Goal: Task Accomplishment & Management: Manage account settings

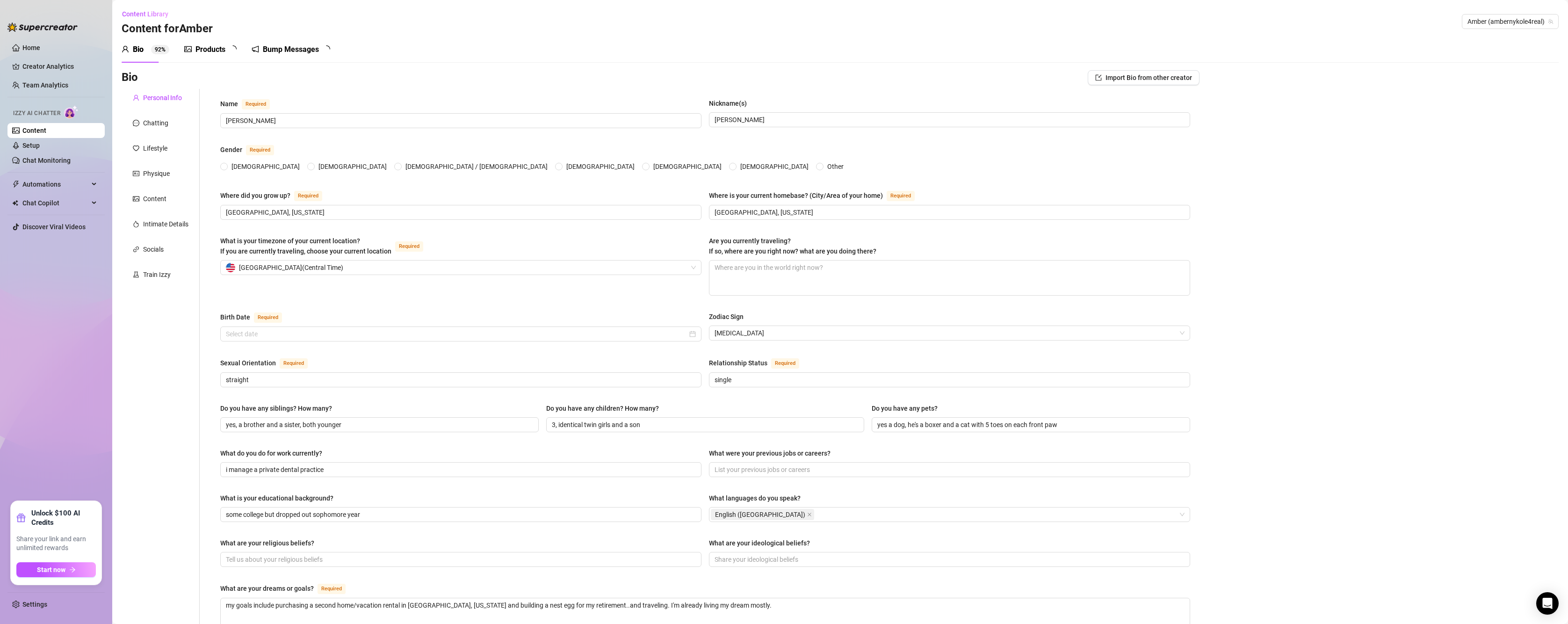
radio input "true"
type input "[DATE]"
radio input "true"
type input "[DATE]"
click at [46, 183] on span "Automations" at bounding box center [56, 184] width 66 height 15
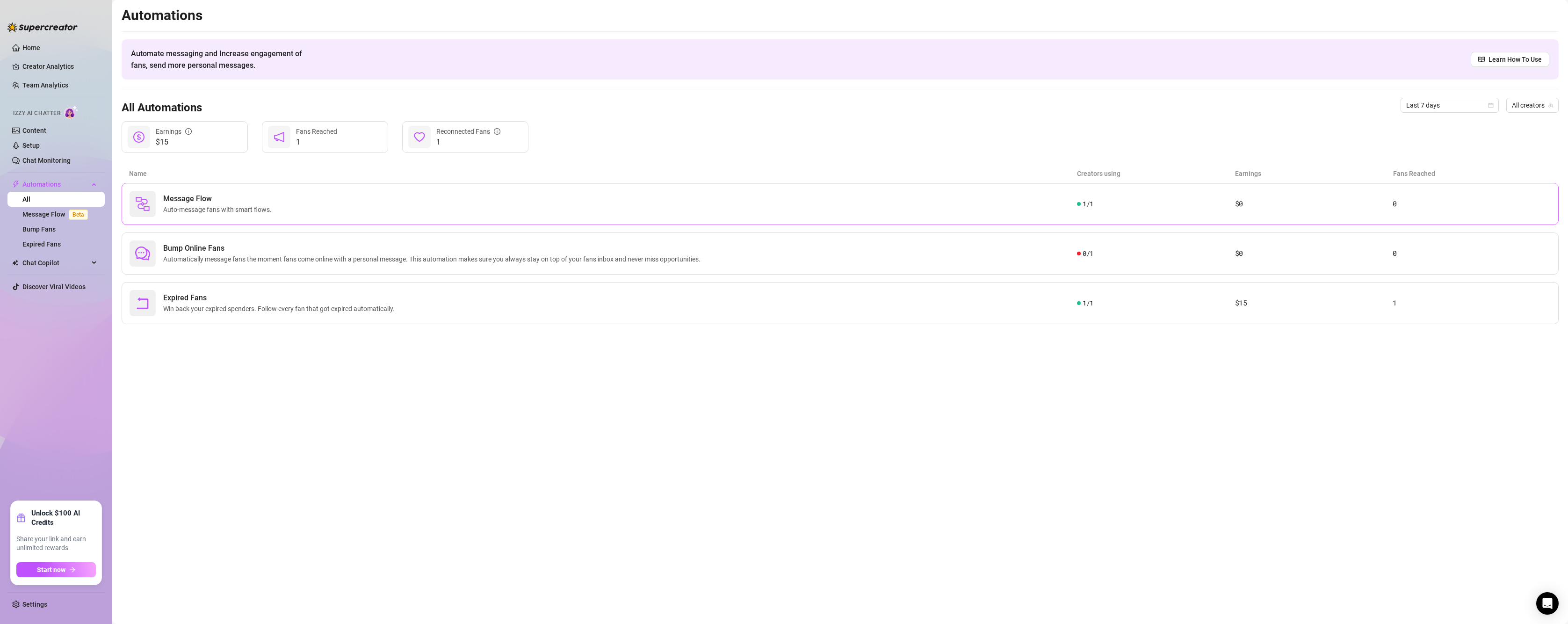
click at [301, 207] on div "Message Flow Auto-message fans with smart flows." at bounding box center [603, 204] width 947 height 26
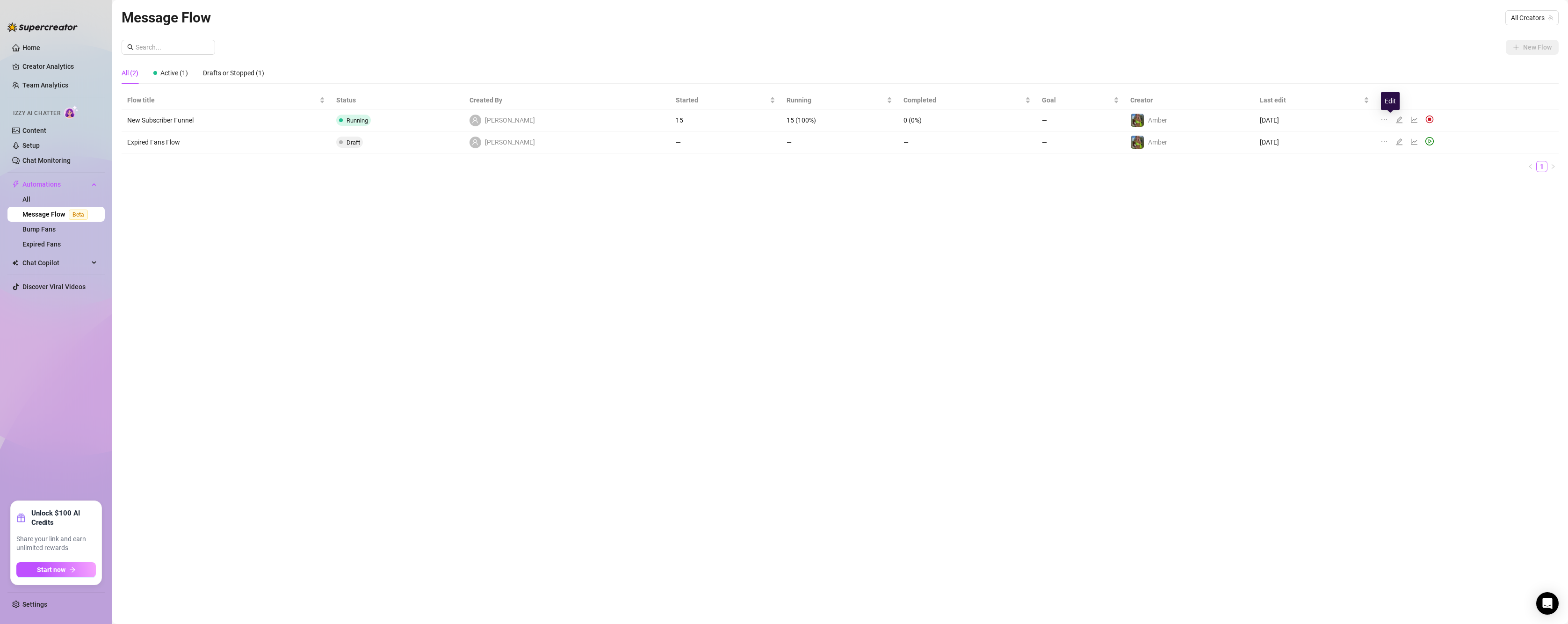
click at [1395, 116] on icon "edit" at bounding box center [1399, 119] width 7 height 7
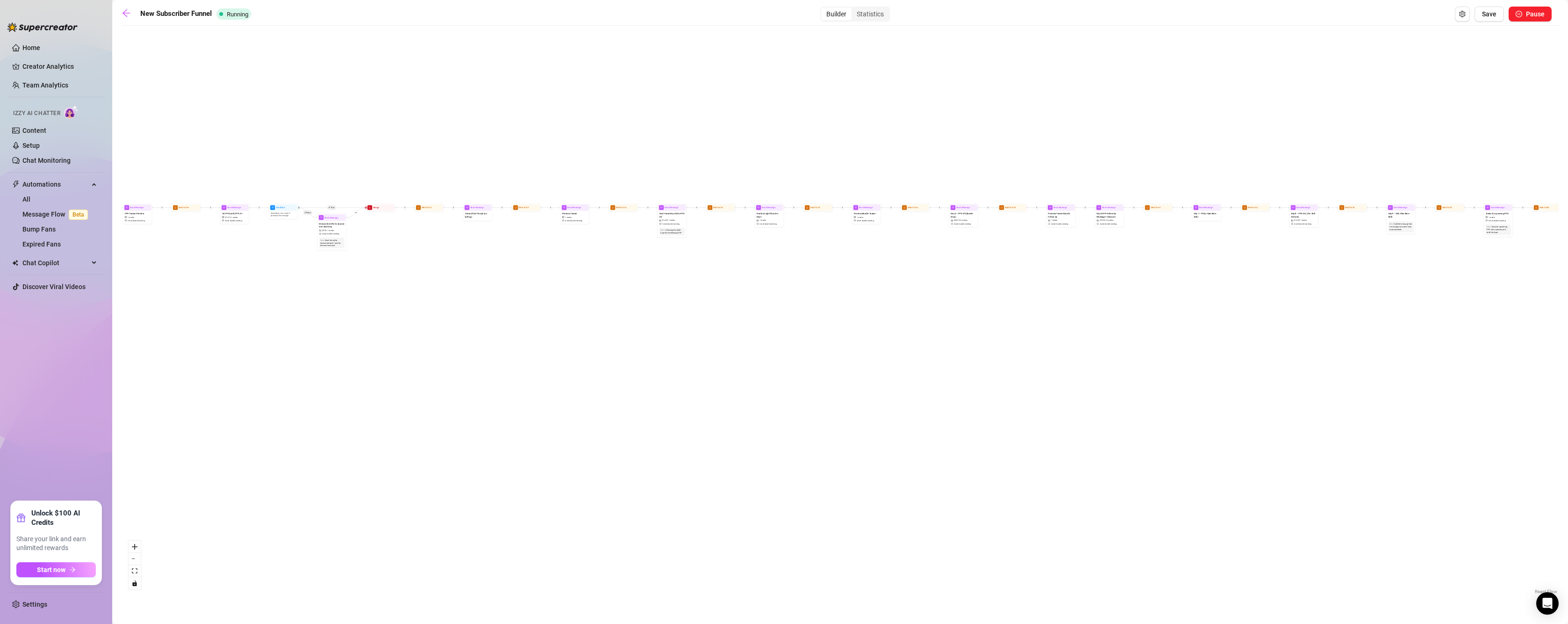
drag, startPoint x: 357, startPoint y: 380, endPoint x: 729, endPoint y: 381, distance: 372.0
click at [729, 381] on div "If True If True If True If True If False If False If False If False If True If …" at bounding box center [840, 313] width 1437 height 566
click at [1460, 16] on icon "setting" at bounding box center [1462, 14] width 7 height 7
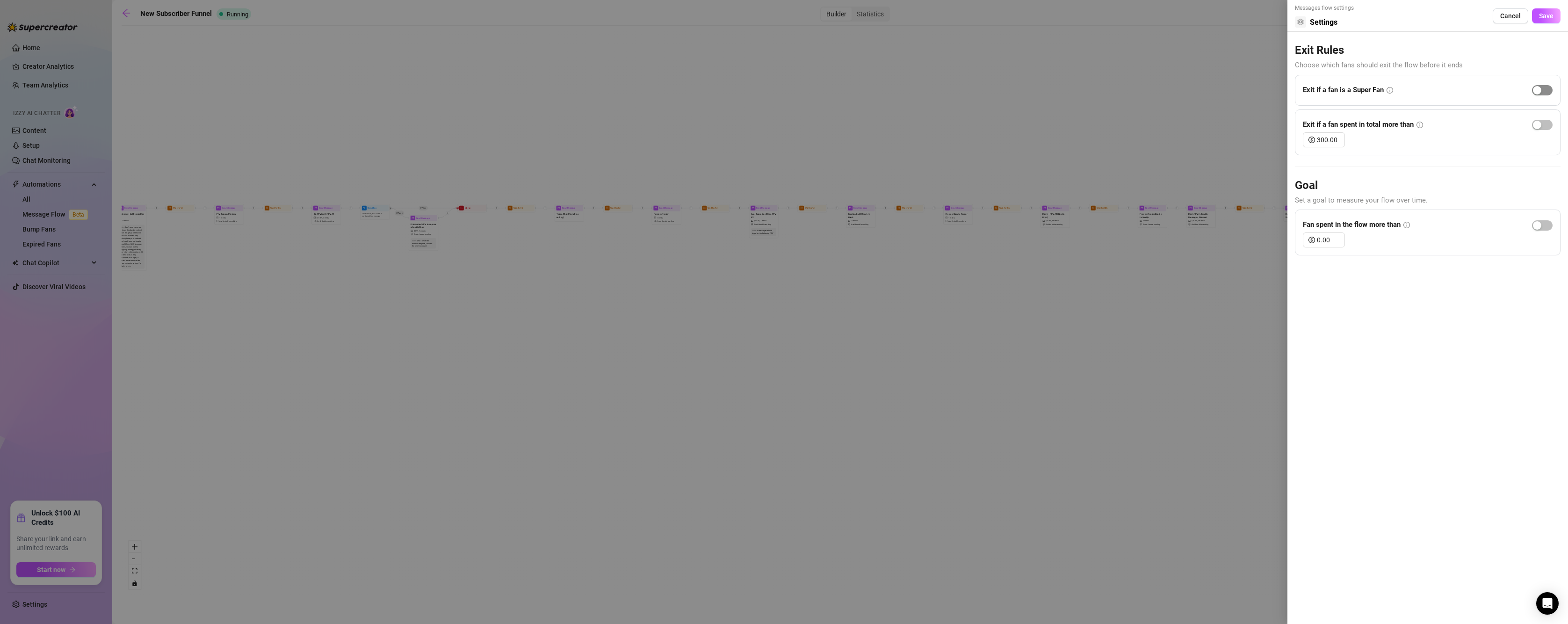
click at [1547, 93] on span "button" at bounding box center [1542, 91] width 21 height 11
click at [1551, 122] on span "button" at bounding box center [1542, 125] width 21 height 11
click at [1552, 223] on span "button" at bounding box center [1542, 226] width 21 height 11
click at [1339, 236] on icon "up" at bounding box center [1339, 237] width 3 height 3
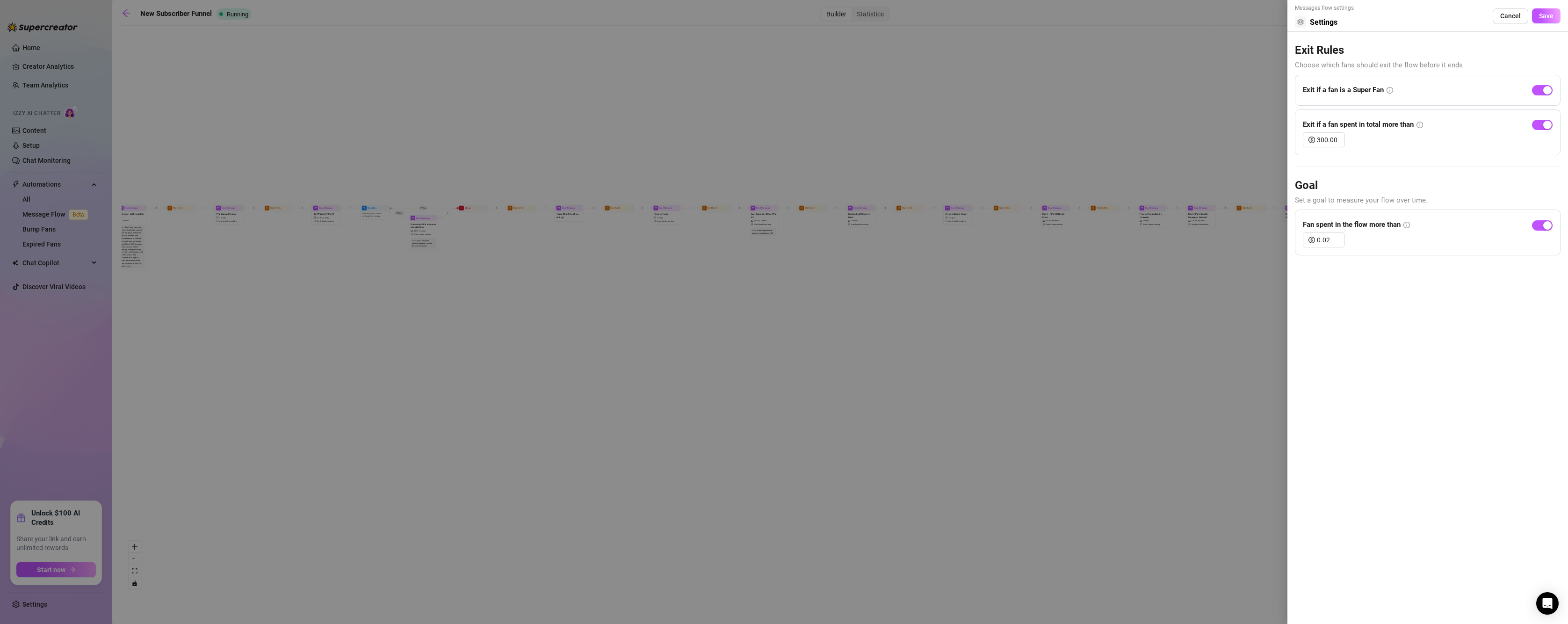
click at [1407, 228] on icon "info-circle" at bounding box center [1407, 225] width 7 height 7
click at [1409, 221] on div "Fan spent in the flow more than" at bounding box center [1356, 225] width 107 height 15
drag, startPoint x: 1315, startPoint y: 239, endPoint x: 1322, endPoint y: 244, distance: 8.6
click at [1322, 243] on div "0.02" at bounding box center [1324, 240] width 42 height 15
drag, startPoint x: 1330, startPoint y: 238, endPoint x: 1316, endPoint y: 233, distance: 14.9
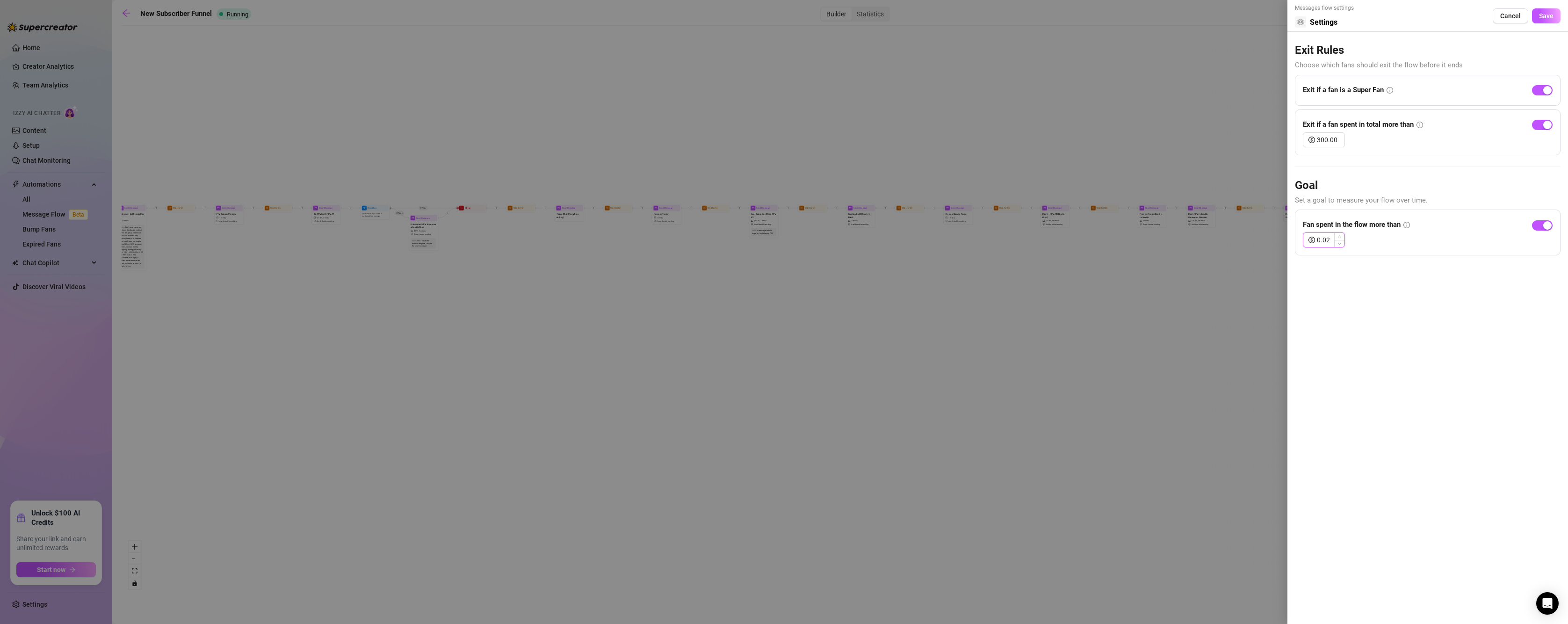
click at [1316, 233] on div "0.02" at bounding box center [1324, 240] width 42 height 15
type input "100.00"
click at [1240, 267] on div at bounding box center [784, 312] width 1568 height 624
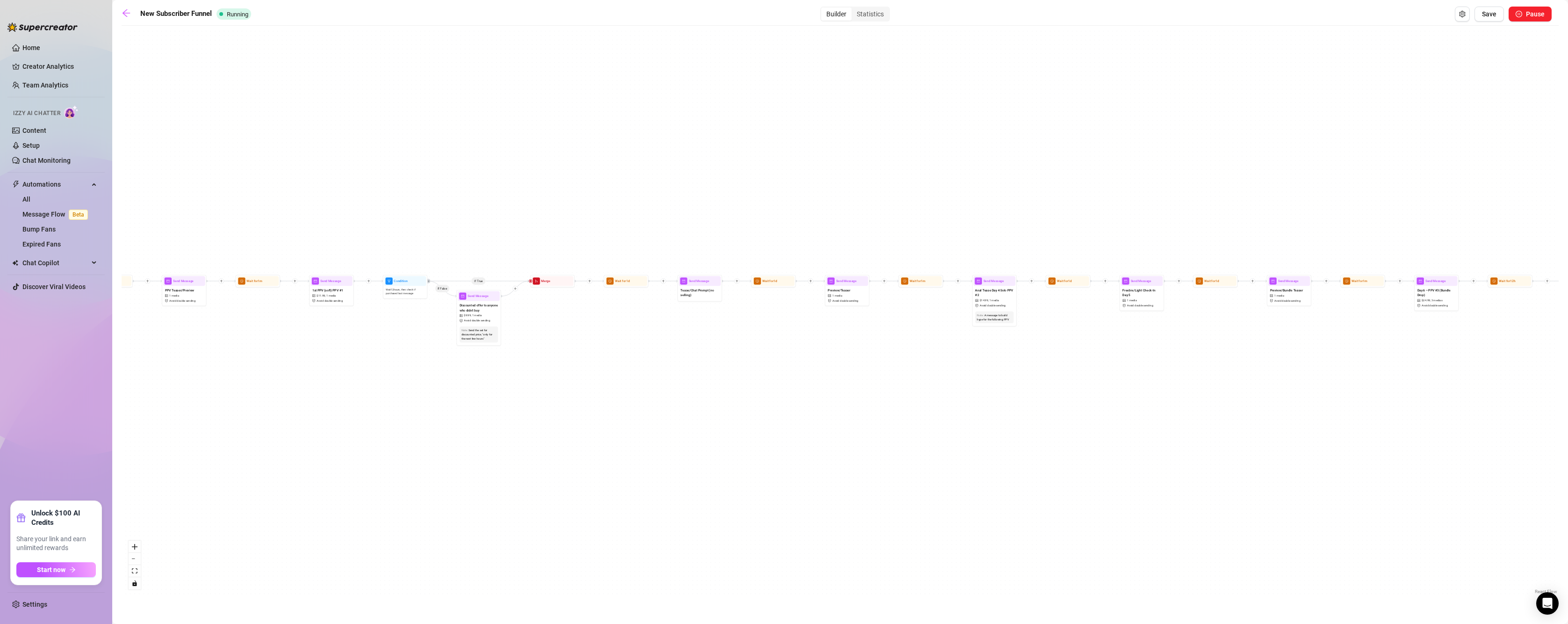
drag, startPoint x: 276, startPoint y: 275, endPoint x: 302, endPoint y: 347, distance: 76.6
click at [306, 347] on div "If True If True If True If True If False If False If False If False If True If …" at bounding box center [840, 313] width 1437 height 566
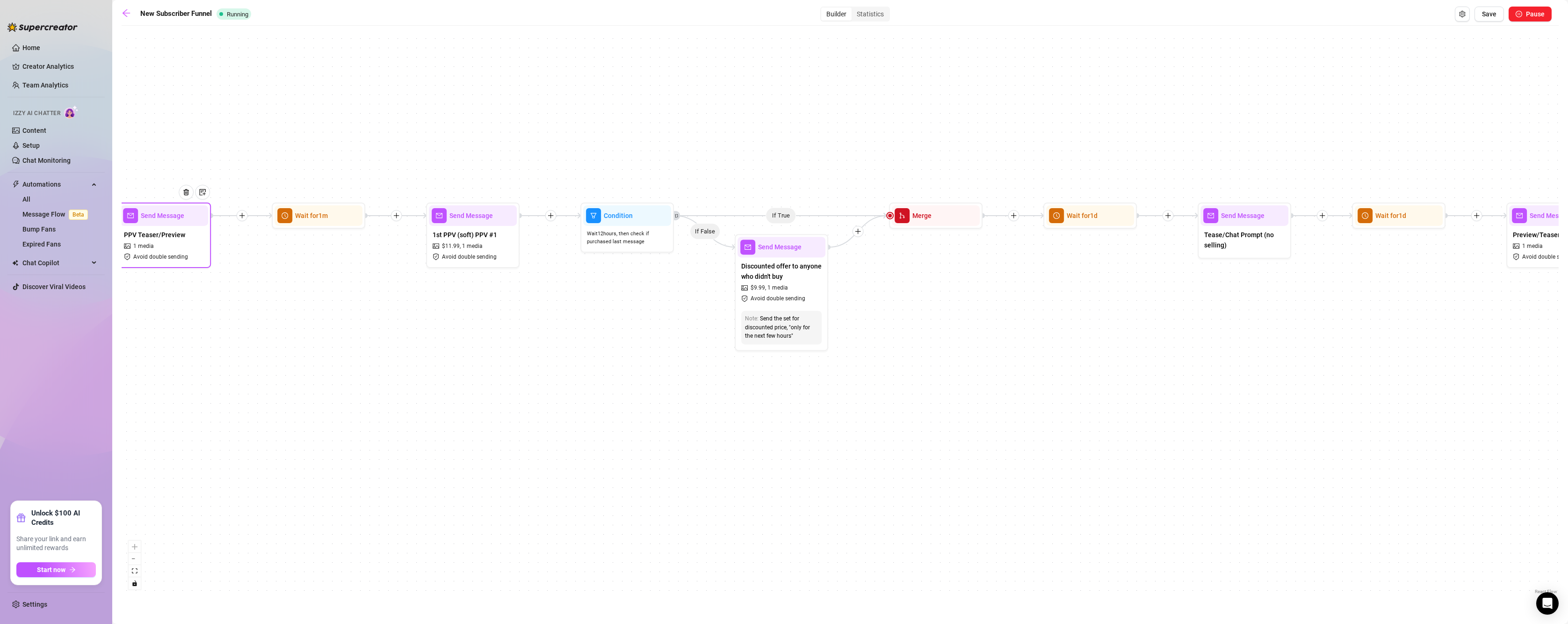
click at [167, 255] on span "Avoid double sending" at bounding box center [160, 257] width 55 height 9
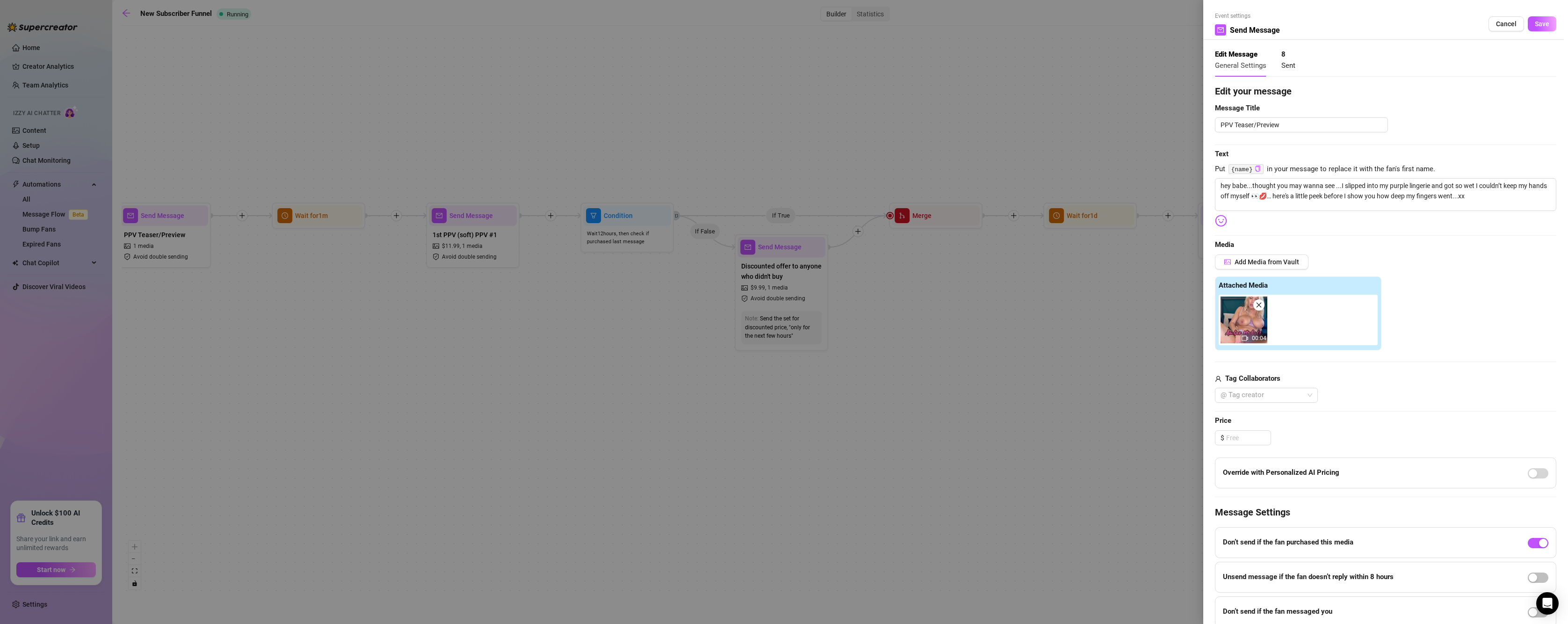
click at [961, 366] on div at bounding box center [784, 312] width 1568 height 624
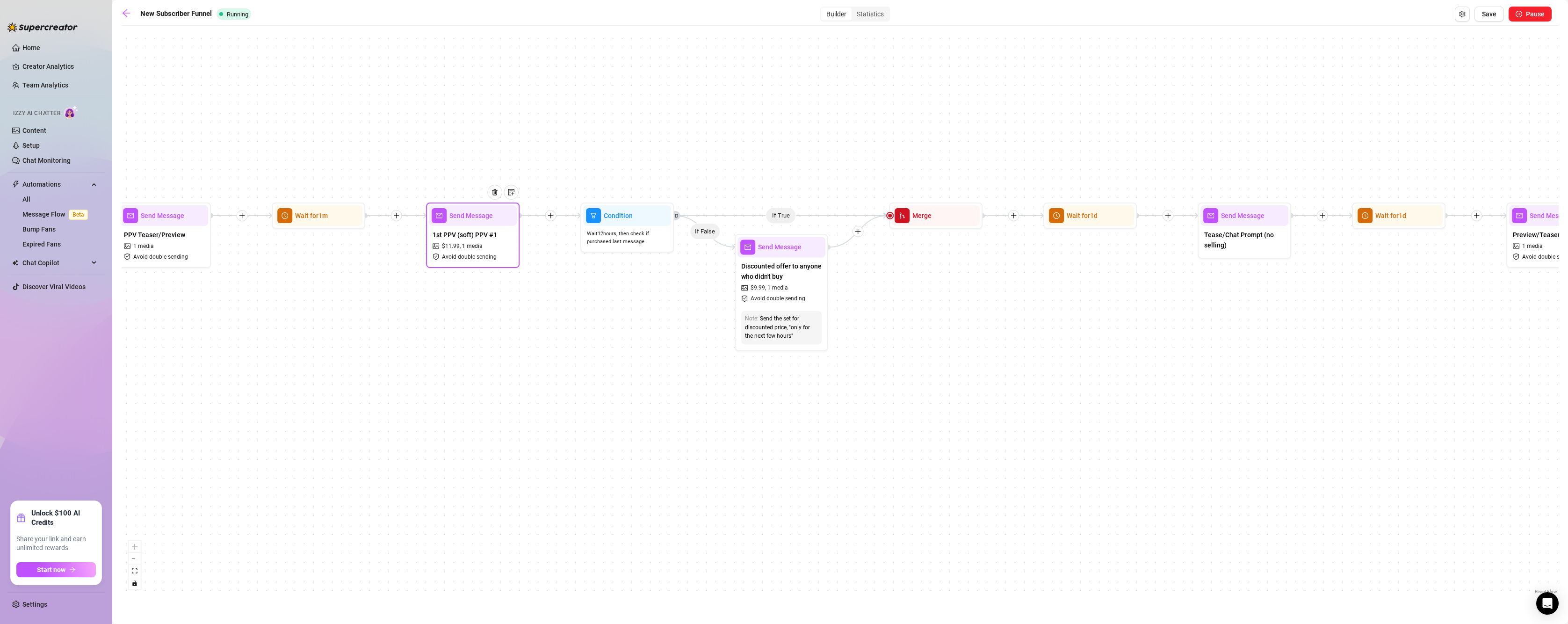
click at [468, 238] on span "1st PPV (soft) PPV #1" at bounding box center [465, 235] width 65 height 11
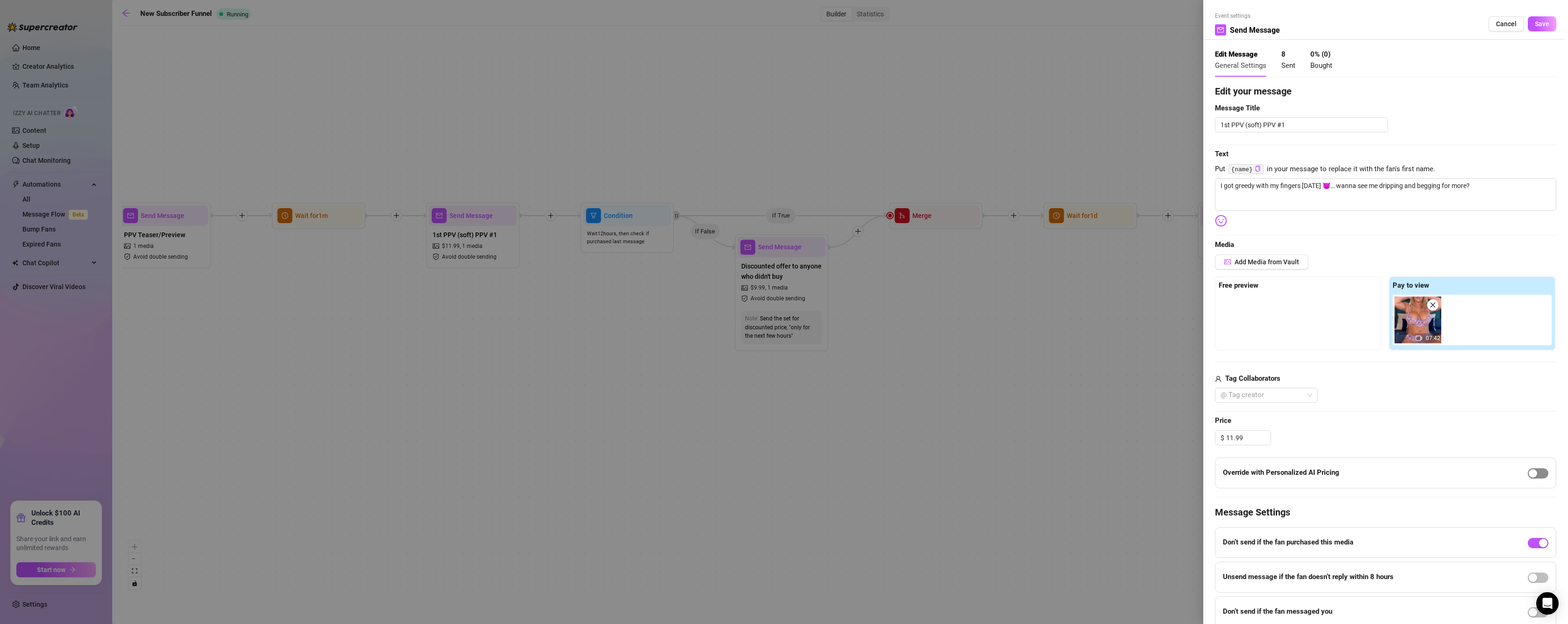
click at [1534, 472] on span "button" at bounding box center [1538, 474] width 21 height 11
click at [411, 398] on div at bounding box center [784, 312] width 1568 height 624
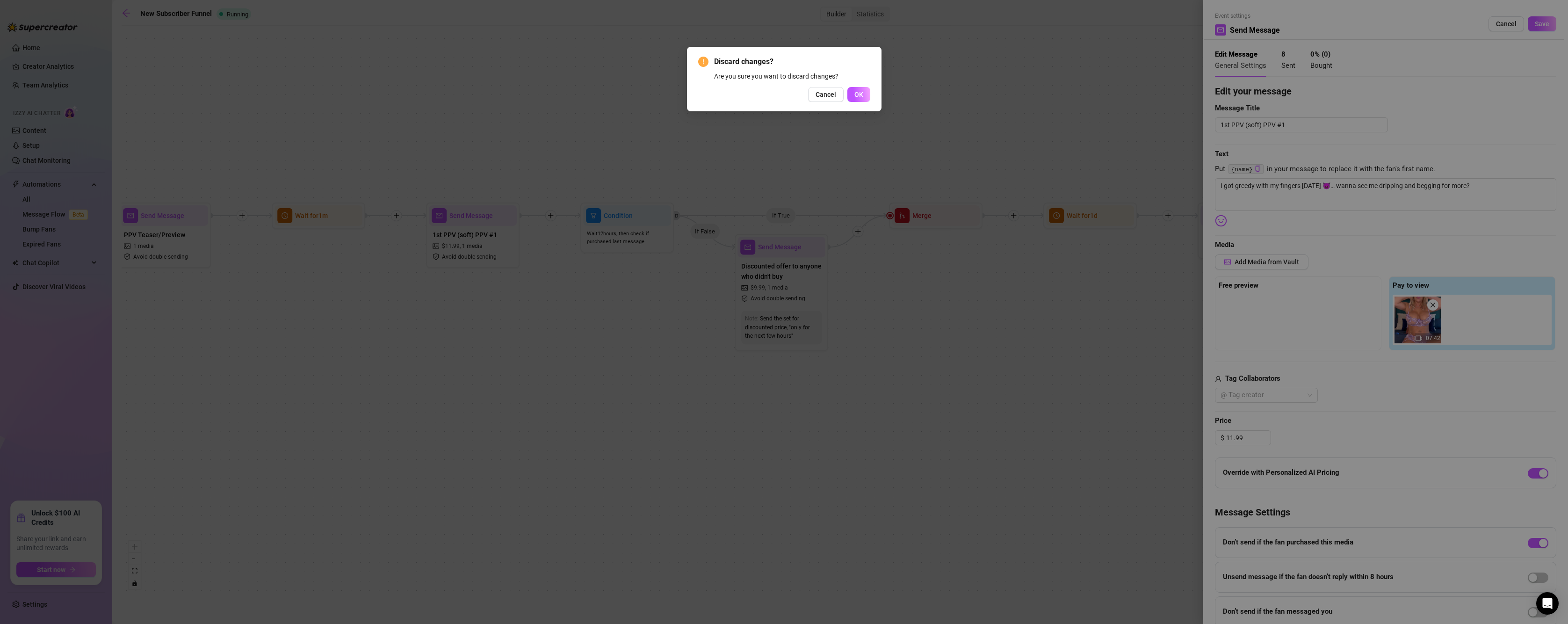
drag, startPoint x: 830, startPoint y: 89, endPoint x: 873, endPoint y: 79, distance: 44.1
click at [829, 89] on button "Cancel" at bounding box center [826, 95] width 36 height 15
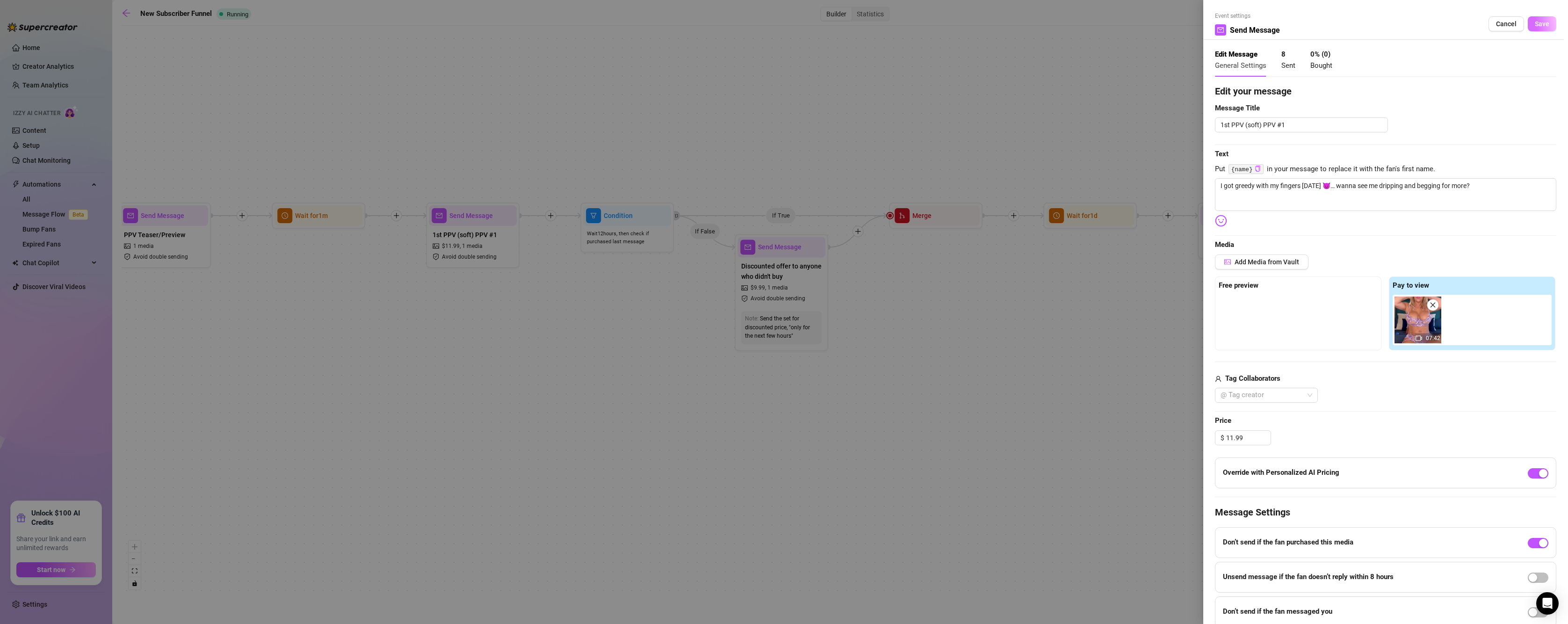
click at [1535, 26] on span "Save" at bounding box center [1542, 23] width 15 height 7
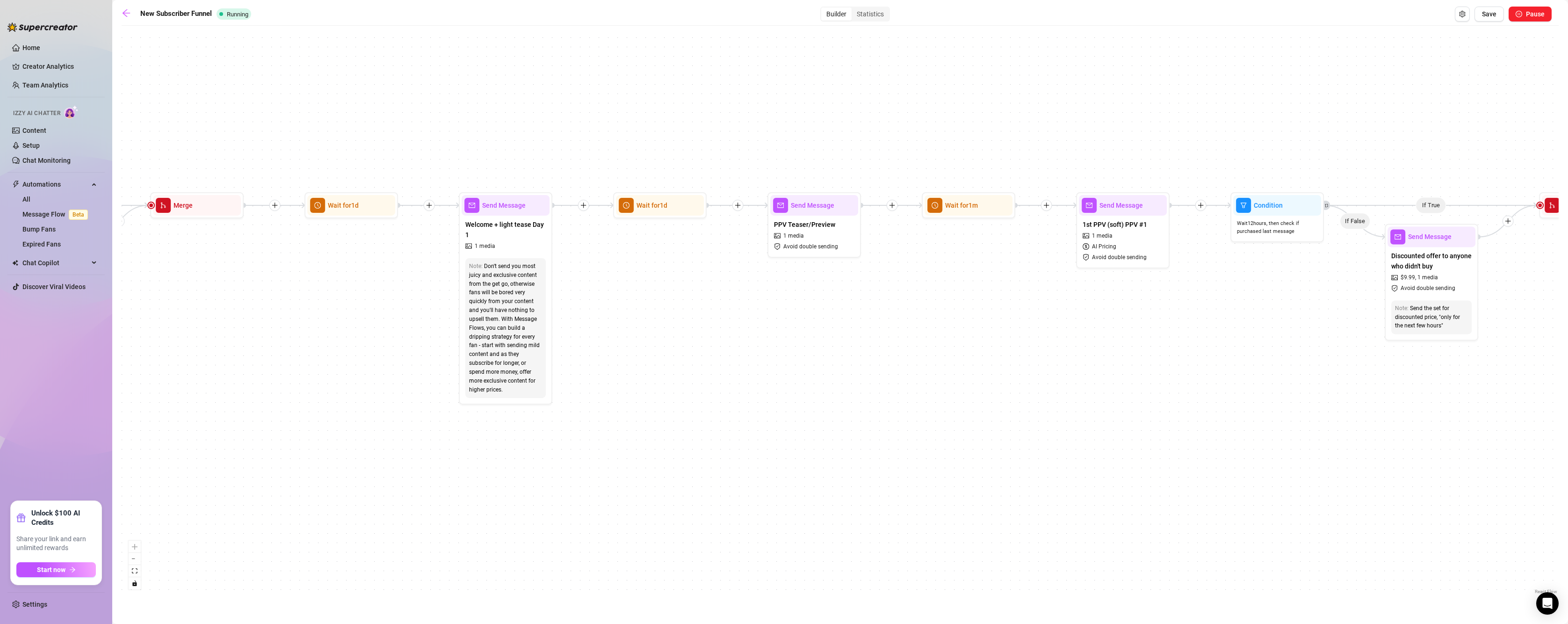
drag, startPoint x: 764, startPoint y: 546, endPoint x: 1001, endPoint y: 541, distance: 237.1
click at [1001, 541] on div "If True If True If True If True If False If False If False If False If True If …" at bounding box center [840, 313] width 1437 height 566
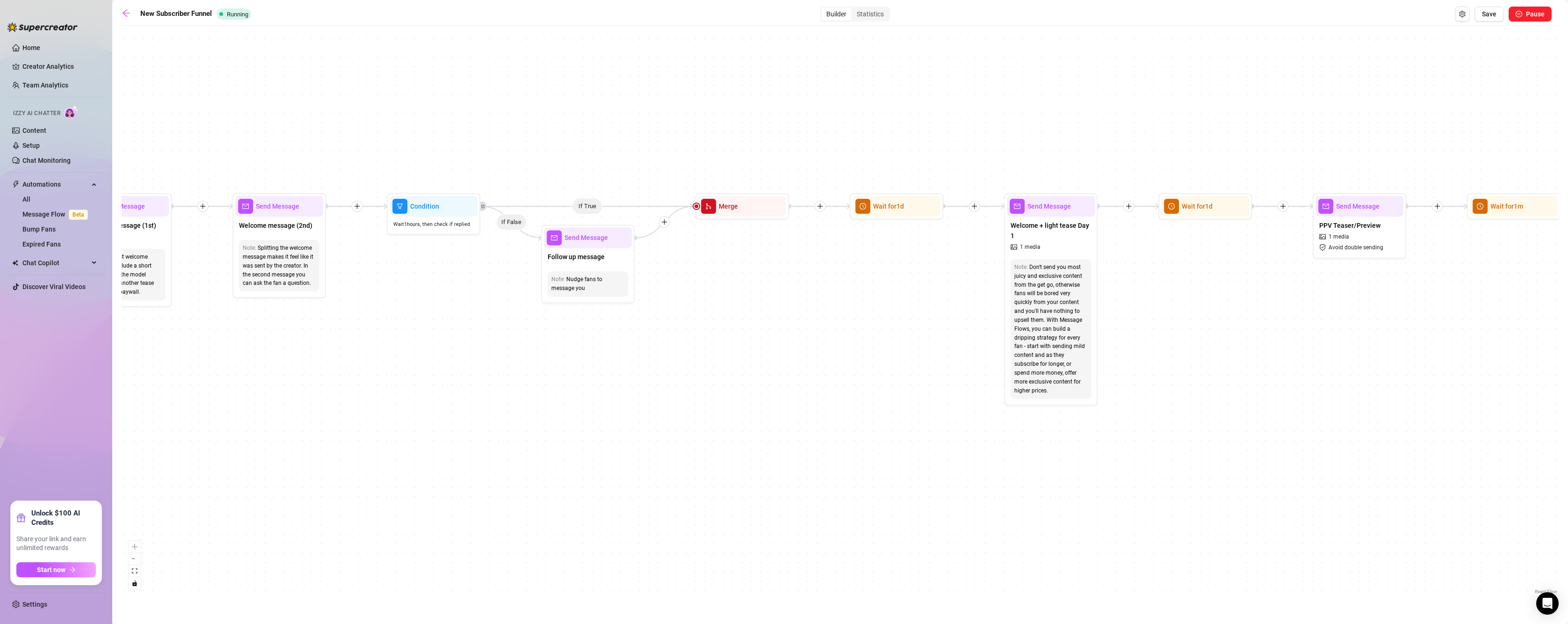
drag, startPoint x: 771, startPoint y: 457, endPoint x: 873, endPoint y: 457, distance: 102.0
click at [873, 457] on div "If True If True If True If True If False If False If False If False If True If …" at bounding box center [840, 313] width 1437 height 566
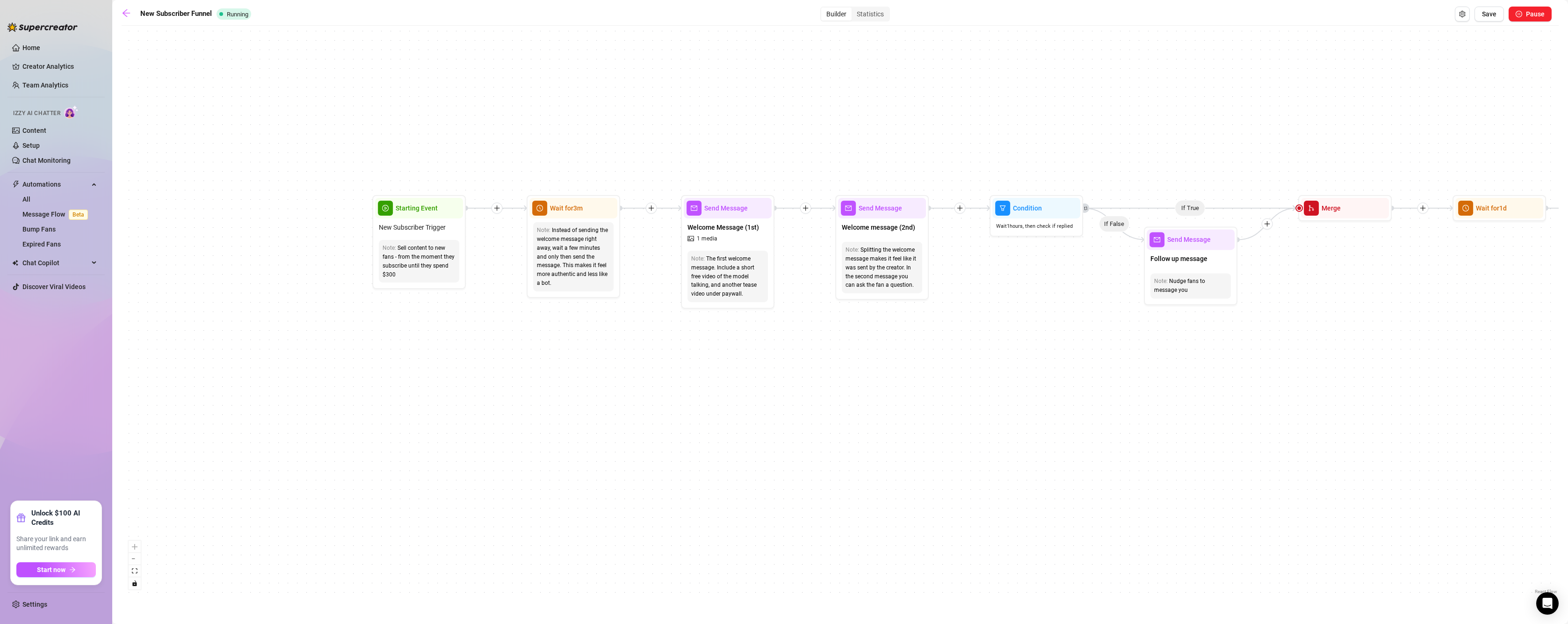
drag, startPoint x: 831, startPoint y: 412, endPoint x: 676, endPoint y: 422, distance: 155.3
click at [681, 421] on div "If True If True If True If True If False If False If False If False If True If …" at bounding box center [840, 313] width 1437 height 566
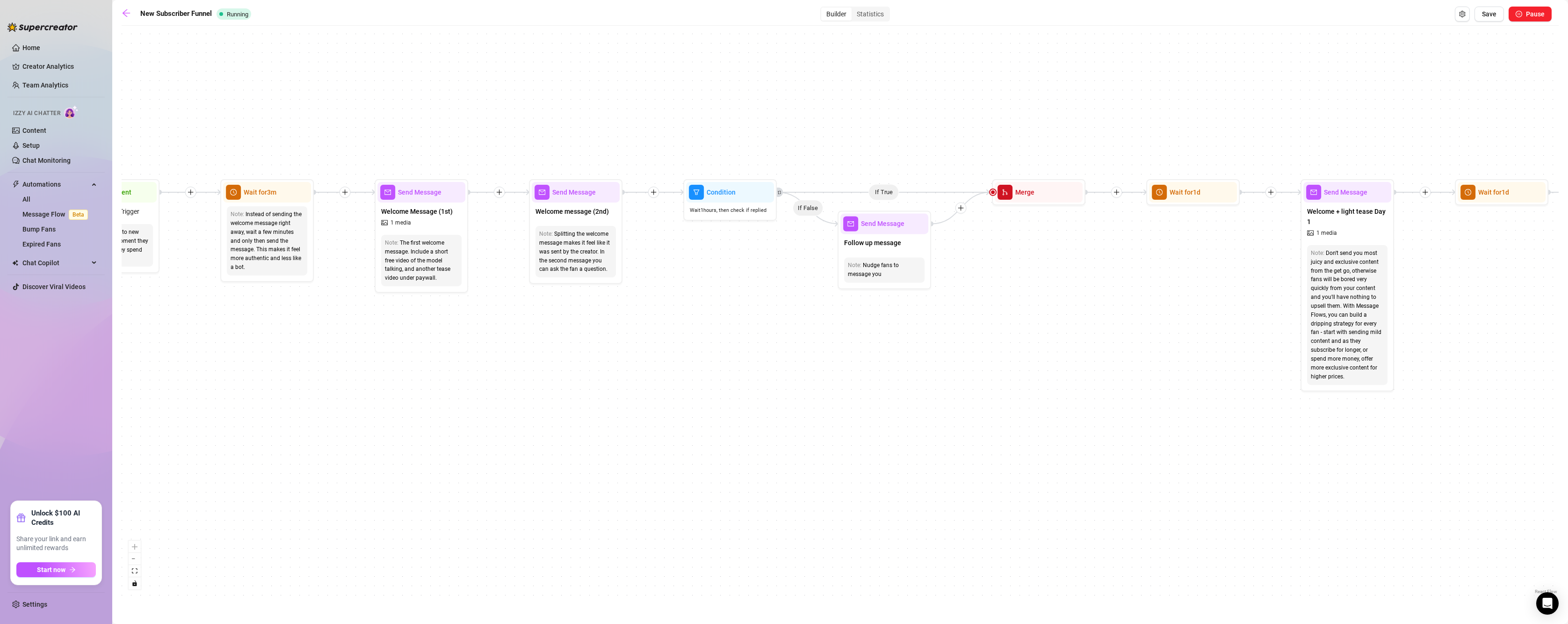
drag, startPoint x: 435, startPoint y: 496, endPoint x: 424, endPoint y: 491, distance: 12.1
click at [425, 494] on div "If True If True If True If True If False If False If False If False If True If …" at bounding box center [840, 313] width 1437 height 566
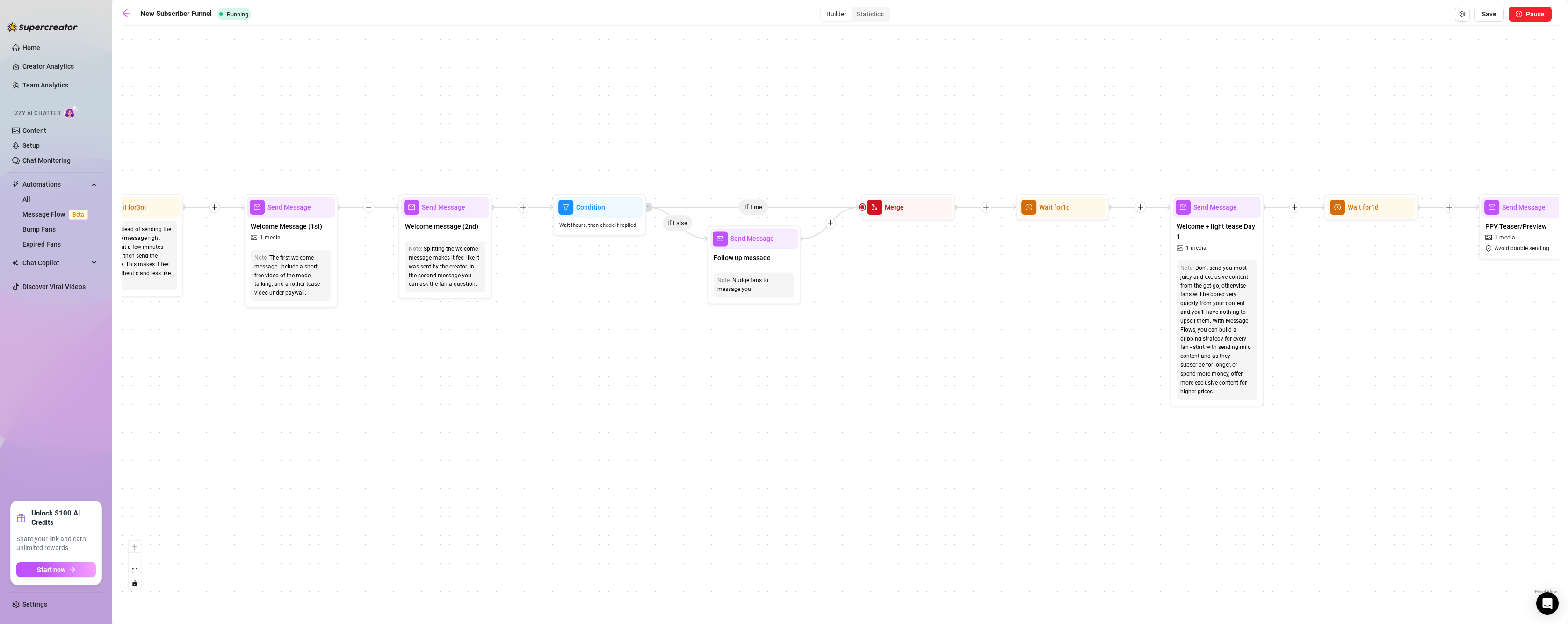
drag, startPoint x: 362, startPoint y: 373, endPoint x: 233, endPoint y: 389, distance: 130.0
click at [233, 389] on div "If True If True If True If True If False If False If False If False If True If …" at bounding box center [840, 313] width 1437 height 566
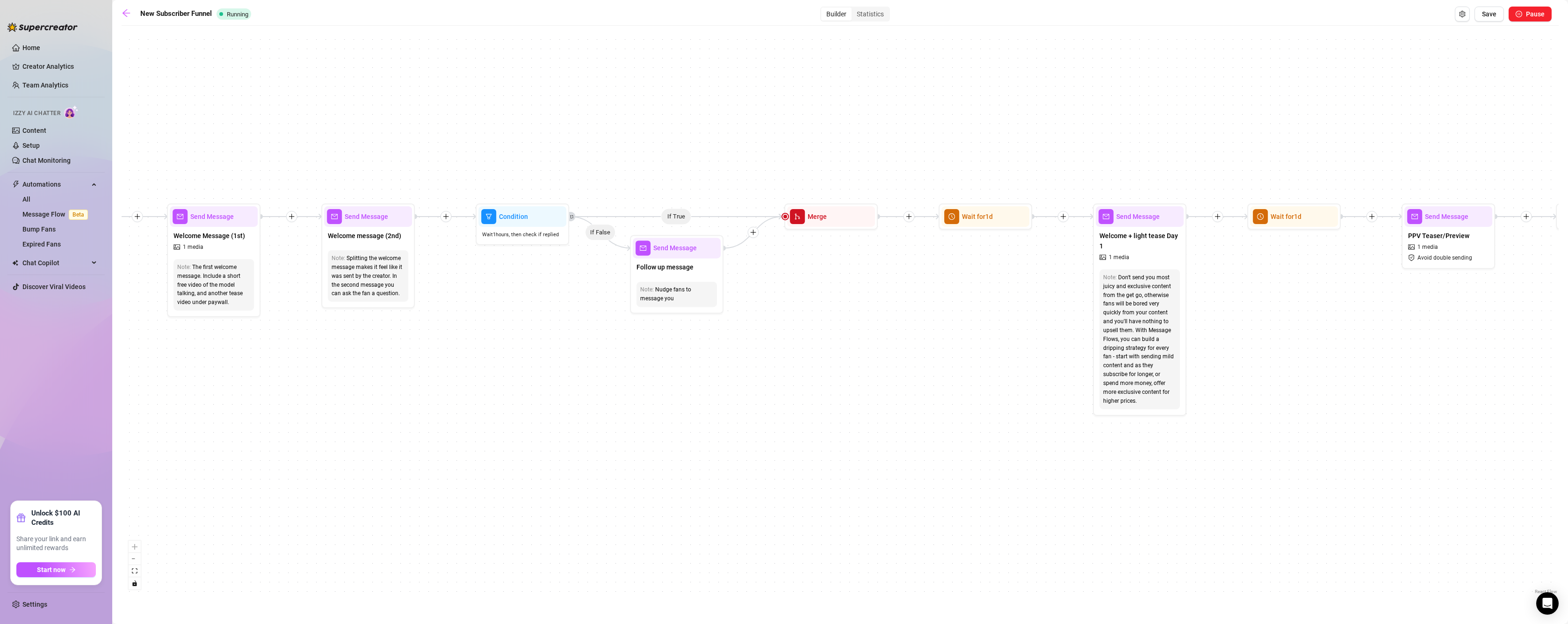
drag, startPoint x: 515, startPoint y: 376, endPoint x: 445, endPoint y: 385, distance: 70.6
click at [445, 385] on div "If True If True If True If True If False If False If False If False If True If …" at bounding box center [840, 313] width 1437 height 566
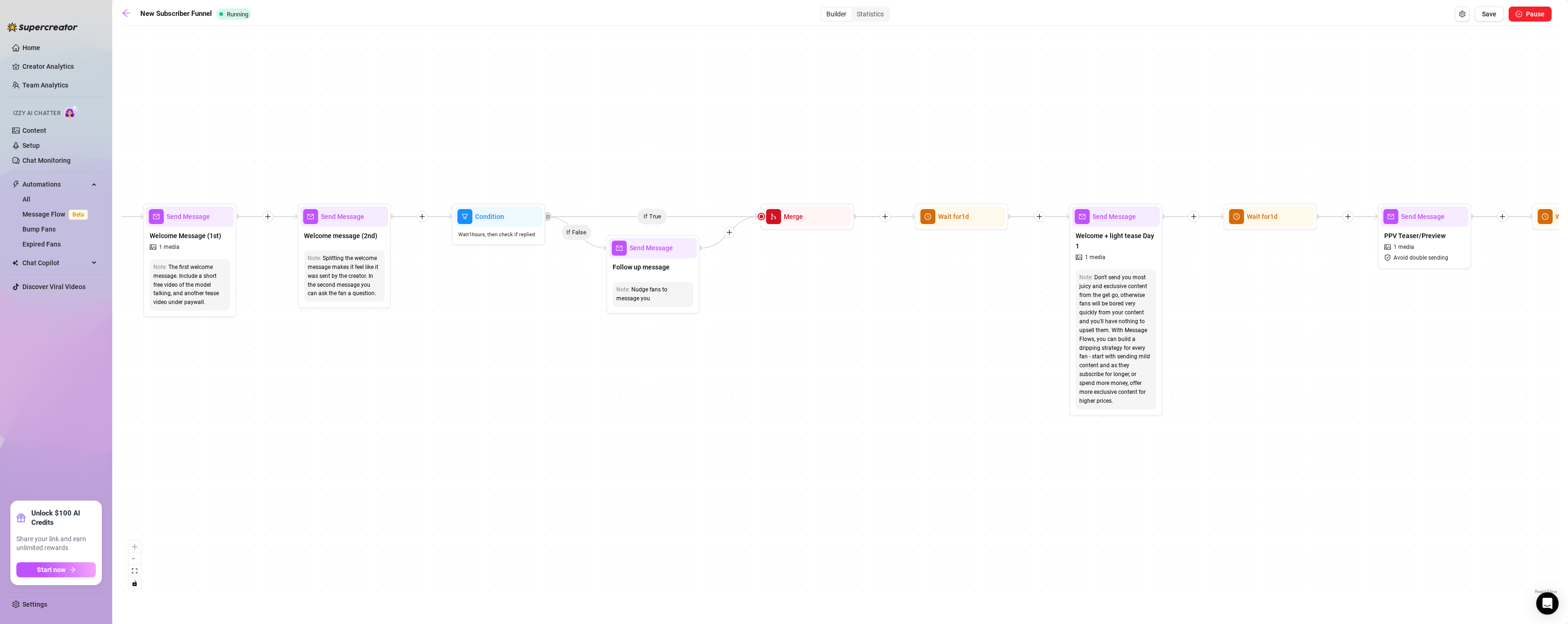
drag, startPoint x: 536, startPoint y: 292, endPoint x: 513, endPoint y: 292, distance: 23.0
click at [513, 292] on div "If True If True If True If True If False If False If False If False If True If …" at bounding box center [840, 313] width 1437 height 566
click at [339, 286] on div "Splitting the welcome message makes it feel like it was sent by the creator. In…" at bounding box center [344, 276] width 73 height 44
click at [349, 220] on span "Send Message" at bounding box center [343, 217] width 44 height 11
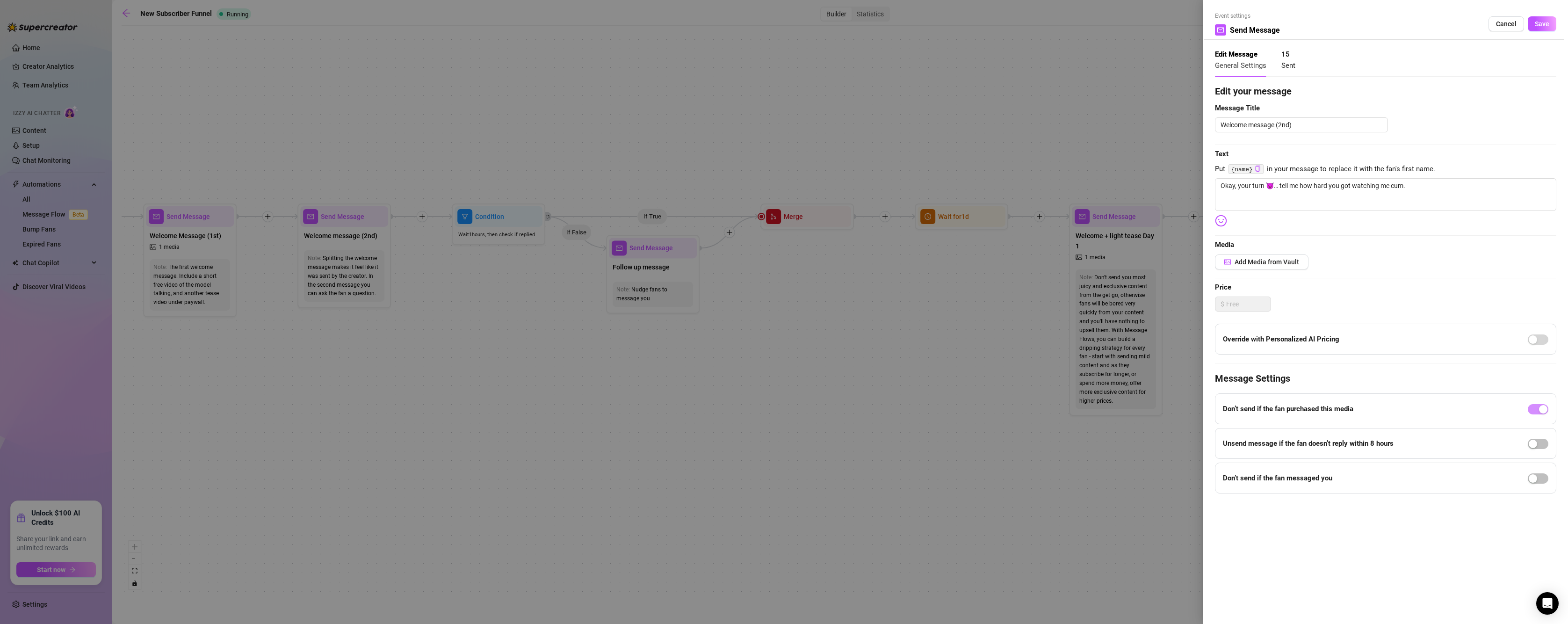
click at [700, 308] on div at bounding box center [784, 312] width 1568 height 624
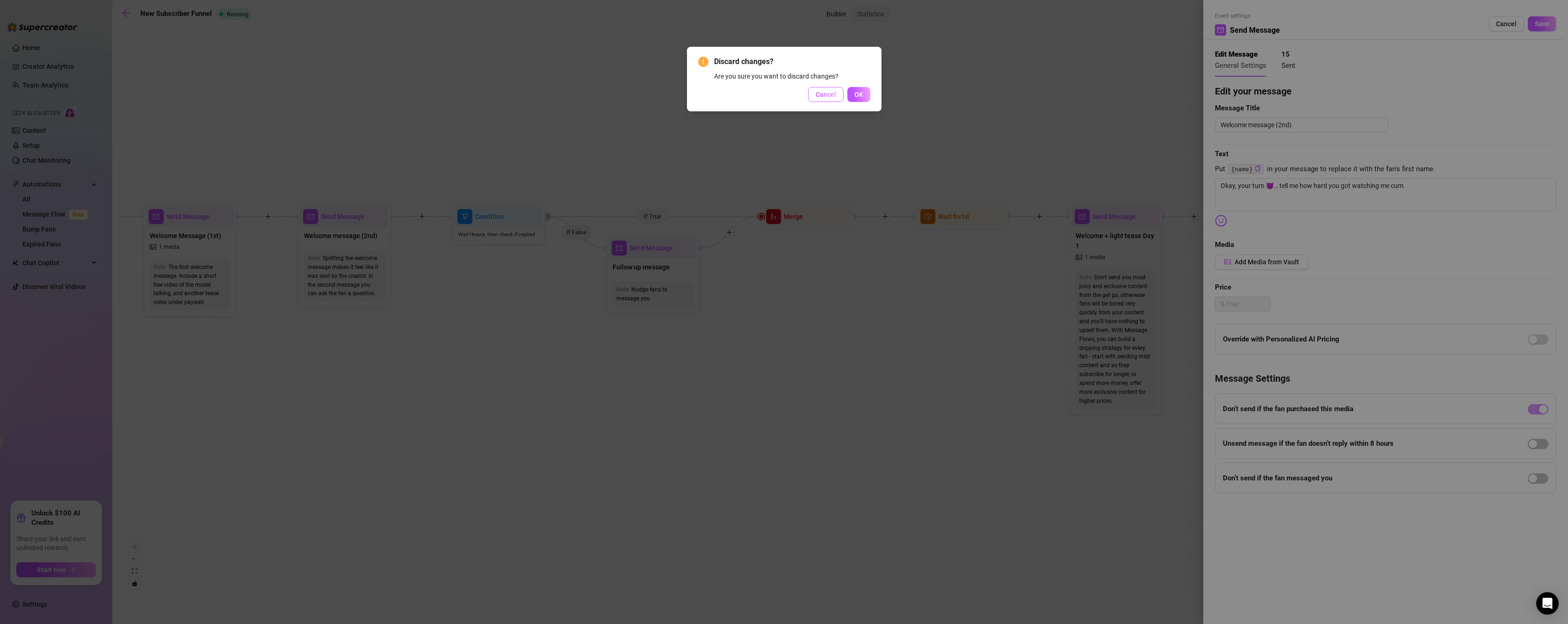
click at [824, 98] on span "Cancel" at bounding box center [825, 94] width 21 height 7
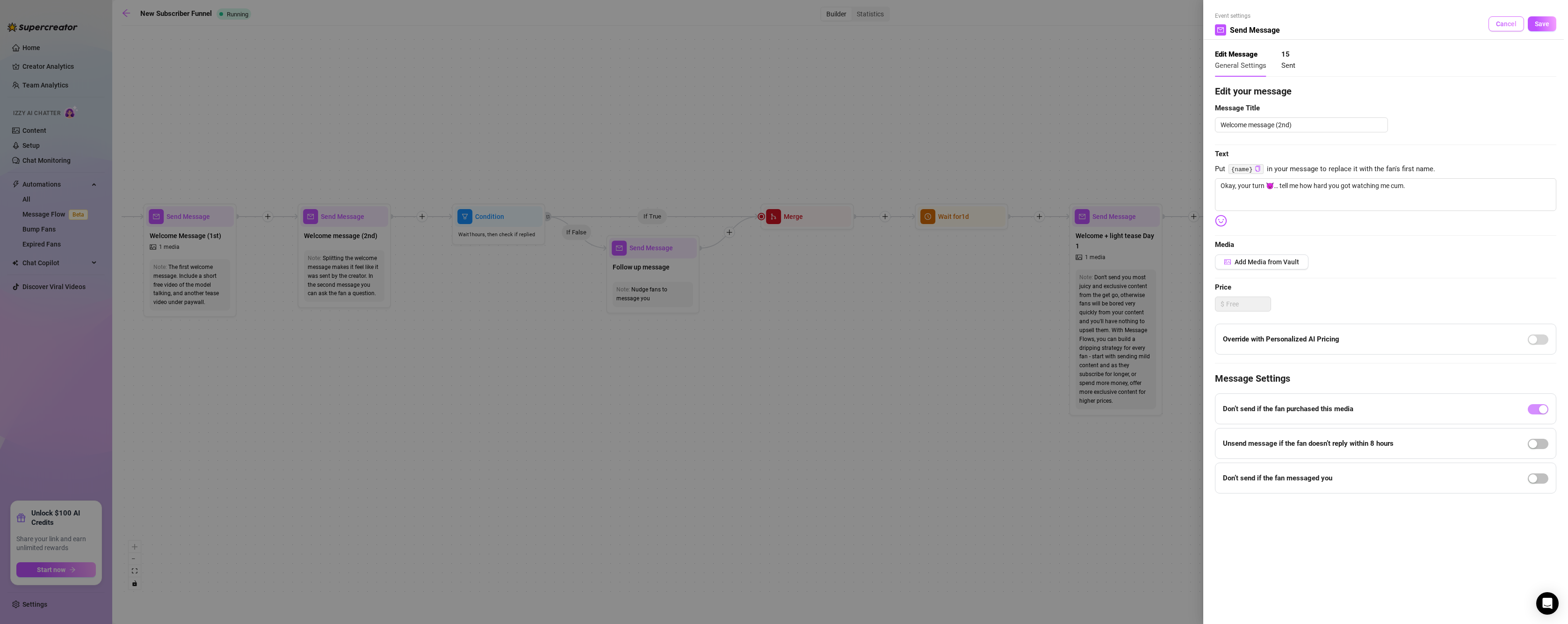
click at [1507, 23] on span "Cancel" at bounding box center [1506, 23] width 21 height 7
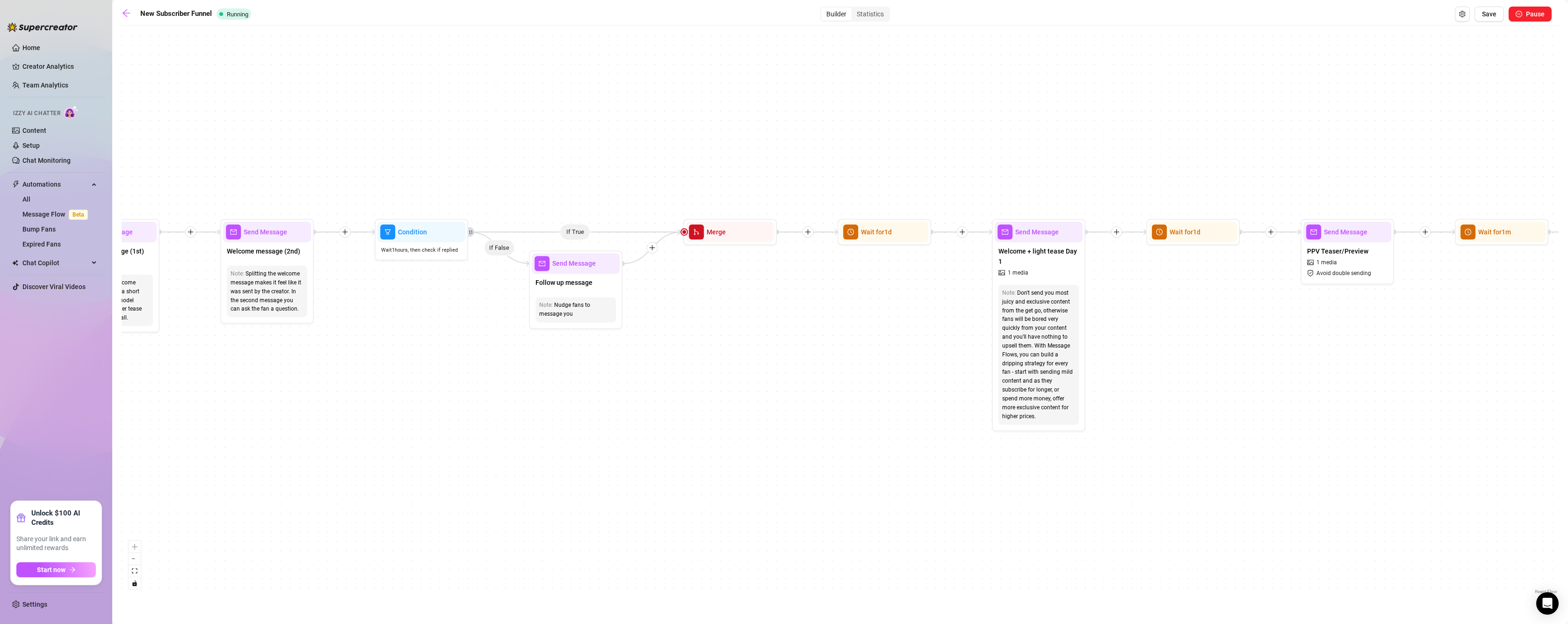
drag, startPoint x: 528, startPoint y: 361, endPoint x: 405, endPoint y: 389, distance: 126.1
click at [406, 388] on div "If True If True If True If True If False If False If False If False If True If …" at bounding box center [840, 313] width 1437 height 566
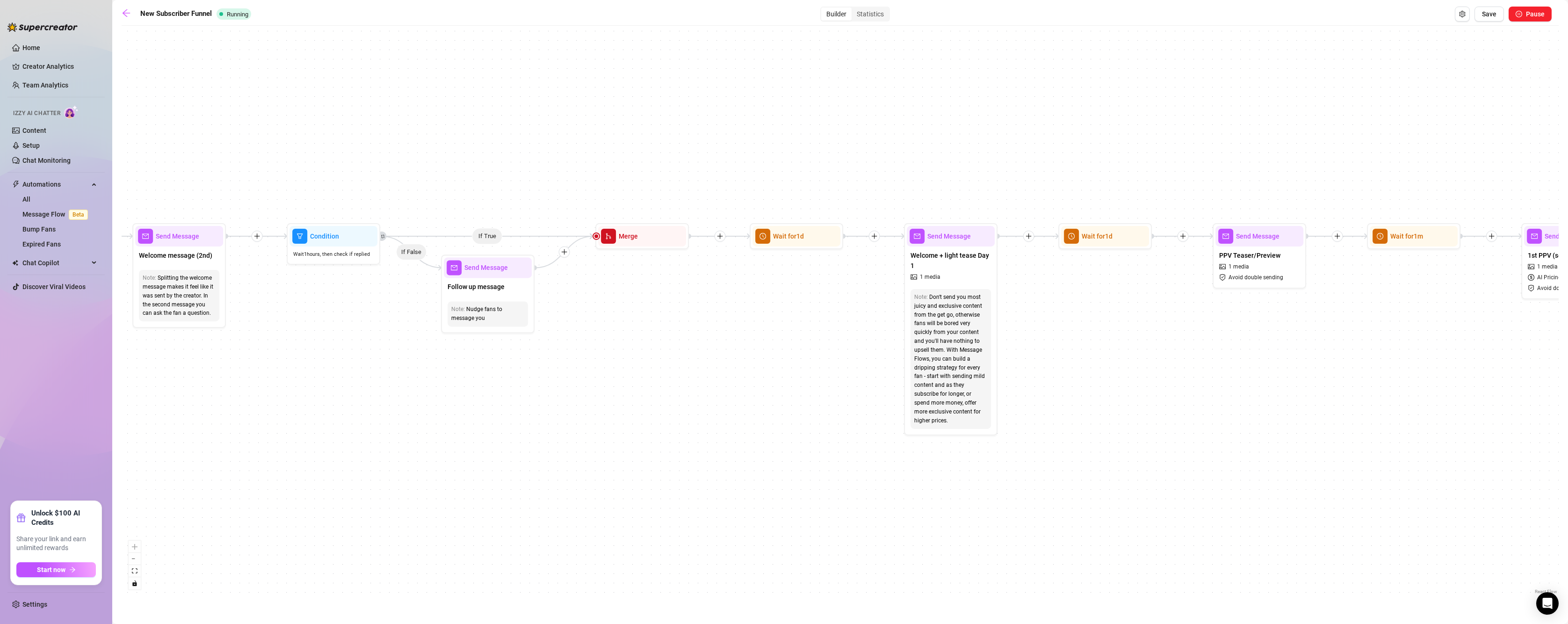
drag, startPoint x: 441, startPoint y: 406, endPoint x: 398, endPoint y: 398, distance: 43.7
click at [398, 398] on div "If True If True If True If True If False If False If False If False If True If …" at bounding box center [840, 313] width 1437 height 566
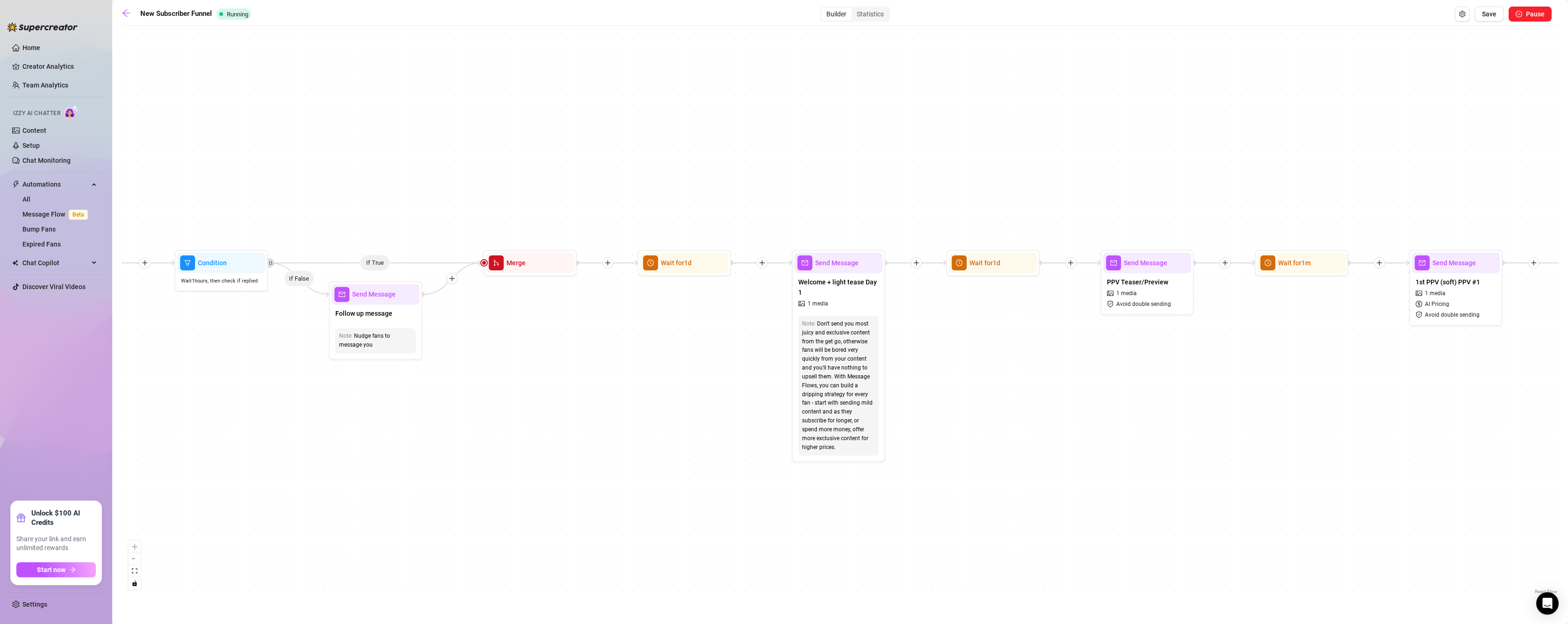
drag, startPoint x: 599, startPoint y: 324, endPoint x: 483, endPoint y: 351, distance: 119.1
click at [483, 351] on div "If True If True If True If True If False If False If False If False If True If …" at bounding box center [840, 313] width 1437 height 566
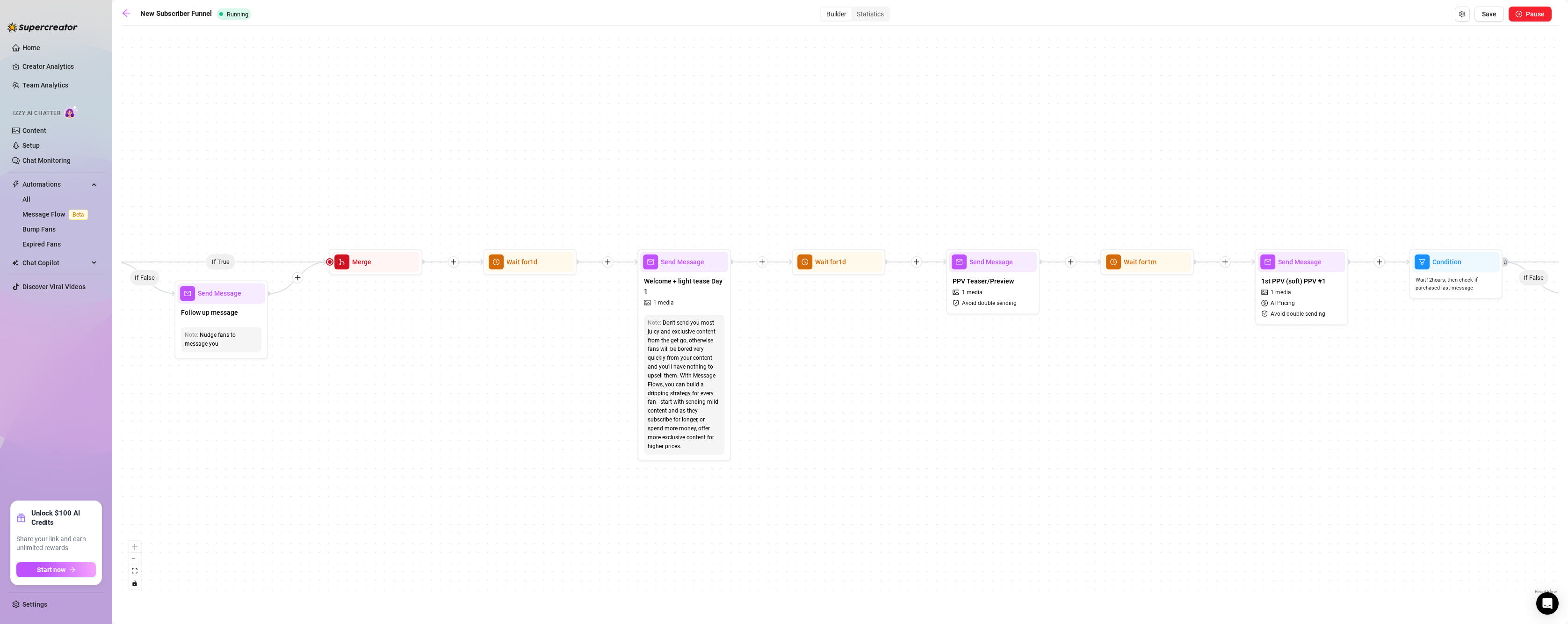
drag, startPoint x: 552, startPoint y: 310, endPoint x: 401, endPoint y: 309, distance: 151.0
click at [401, 309] on div "If True If True If True If True If False If False If False If False If True If …" at bounding box center [840, 313] width 1437 height 566
click at [706, 261] on div at bounding box center [718, 245] width 24 height 48
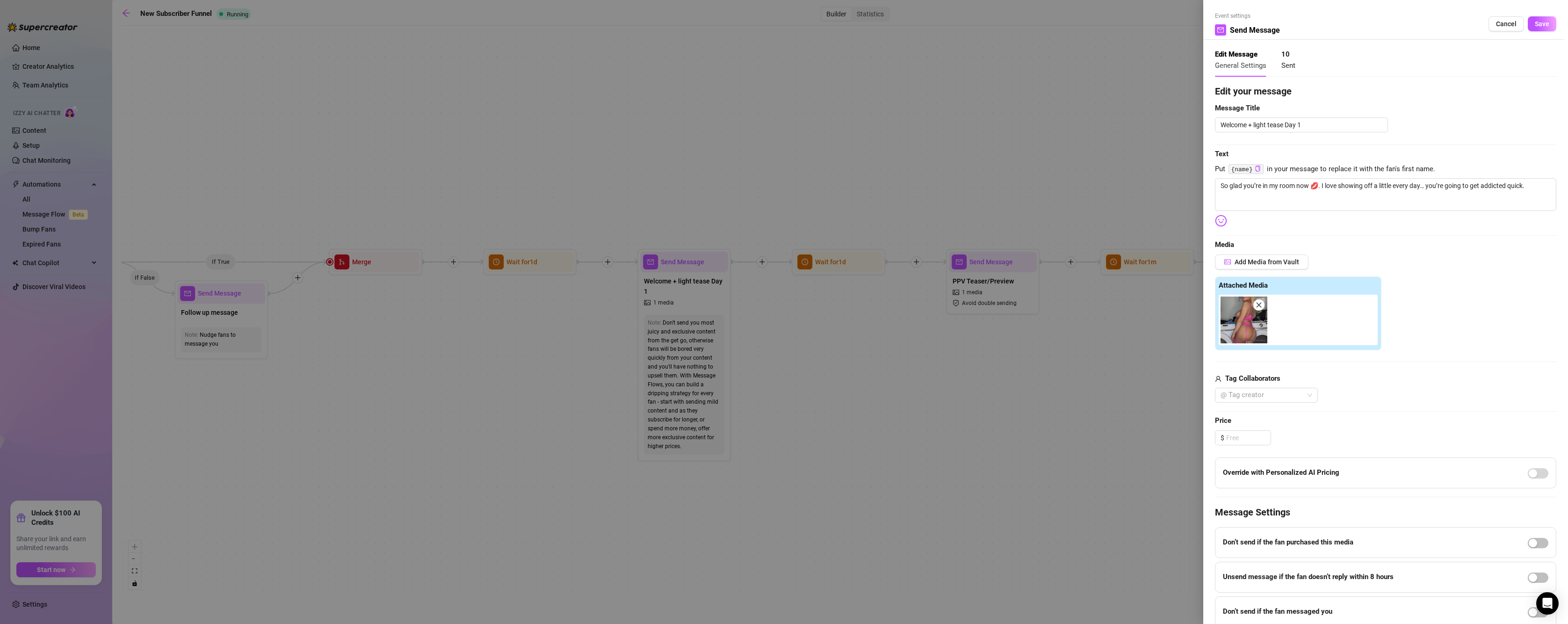
click at [1077, 395] on div at bounding box center [784, 312] width 1568 height 624
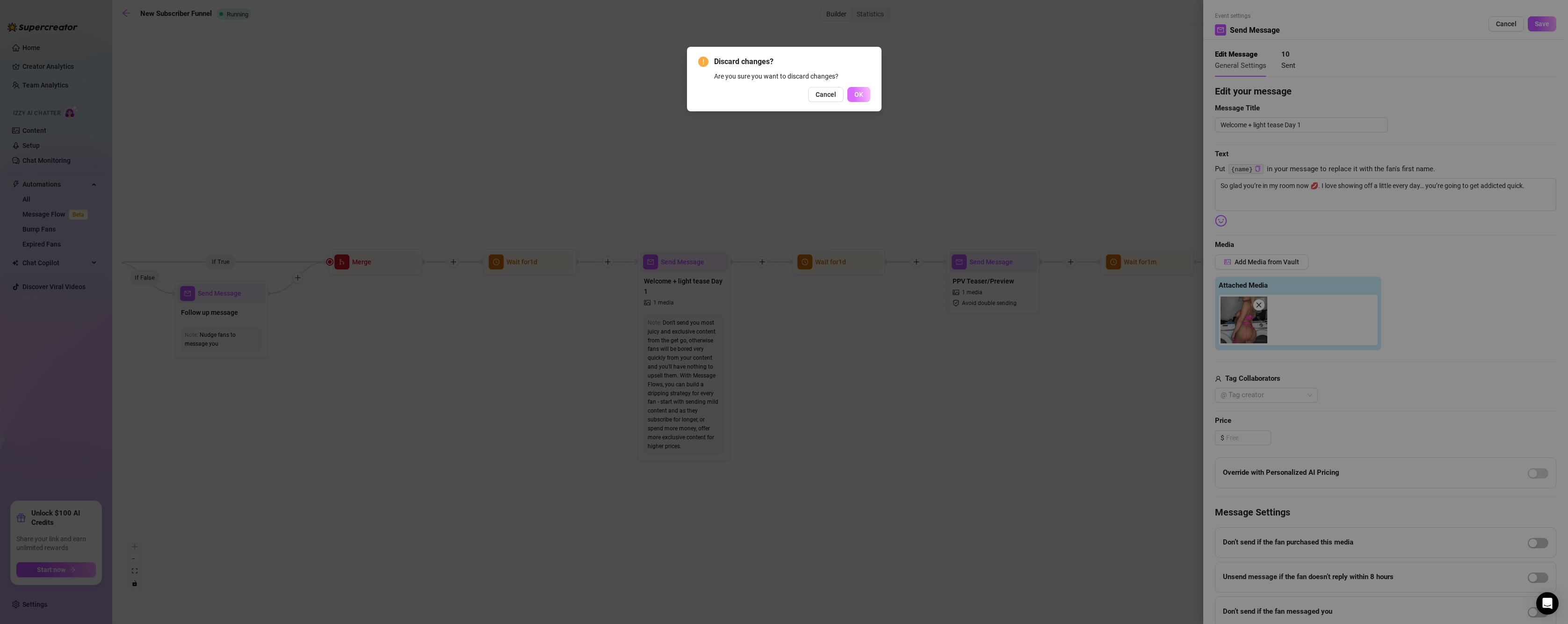
click at [868, 96] on button "OK" at bounding box center [858, 95] width 23 height 15
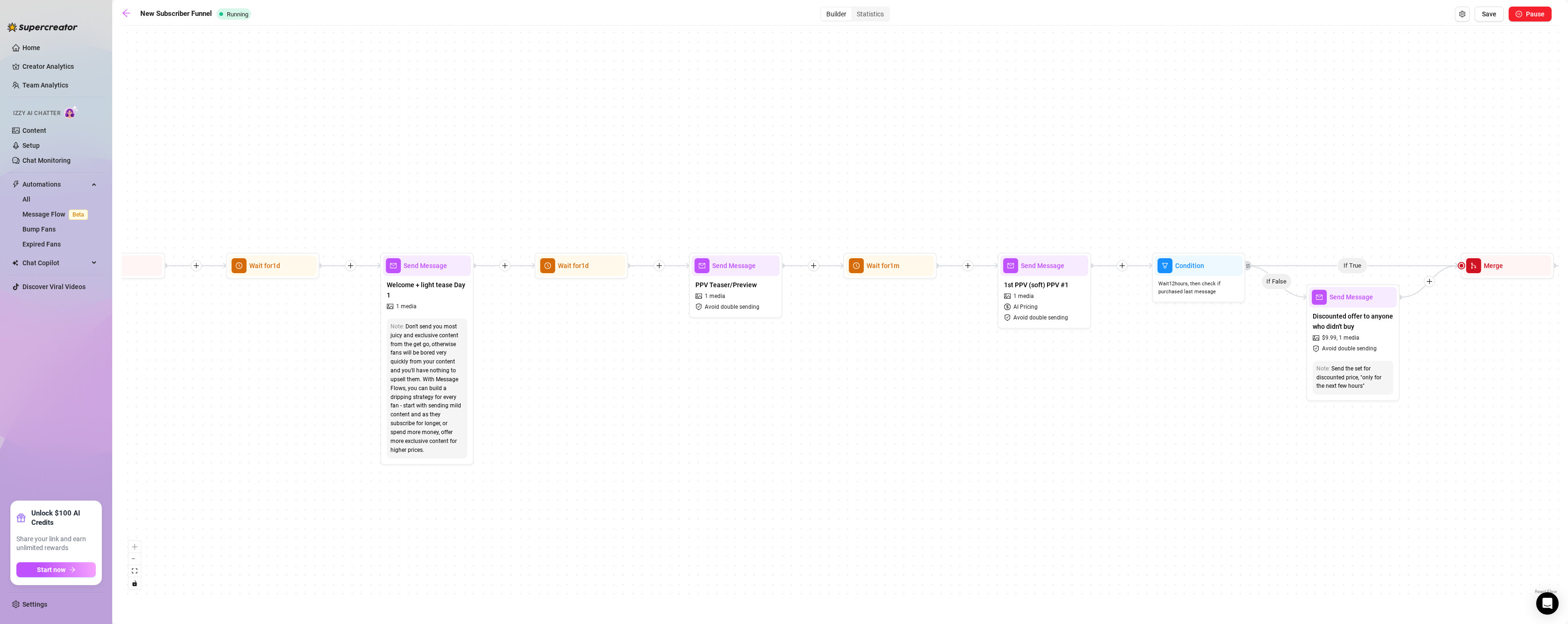
drag, startPoint x: 827, startPoint y: 309, endPoint x: 677, endPoint y: 318, distance: 150.3
click at [677, 318] on div "If True If True If True If True If False If False If False If False If True If …" at bounding box center [840, 313] width 1437 height 566
click at [742, 277] on div "PPV Teaser/Preview 1 media Avoid double sending" at bounding box center [735, 295] width 88 height 39
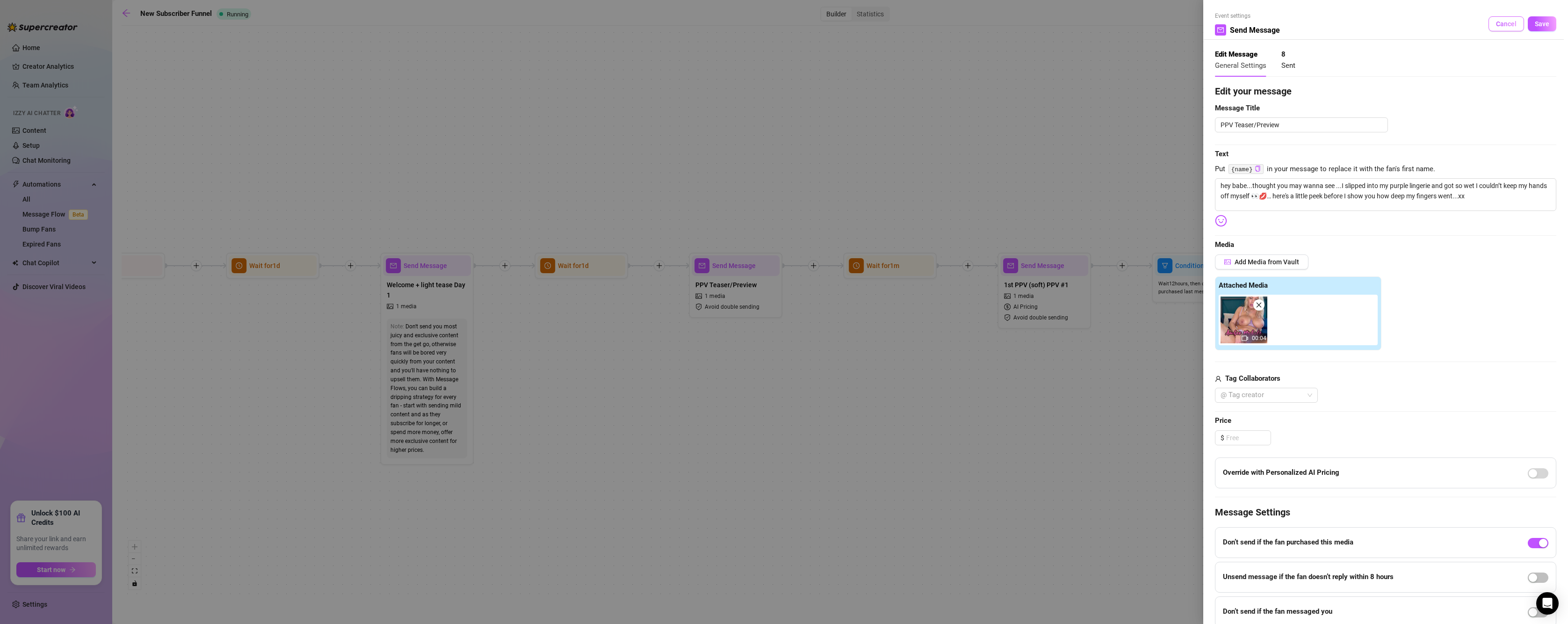
click at [1506, 24] on span "Cancel" at bounding box center [1506, 23] width 21 height 7
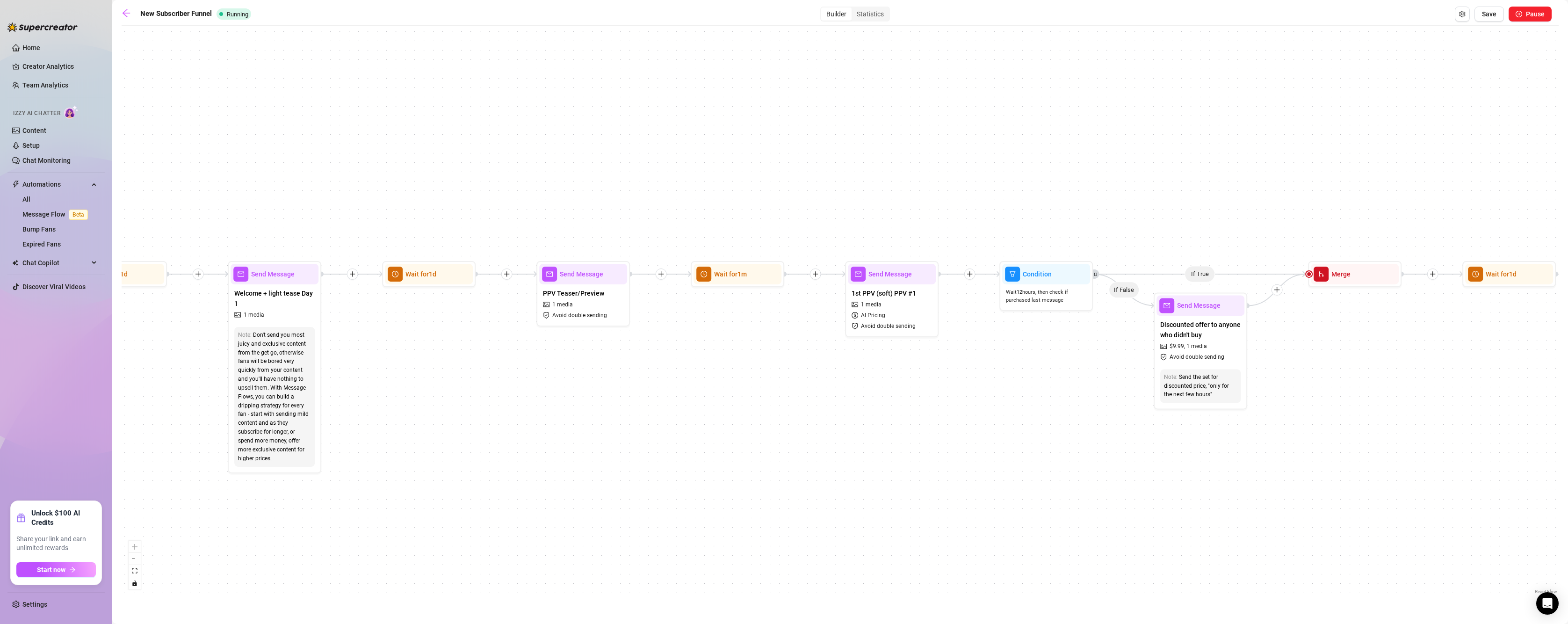
drag, startPoint x: 858, startPoint y: 349, endPoint x: 647, endPoint y: 362, distance: 211.4
click at [647, 362] on div "If True If True If True If True If False If False If False If False If True If …" at bounding box center [840, 313] width 1437 height 566
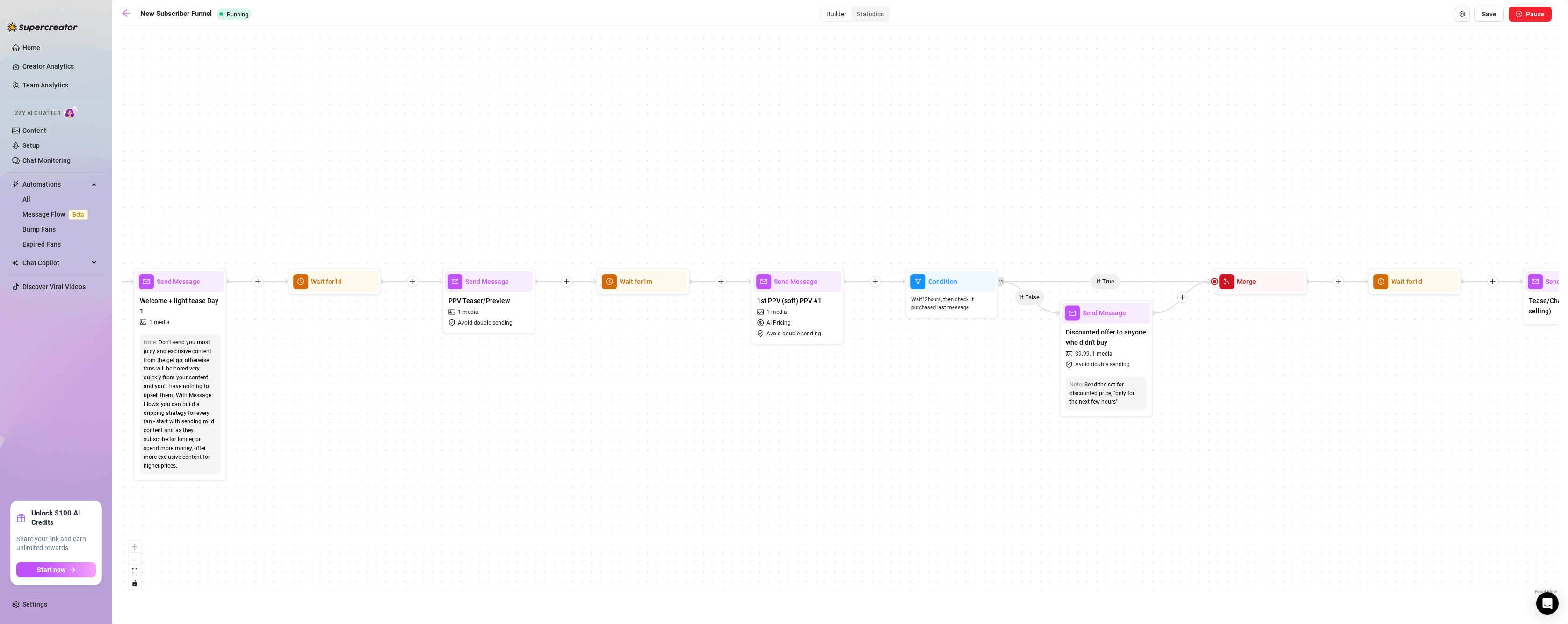
drag, startPoint x: 678, startPoint y: 355, endPoint x: 632, endPoint y: 358, distance: 46.1
click at [632, 358] on div "If True If True If True If True If False If False If False If False If True If …" at bounding box center [840, 313] width 1437 height 566
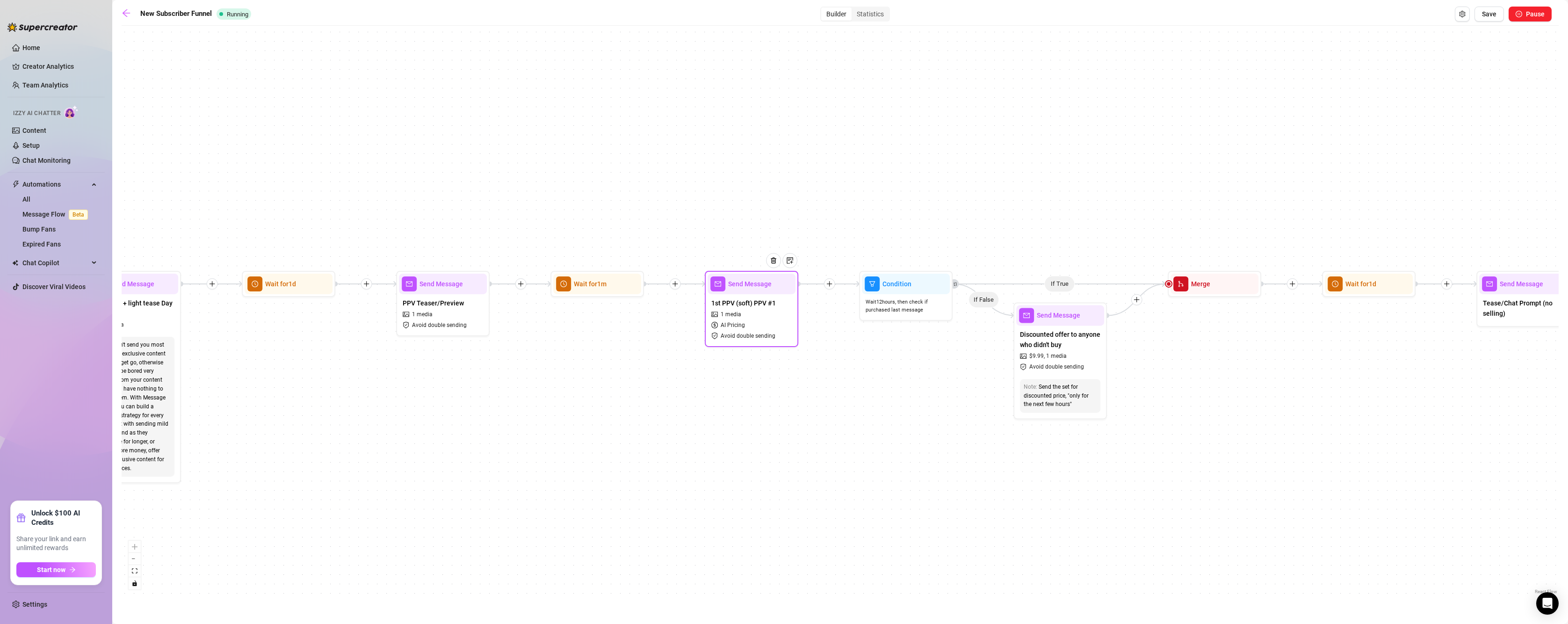
click at [751, 284] on span "Send Message" at bounding box center [750, 284] width 44 height 11
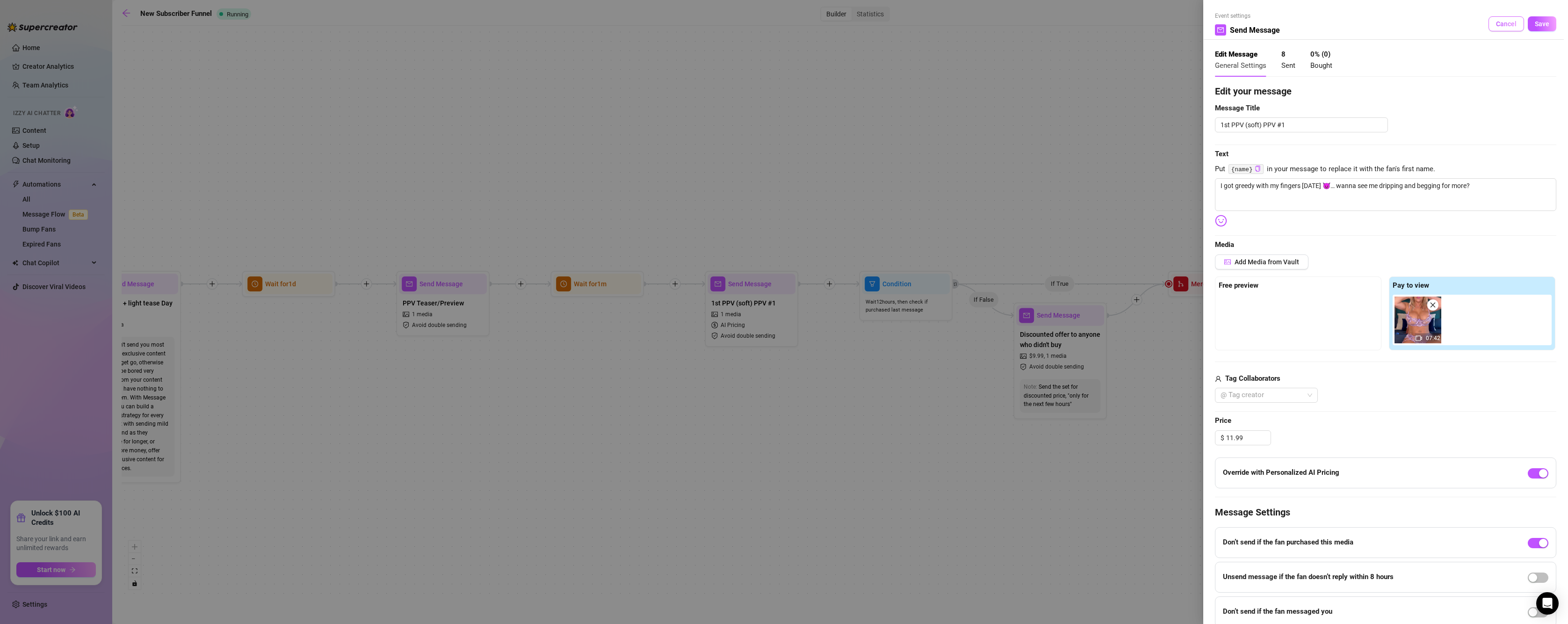
click at [1501, 30] on button "Cancel" at bounding box center [1506, 24] width 36 height 15
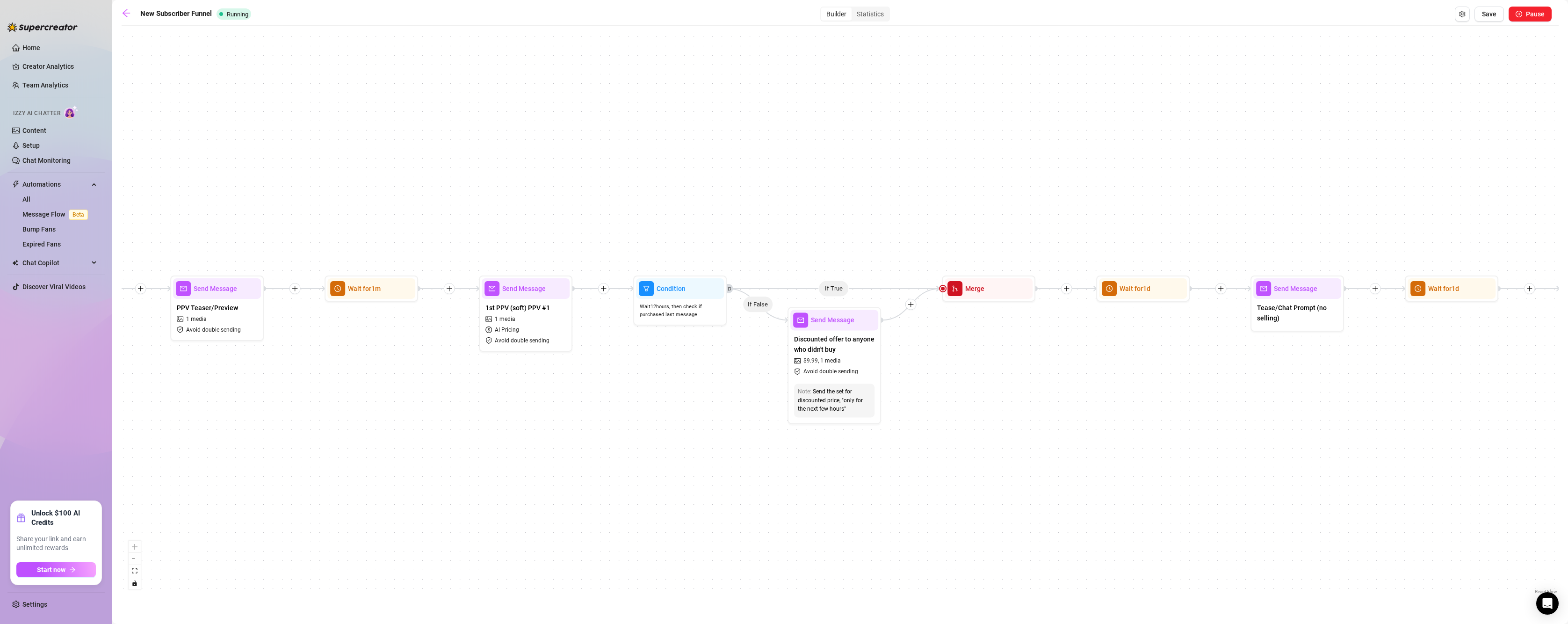
drag, startPoint x: 900, startPoint y: 441, endPoint x: 695, endPoint y: 445, distance: 205.0
click at [695, 445] on div "If True If True If True If True If False If False If False If False If True If …" at bounding box center [840, 313] width 1437 height 566
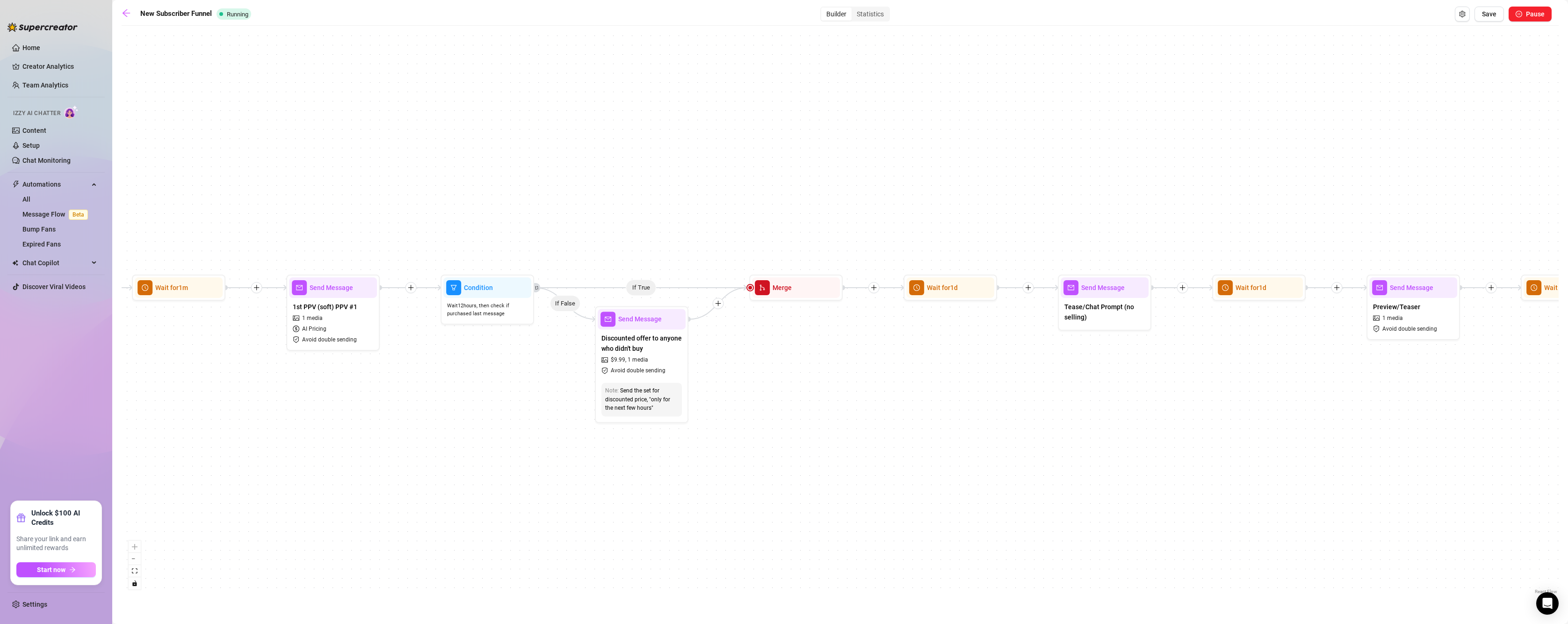
drag, startPoint x: 942, startPoint y: 481, endPoint x: 796, endPoint y: 467, distance: 146.7
click at [782, 480] on div "If True If True If True If True If False If False If False If False If True If …" at bounding box center [840, 313] width 1437 height 566
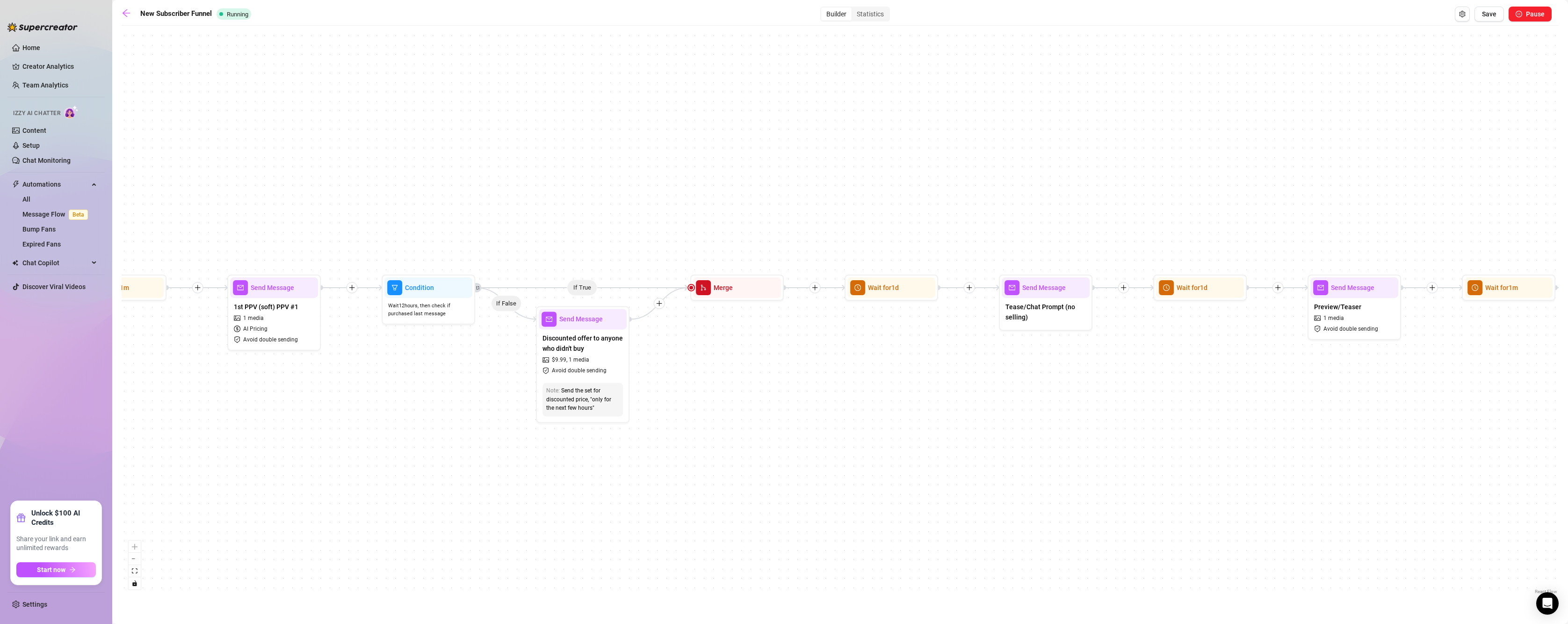
drag, startPoint x: 803, startPoint y: 452, endPoint x: 747, endPoint y: 452, distance: 56.0
click at [747, 452] on div "If True If True If True If True If False If False If False If False If True If …" at bounding box center [840, 313] width 1437 height 566
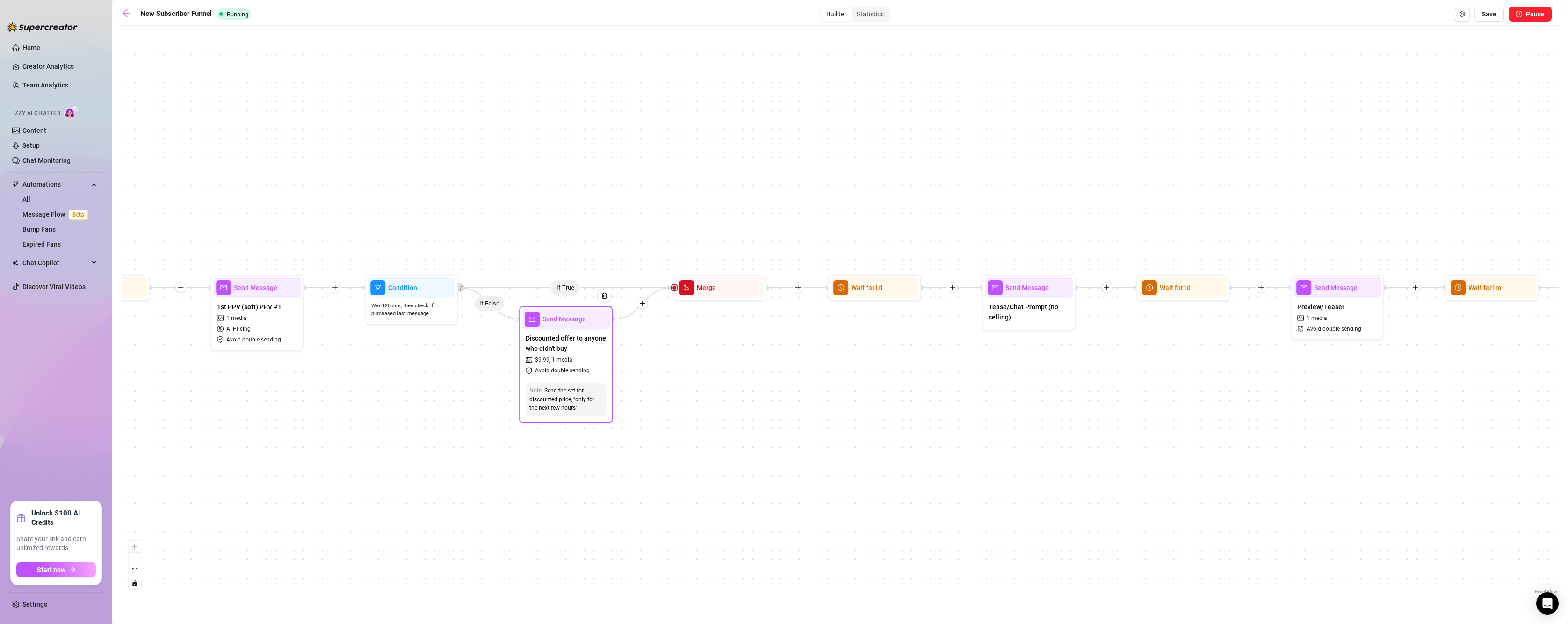
click at [587, 325] on div "Send Message" at bounding box center [565, 319] width 88 height 21
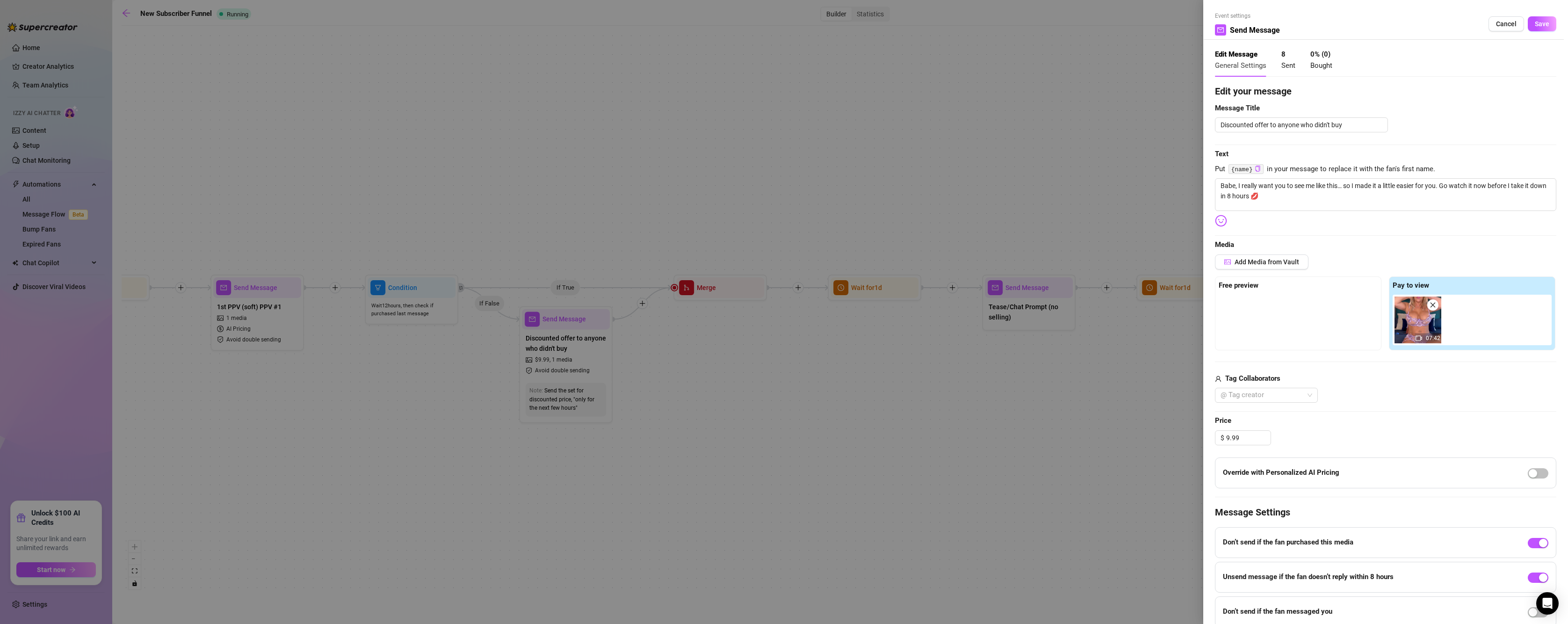
click at [1541, 474] on div "Override with Personalized AI Pricing" at bounding box center [1385, 472] width 341 height 31
click at [1533, 470] on span "button" at bounding box center [1538, 474] width 21 height 11
click at [1534, 24] on span "Save" at bounding box center [1542, 23] width 15 height 7
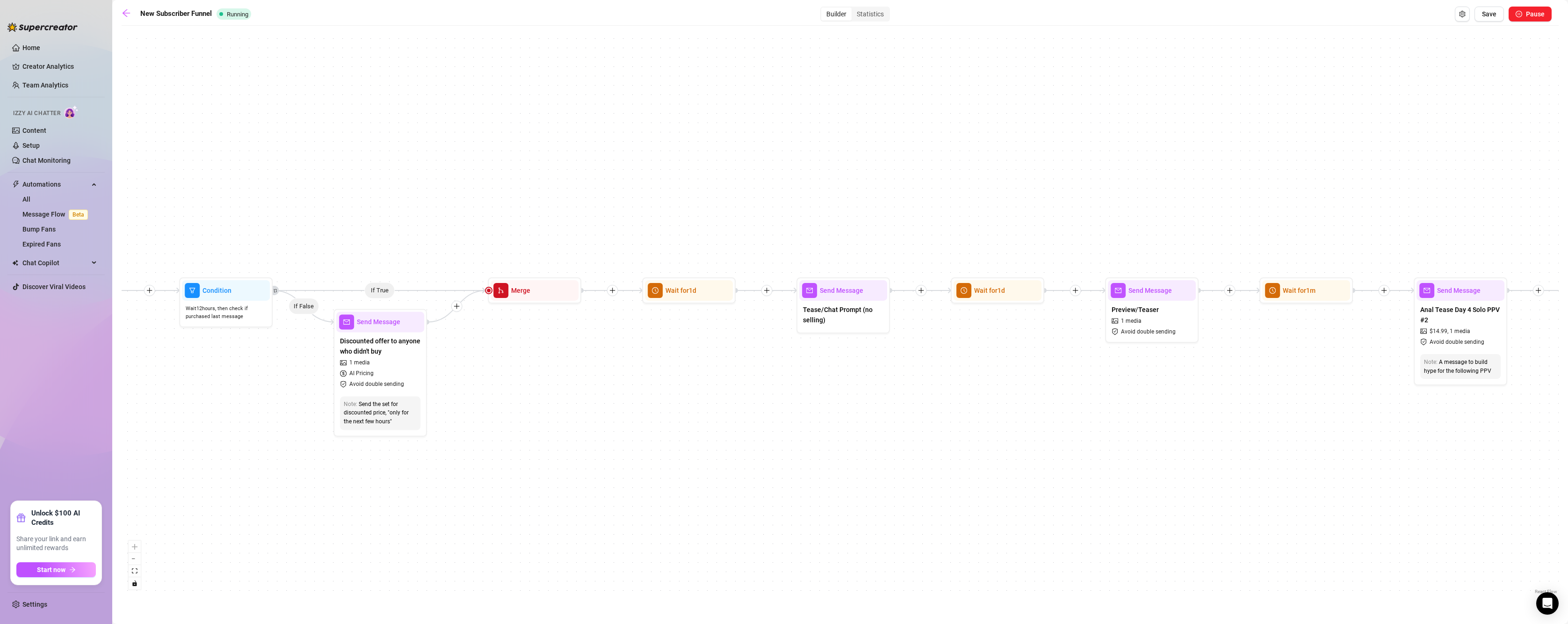
drag, startPoint x: 817, startPoint y: 402, endPoint x: 625, endPoint y: 406, distance: 192.0
click at [616, 406] on div "If True If True If True If True If False If False If False If False If True If …" at bounding box center [840, 313] width 1437 height 566
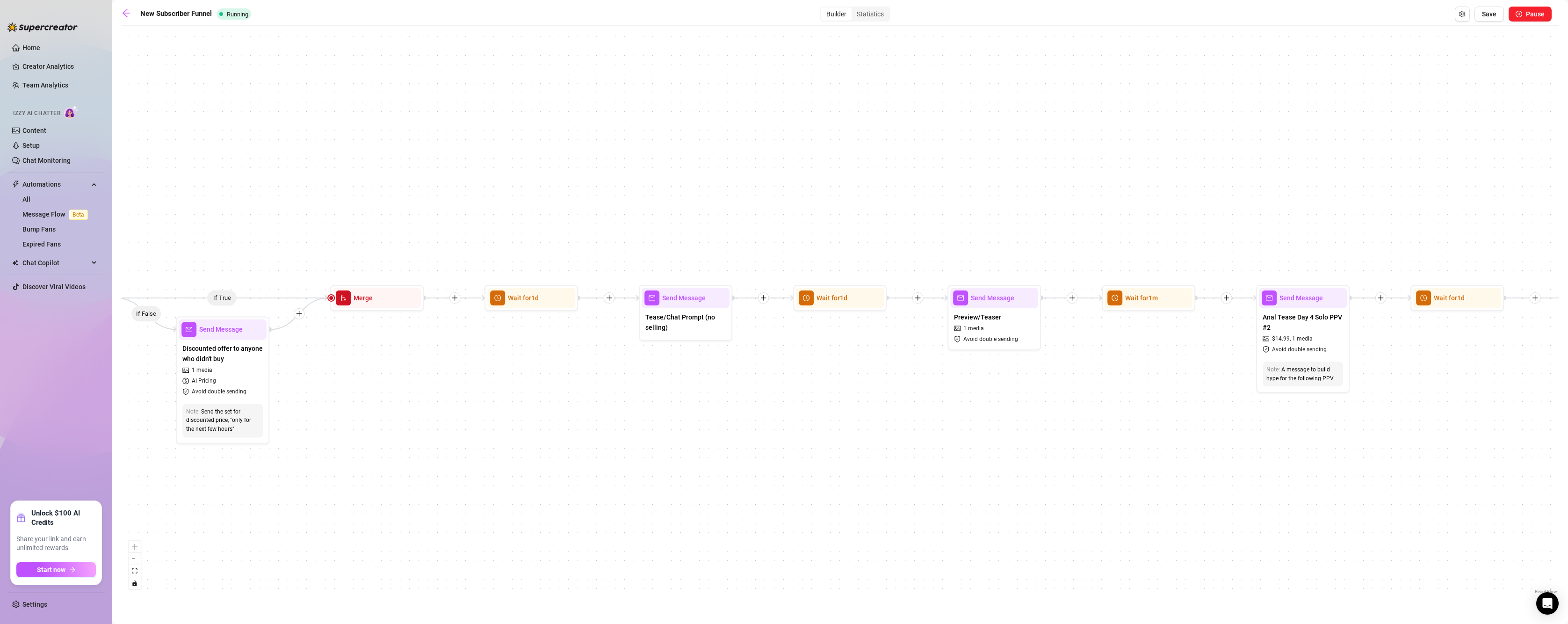
drag, startPoint x: 591, startPoint y: 386, endPoint x: 565, endPoint y: 386, distance: 26.0
click at [561, 387] on div "If True If True If True If True If False If False If False If False If True If …" at bounding box center [840, 313] width 1437 height 566
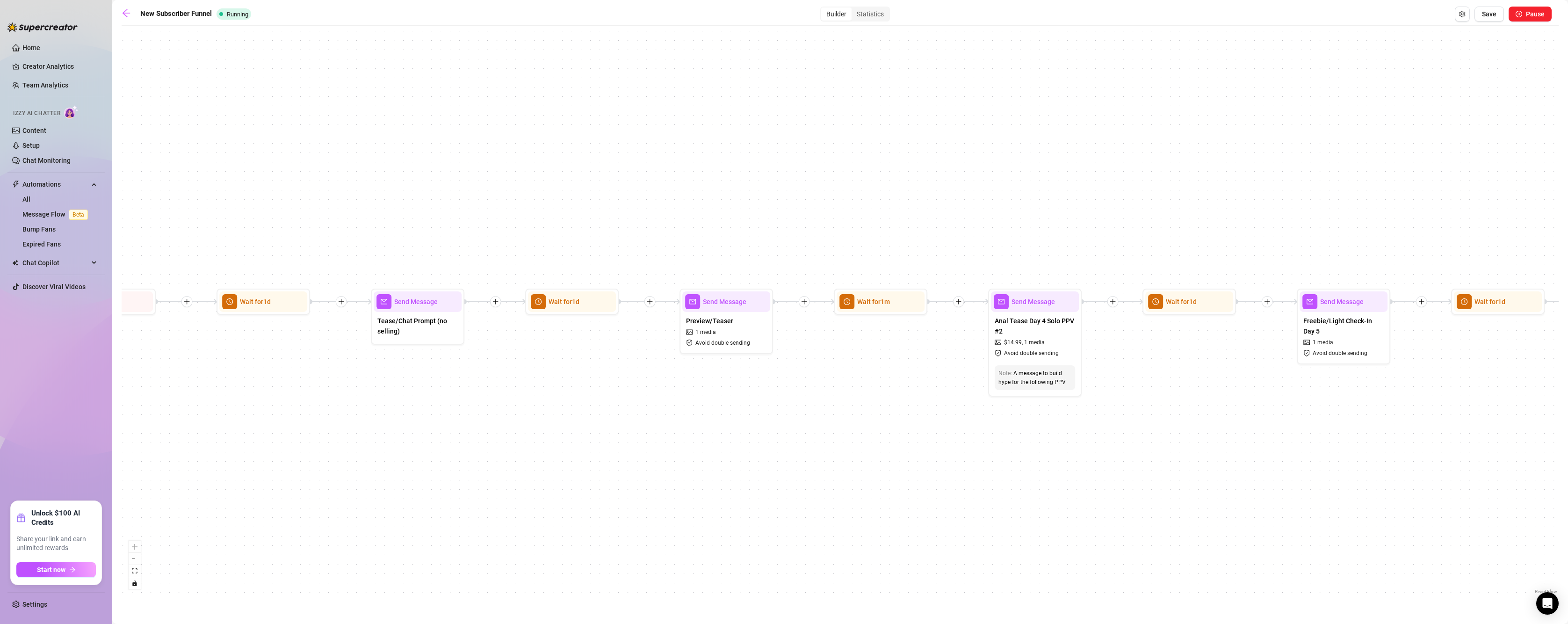
drag, startPoint x: 808, startPoint y: 394, endPoint x: 569, endPoint y: 396, distance: 239.0
click at [569, 396] on div "If True If True If True If True If False If False If False If False If True If …" at bounding box center [840, 313] width 1437 height 566
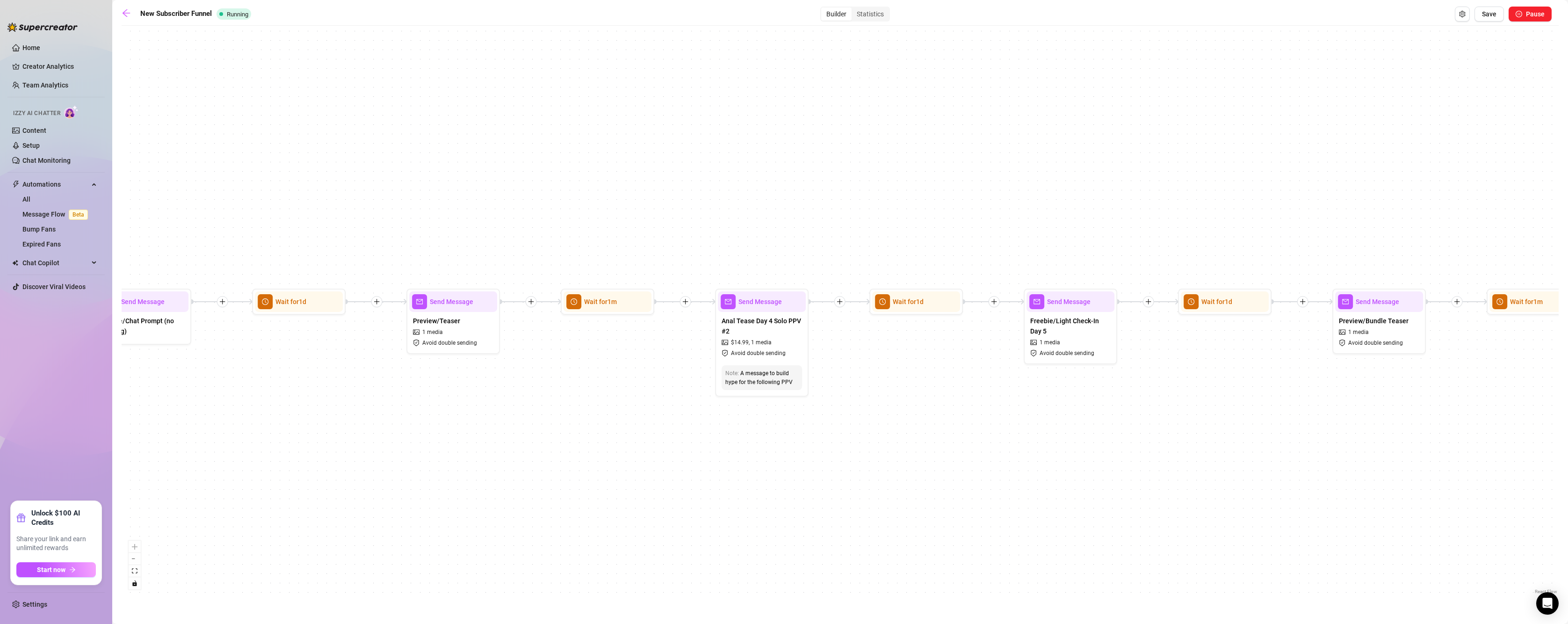
drag, startPoint x: 661, startPoint y: 423, endPoint x: 619, endPoint y: 418, distance: 42.3
click at [612, 423] on div "If True If True If True If True If False If False If False If False If True If …" at bounding box center [840, 313] width 1437 height 566
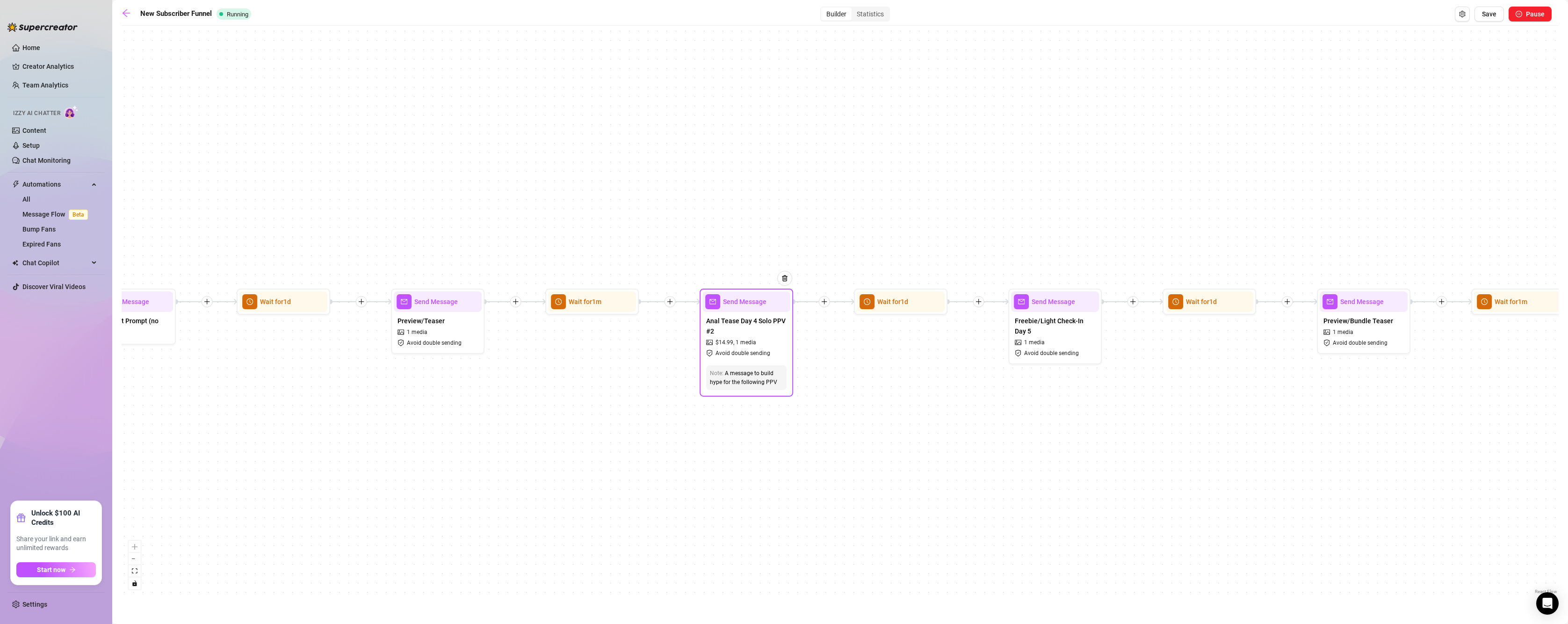
click at [751, 301] on span "Send Message" at bounding box center [745, 302] width 44 height 11
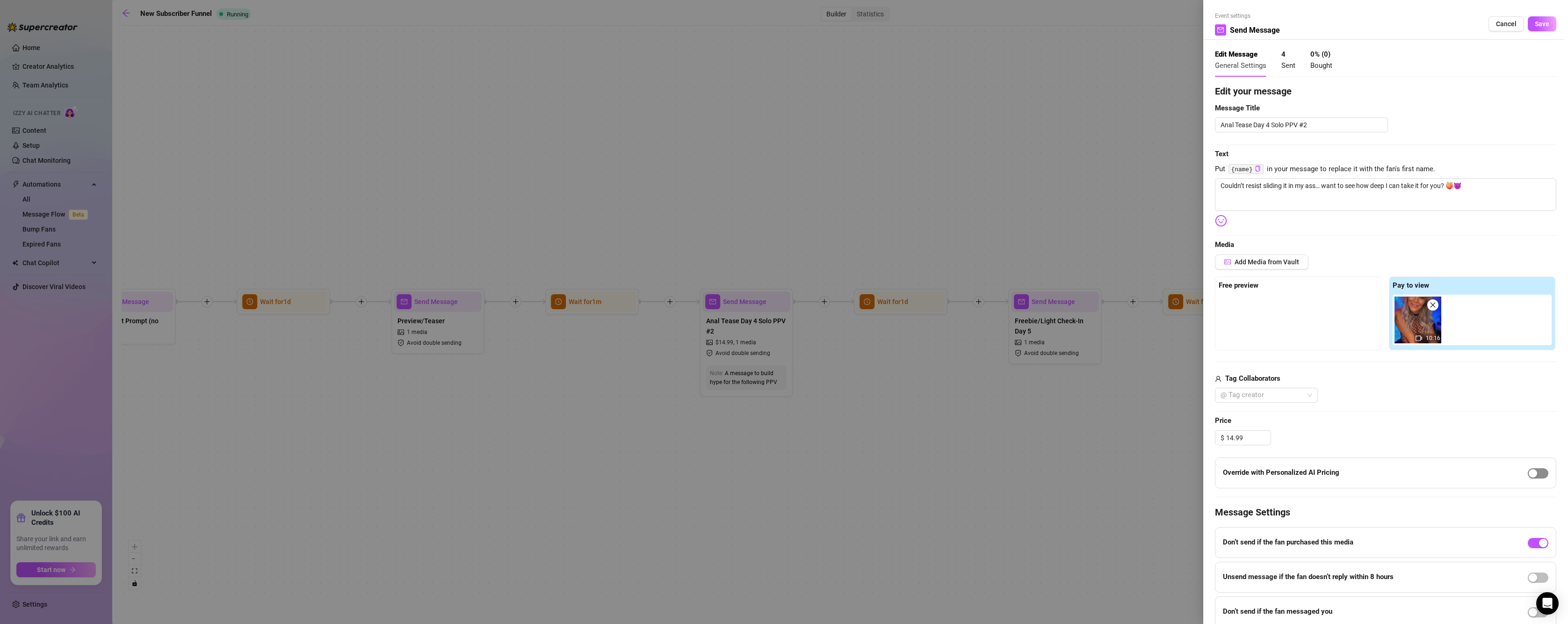
click at [1531, 476] on span "button" at bounding box center [1538, 474] width 21 height 11
click at [1534, 26] on span "Save" at bounding box center [1542, 23] width 15 height 7
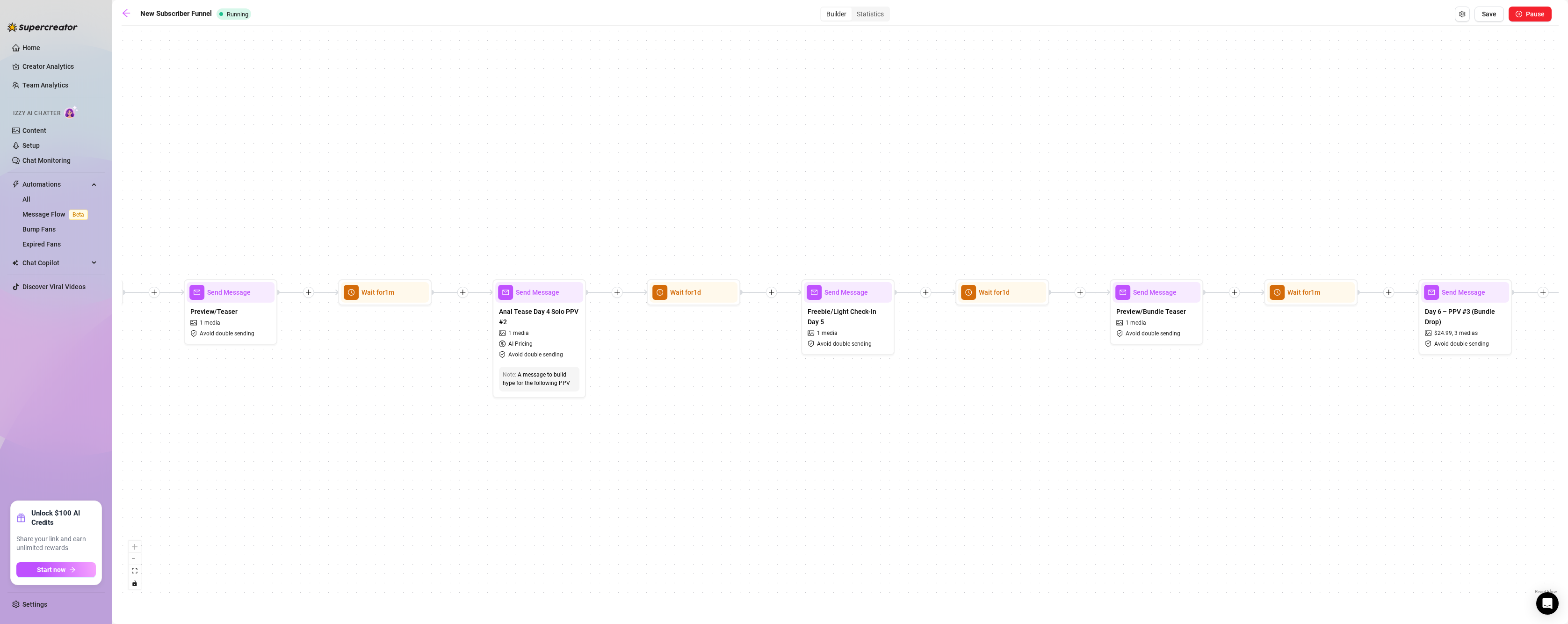
drag, startPoint x: 519, startPoint y: 513, endPoint x: 416, endPoint y: 513, distance: 103.0
click at [406, 513] on div "If True If True If True If True If False If False If False If False If True If …" at bounding box center [840, 313] width 1437 height 566
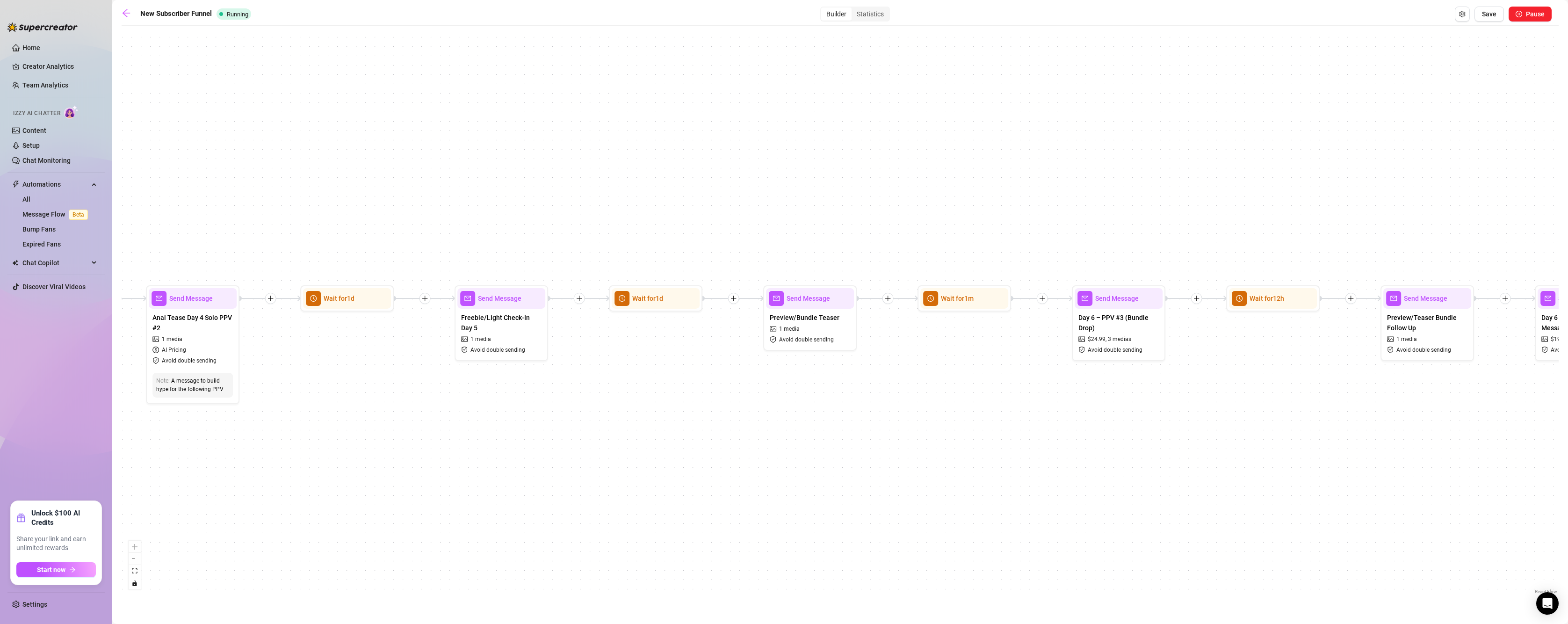
drag, startPoint x: 614, startPoint y: 419, endPoint x: 549, endPoint y: 410, distance: 65.6
click at [530, 422] on div "If True If True If True If True If False If False If False If False If True If …" at bounding box center [840, 313] width 1437 height 566
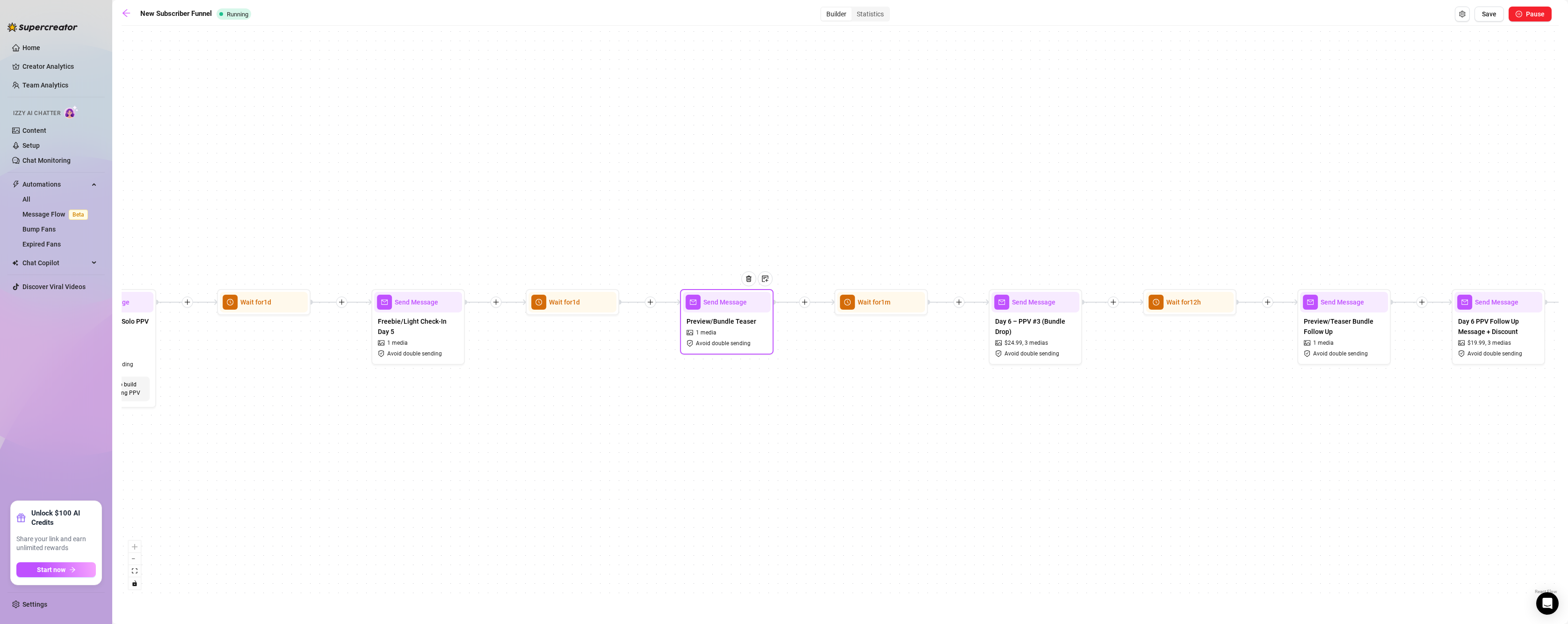
click at [722, 303] on span "Send Message" at bounding box center [725, 302] width 44 height 11
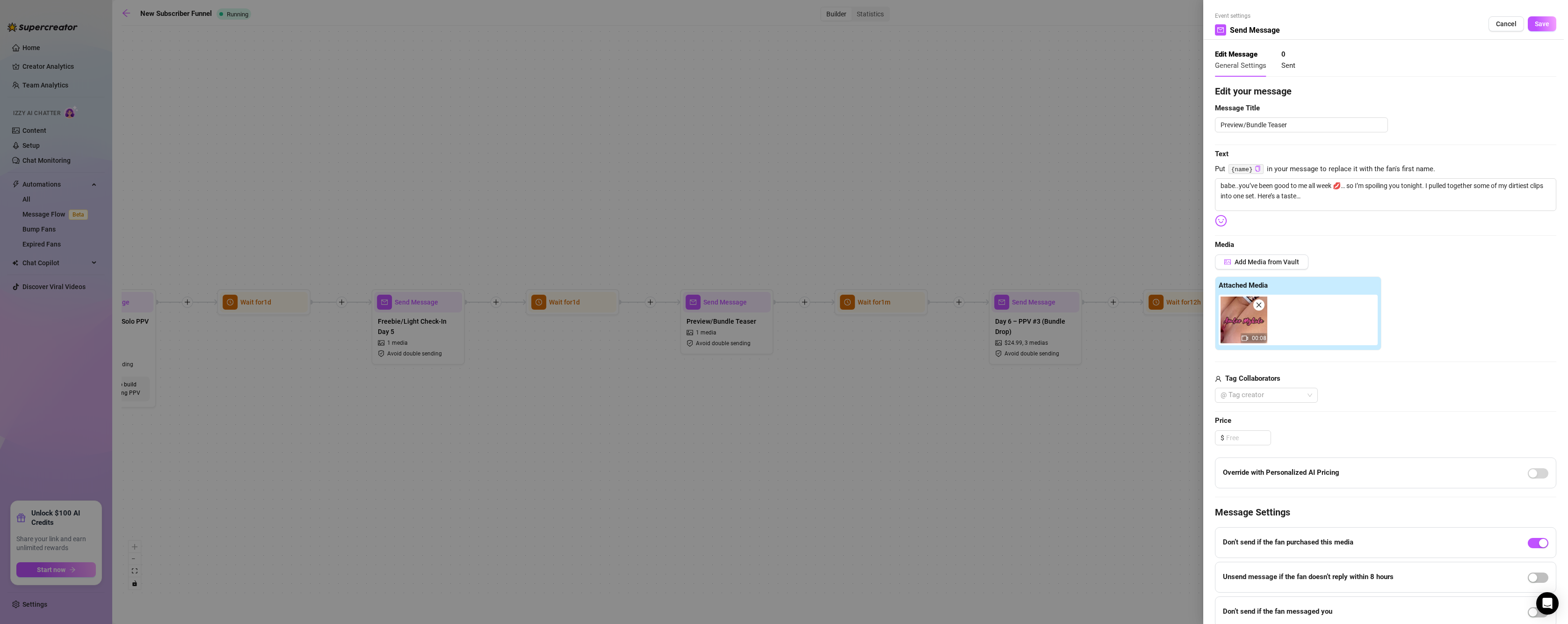
click at [1504, 25] on span "Cancel" at bounding box center [1506, 23] width 21 height 7
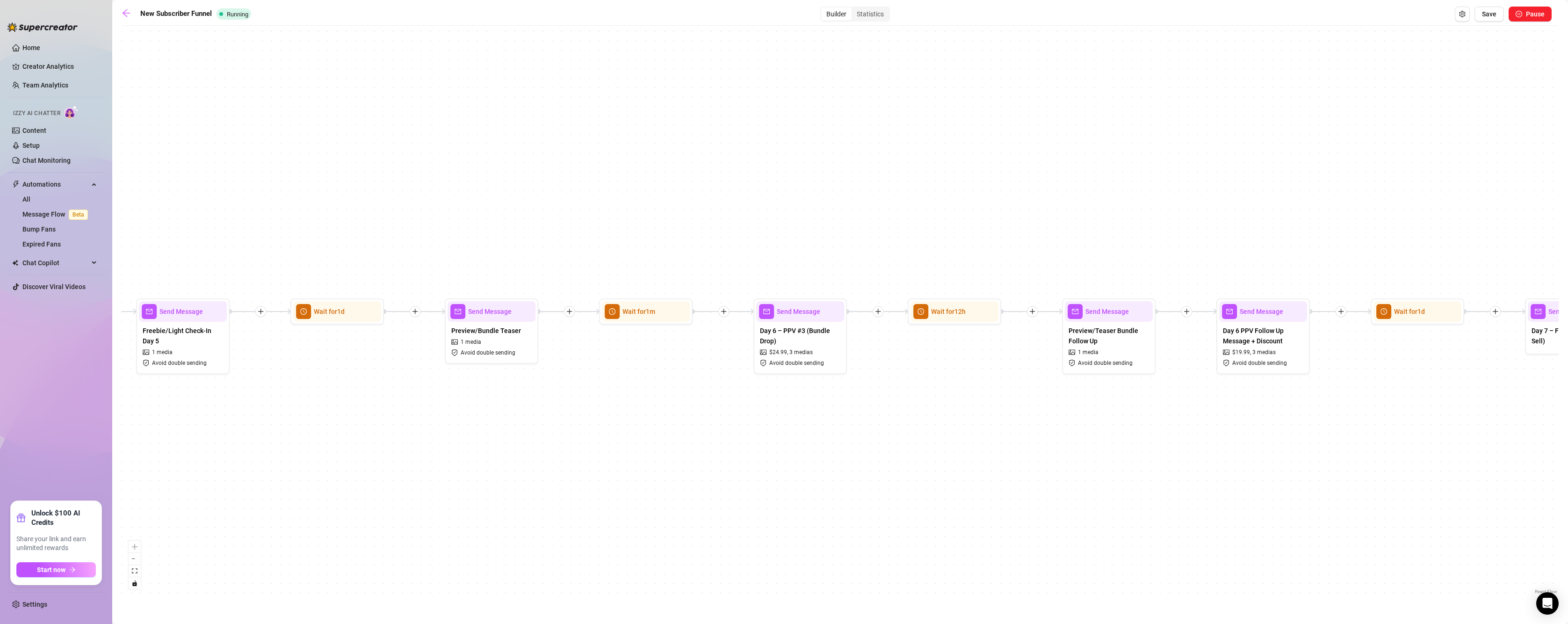
drag, startPoint x: 868, startPoint y: 404, endPoint x: 619, endPoint y: 416, distance: 249.3
click at [619, 416] on div "If True If True If True If True If False If False If False If False If True If …" at bounding box center [840, 313] width 1437 height 566
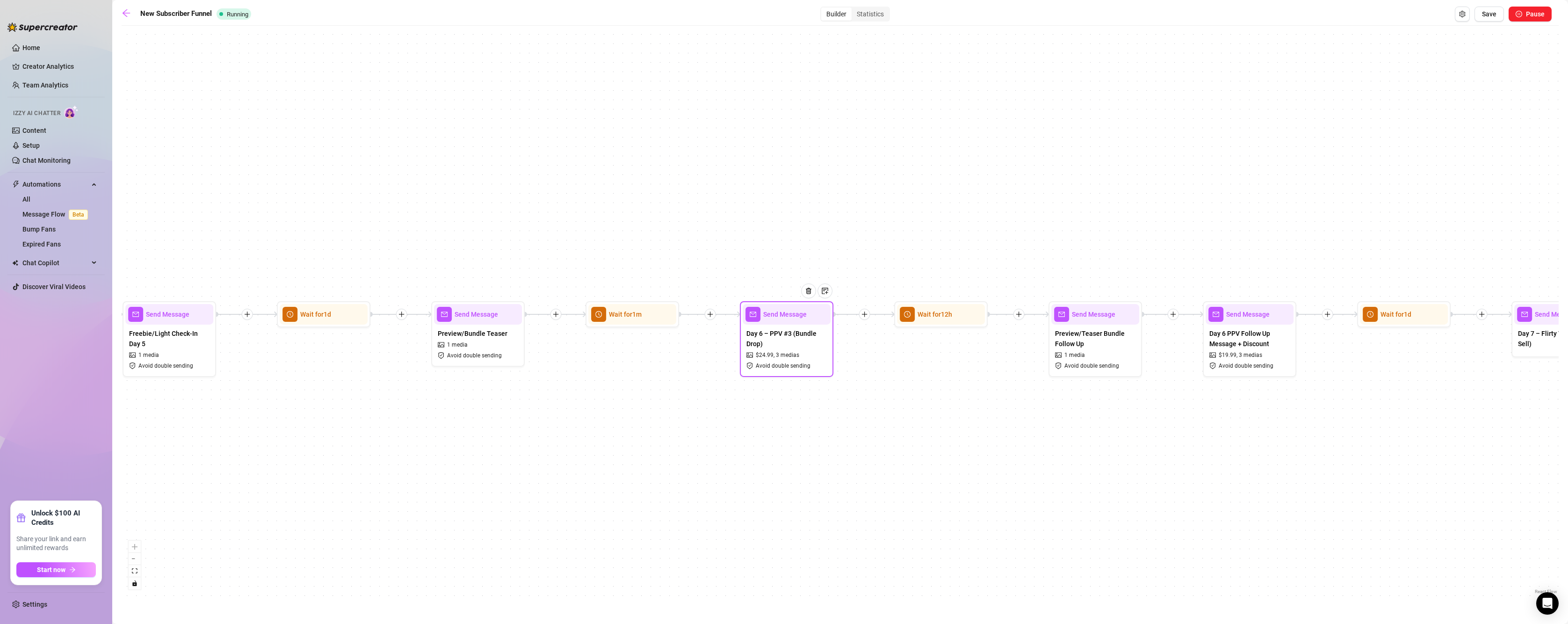
click at [801, 313] on div at bounding box center [812, 298] width 41 height 48
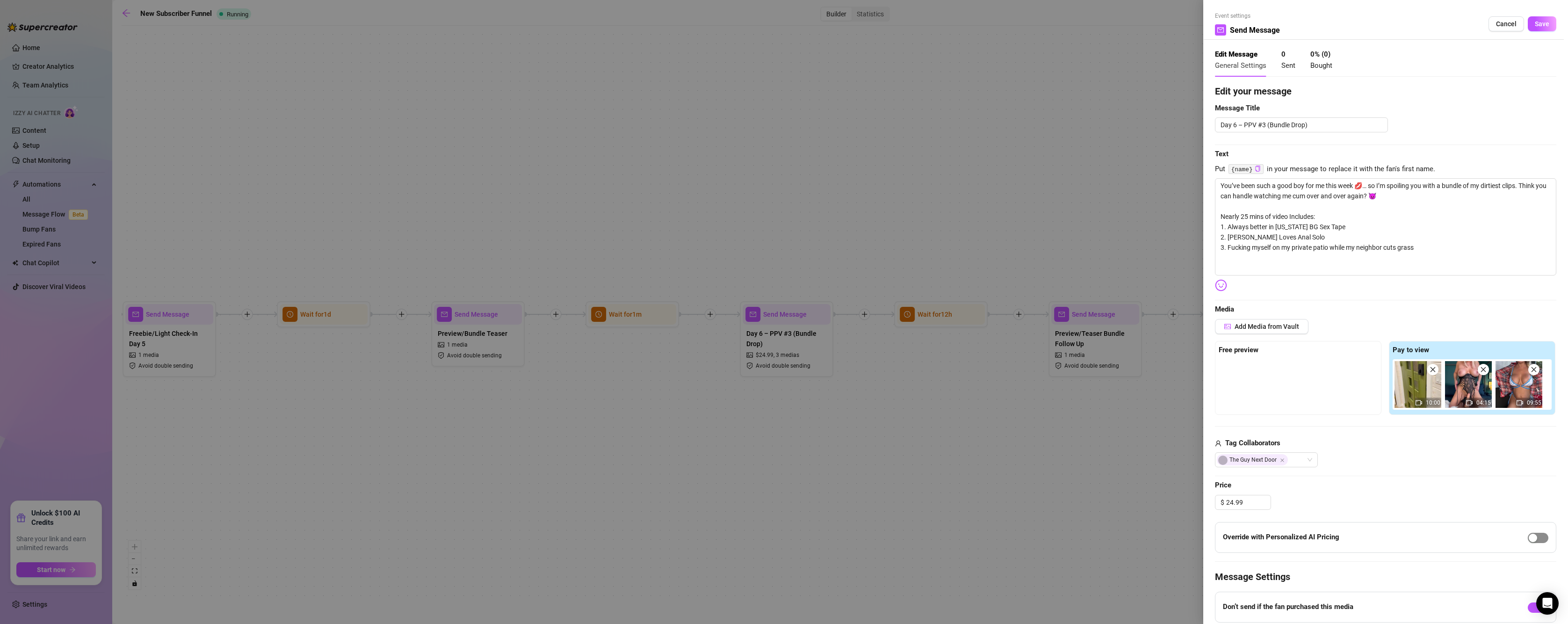
click at [1532, 533] on span "button" at bounding box center [1538, 538] width 21 height 11
click at [1542, 20] on button "Save" at bounding box center [1542, 24] width 28 height 15
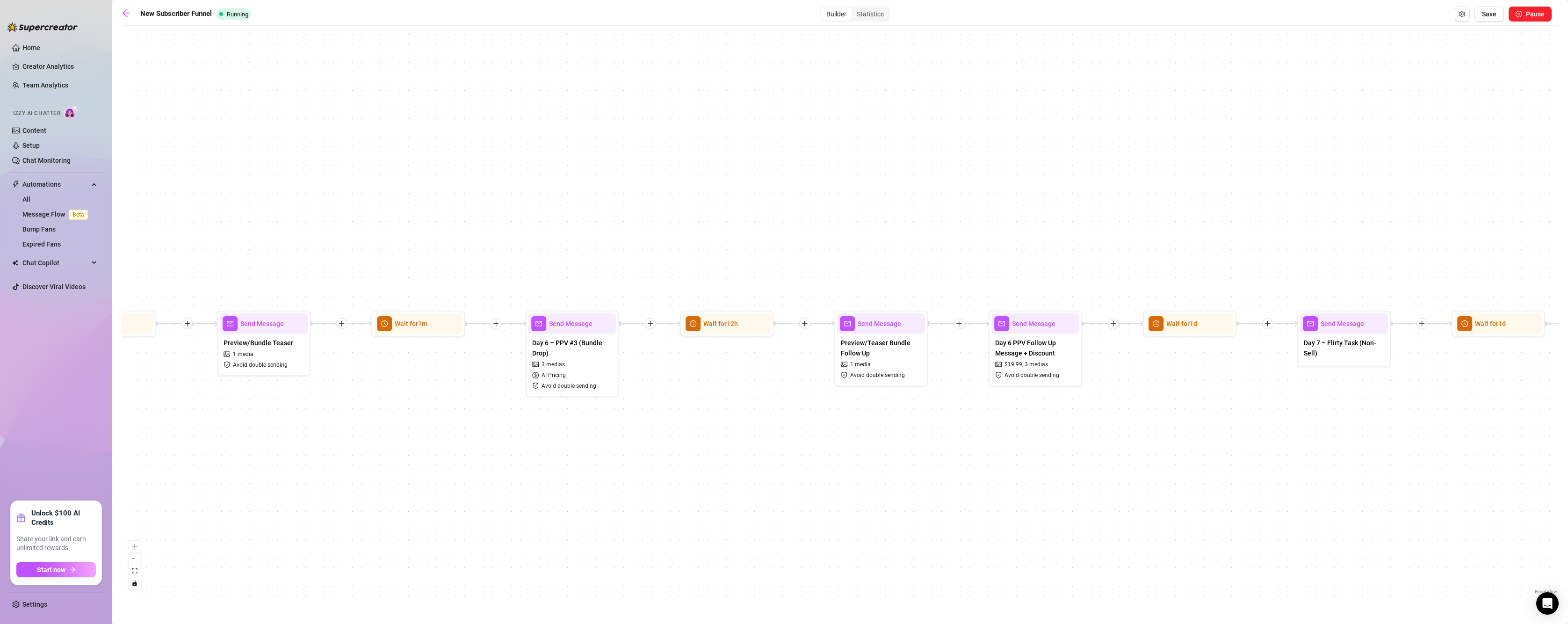
drag, startPoint x: 903, startPoint y: 457, endPoint x: 536, endPoint y: 486, distance: 368.1
click at [536, 486] on div "If True If True If True If True If False If False If False If False If True If …" at bounding box center [840, 313] width 1437 height 566
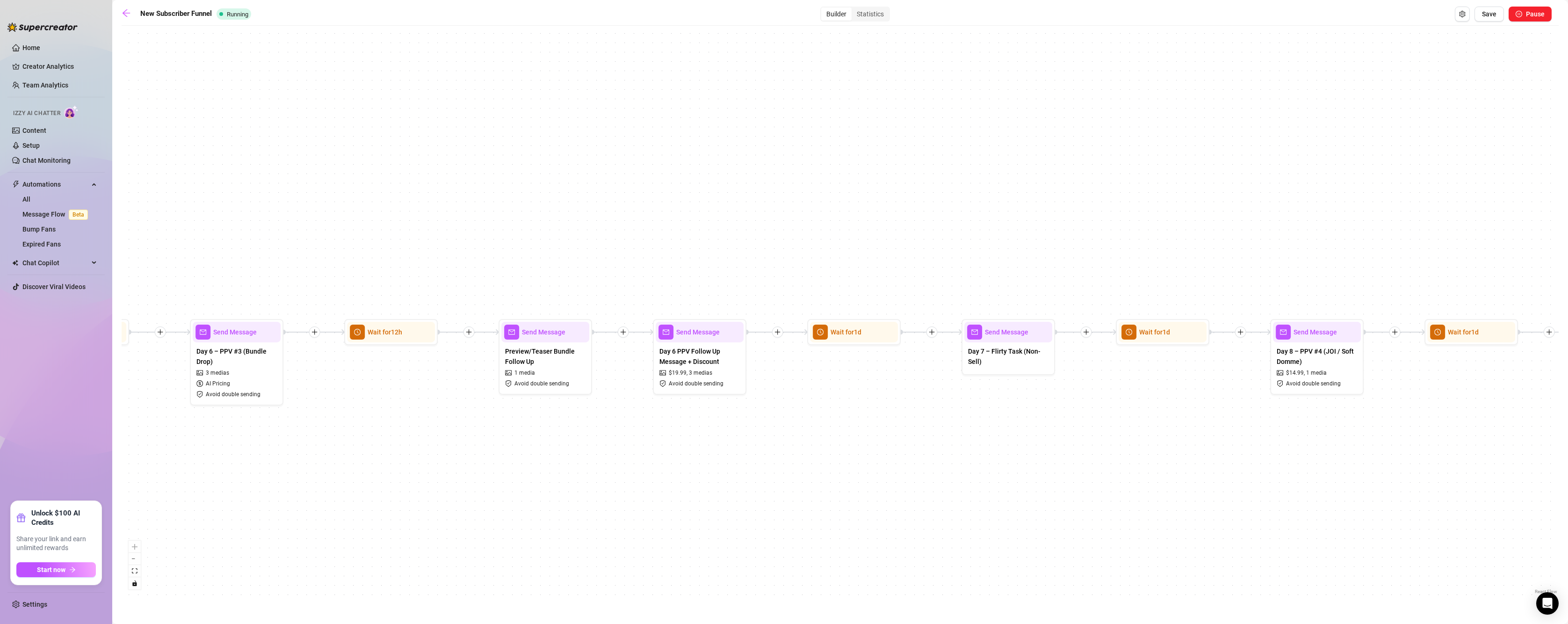
drag, startPoint x: 574, startPoint y: 453, endPoint x: 528, endPoint y: 441, distance: 47.5
click at [528, 441] on div "If True If True If True If True If False If False If False If False If True If …" at bounding box center [840, 313] width 1437 height 566
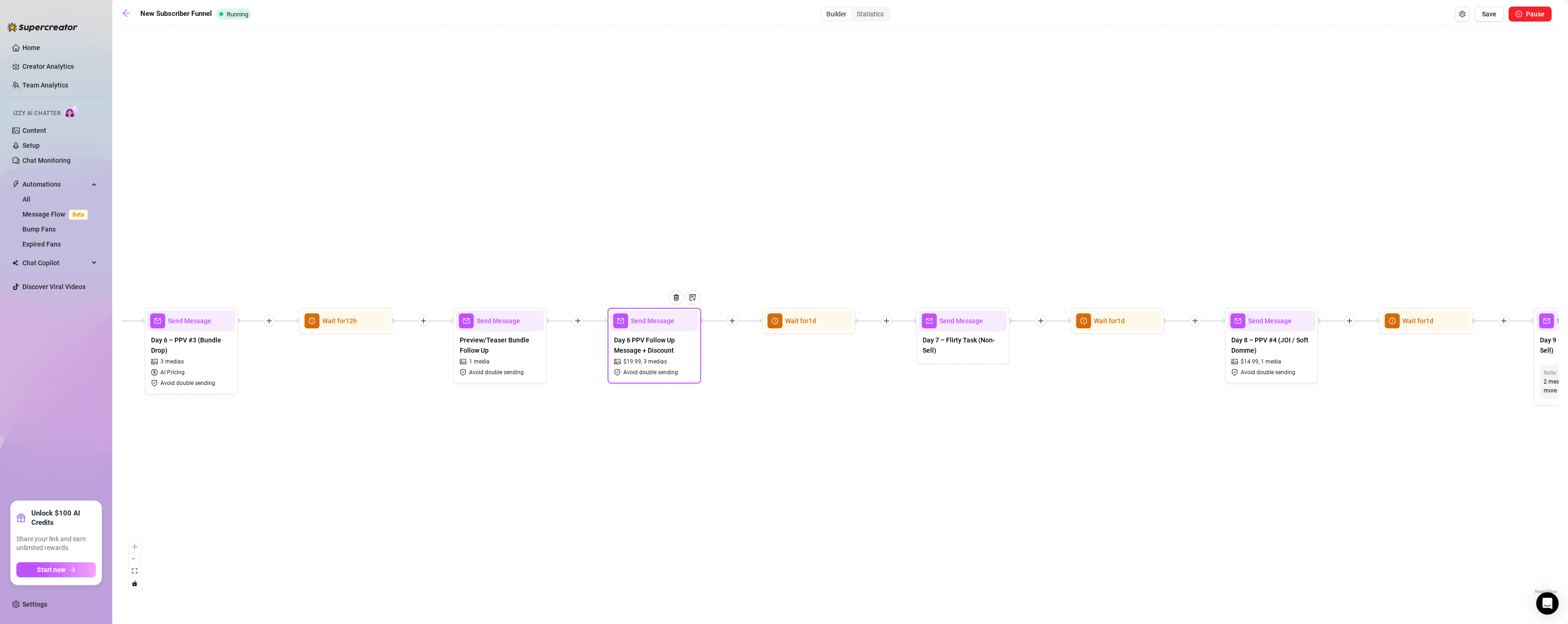
click at [667, 322] on div at bounding box center [680, 304] width 41 height 48
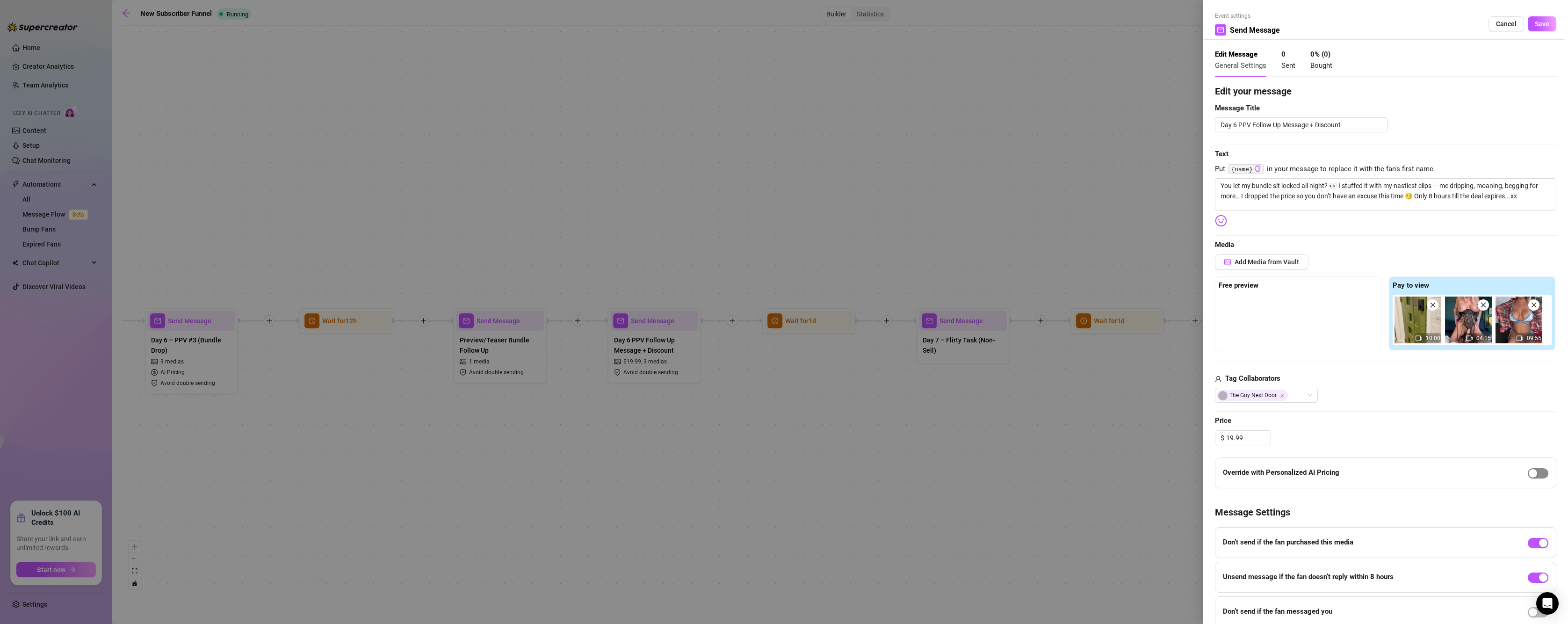
click at [1537, 472] on span "button" at bounding box center [1538, 474] width 21 height 11
drag, startPoint x: 1534, startPoint y: 22, endPoint x: 1493, endPoint y: 62, distance: 57.3
click at [1534, 22] on span "Save" at bounding box center [1542, 23] width 15 height 7
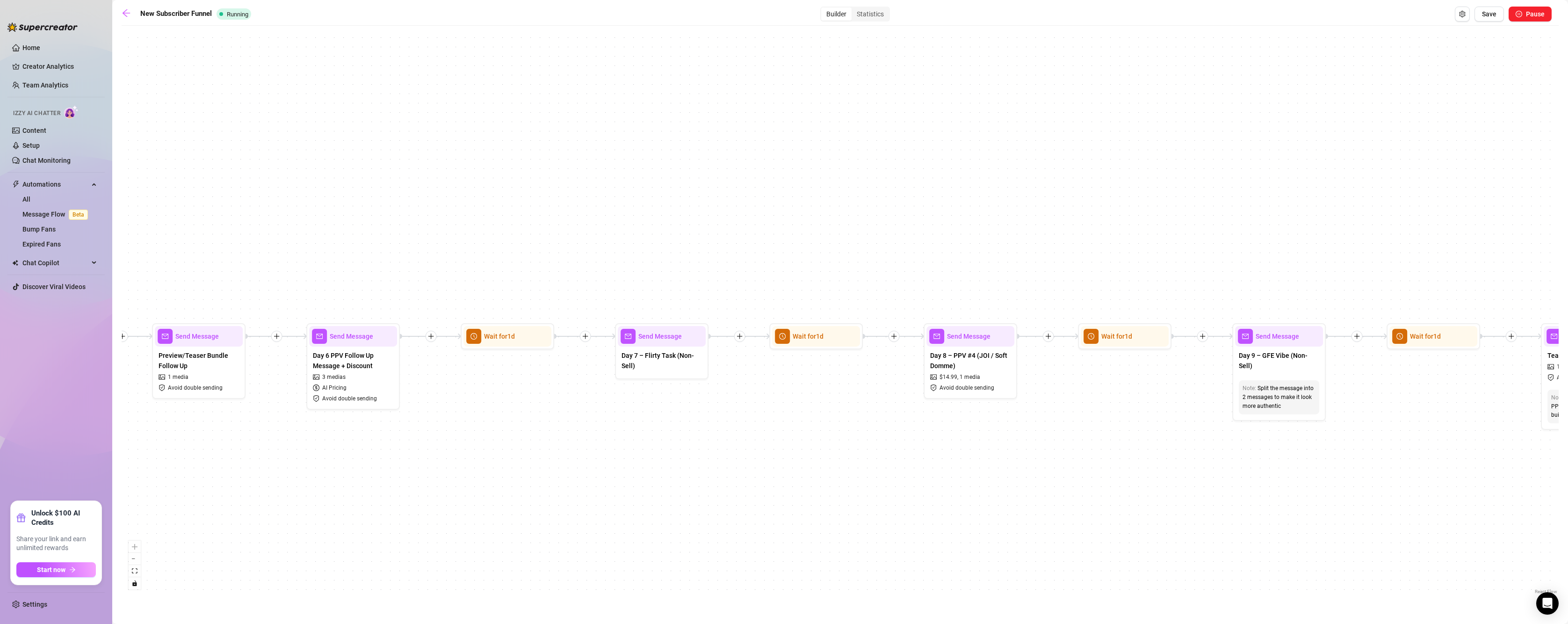
drag, startPoint x: 876, startPoint y: 417, endPoint x: 355, endPoint y: 433, distance: 521.2
click at [356, 433] on div "If True If True If True If True If False If False If False If False If True If …" at bounding box center [840, 313] width 1437 height 566
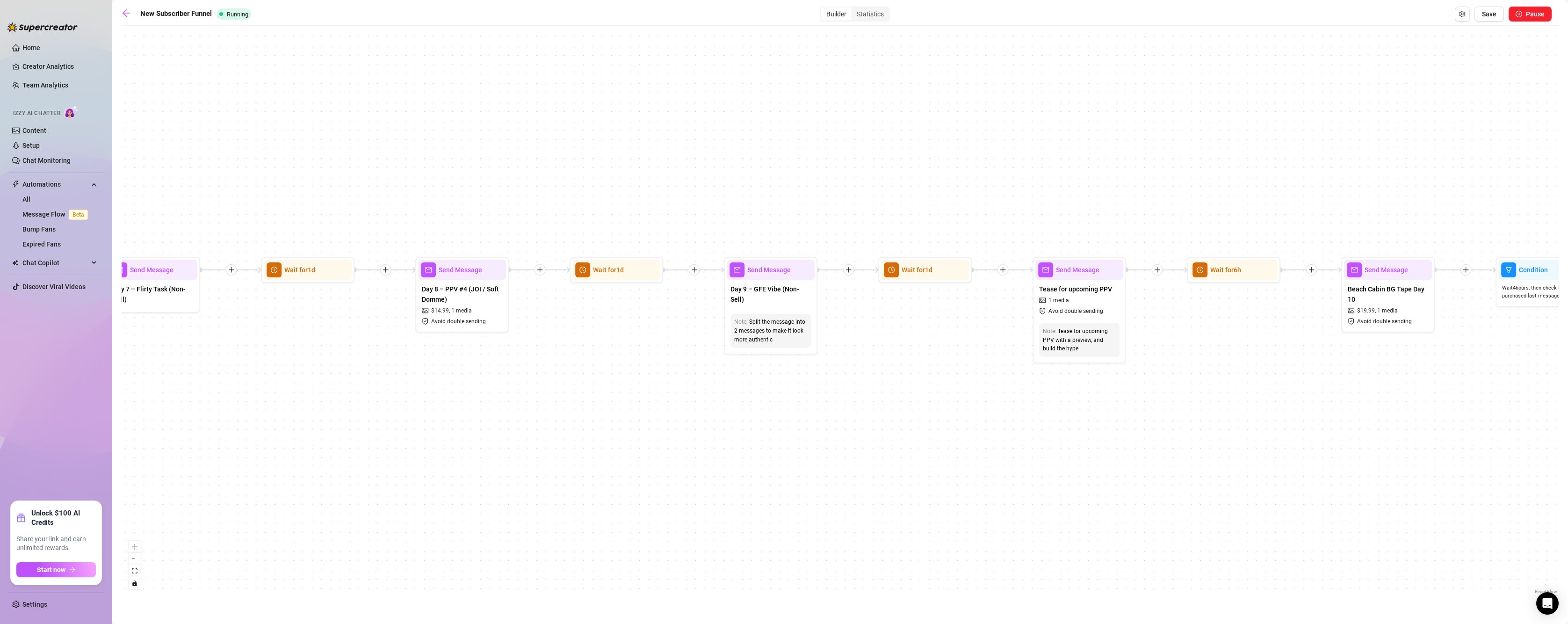
drag, startPoint x: 387, startPoint y: 398, endPoint x: 328, endPoint y: 386, distance: 60.2
click at [328, 386] on div "If True If True If True If True If False If False If False If False If True If …" at bounding box center [840, 313] width 1437 height 566
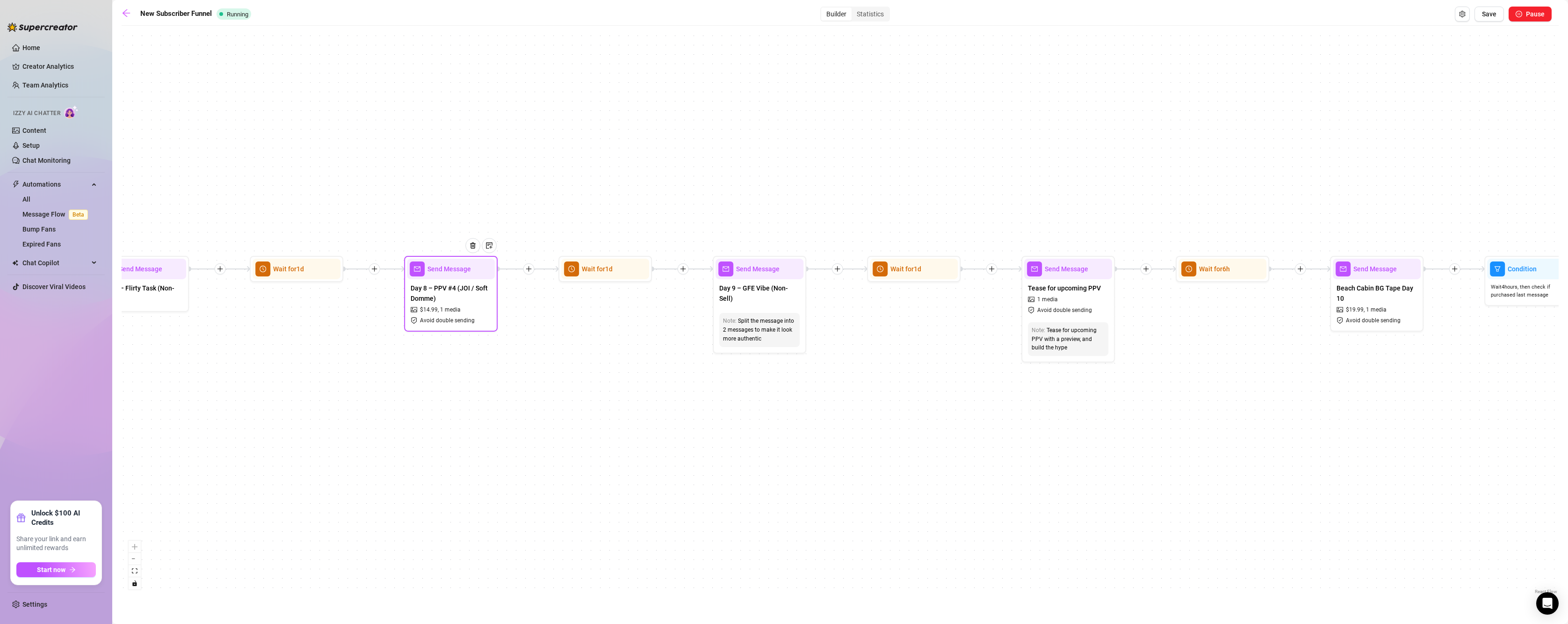
click at [460, 270] on div at bounding box center [476, 253] width 41 height 48
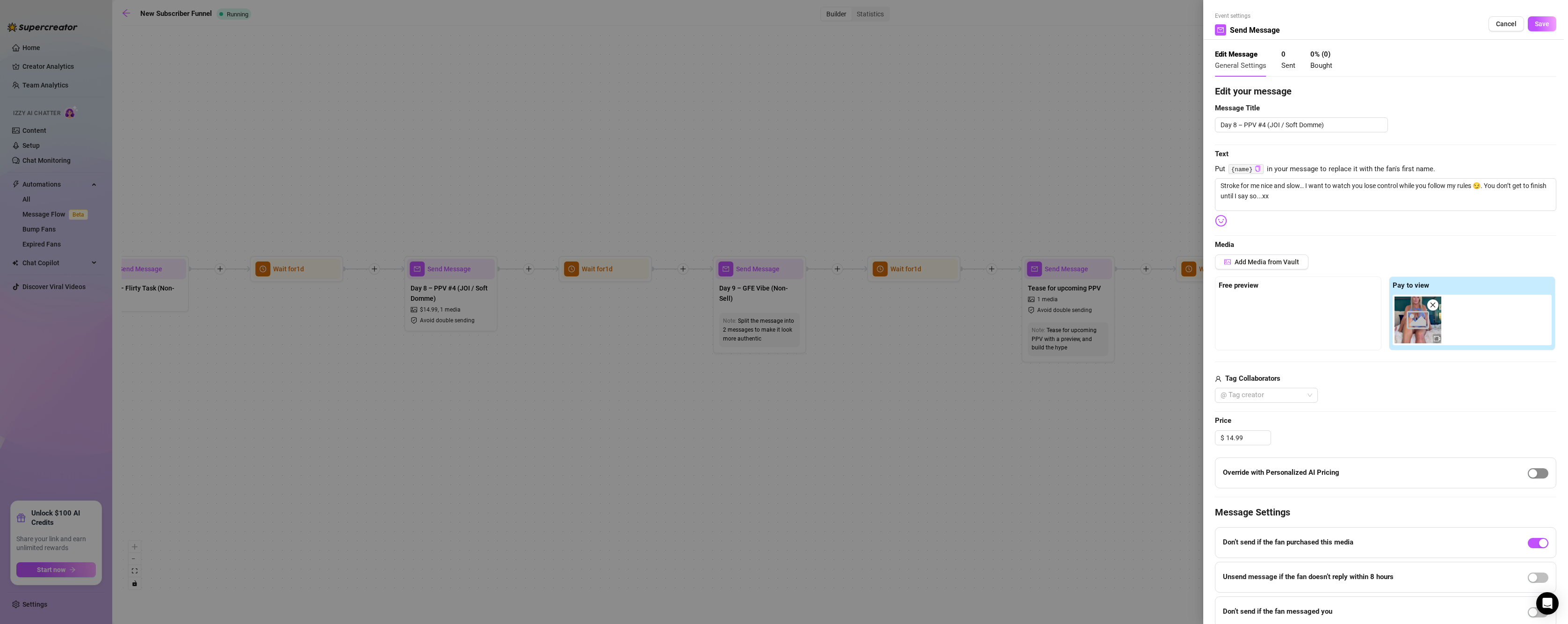
click at [1531, 471] on span "button" at bounding box center [1538, 474] width 21 height 11
click at [1541, 31] on div "Event settings Send Message Cancel Save" at bounding box center [1385, 26] width 341 height 28
click at [1539, 26] on span "Save" at bounding box center [1542, 23] width 15 height 7
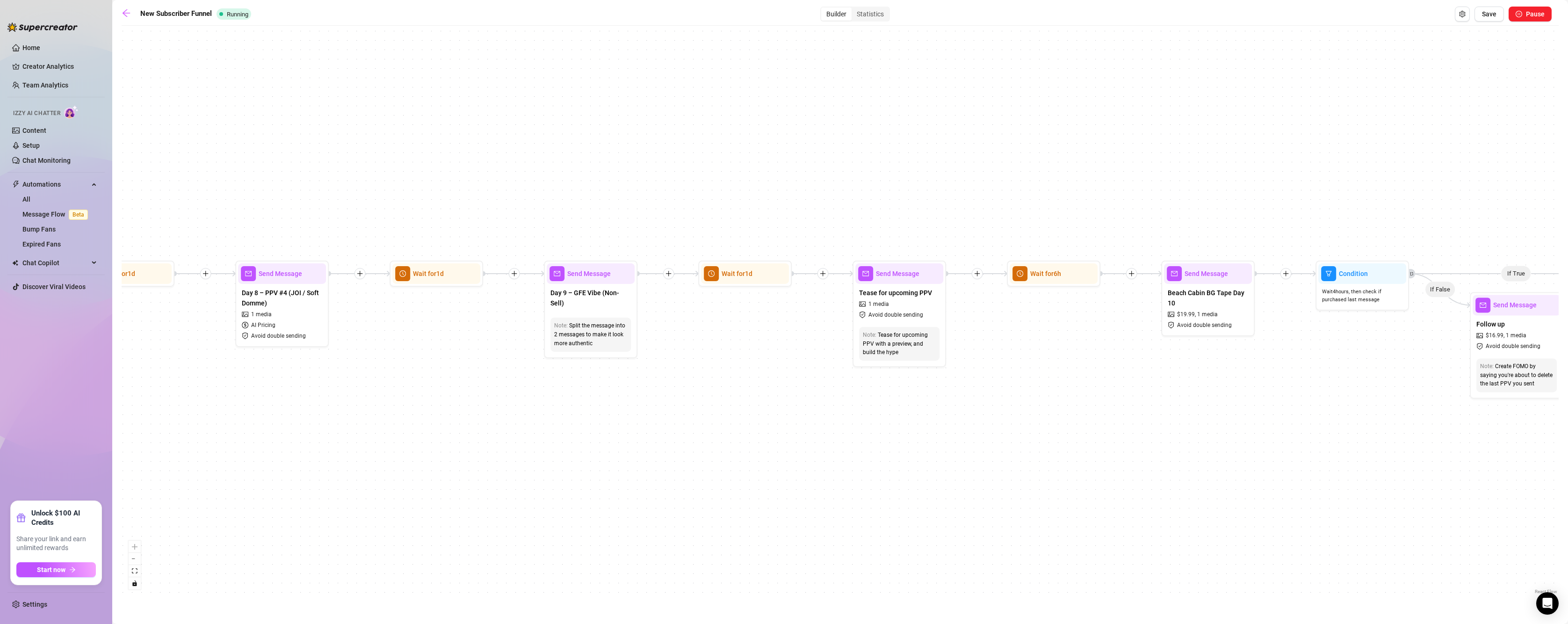
drag, startPoint x: 737, startPoint y: 457, endPoint x: 595, endPoint y: 459, distance: 142.0
click at [595, 459] on div "If True If True If True If True If False If False If False If False If True If …" at bounding box center [840, 313] width 1437 height 566
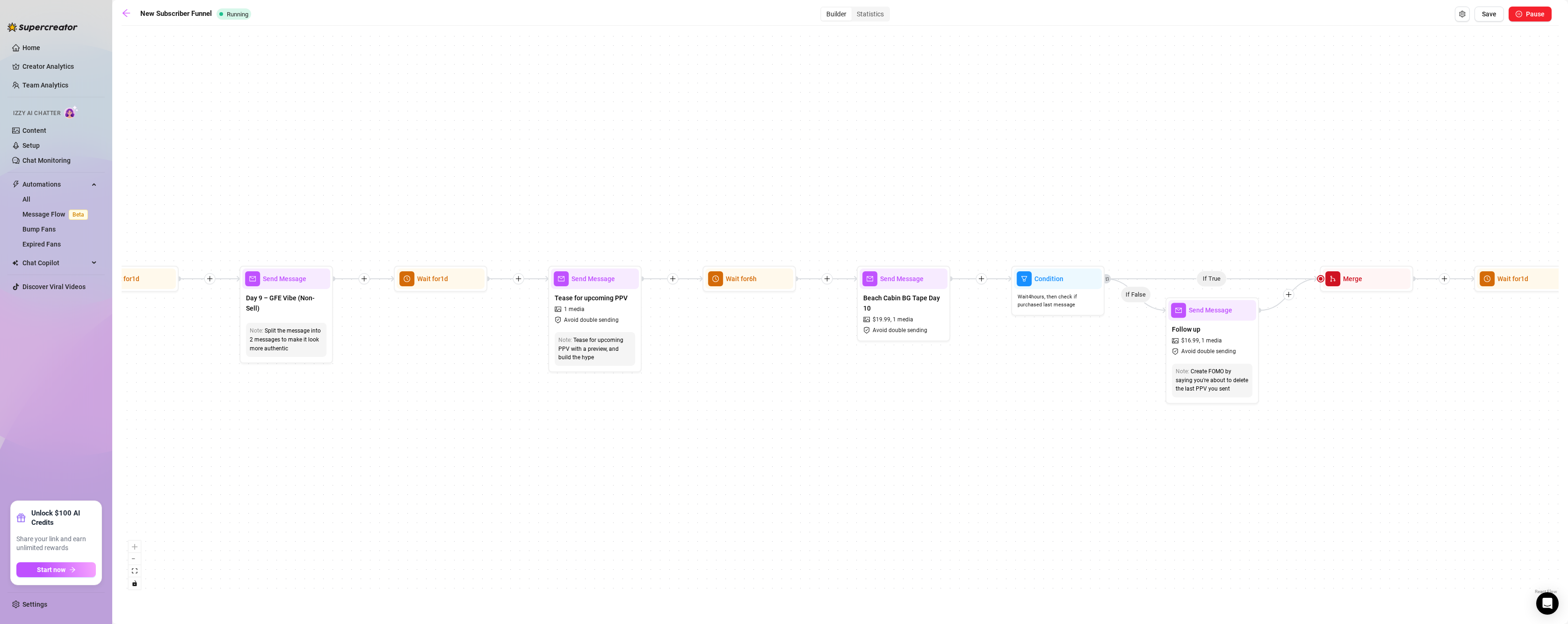
drag, startPoint x: 638, startPoint y: 411, endPoint x: 489, endPoint y: 416, distance: 149.1
click at [489, 416] on div "If True If True If True If True If False If False If False If False If True If …" at bounding box center [840, 313] width 1437 height 566
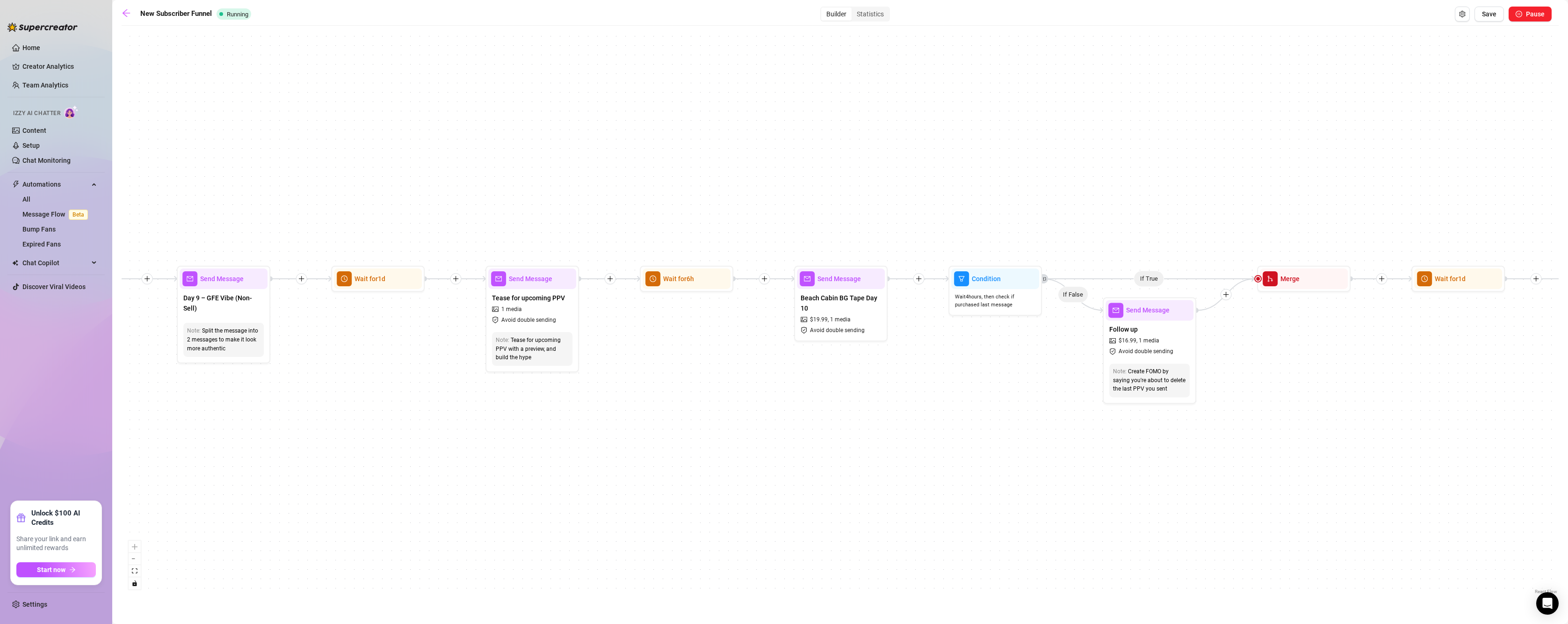
drag, startPoint x: 782, startPoint y: 388, endPoint x: 716, endPoint y: 388, distance: 66.0
click at [716, 388] on div "If True If True If True If True If False If False If False If False If True If …" at bounding box center [840, 313] width 1437 height 566
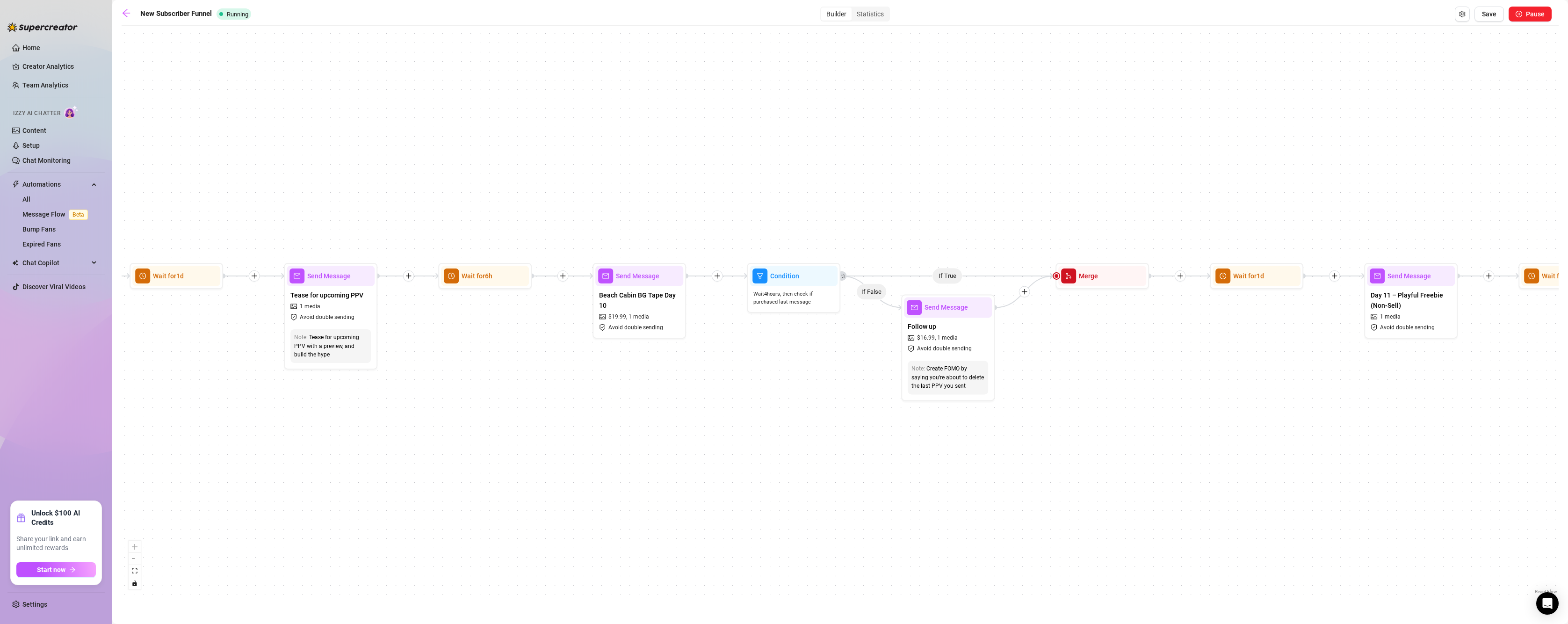
drag, startPoint x: 704, startPoint y: 365, endPoint x: 526, endPoint y: 362, distance: 178.0
click at [526, 362] on div "If True If True If True If True If False If False If False If False If True If …" at bounding box center [840, 313] width 1437 height 566
click at [641, 280] on span "Send Message" at bounding box center [638, 276] width 44 height 11
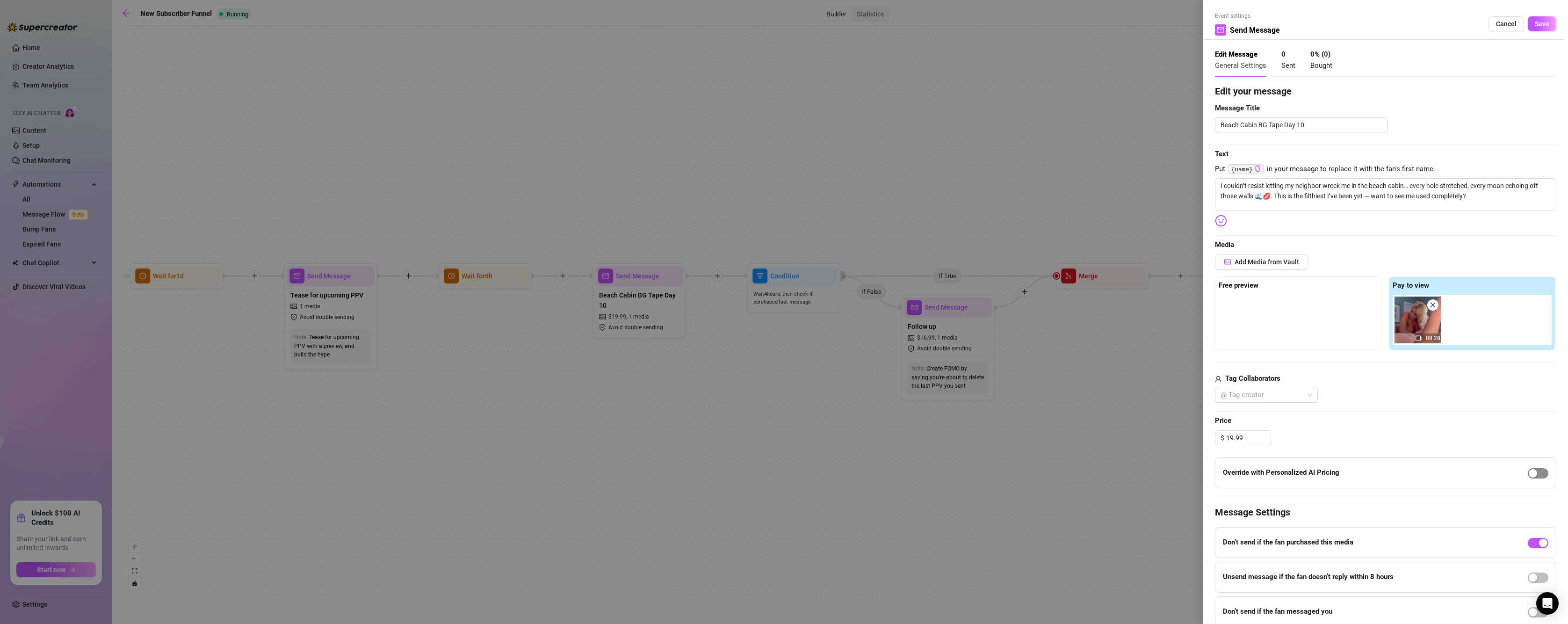
click at [1533, 472] on span "button" at bounding box center [1538, 474] width 21 height 11
click at [1538, 25] on span "Save" at bounding box center [1542, 23] width 15 height 7
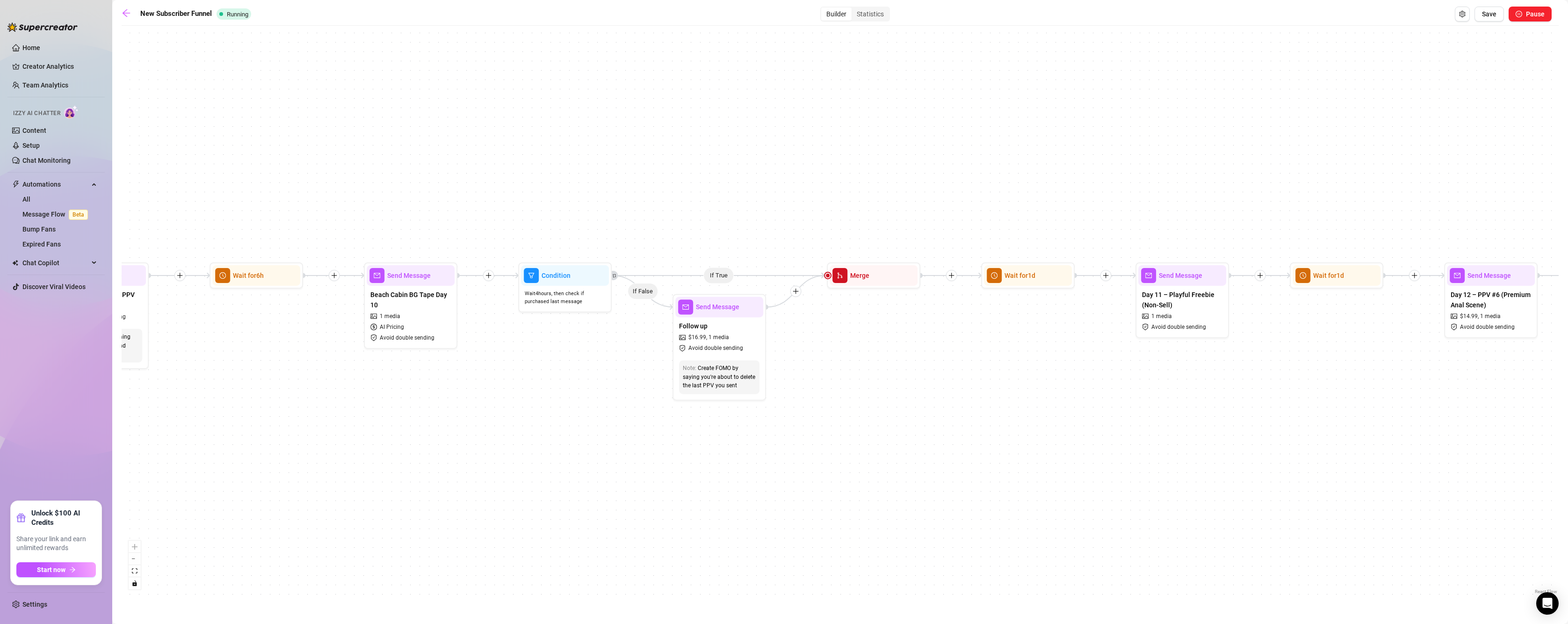
drag, startPoint x: 803, startPoint y: 459, endPoint x: 434, endPoint y: 459, distance: 369.0
click at [434, 459] on div "If True If True If True If True If False If False If False If False If True If …" at bounding box center [840, 313] width 1437 height 566
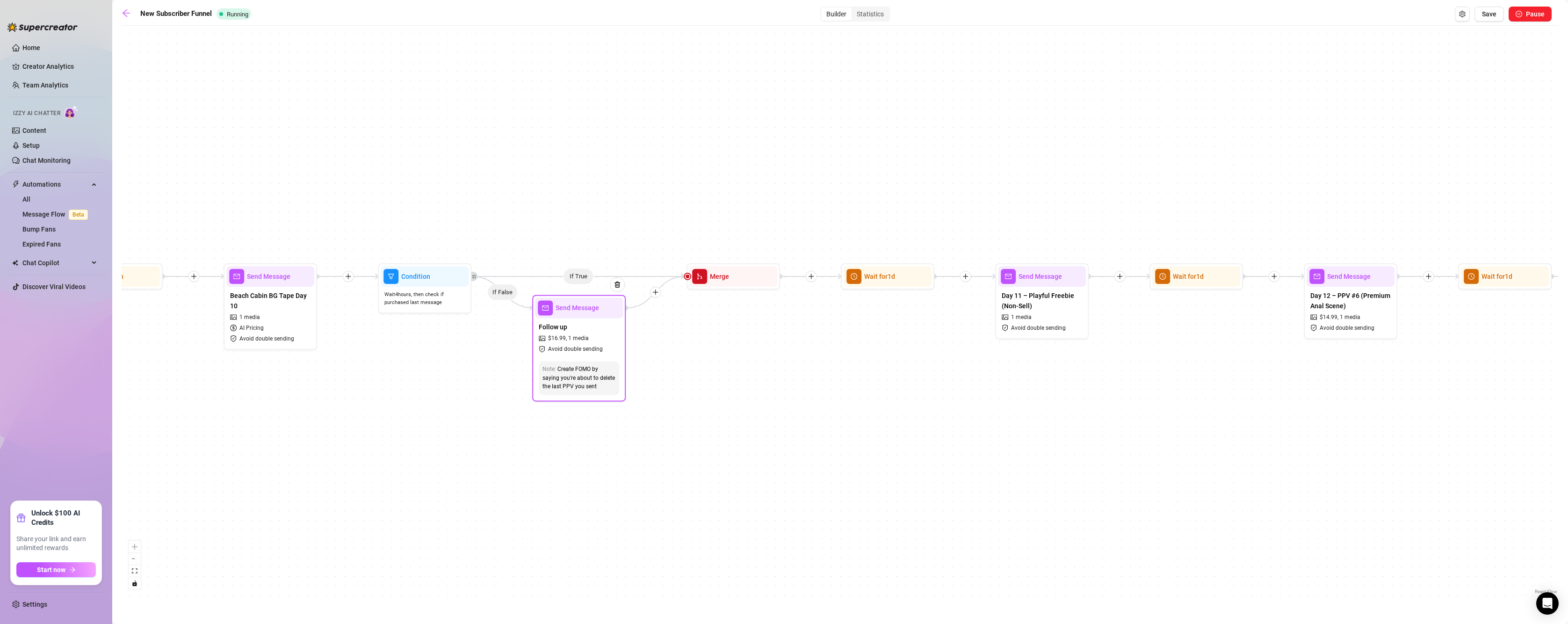
click at [593, 319] on div "Follow up $ 16.99 , 1 media Avoid double sending" at bounding box center [579, 337] width 88 height 39
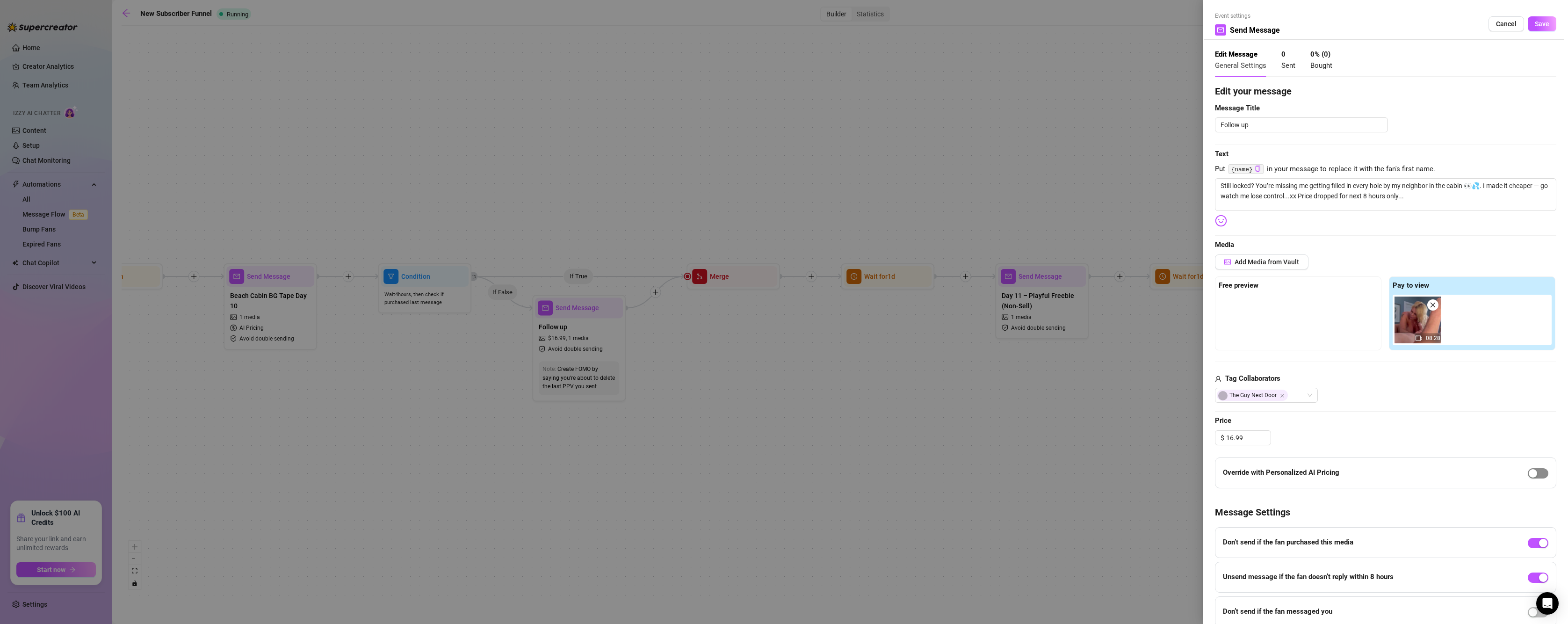
click at [1530, 473] on span "button" at bounding box center [1538, 474] width 21 height 11
click at [1534, 26] on span "Save" at bounding box center [1542, 23] width 15 height 7
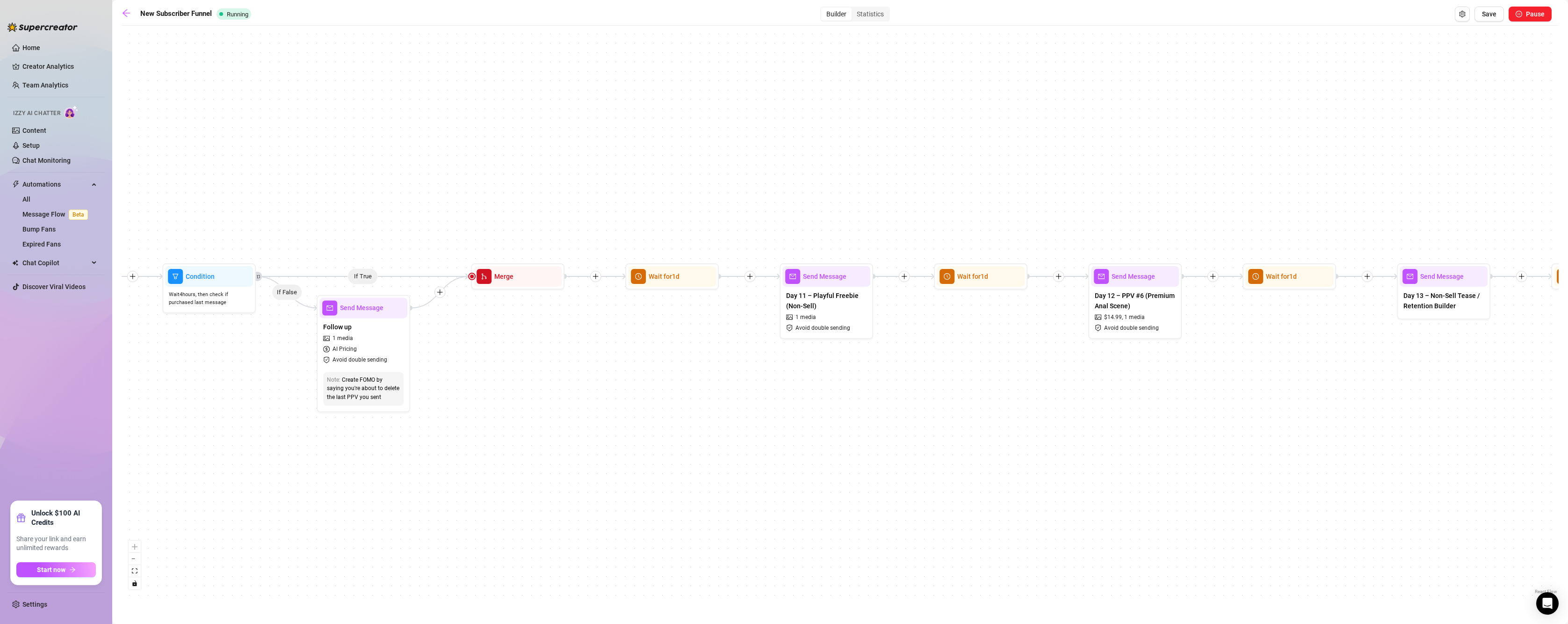
drag, startPoint x: 768, startPoint y: 521, endPoint x: 518, endPoint y: 521, distance: 250.0
click at [518, 521] on div "If True If True If True If True If False If False If False If False If True If …" at bounding box center [840, 313] width 1437 height 566
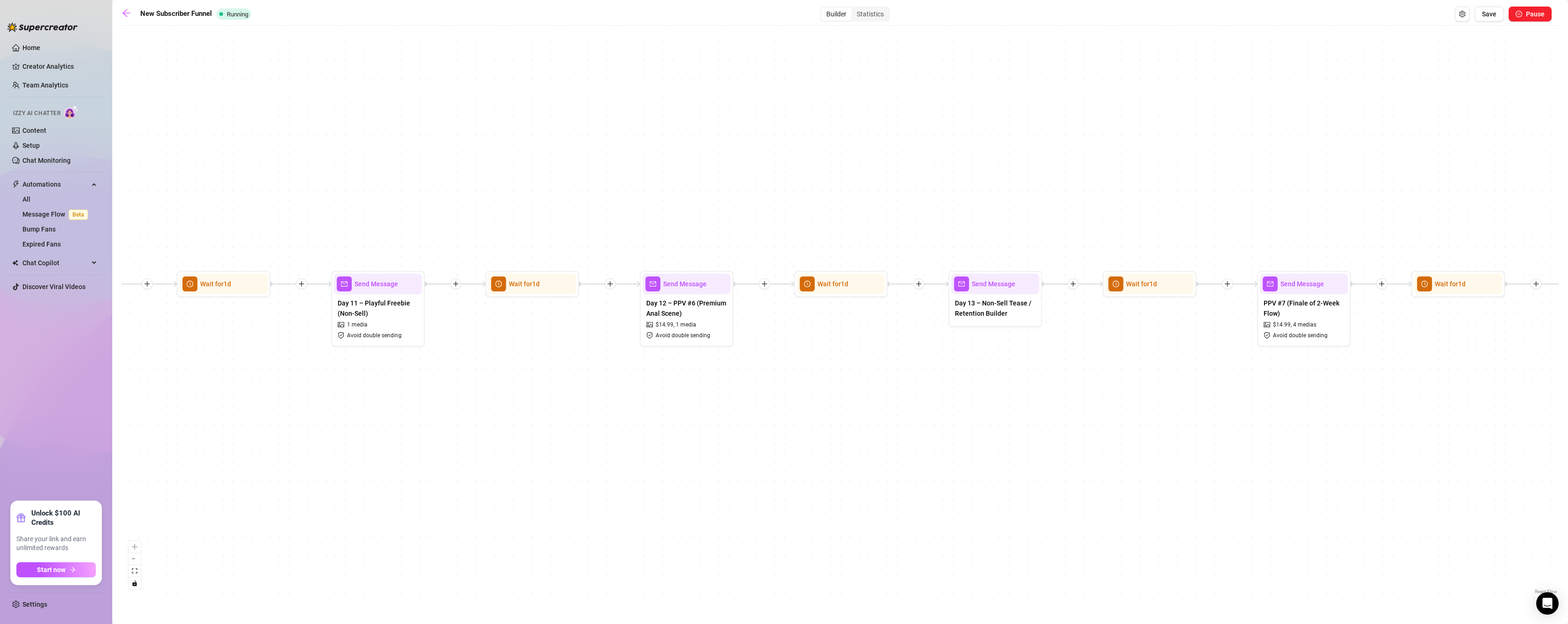
drag, startPoint x: 889, startPoint y: 391, endPoint x: 458, endPoint y: 406, distance: 431.3
click at [458, 406] on div "If True If True If True If True If False If False If False If False If True If …" at bounding box center [840, 313] width 1437 height 566
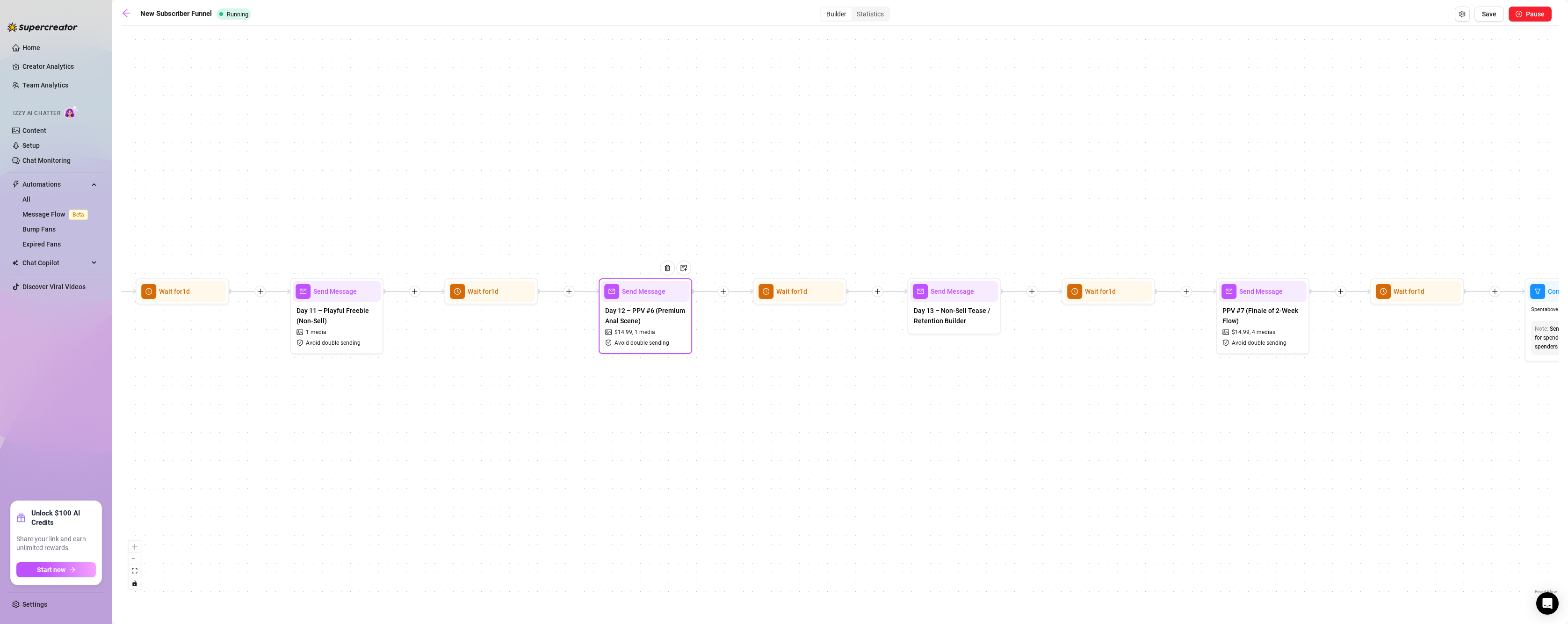
click at [640, 293] on span "Send Message" at bounding box center [643, 292] width 44 height 11
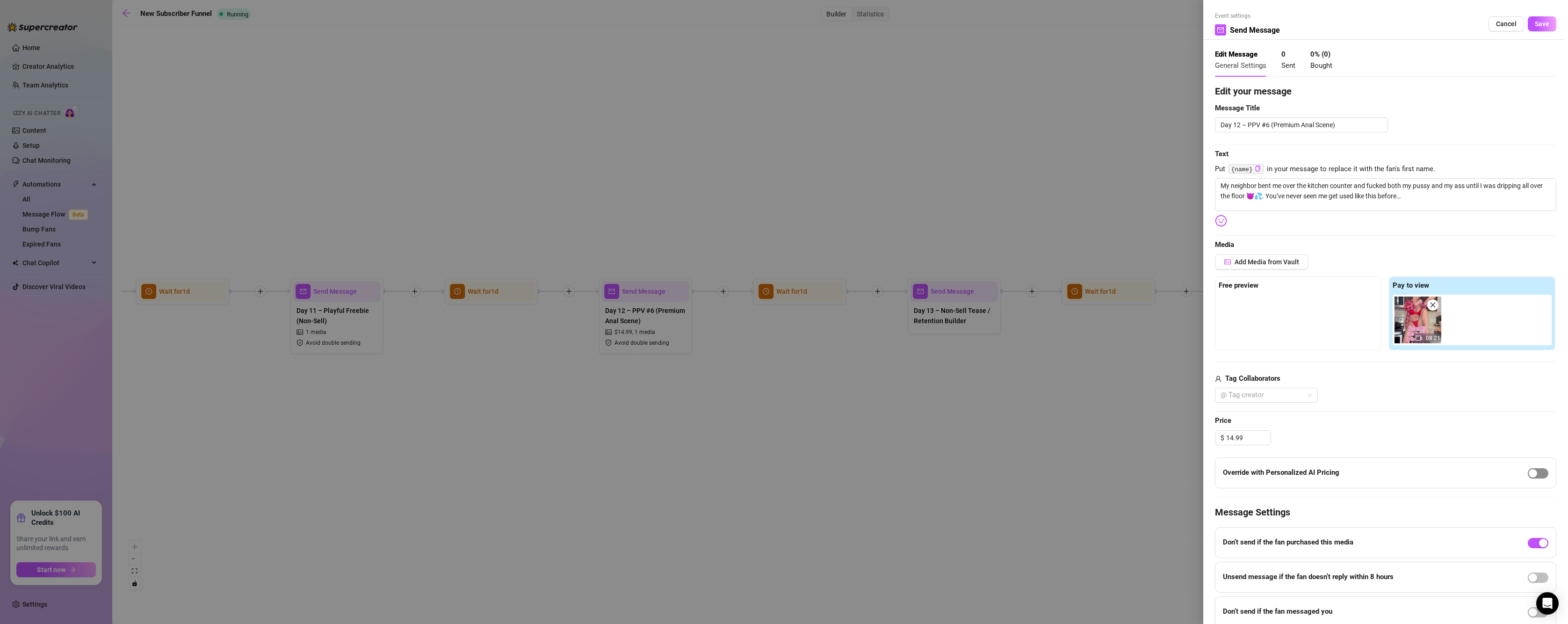
click at [1531, 473] on span "button" at bounding box center [1538, 474] width 21 height 11
click at [1539, 23] on span "Save" at bounding box center [1542, 23] width 15 height 7
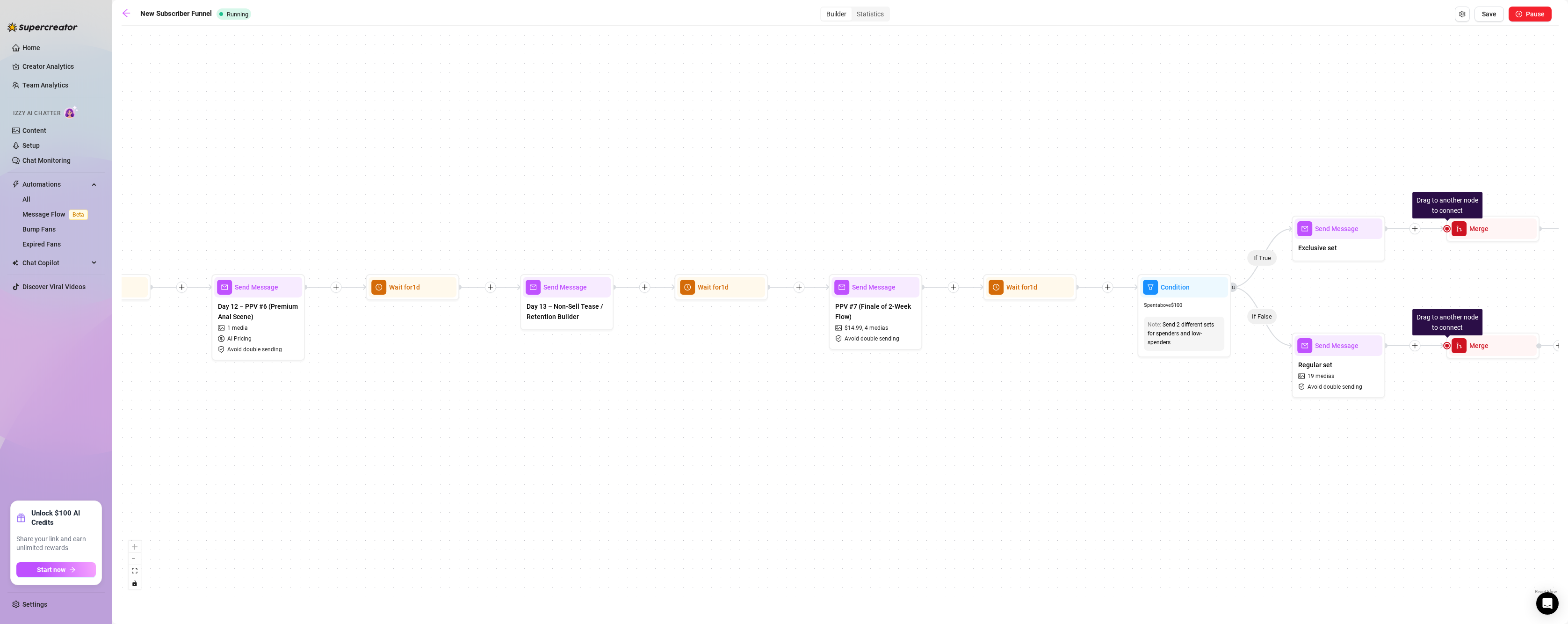
drag, startPoint x: 889, startPoint y: 437, endPoint x: 555, endPoint y: 437, distance: 334.0
click at [555, 437] on div "If True If True If True If True If False If False If False If False If True If …" at bounding box center [840, 313] width 1437 height 566
click at [873, 289] on span "Send Message" at bounding box center [874, 287] width 44 height 11
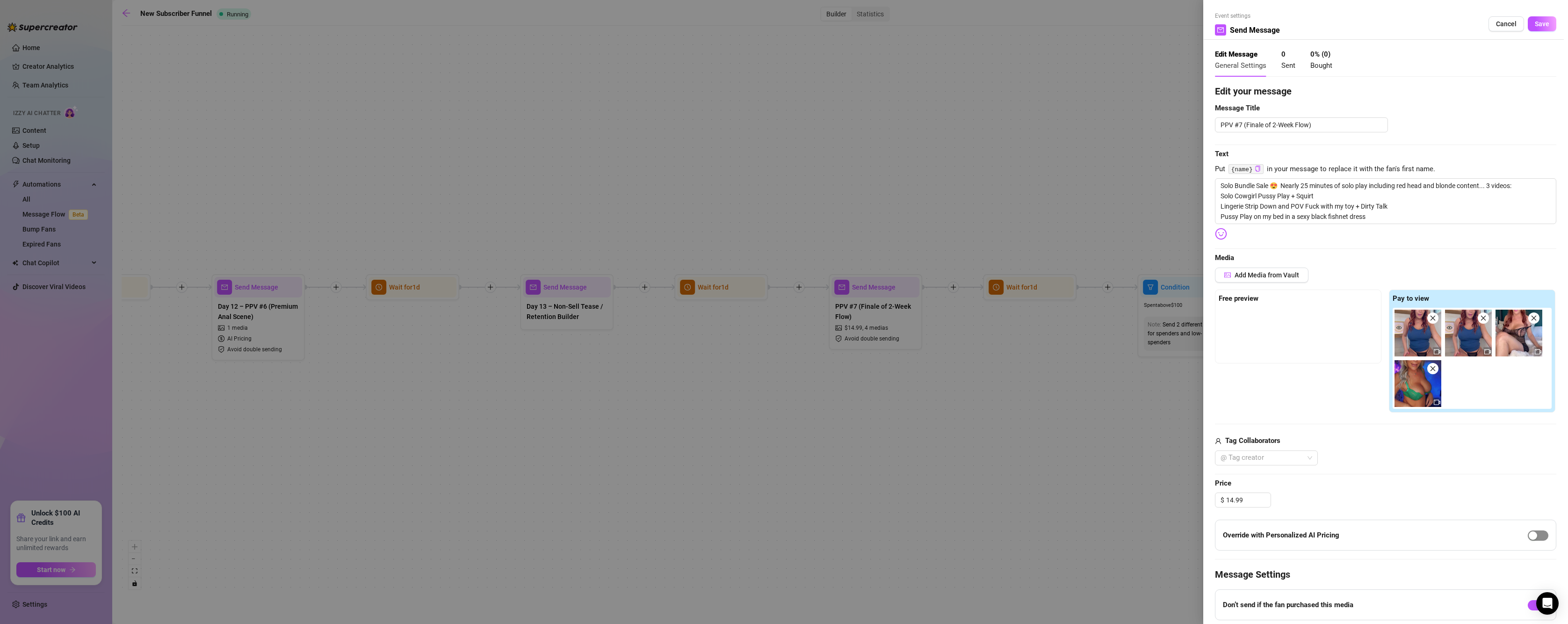
click at [1536, 533] on span "button" at bounding box center [1538, 536] width 21 height 11
click at [1538, 24] on span "Save" at bounding box center [1542, 23] width 15 height 7
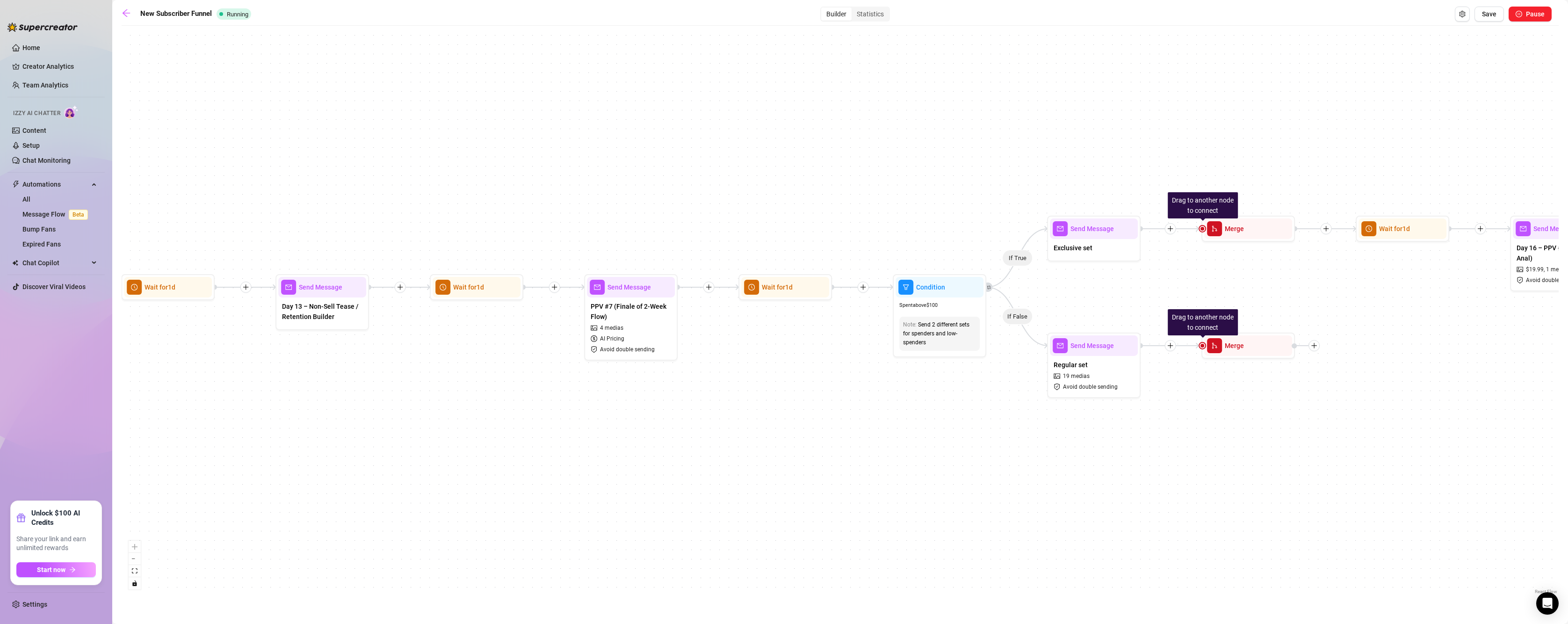
drag, startPoint x: 971, startPoint y: 449, endPoint x: 727, endPoint y: 449, distance: 244.0
click at [727, 449] on div "If True If True If True If True If False If False If False If False If True If …" at bounding box center [840, 313] width 1437 height 566
click at [647, 292] on div at bounding box center [657, 271] width 41 height 48
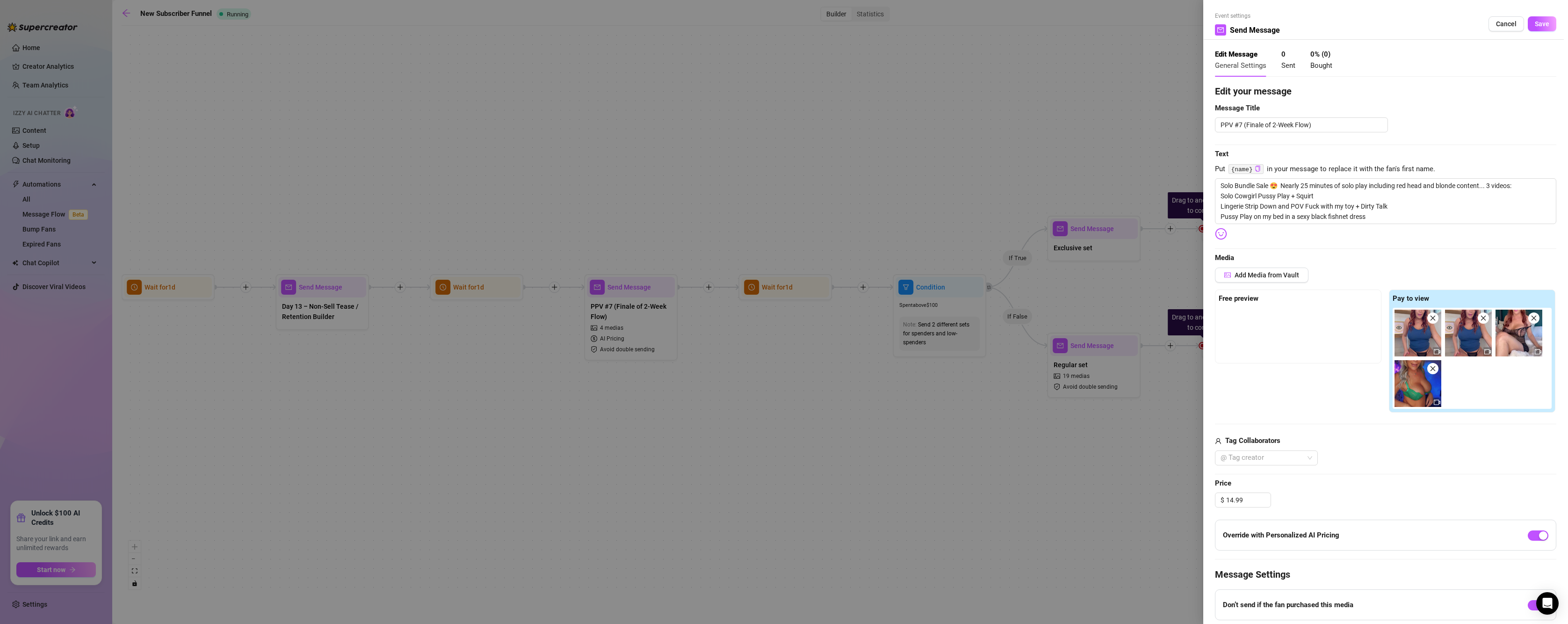
click at [900, 497] on div at bounding box center [784, 312] width 1568 height 624
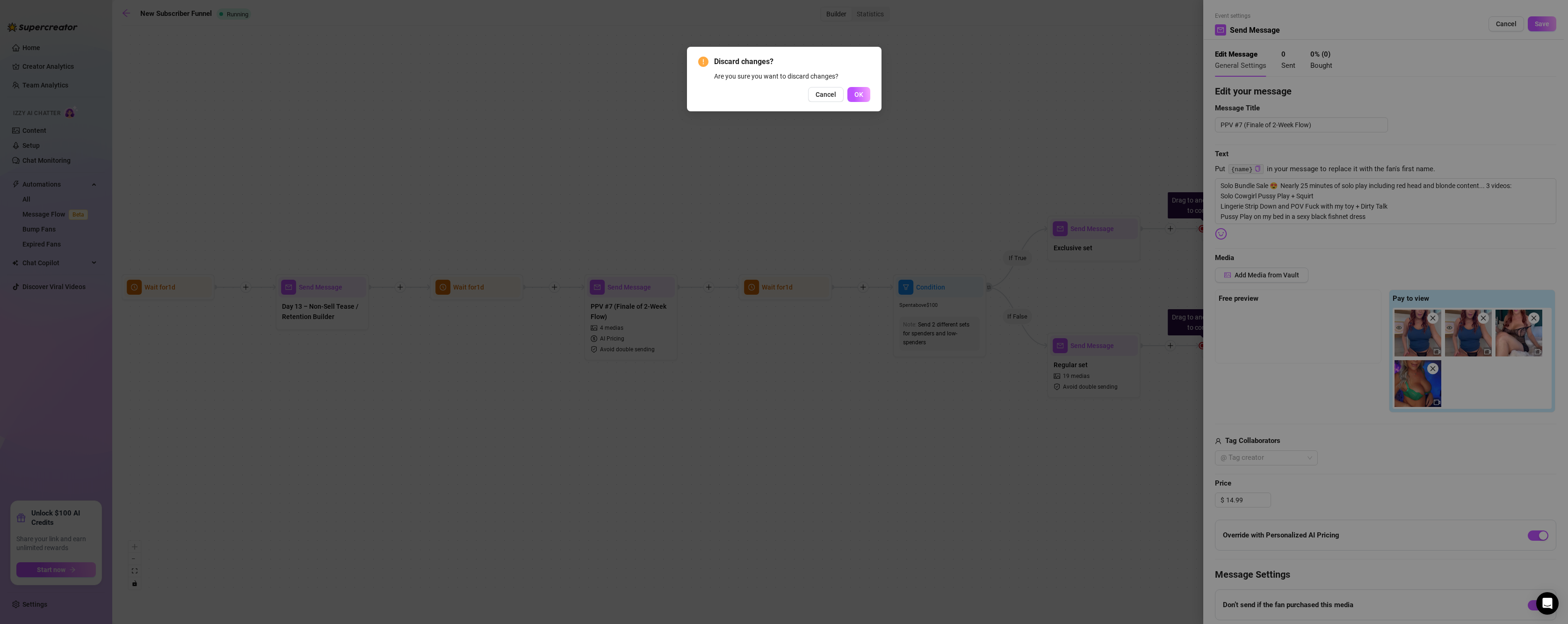
drag, startPoint x: 864, startPoint y: 92, endPoint x: 854, endPoint y: 97, distance: 11.2
click at [864, 92] on button "OK" at bounding box center [858, 95] width 23 height 15
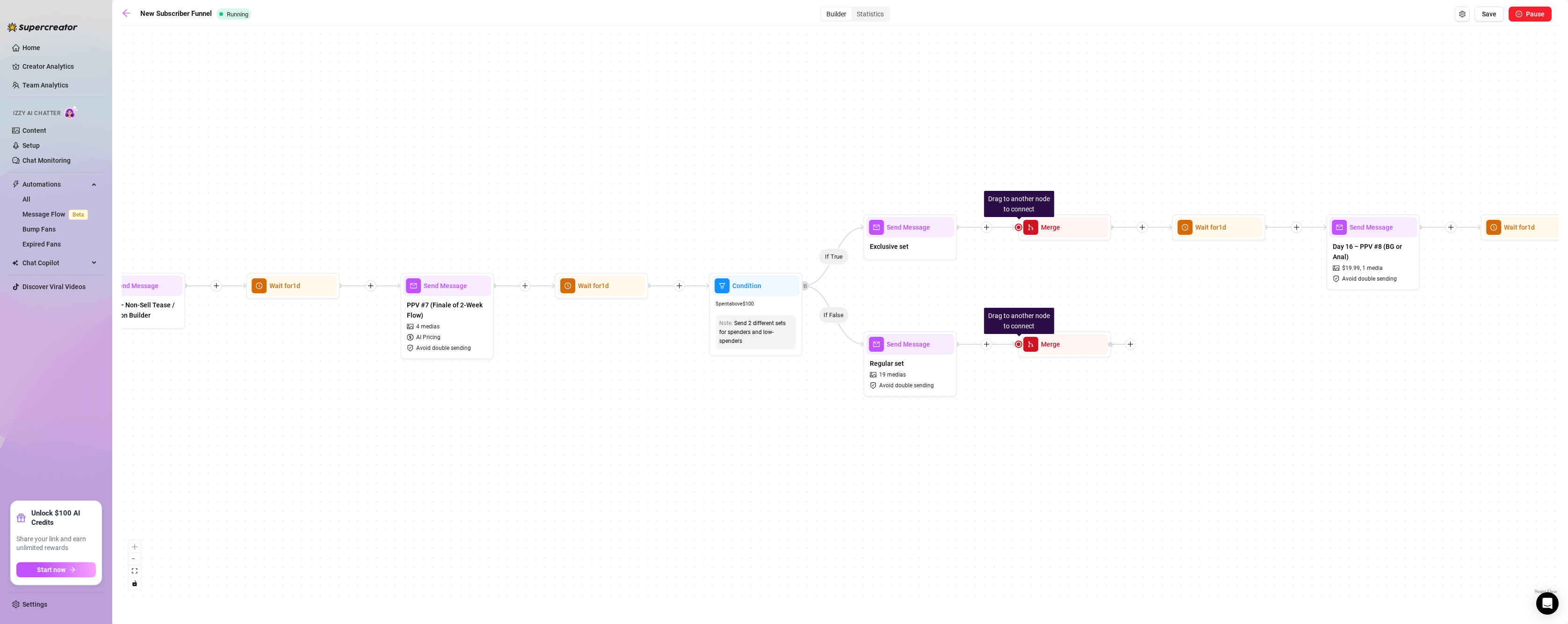
drag, startPoint x: 927, startPoint y: 426, endPoint x: 720, endPoint y: 423, distance: 207.0
click at [716, 425] on div "If True If True If True If True If False If False If False If False If True If …" at bounding box center [840, 313] width 1437 height 566
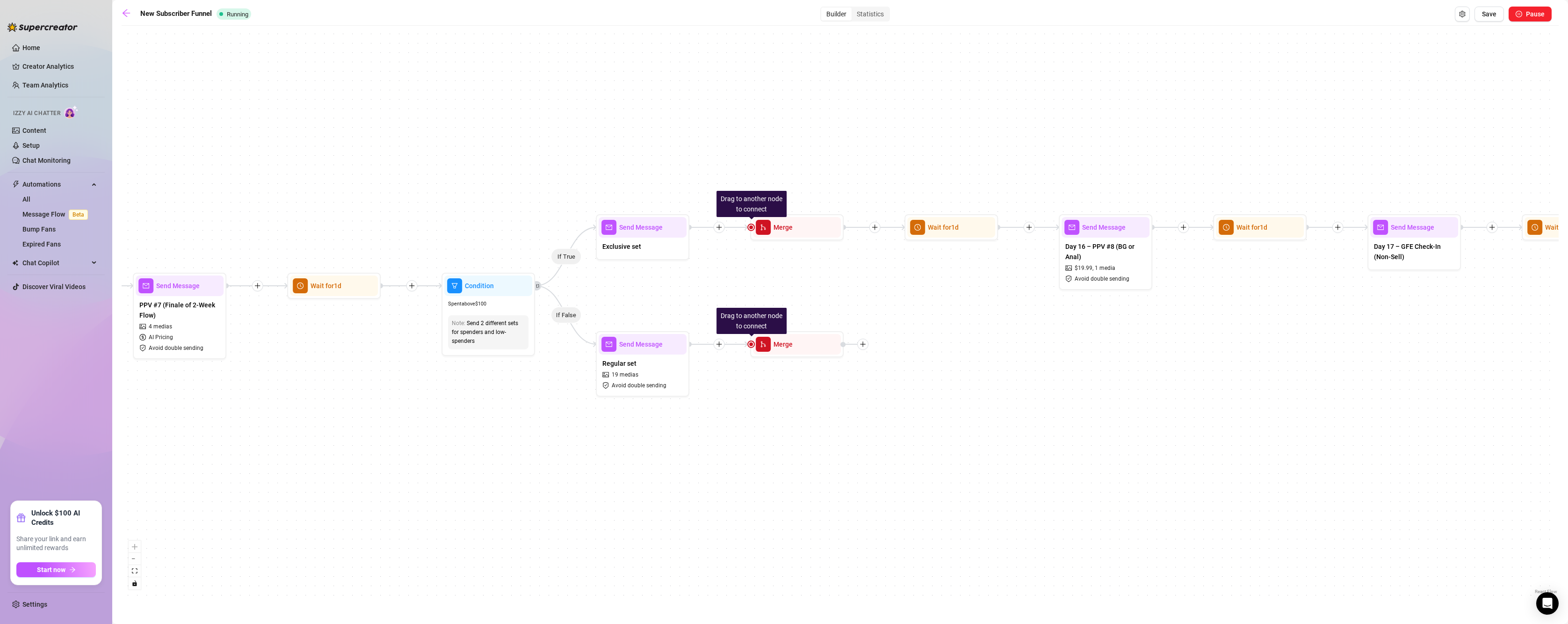
drag, startPoint x: 1202, startPoint y: 286, endPoint x: 928, endPoint y: 284, distance: 274.0
click at [928, 284] on div "If True If True If True If True If False If False If False If False If True If …" at bounding box center [840, 313] width 1437 height 566
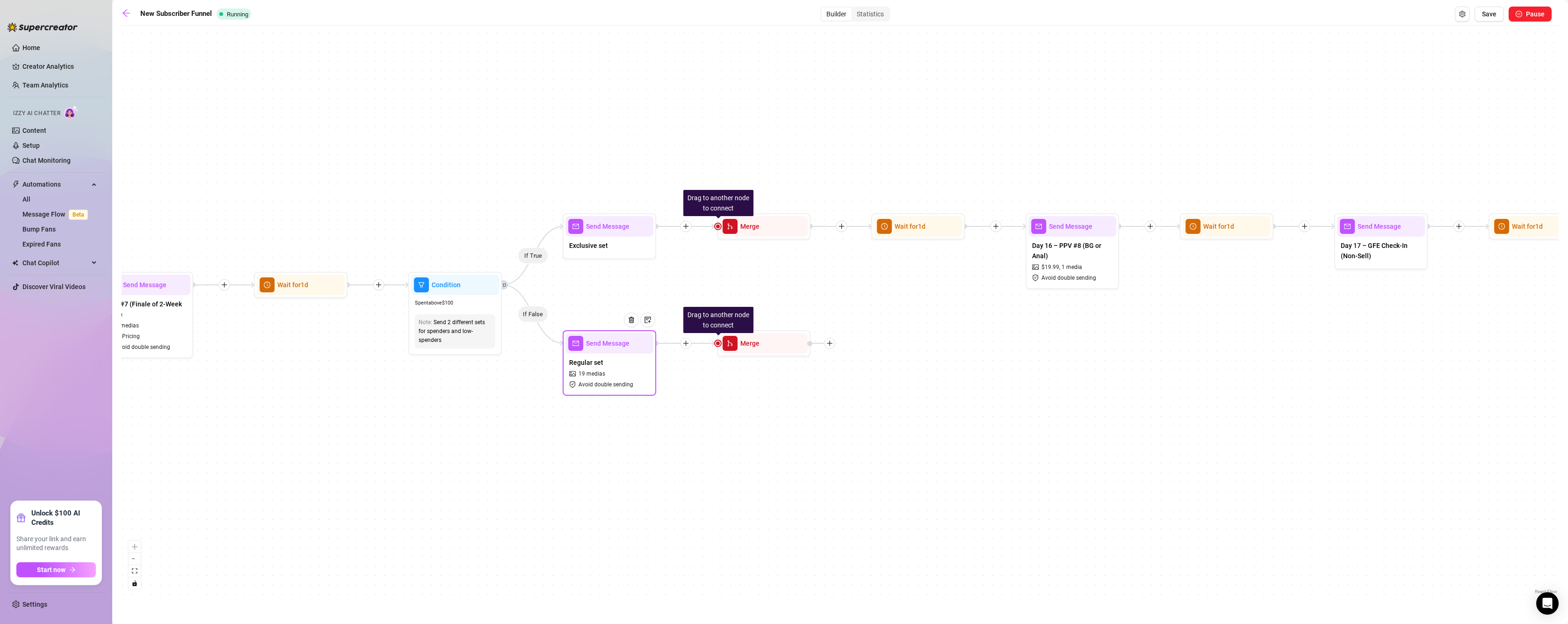
click at [627, 345] on div at bounding box center [635, 327] width 41 height 48
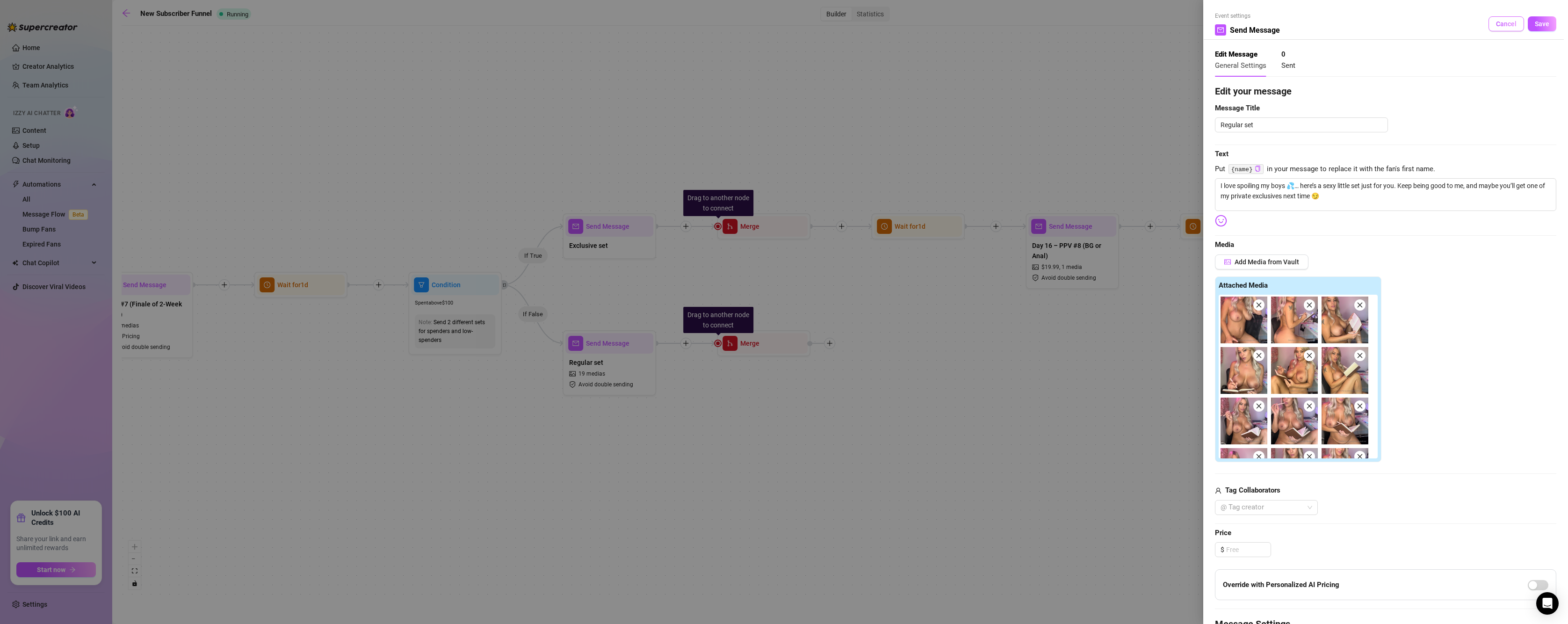
click at [1496, 24] on span "Cancel" at bounding box center [1506, 23] width 21 height 7
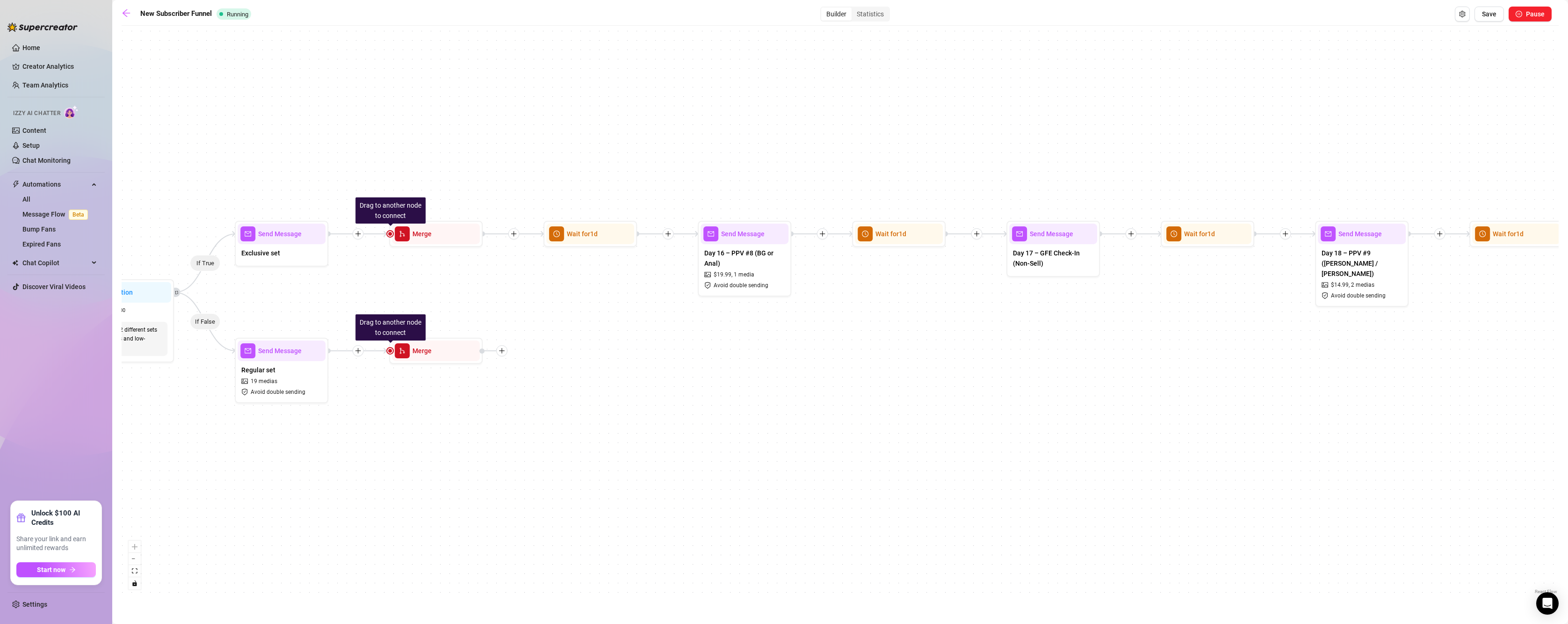
drag, startPoint x: 912, startPoint y: 443, endPoint x: 673, endPoint y: 453, distance: 239.2
click at [669, 453] on div "If True If True If True If True If False If False If False If False If True If …" at bounding box center [840, 313] width 1437 height 566
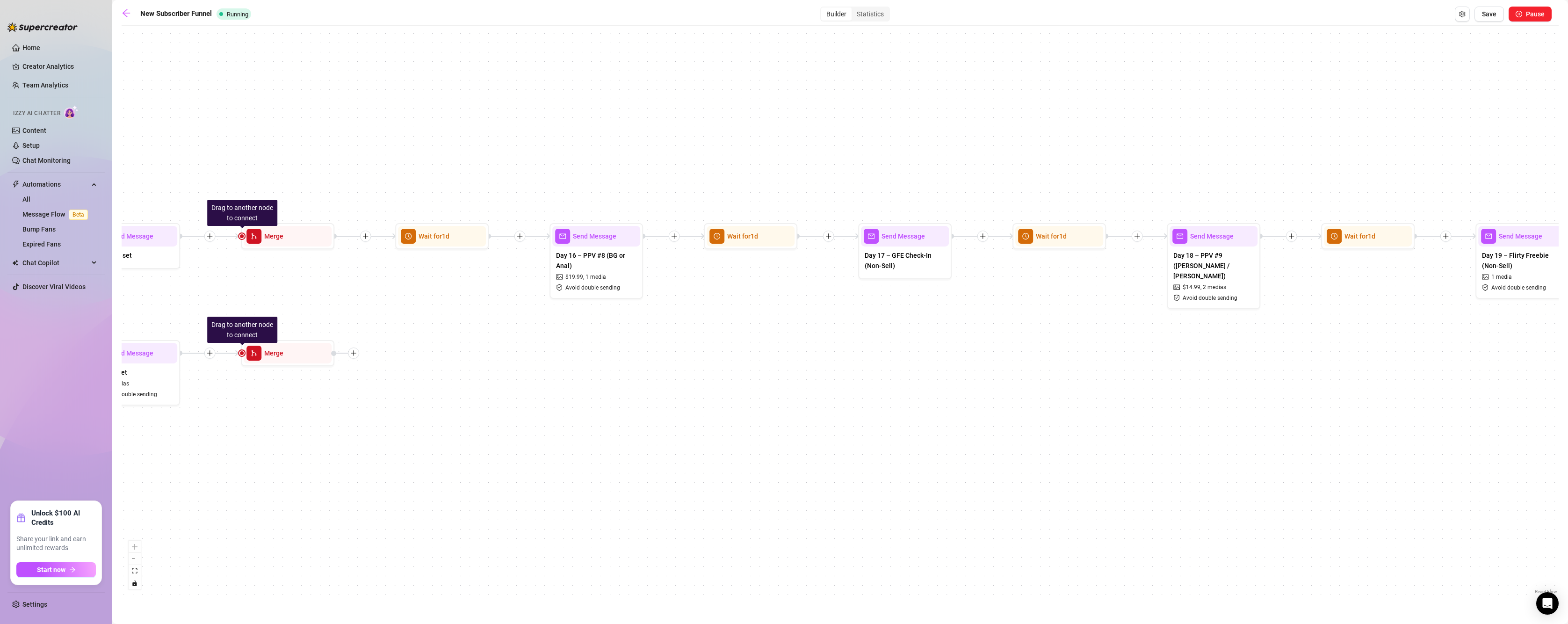
drag, startPoint x: 788, startPoint y: 428, endPoint x: 641, endPoint y: 429, distance: 147.0
click at [641, 429] on div "If True If True If True If True If False If False If False If False If True If …" at bounding box center [840, 313] width 1437 height 566
click at [592, 242] on div "Send Message" at bounding box center [593, 236] width 88 height 21
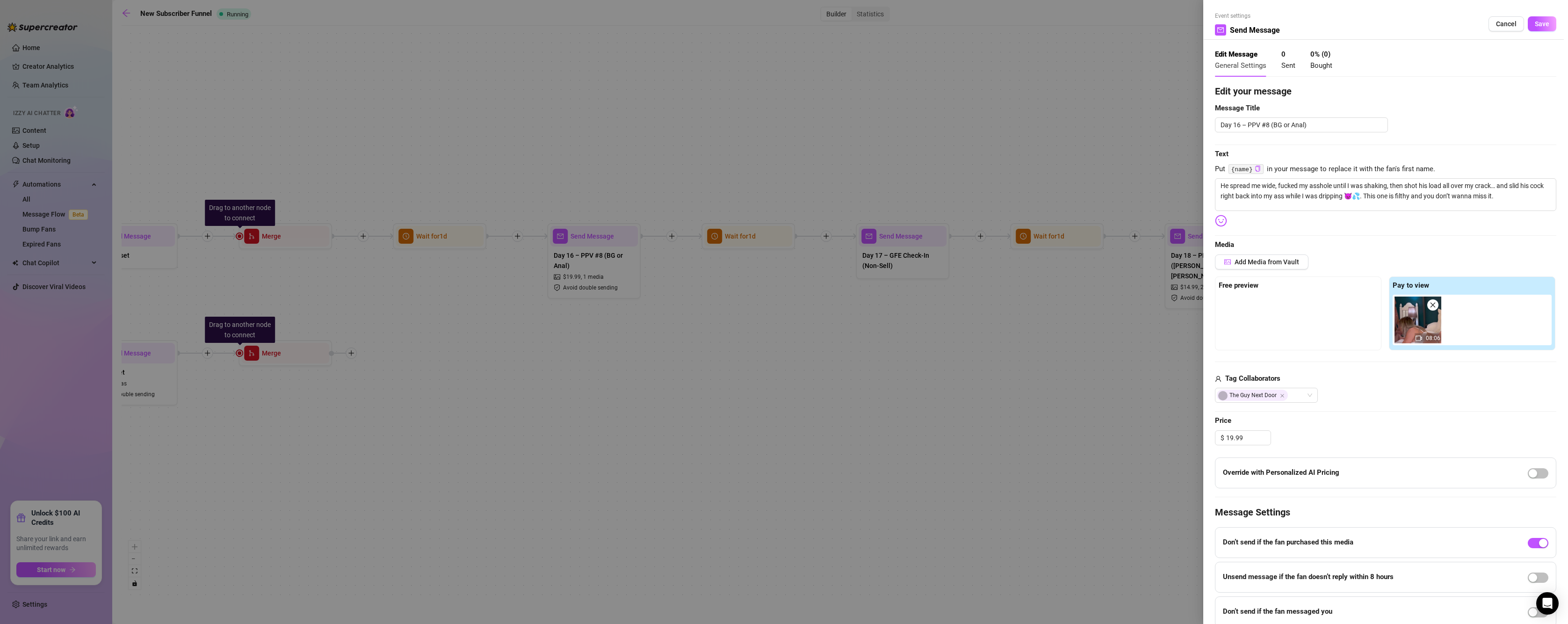
click at [1536, 467] on div at bounding box center [1538, 472] width 21 height 15
click at [1537, 471] on span "button" at bounding box center [1538, 474] width 21 height 11
click at [1538, 26] on span "Save" at bounding box center [1542, 23] width 15 height 7
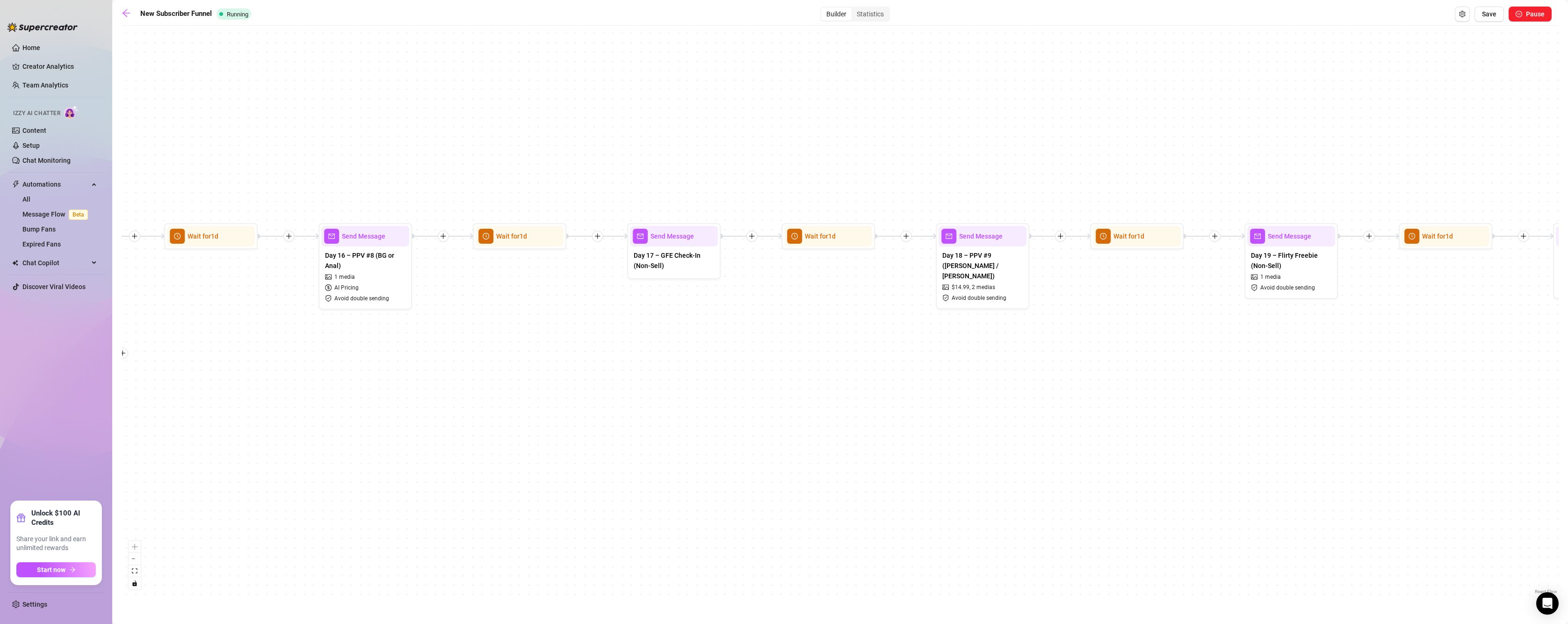
drag, startPoint x: 893, startPoint y: 498, endPoint x: 599, endPoint y: 504, distance: 294.1
click at [599, 504] on div "If True If True If True If True If False If False If False If False If True If …" at bounding box center [840, 313] width 1437 height 566
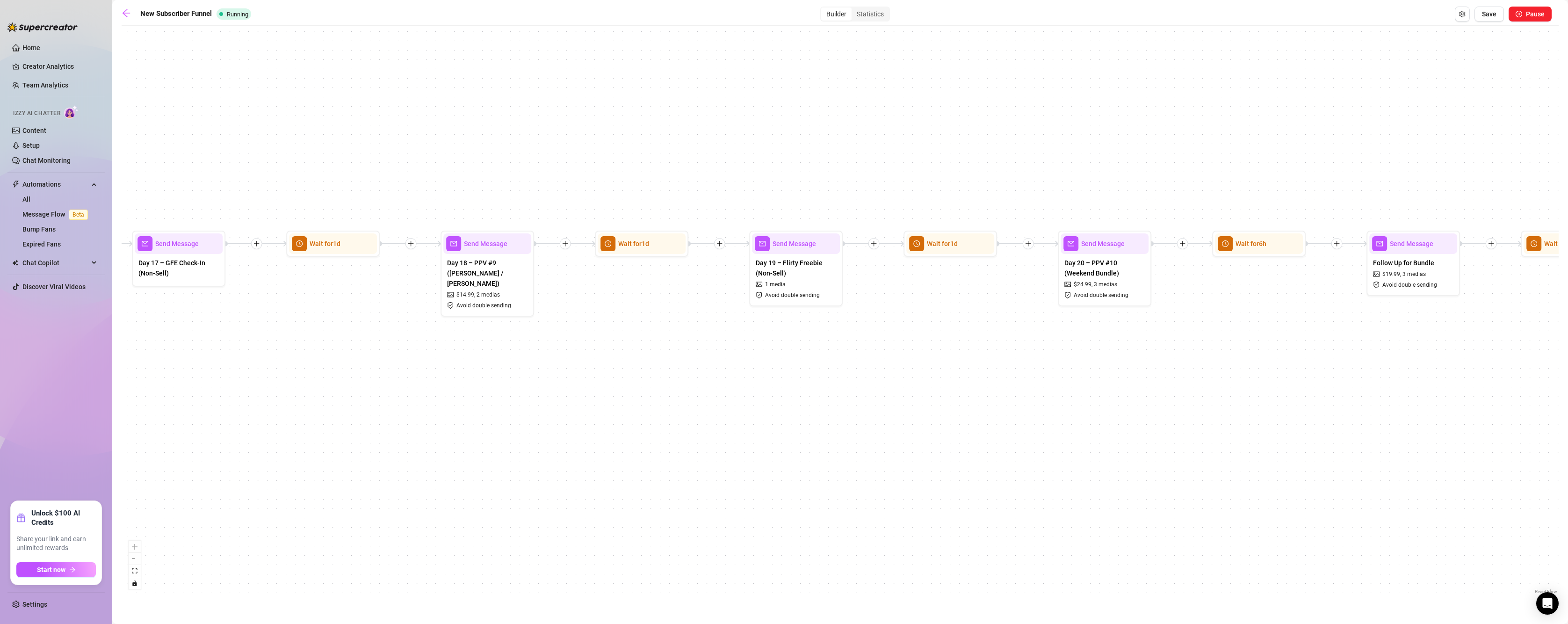
drag, startPoint x: 796, startPoint y: 371, endPoint x: 448, endPoint y: 372, distance: 348.0
click at [448, 372] on div "If True If True If True If True If False If False If False If False If True If …" at bounding box center [840, 313] width 1437 height 566
click at [495, 248] on div at bounding box center [513, 228] width 41 height 48
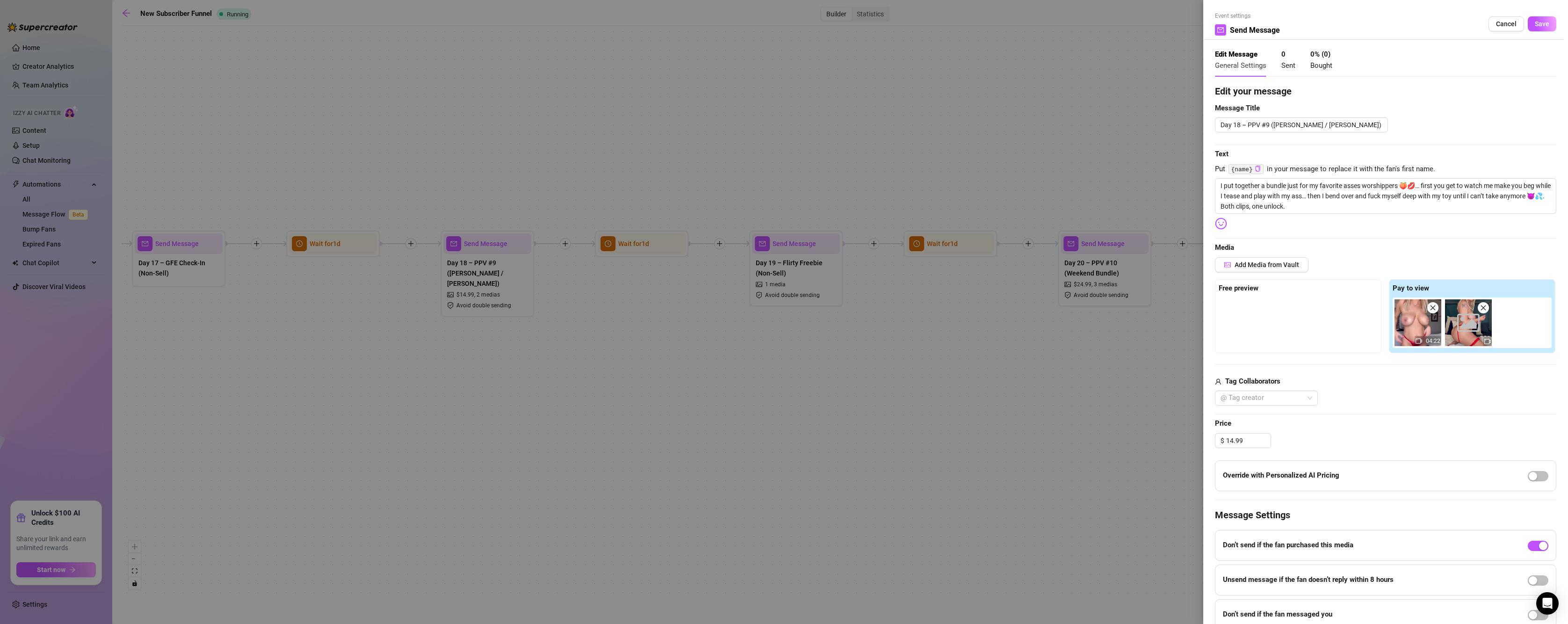
click at [1540, 475] on div "Override with Personalized AI Pricing" at bounding box center [1385, 476] width 341 height 31
click at [1533, 473] on span "button" at bounding box center [1538, 476] width 21 height 11
click at [1538, 21] on span "Save" at bounding box center [1542, 23] width 15 height 7
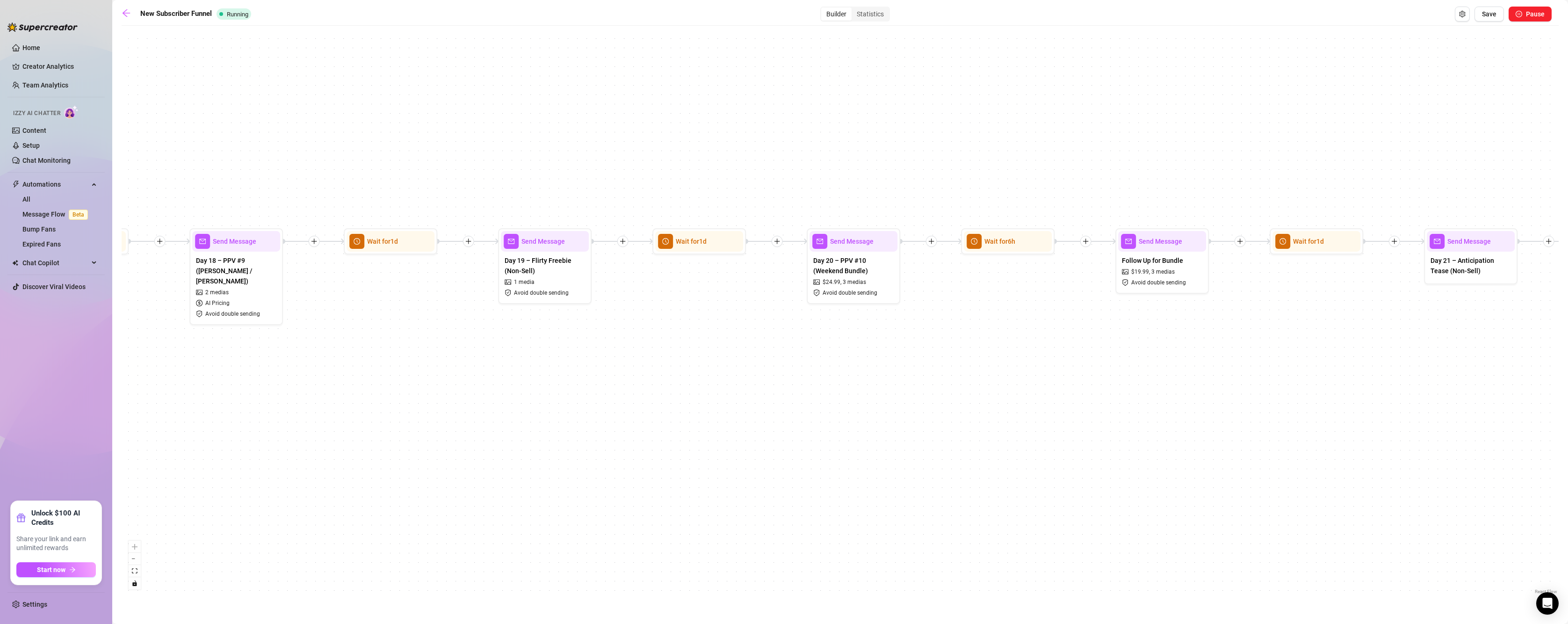
drag, startPoint x: 939, startPoint y: 399, endPoint x: 688, endPoint y: 397, distance: 251.0
click at [688, 397] on div "If True If True If True If True If False If False If False If False If True If …" at bounding box center [840, 313] width 1437 height 566
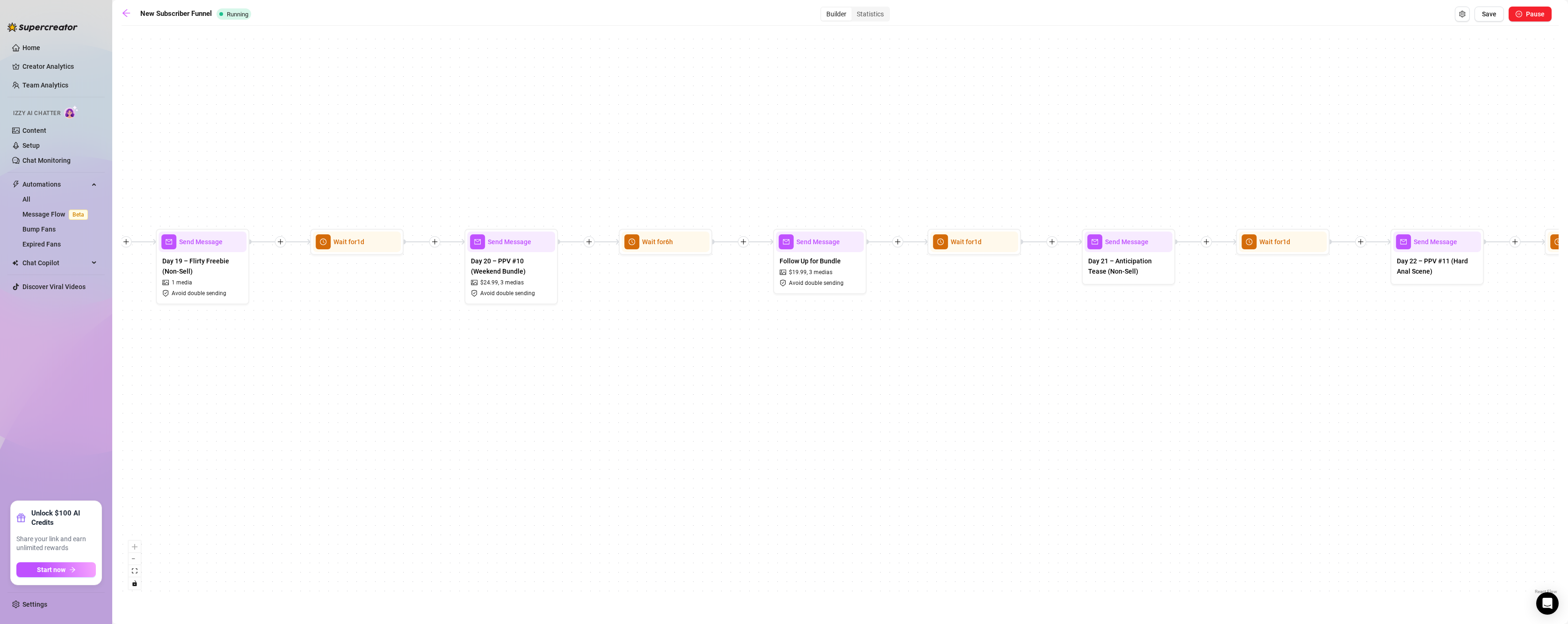
drag, startPoint x: 741, startPoint y: 410, endPoint x: 399, endPoint y: 410, distance: 342.0
click at [399, 410] on div "If True If True If True If True If False If False If False If False If True If …" at bounding box center [840, 313] width 1437 height 566
click at [513, 246] on span "Send Message" at bounding box center [509, 242] width 44 height 11
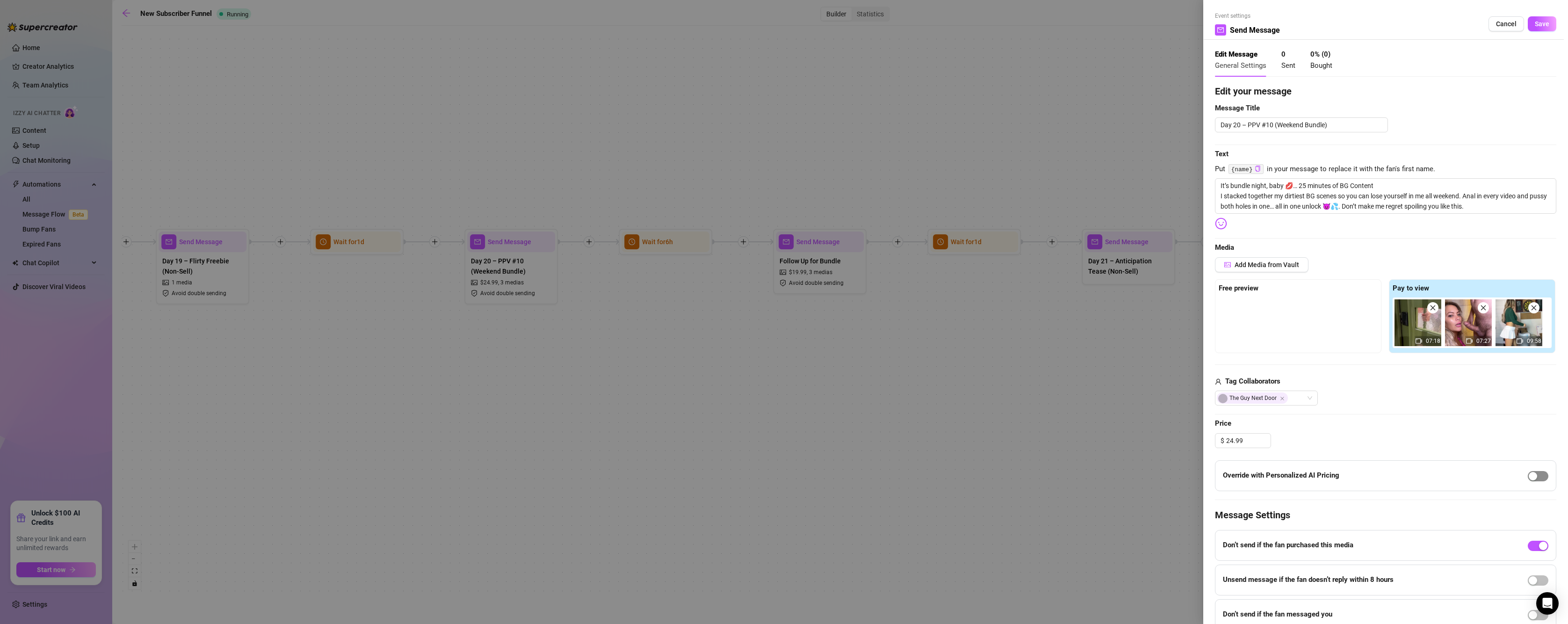
click at [1534, 472] on span "button" at bounding box center [1538, 476] width 21 height 11
click at [1534, 22] on span "Save" at bounding box center [1542, 23] width 15 height 7
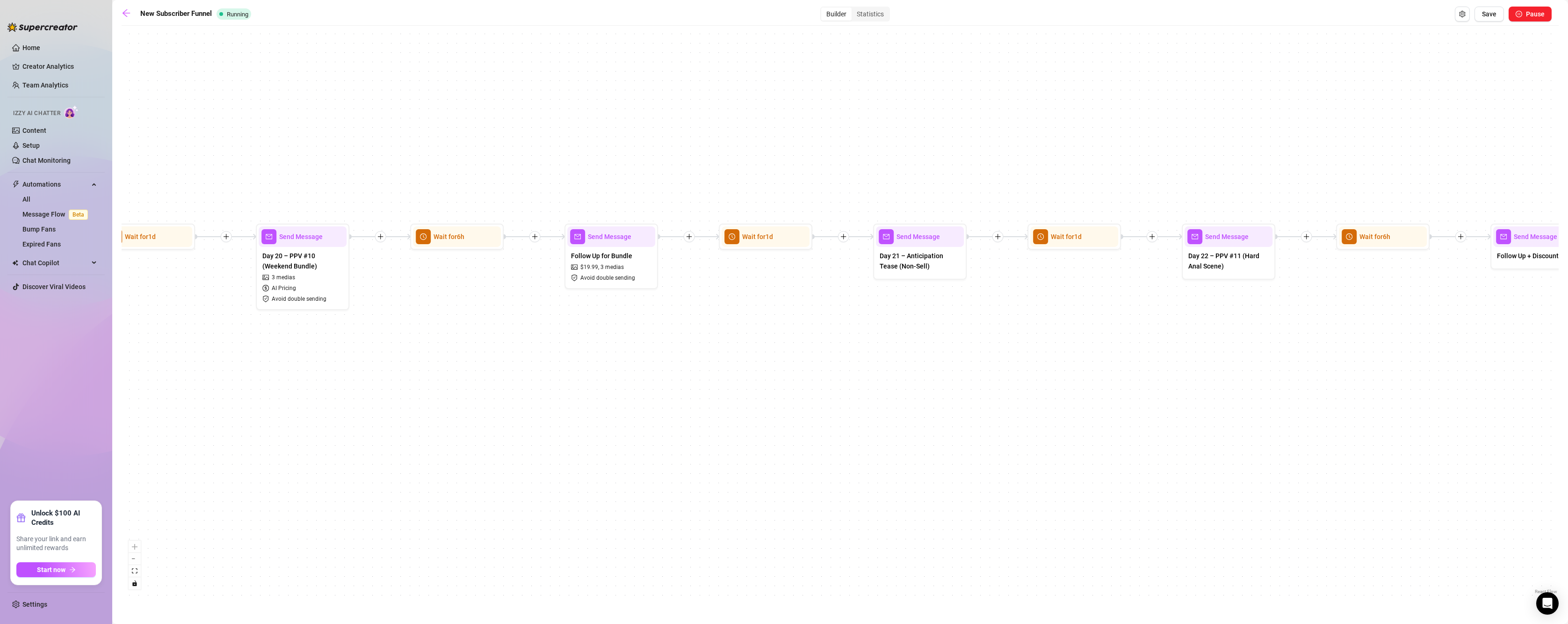
drag, startPoint x: 580, startPoint y: 483, endPoint x: 356, endPoint y: 483, distance: 224.0
click at [356, 483] on div "If True If True If True If True If False If False If False If False If True If …" at bounding box center [840, 313] width 1437 height 566
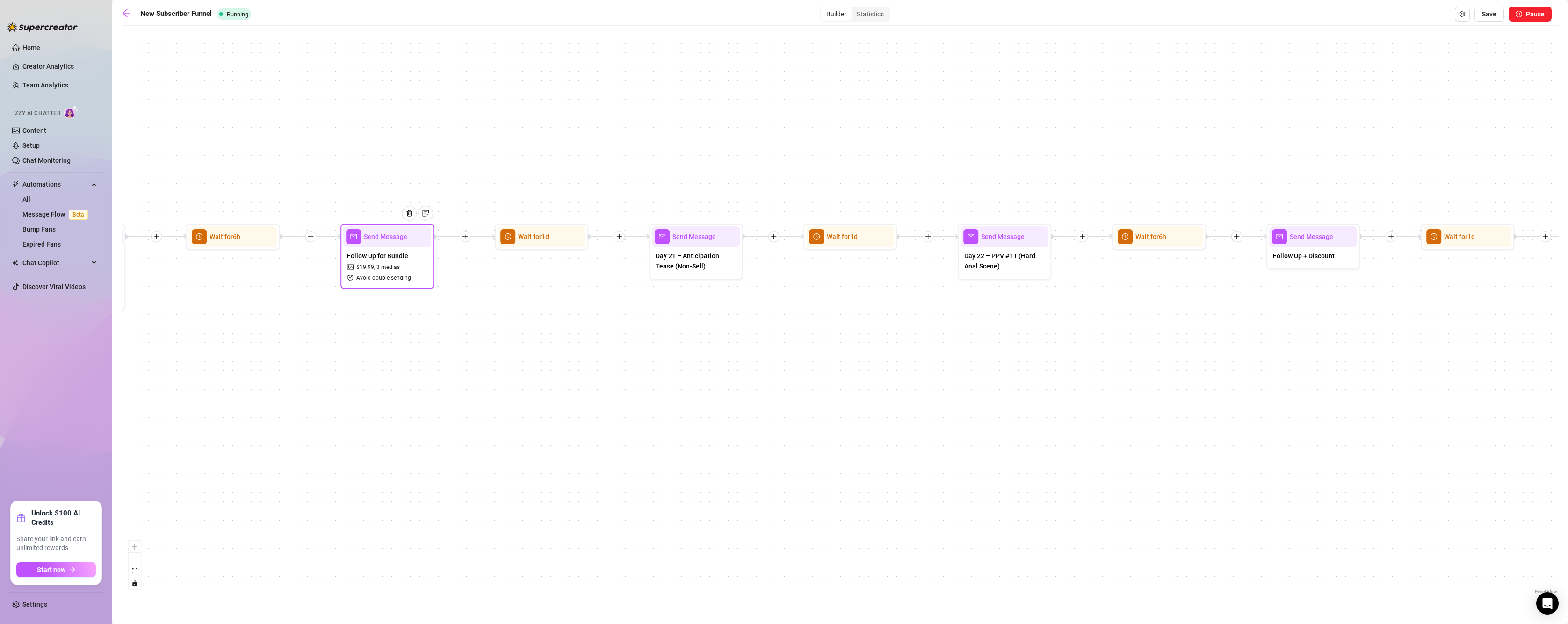
click at [411, 240] on div at bounding box center [413, 220] width 41 height 48
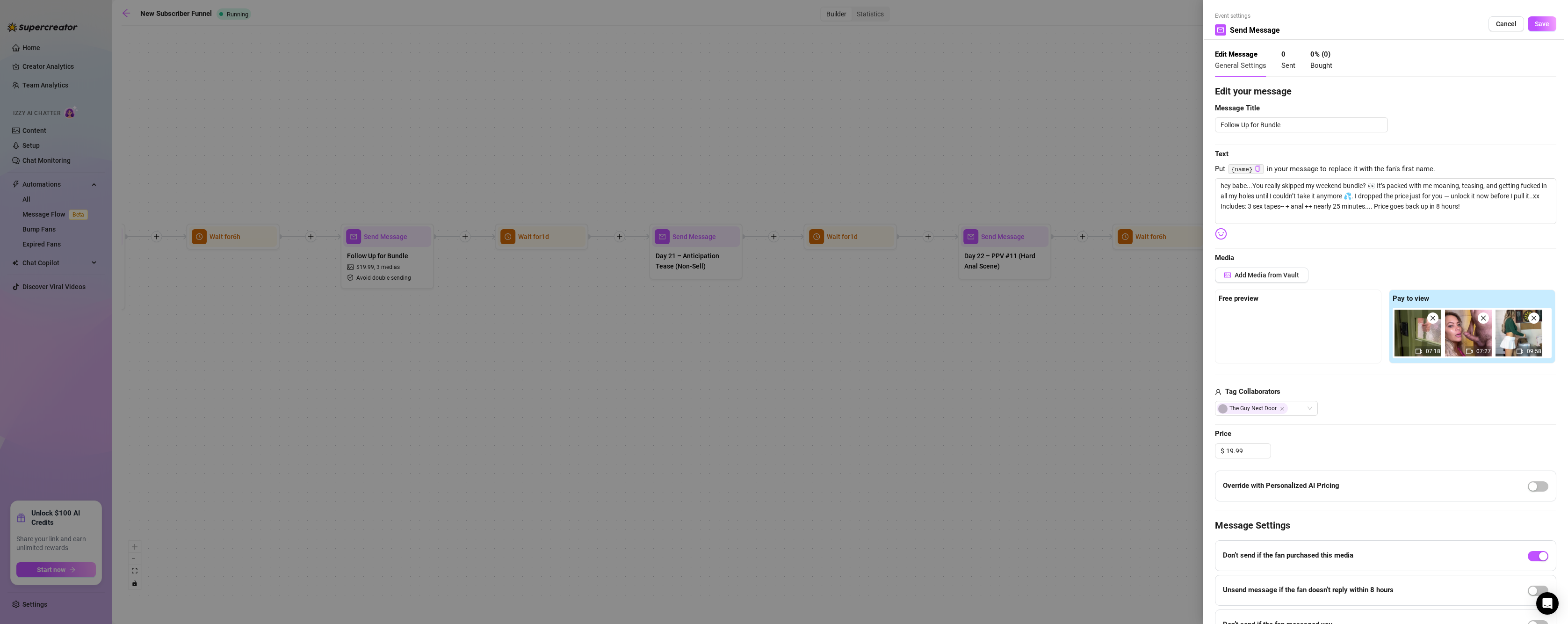
click at [1534, 480] on div at bounding box center [1538, 486] width 21 height 11
click at [1533, 484] on span "button" at bounding box center [1538, 487] width 21 height 11
click at [1538, 22] on span "Save" at bounding box center [1542, 23] width 15 height 7
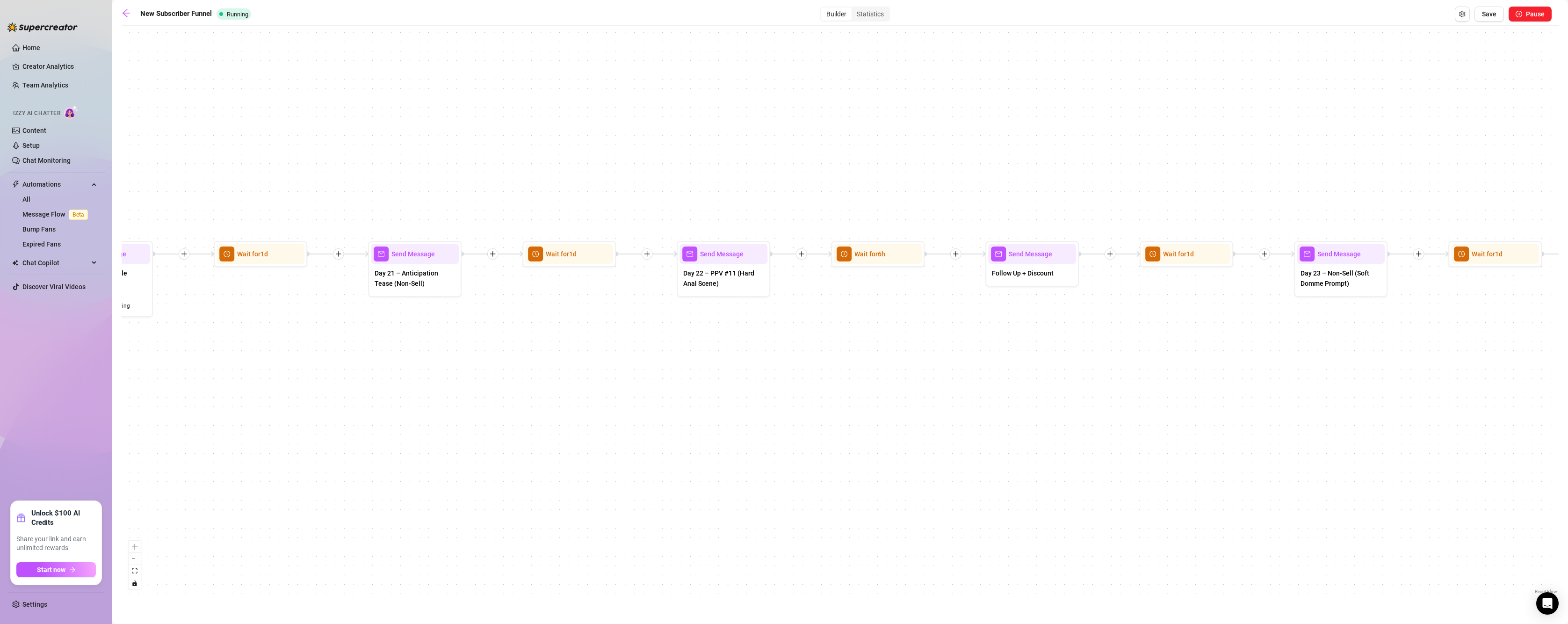
drag, startPoint x: 959, startPoint y: 344, endPoint x: 698, endPoint y: 373, distance: 262.6
click at [681, 365] on div "If True If True If True If True If False If False If False If False If True If …" at bounding box center [840, 313] width 1437 height 566
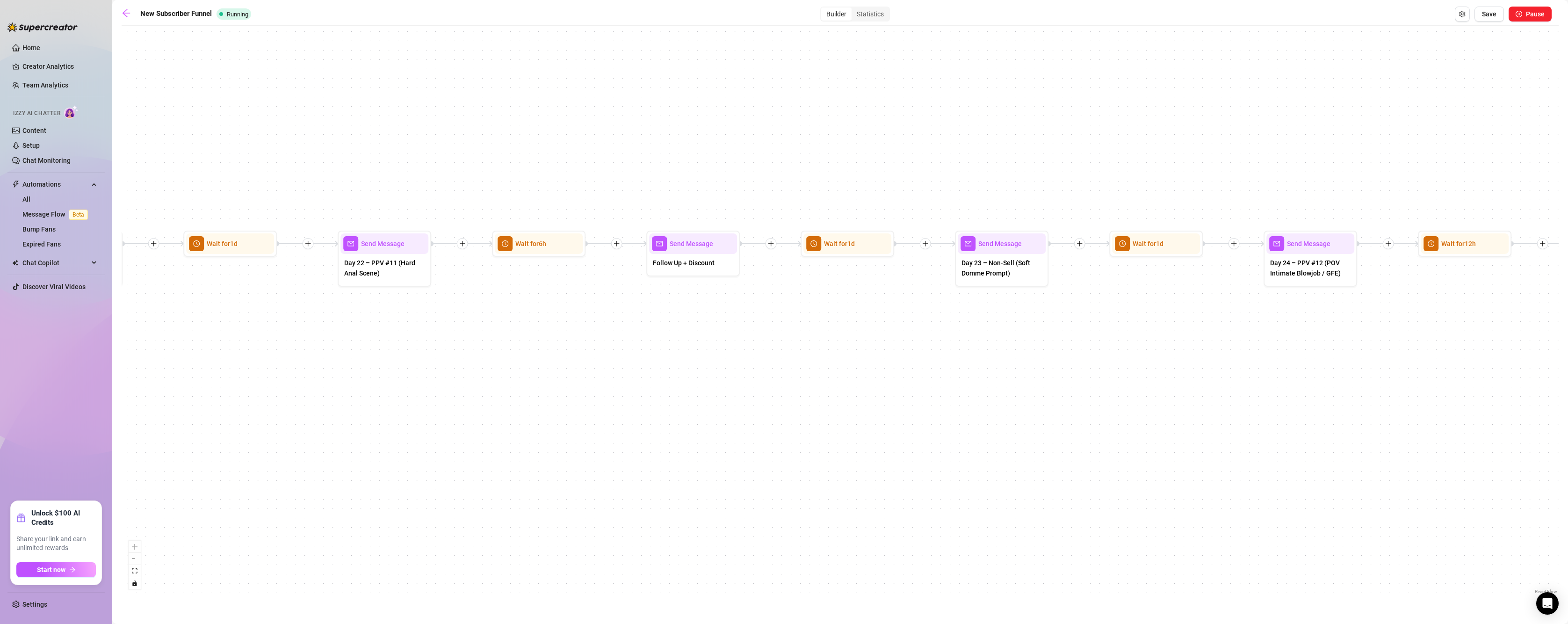
drag, startPoint x: 722, startPoint y: 353, endPoint x: 431, endPoint y: 339, distance: 291.3
click at [431, 339] on div "If True If True If True If True If False If False If False If False If True If …" at bounding box center [840, 313] width 1437 height 566
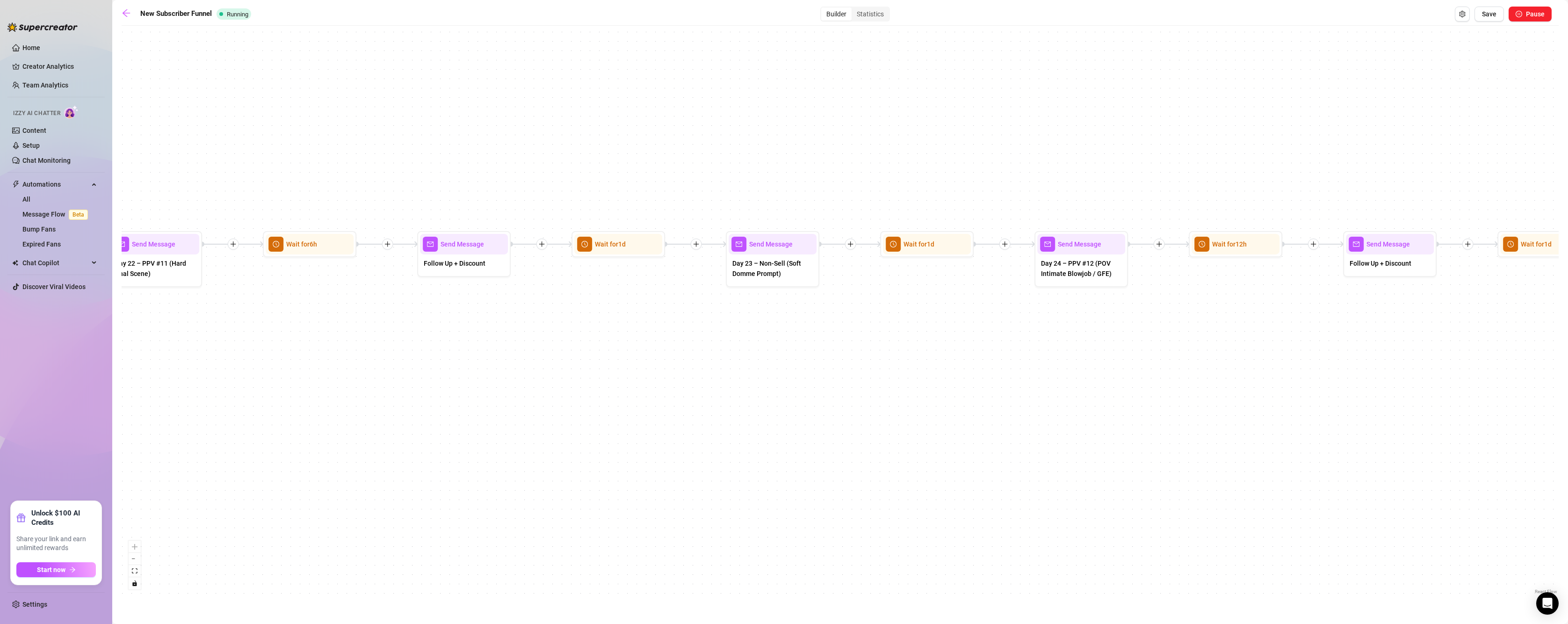
drag, startPoint x: 630, startPoint y: 340, endPoint x: 447, endPoint y: 341, distance: 183.0
click at [447, 341] on div "If True If True If True If True If False If False If False If False If True If …" at bounding box center [840, 313] width 1437 height 566
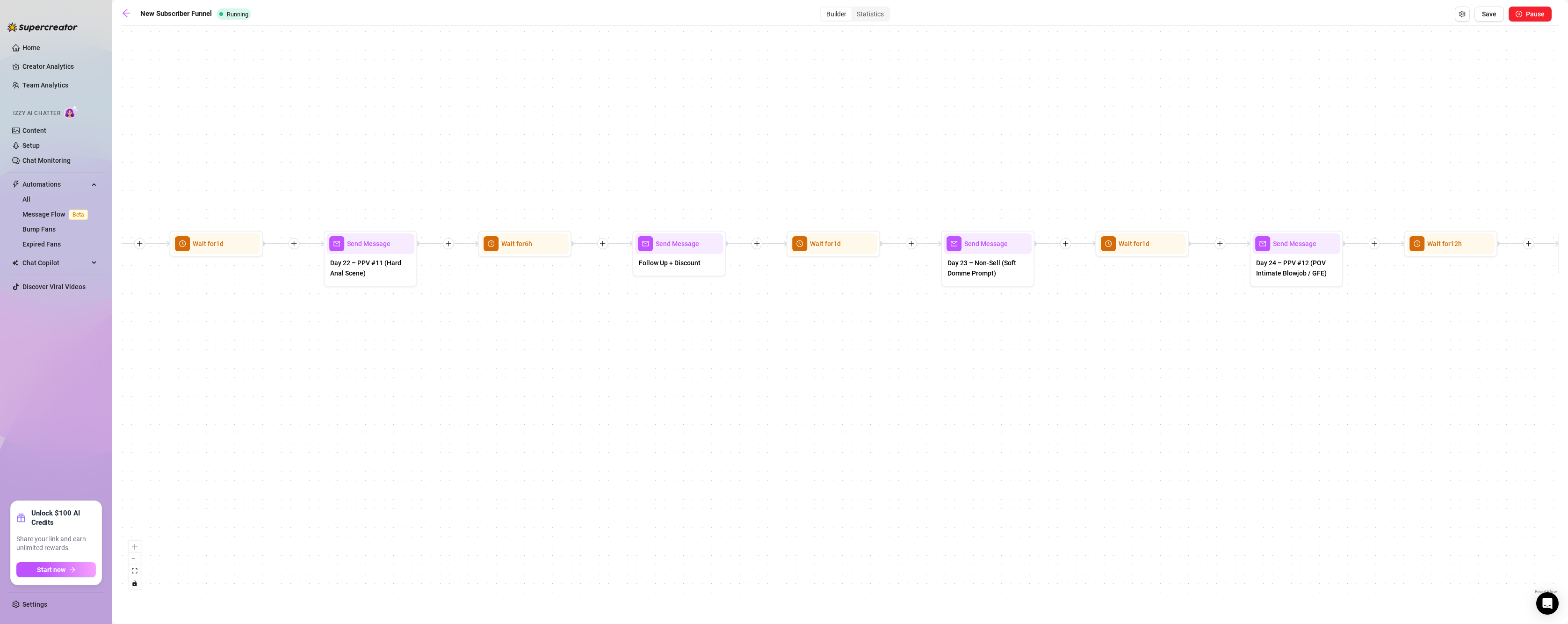
drag, startPoint x: 440, startPoint y: 342, endPoint x: 612, endPoint y: 342, distance: 172.0
click at [612, 342] on div "If True If True If True If True If False If False If False If False If True If …" at bounding box center [840, 313] width 1437 height 566
click at [386, 245] on div at bounding box center [397, 228] width 41 height 48
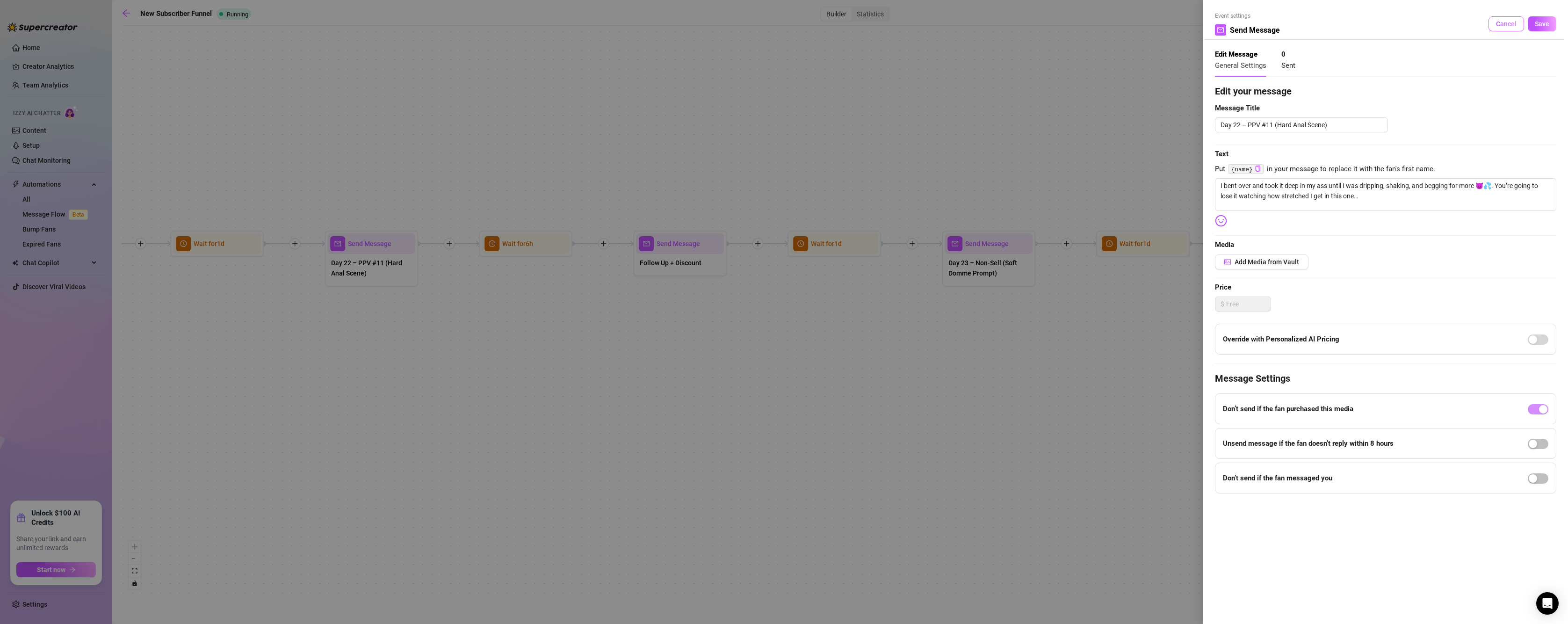
click at [1513, 26] on span "Cancel" at bounding box center [1506, 23] width 21 height 7
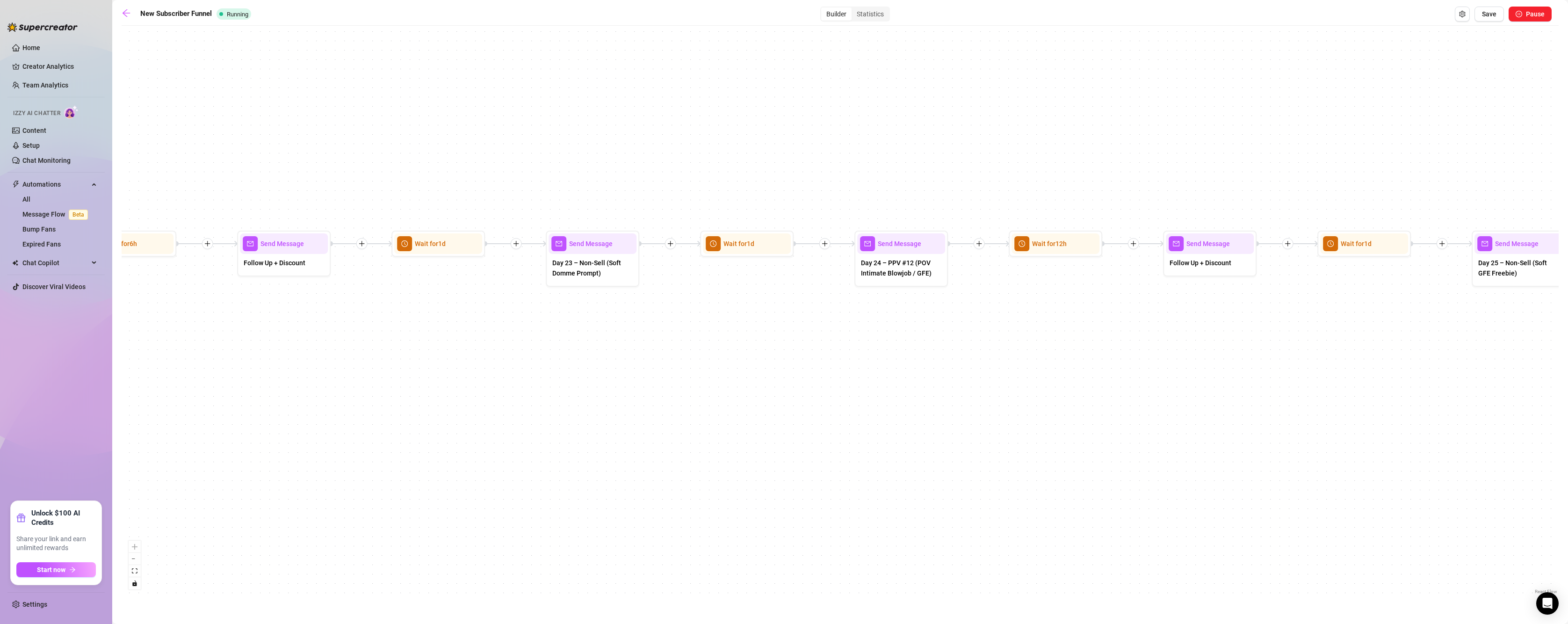
drag, startPoint x: 1207, startPoint y: 378, endPoint x: 811, endPoint y: 378, distance: 396.0
click at [811, 378] on div "If True If True If True If True If False If False If False If False If True If …" at bounding box center [840, 313] width 1437 height 566
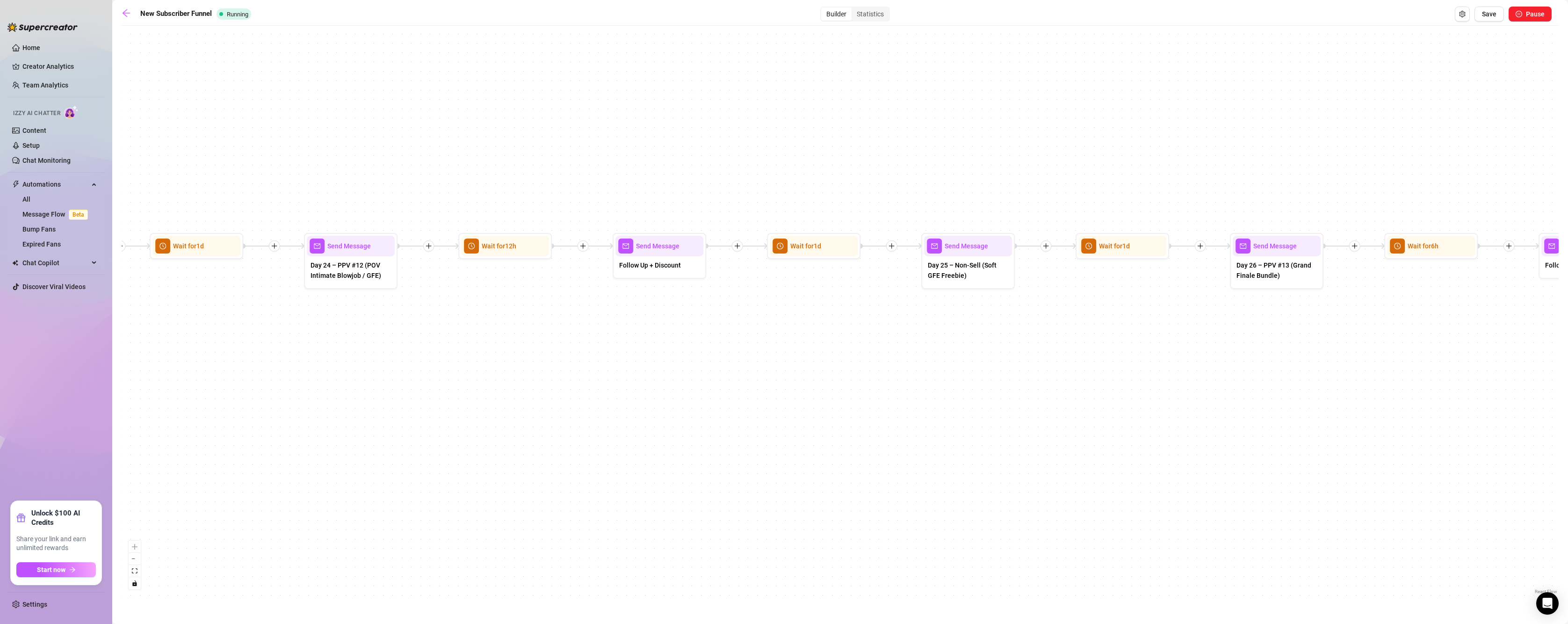
drag, startPoint x: 1155, startPoint y: 374, endPoint x: 605, endPoint y: 376, distance: 550.0
click at [605, 376] on div "If True If True If True If True If False If False If False If False If True If …" at bounding box center [840, 313] width 1437 height 566
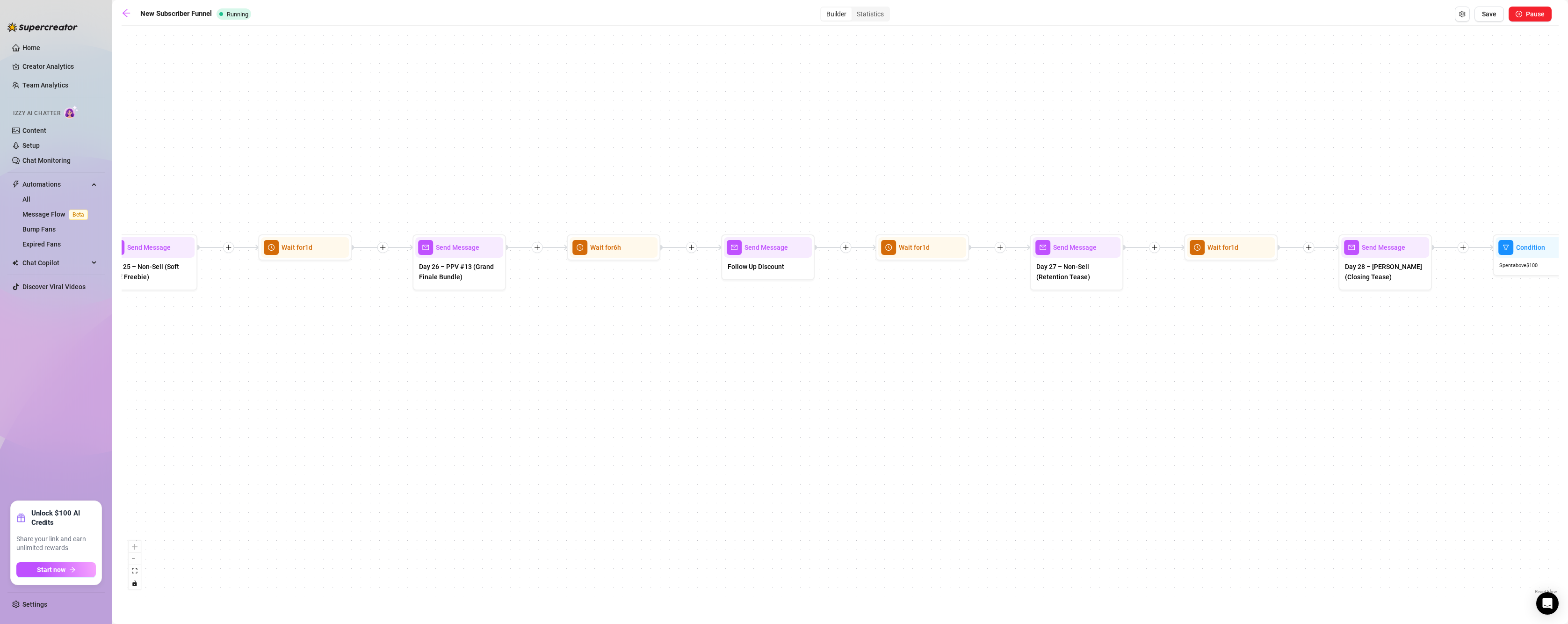
drag, startPoint x: 1011, startPoint y: 371, endPoint x: 487, endPoint y: 371, distance: 524.0
click at [487, 371] on div "If True If True If True If True If False If False If False If False If True If …" at bounding box center [840, 313] width 1437 height 566
click at [1490, 12] on span "Save" at bounding box center [1489, 14] width 15 height 7
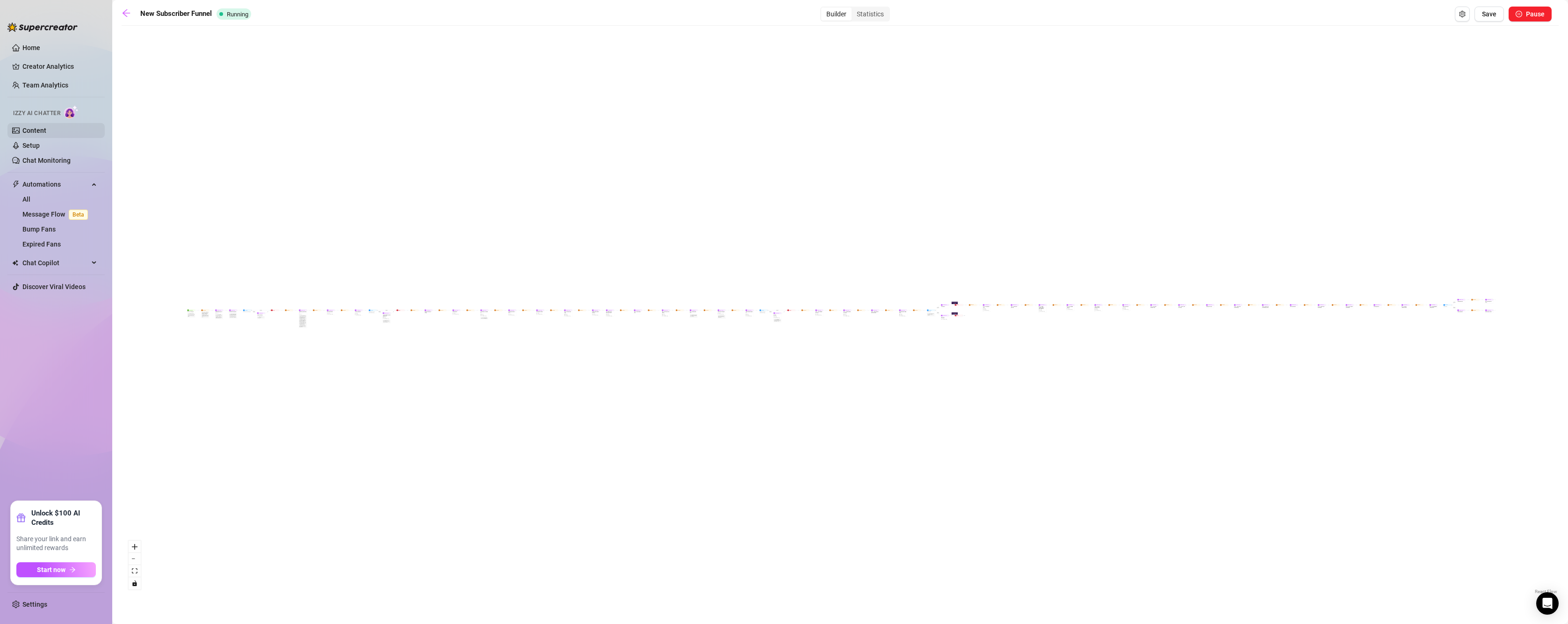
click at [41, 128] on link "Content" at bounding box center [34, 130] width 24 height 7
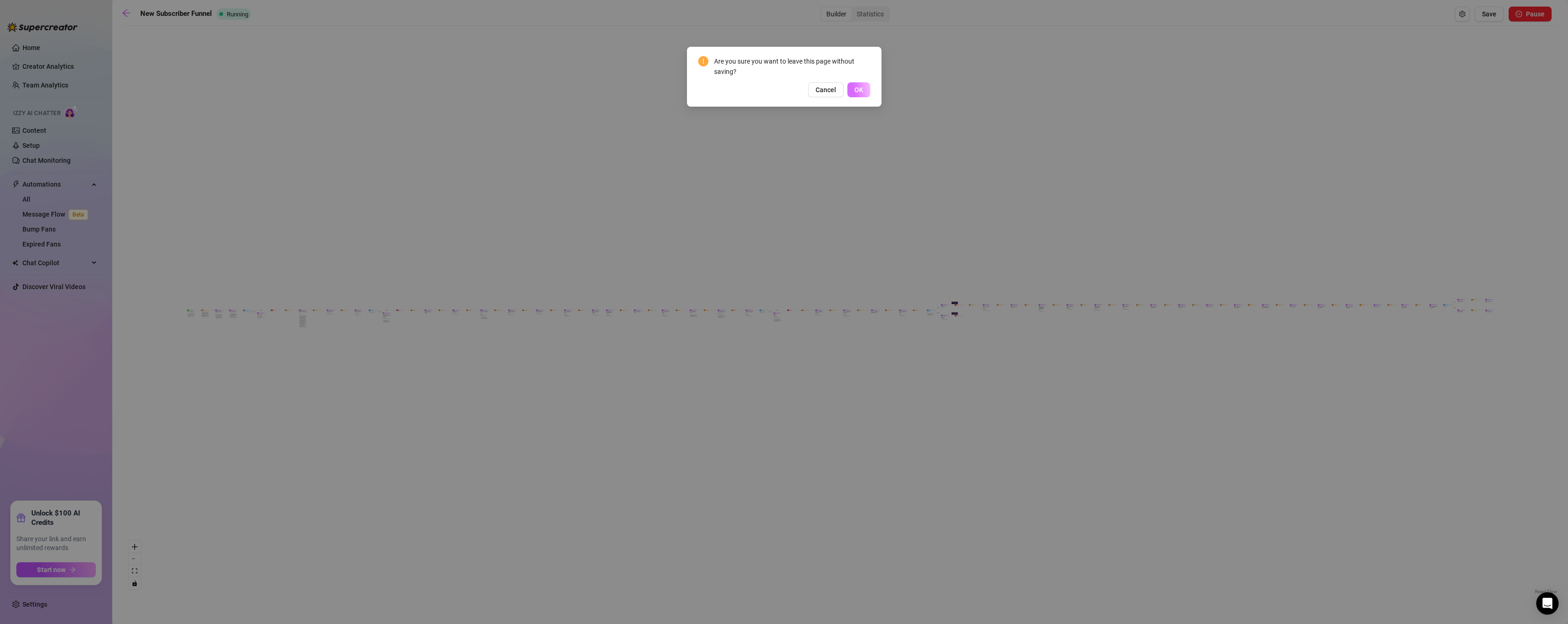
click at [859, 85] on button "OK" at bounding box center [858, 89] width 23 height 15
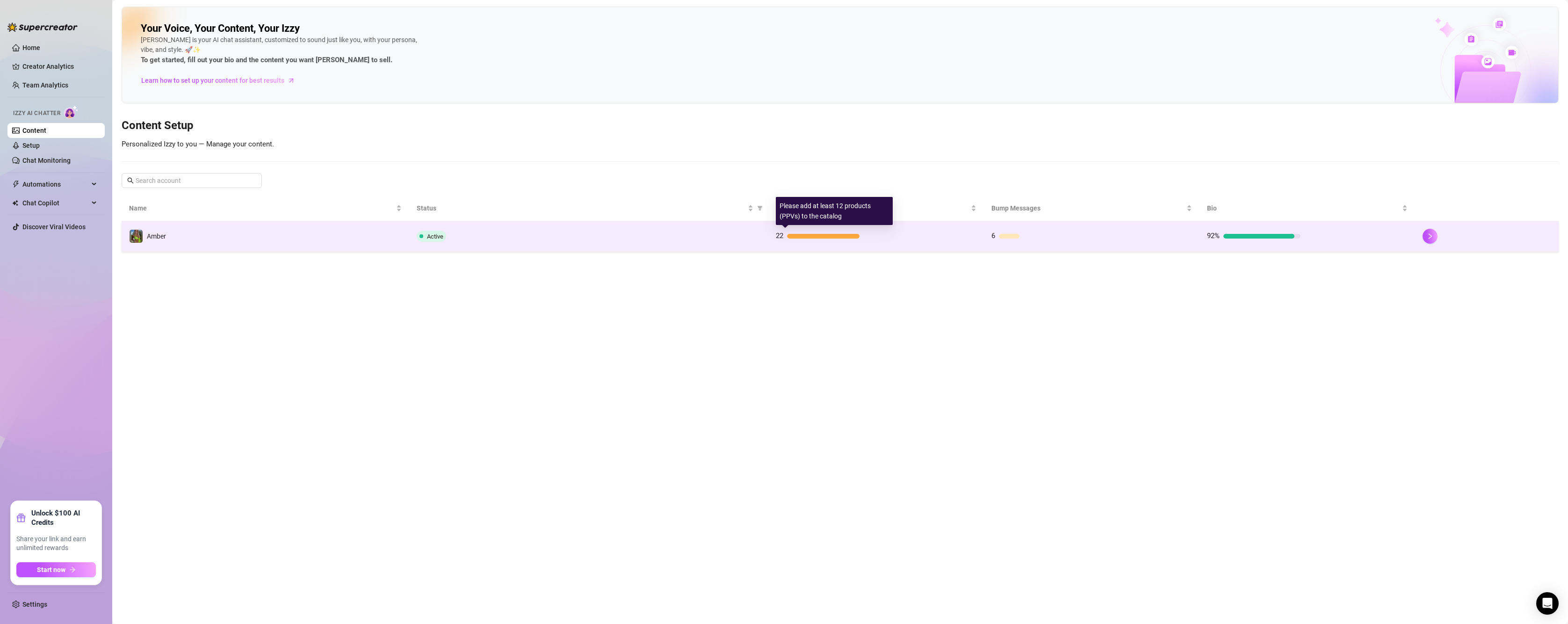
click at [807, 235] on div at bounding box center [823, 236] width 73 height 5
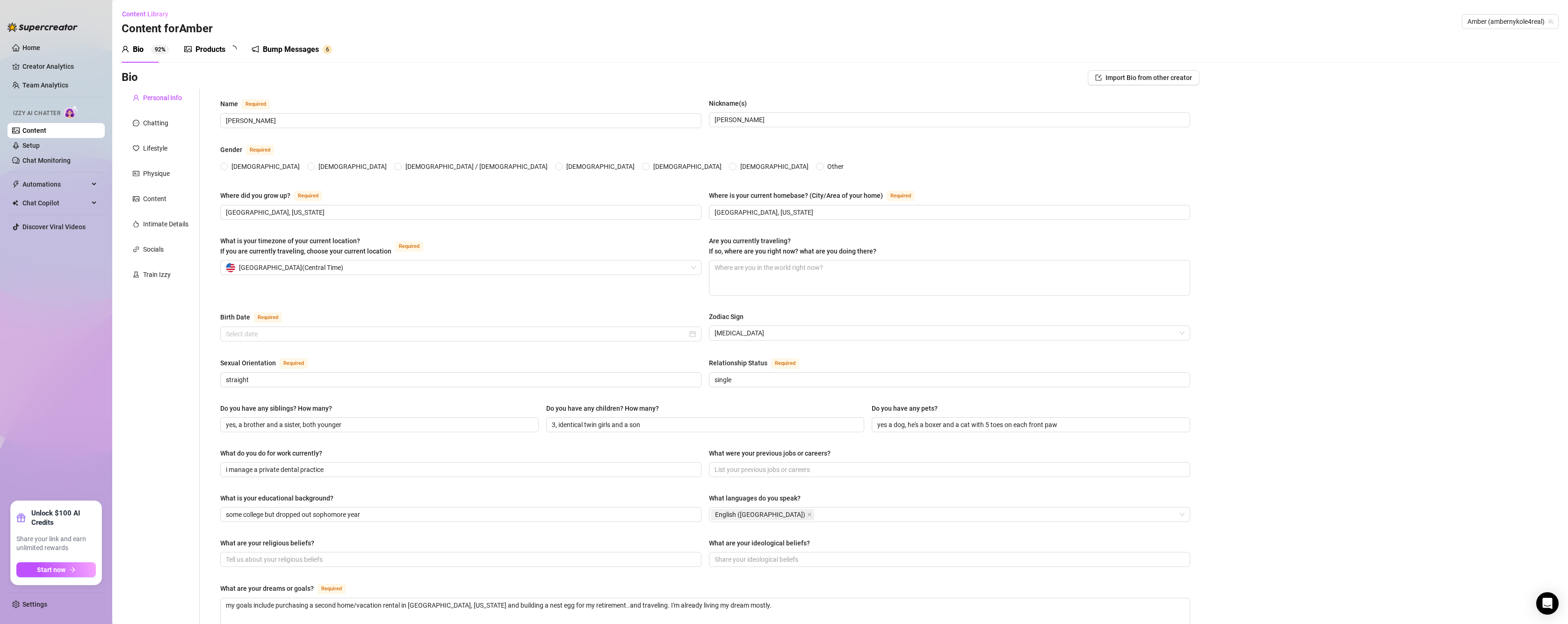
radio input "true"
type input "[DATE]"
click at [155, 273] on div "Train Izzy" at bounding box center [157, 275] width 28 height 11
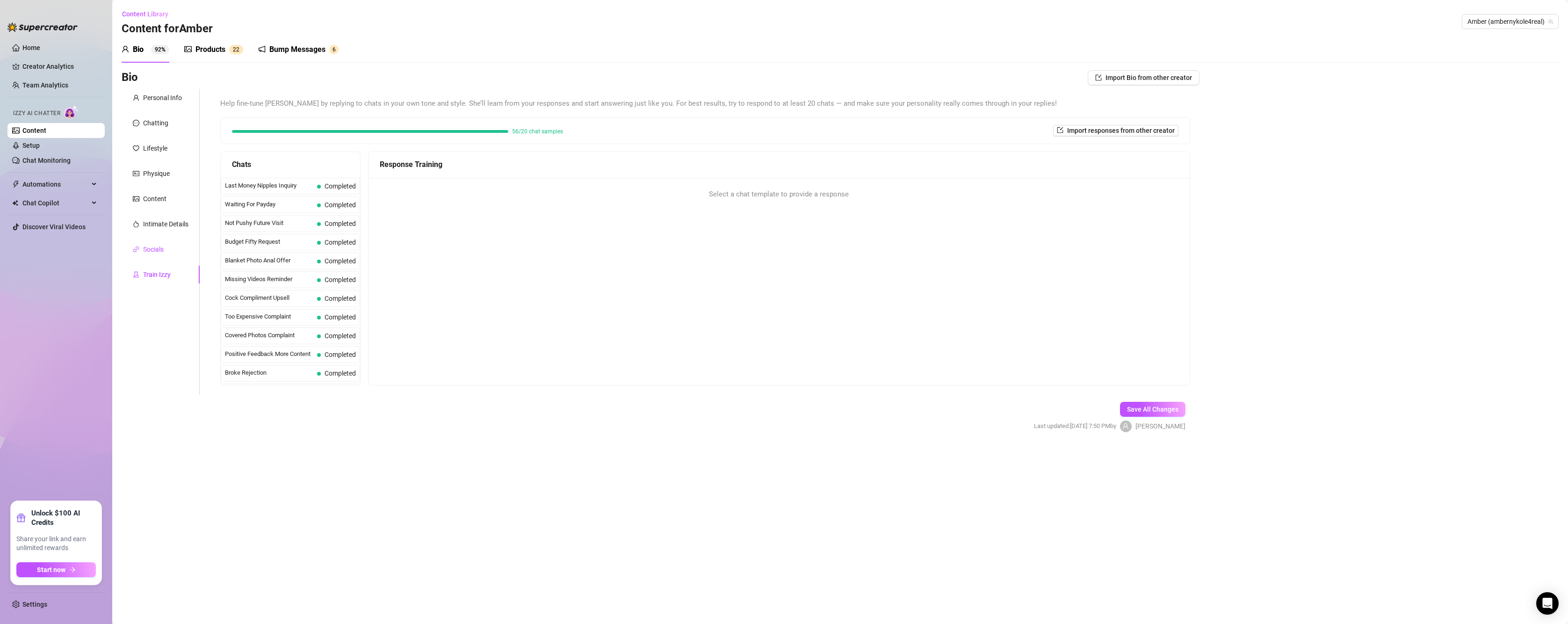
click at [154, 251] on div "Socials" at bounding box center [153, 249] width 21 height 11
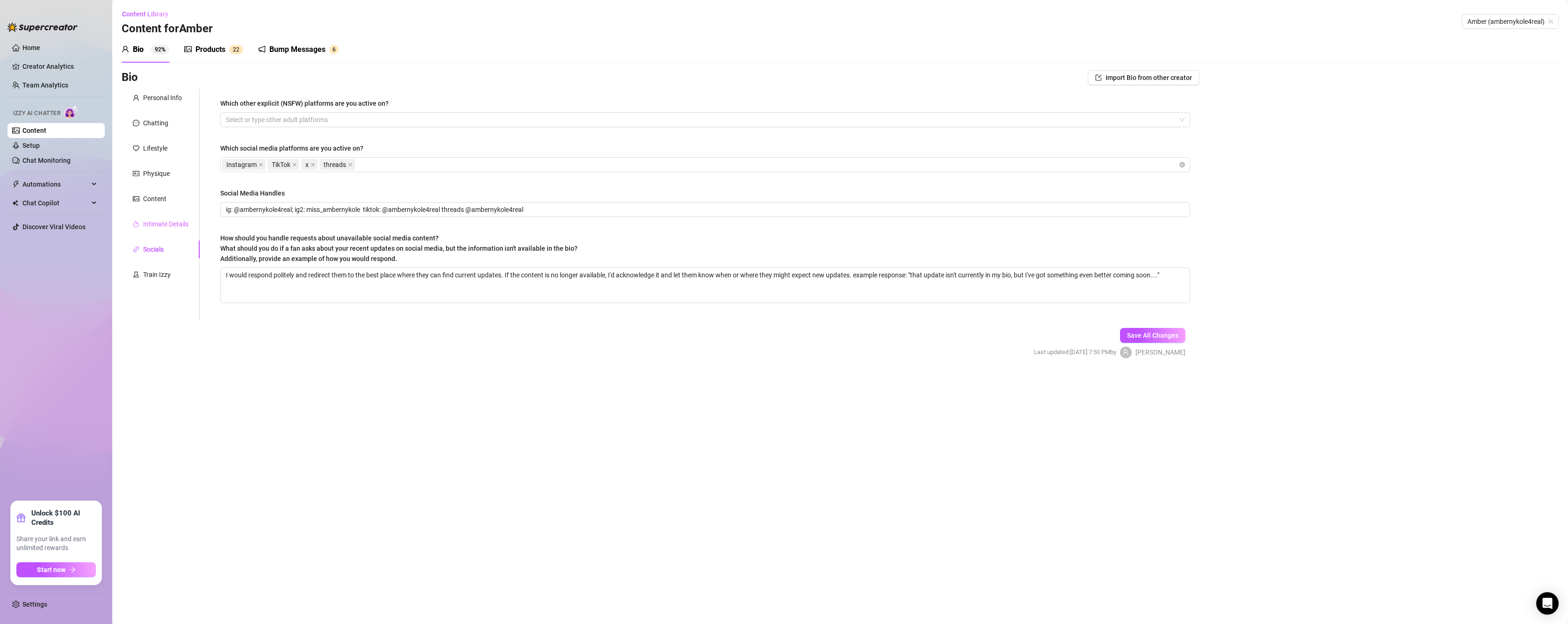
click at [162, 218] on div "Intimate Details" at bounding box center [161, 224] width 78 height 18
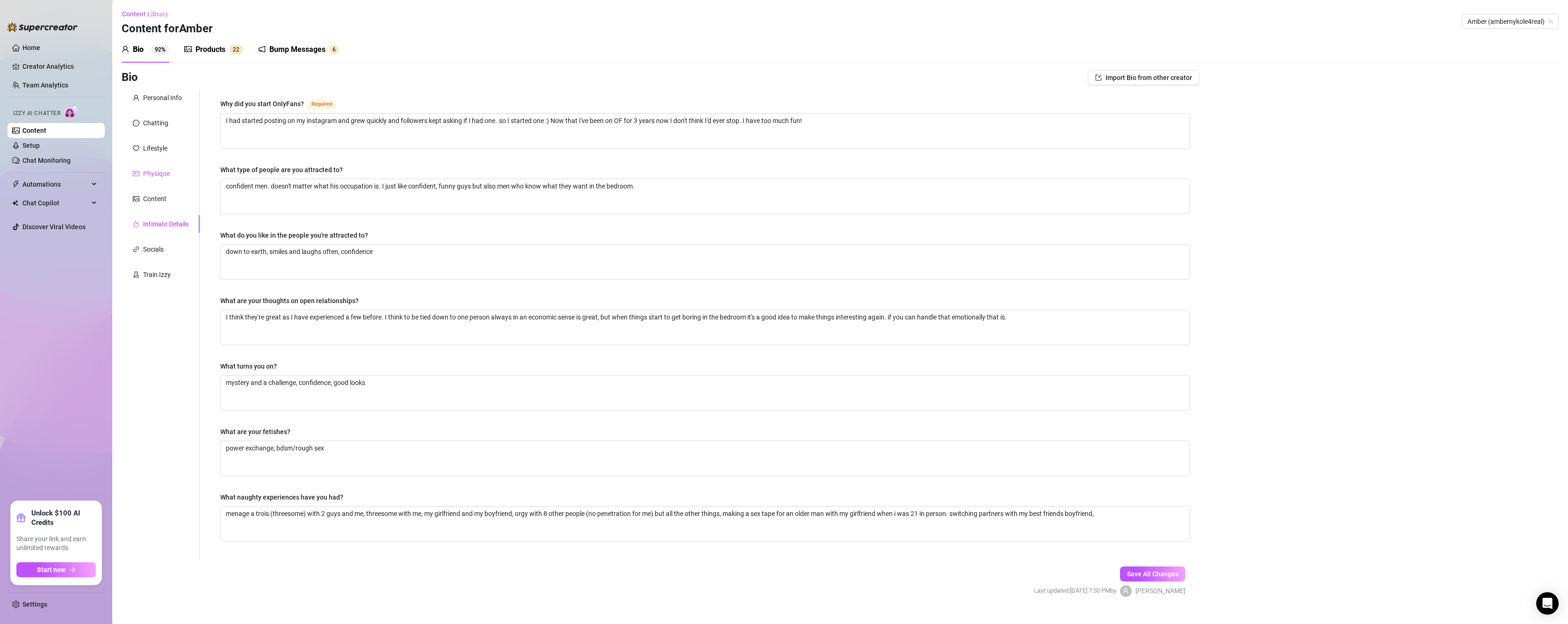
click at [157, 170] on div "Physique" at bounding box center [156, 174] width 26 height 11
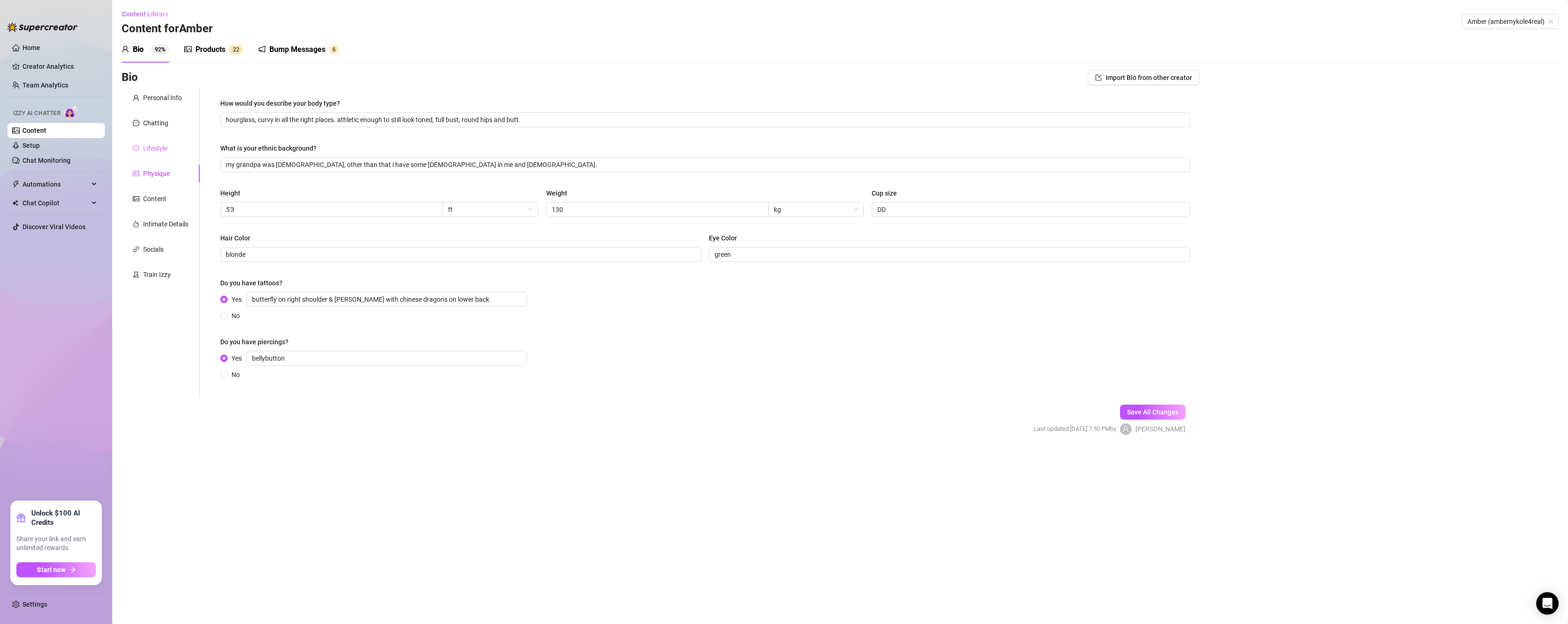
click at [156, 142] on div "Lifestyle" at bounding box center [161, 148] width 78 height 18
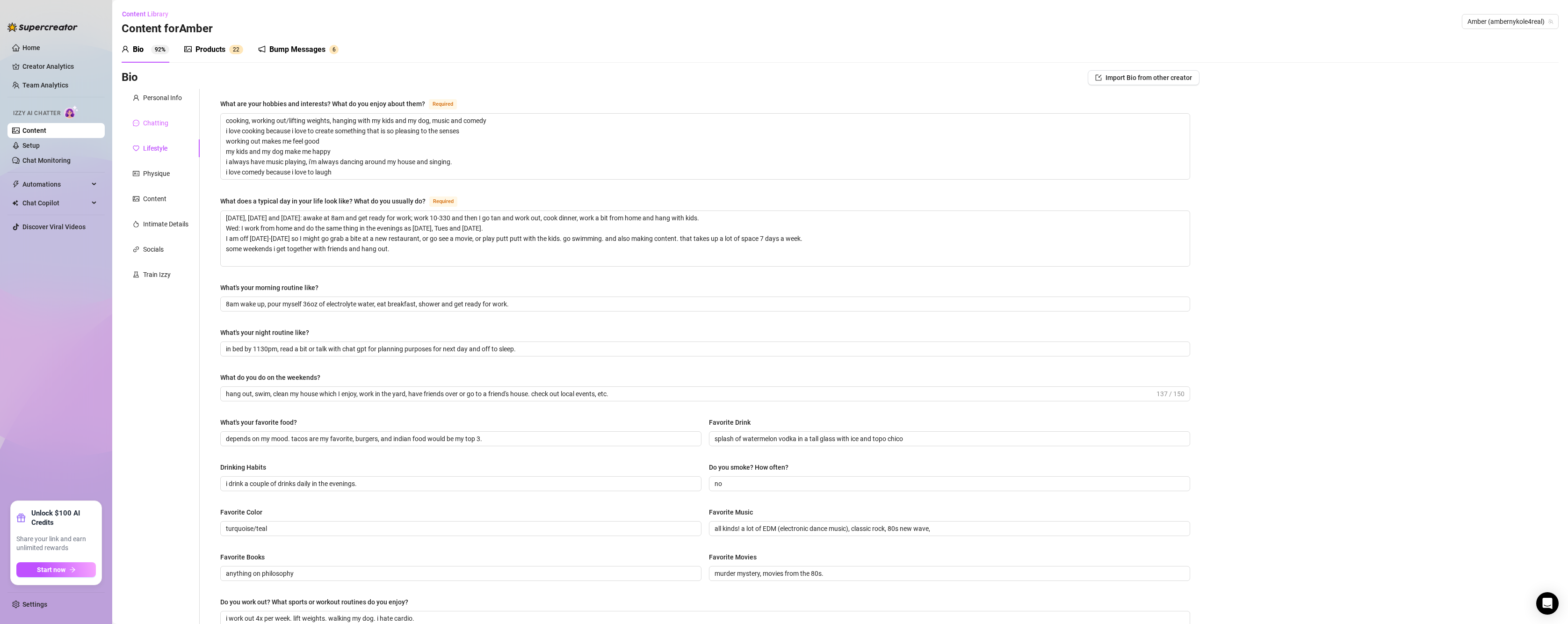
click at [159, 114] on div "Chatting" at bounding box center [161, 123] width 78 height 18
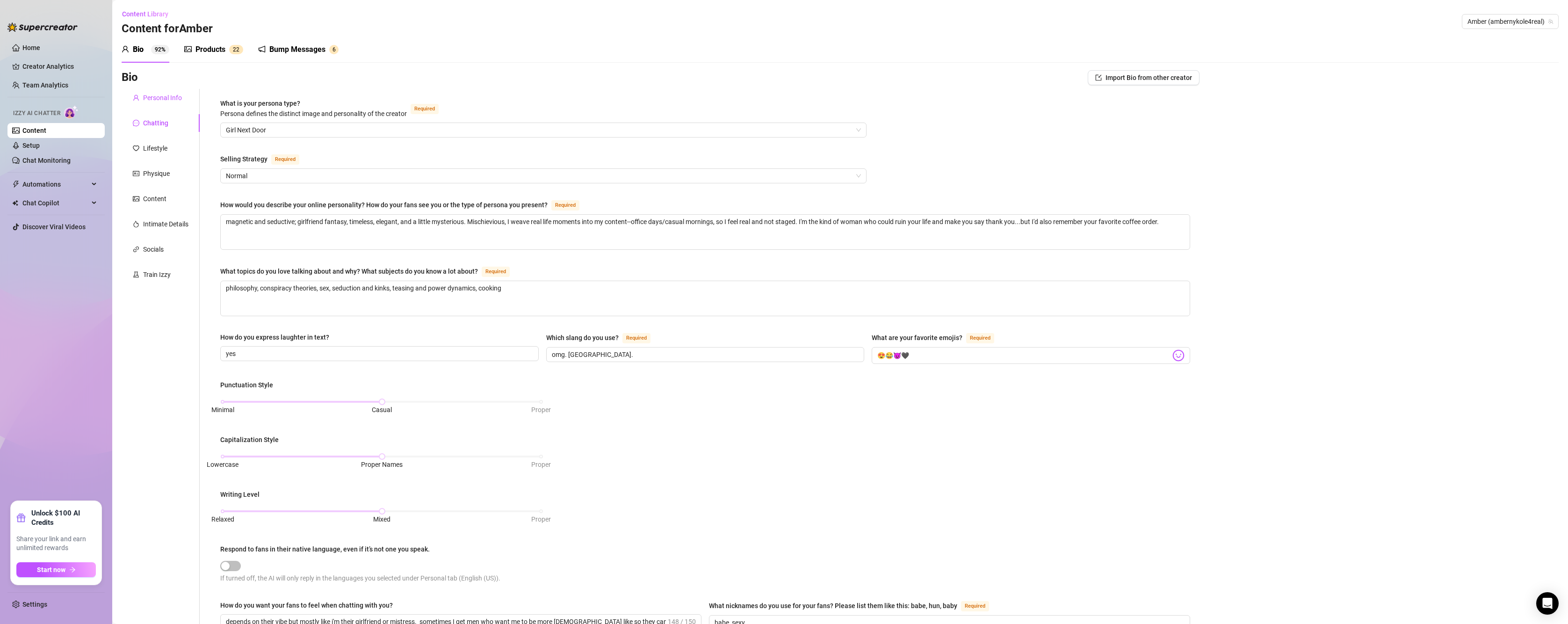
click at [163, 95] on div "Personal Info" at bounding box center [162, 98] width 39 height 11
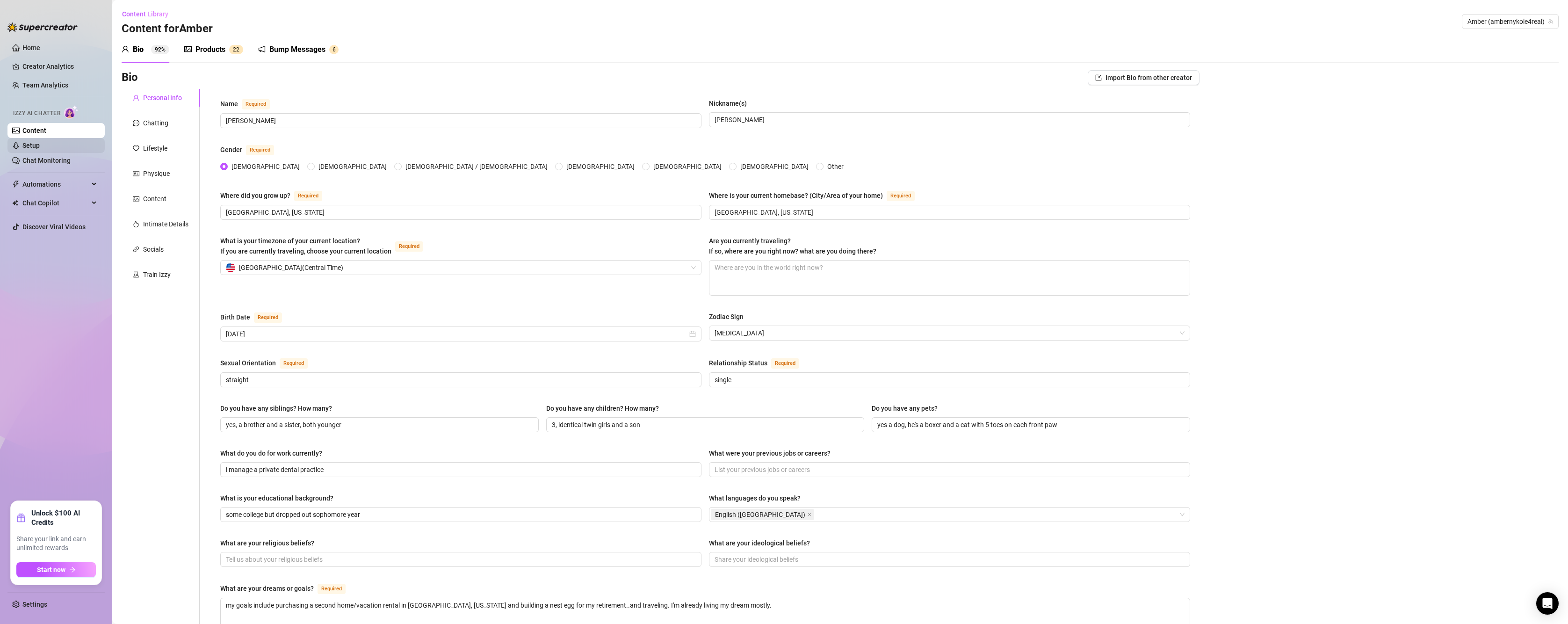
click at [36, 147] on link "Setup" at bounding box center [31, 145] width 17 height 7
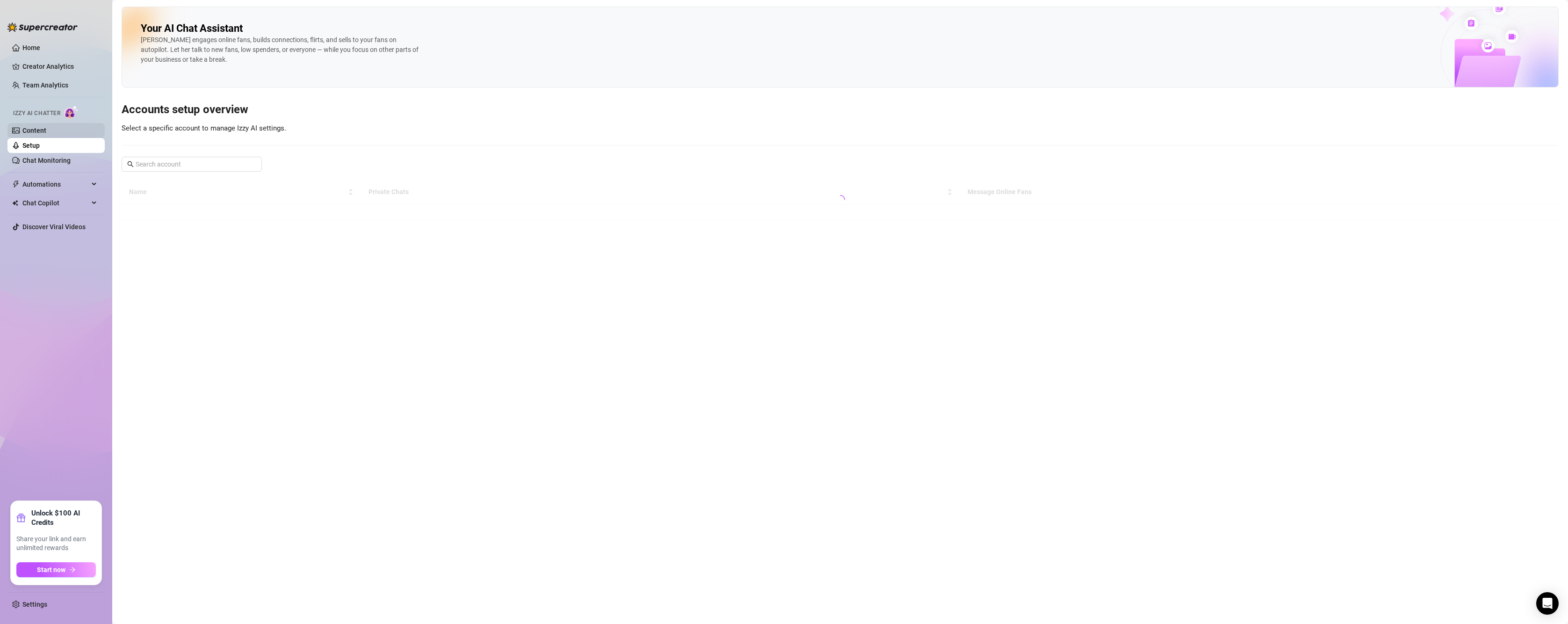
click at [34, 134] on link "Content" at bounding box center [34, 130] width 24 height 7
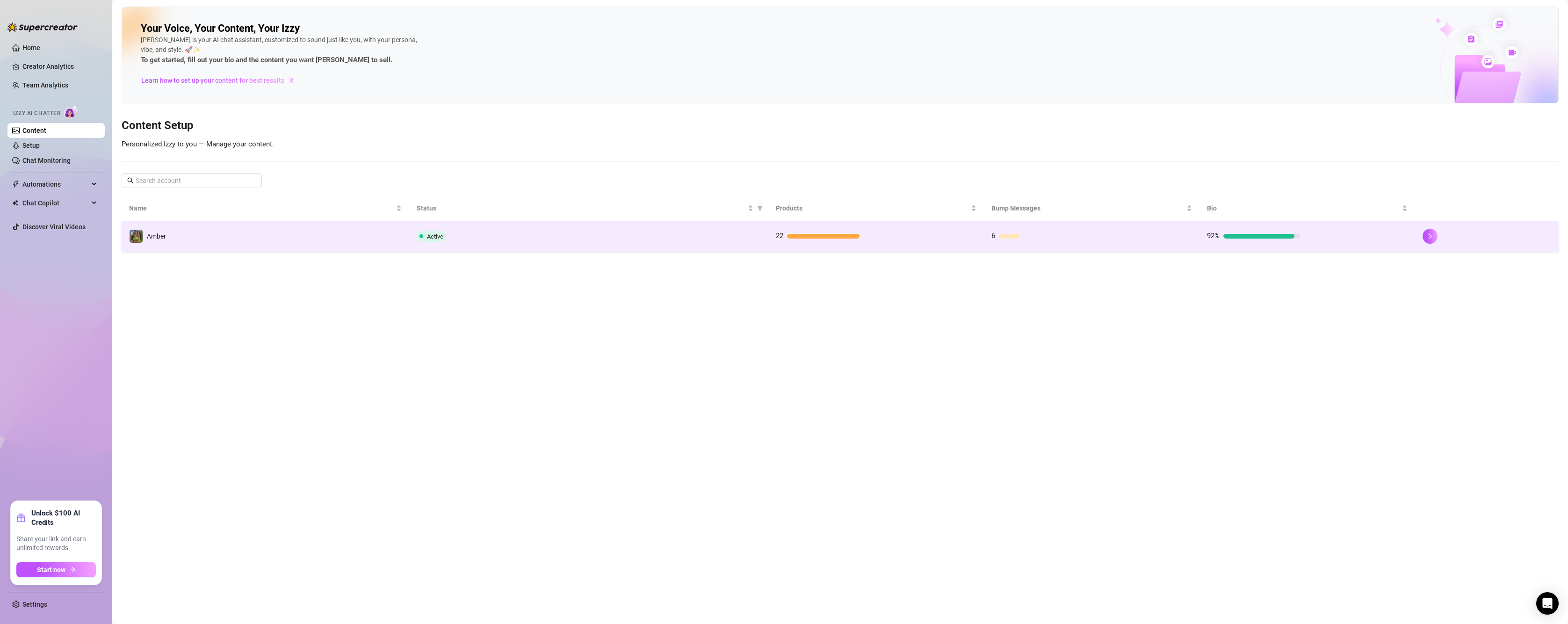
click at [395, 242] on td "Amber" at bounding box center [265, 236] width 288 height 30
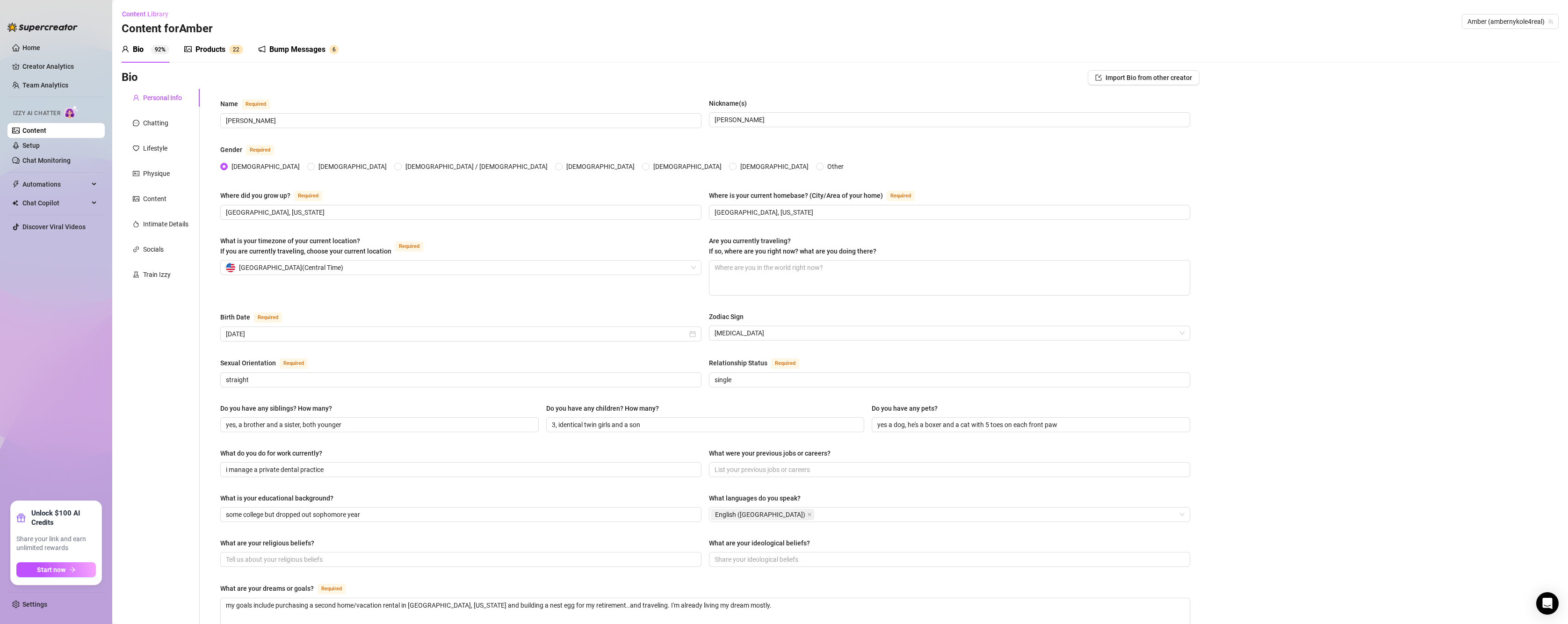
click at [308, 45] on div "Bump Messages" at bounding box center [297, 49] width 56 height 11
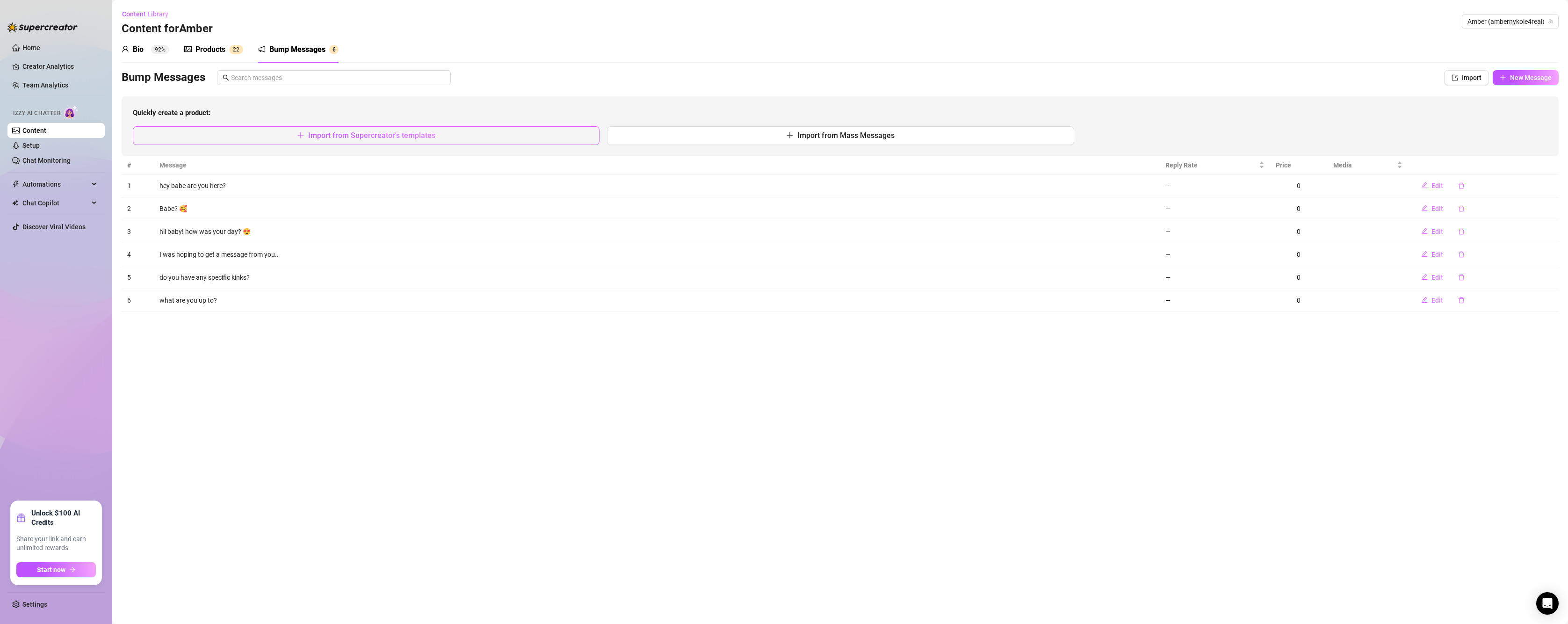
click at [344, 136] on span "Import from Supercreator's templates" at bounding box center [372, 135] width 127 height 9
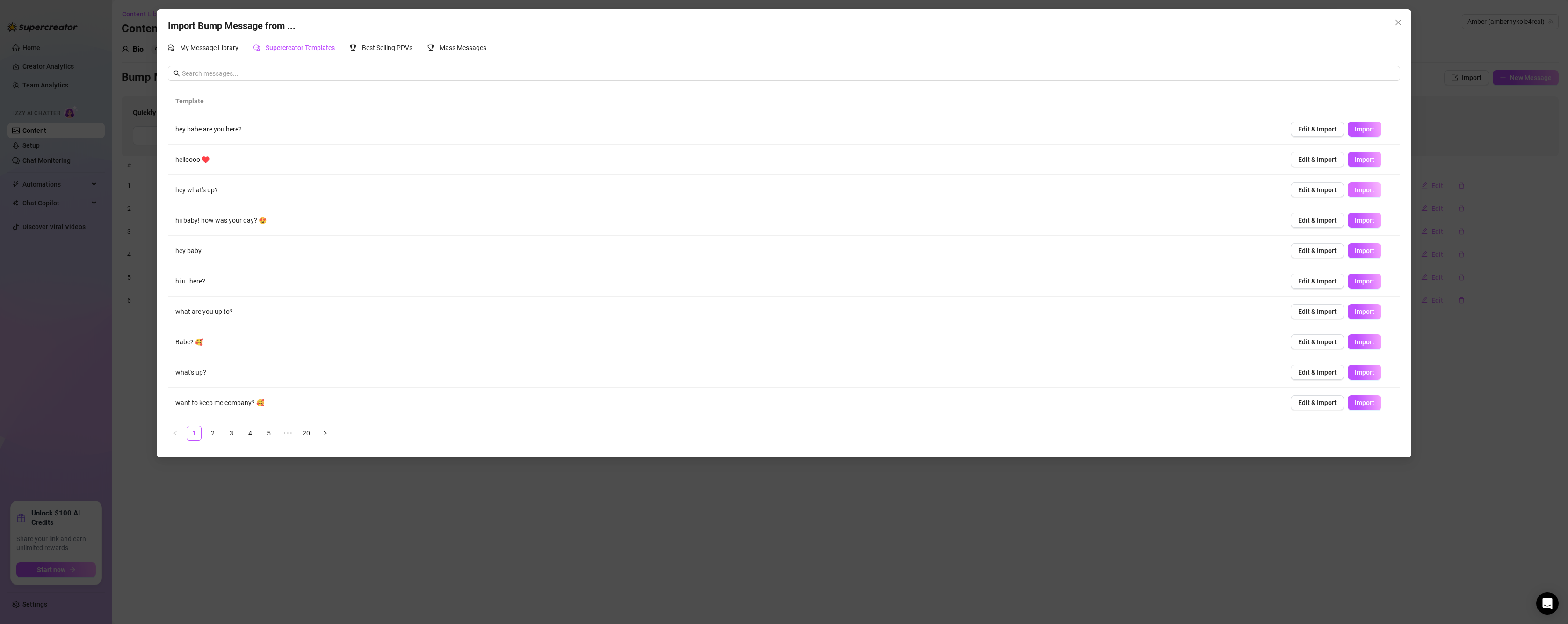
click at [1356, 191] on span "Import" at bounding box center [1364, 189] width 20 height 7
click at [214, 429] on link "2" at bounding box center [212, 433] width 14 height 14
click at [231, 430] on link "3" at bounding box center [231, 433] width 14 height 14
click at [1360, 224] on button "Import" at bounding box center [1364, 220] width 34 height 15
click at [1357, 159] on span "Import" at bounding box center [1364, 159] width 20 height 7
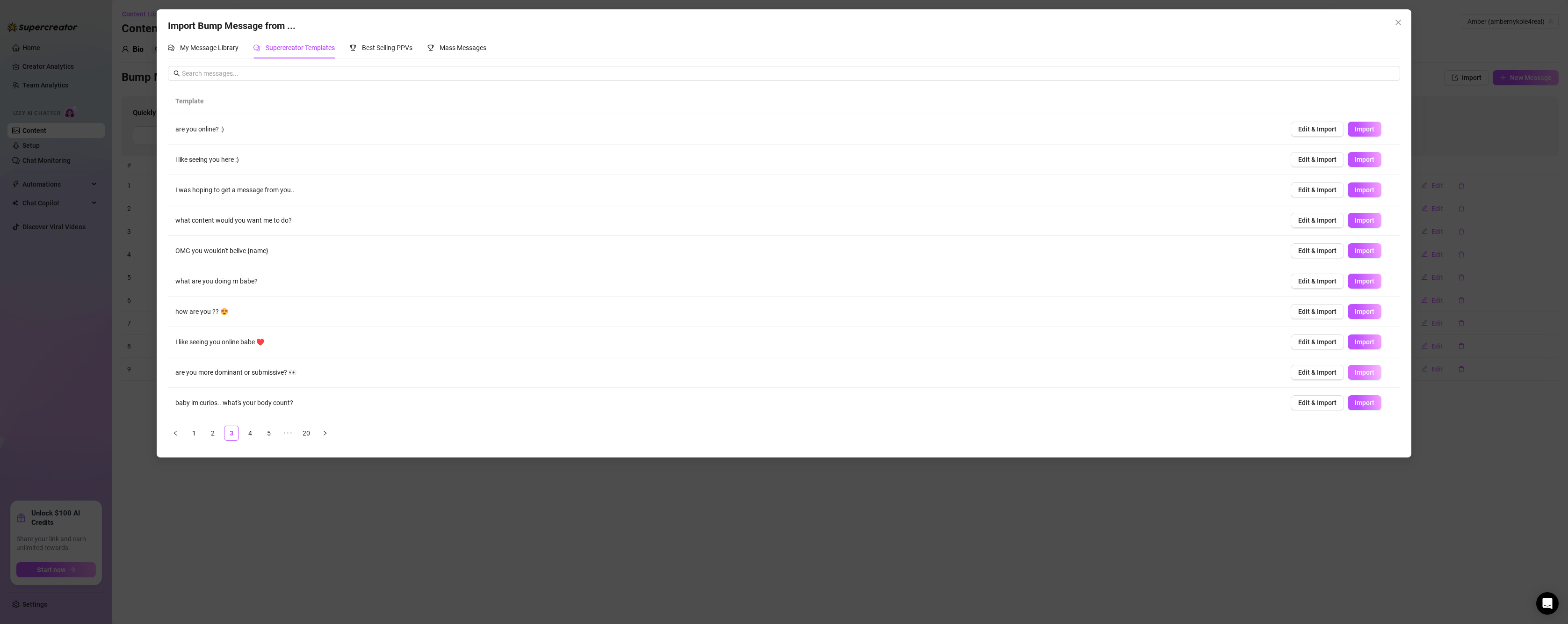
click at [1364, 370] on span "Import" at bounding box center [1364, 372] width 20 height 7
click at [253, 433] on link "4" at bounding box center [250, 433] width 14 height 14
click at [1364, 193] on span "Import" at bounding box center [1364, 189] width 20 height 7
click at [270, 433] on link "5" at bounding box center [268, 433] width 14 height 14
click at [1354, 251] on span "Import" at bounding box center [1364, 250] width 20 height 7
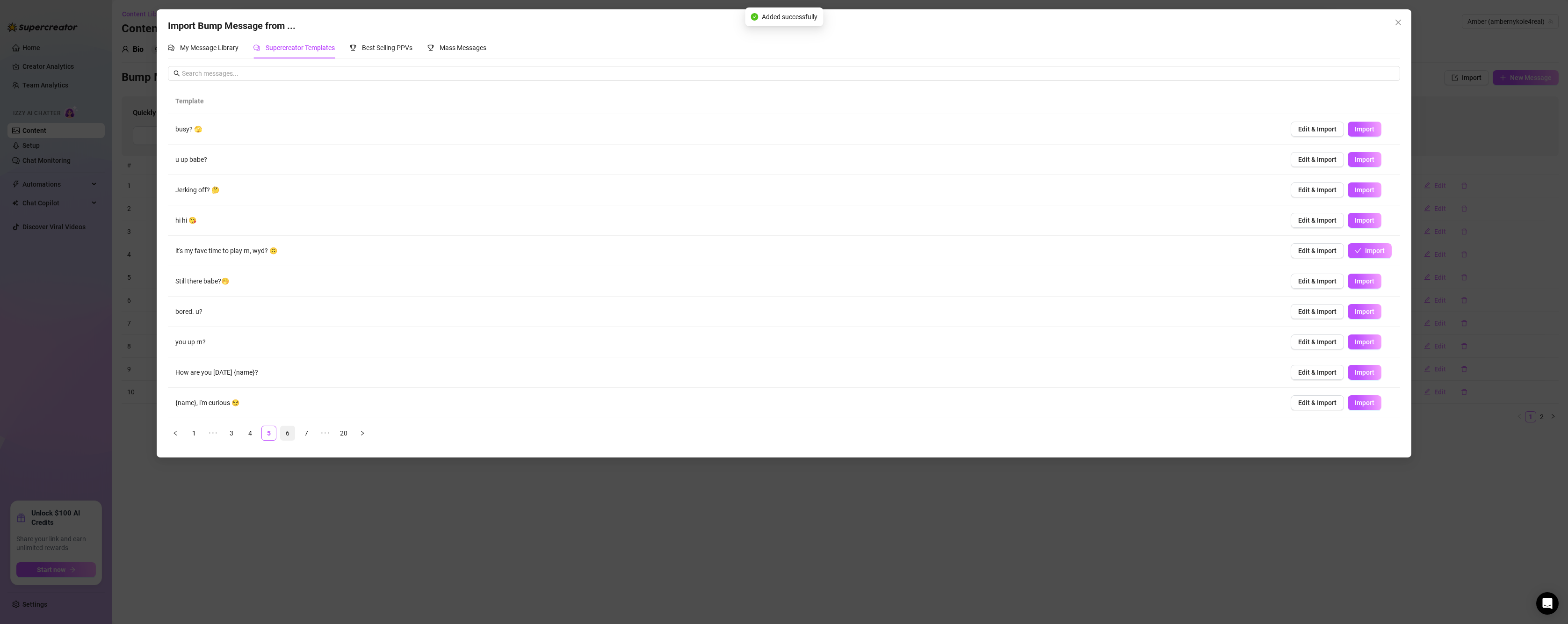
click at [290, 436] on link "6" at bounding box center [287, 433] width 14 height 14
click at [290, 430] on link "7" at bounding box center [287, 433] width 14 height 14
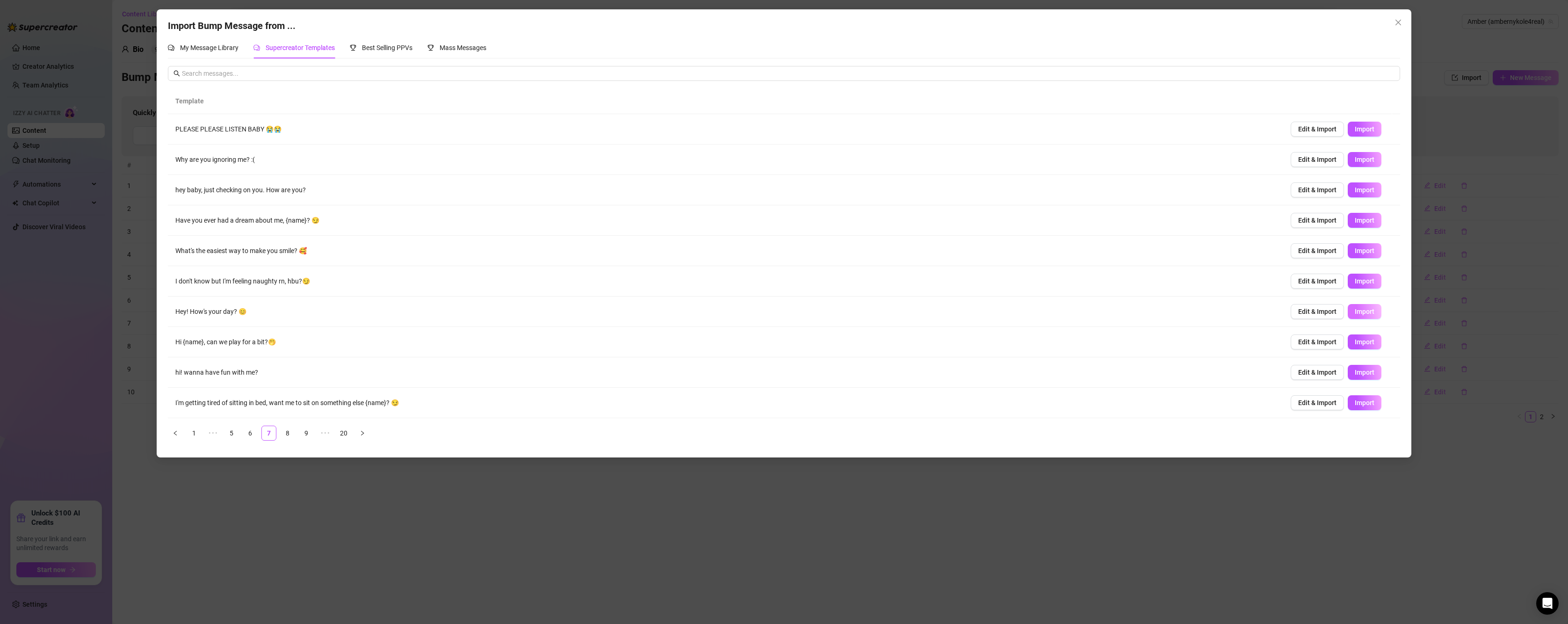
click at [1359, 312] on span "Import" at bounding box center [1364, 311] width 20 height 7
click at [1397, 21] on icon "close" at bounding box center [1397, 22] width 7 height 7
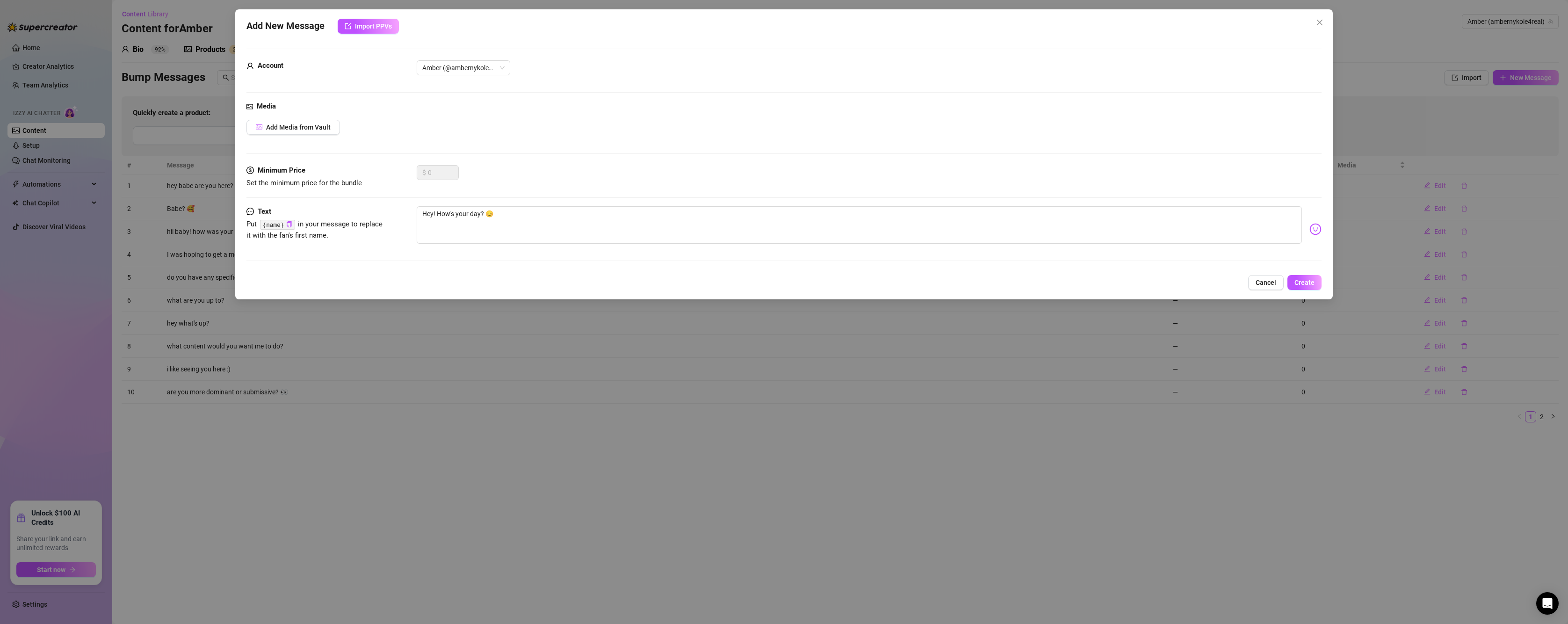
click at [1255, 283] on button "Cancel" at bounding box center [1266, 283] width 36 height 15
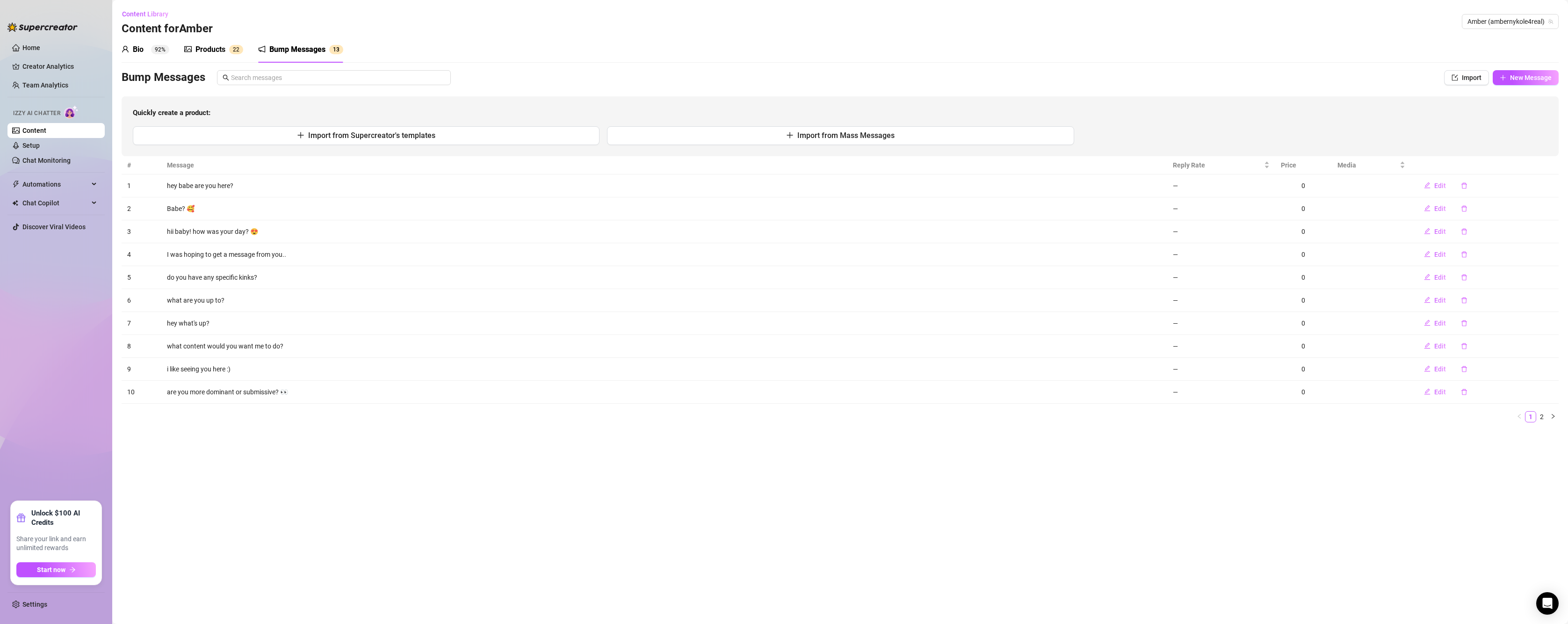
click at [317, 49] on div "Bump Messages" at bounding box center [297, 49] width 56 height 11
click at [342, 132] on span "Import from Supercreator's templates" at bounding box center [372, 135] width 127 height 9
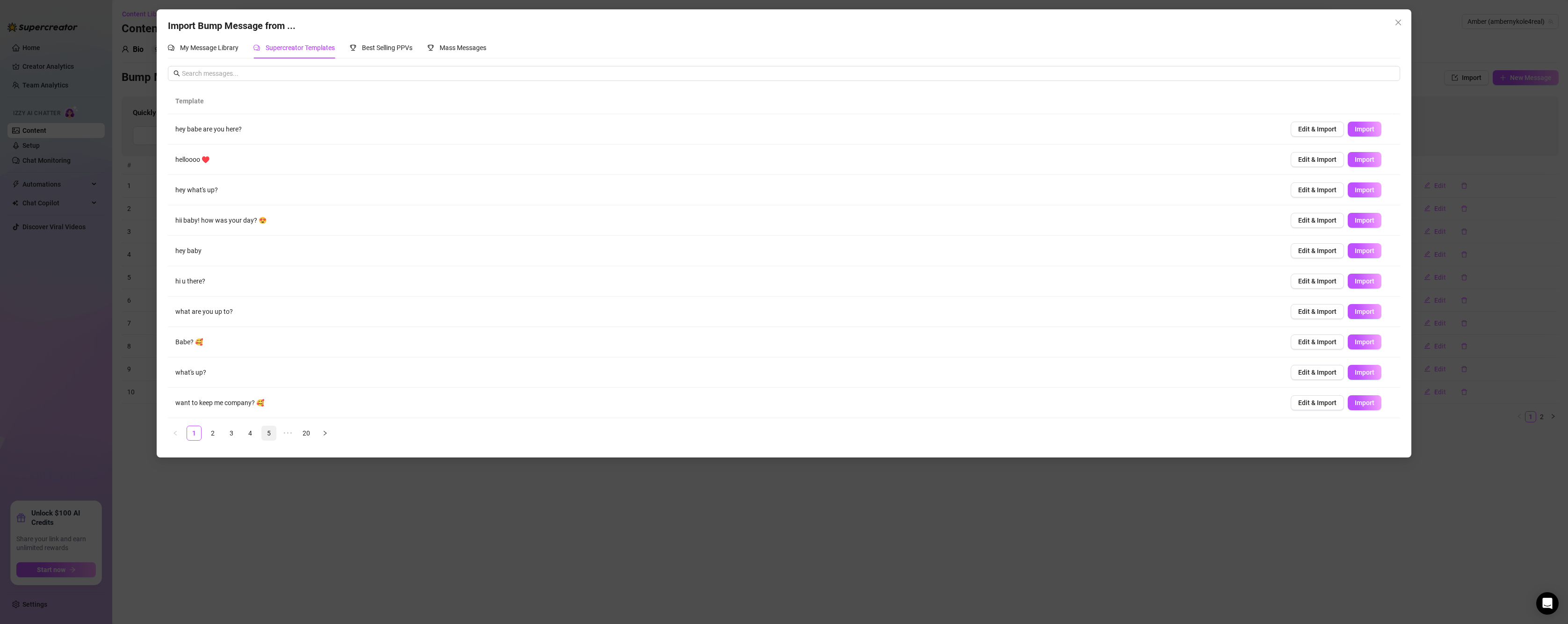
click at [274, 431] on link "5" at bounding box center [268, 433] width 14 height 14
click at [1354, 248] on span "Import" at bounding box center [1364, 250] width 20 height 7
click at [286, 433] on link "6" at bounding box center [287, 433] width 14 height 14
click at [290, 435] on link "7" at bounding box center [287, 433] width 14 height 14
click at [1358, 312] on span "Import" at bounding box center [1364, 311] width 20 height 7
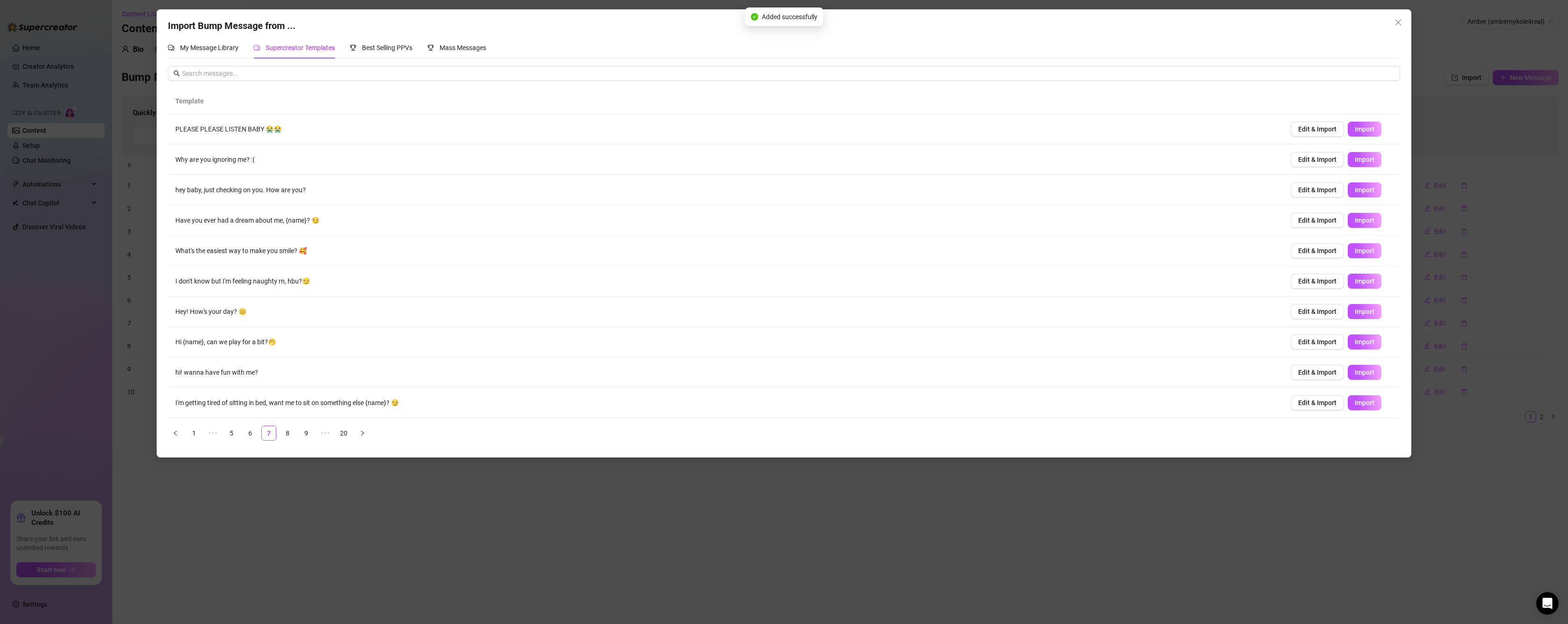
click at [745, 482] on div "Import Bump Message from ... My Message Library Supercreator Templates Best Sel…" at bounding box center [784, 312] width 1568 height 624
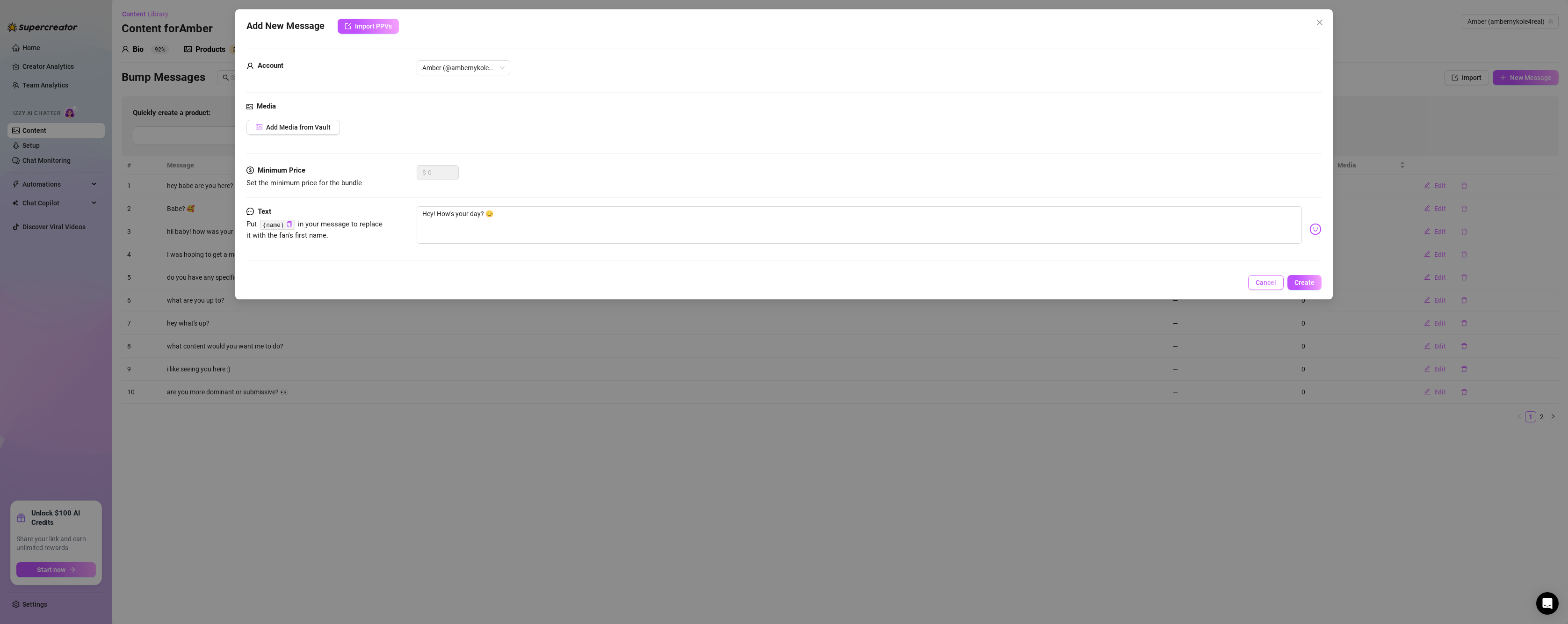
click at [1266, 289] on button "Cancel" at bounding box center [1266, 283] width 36 height 15
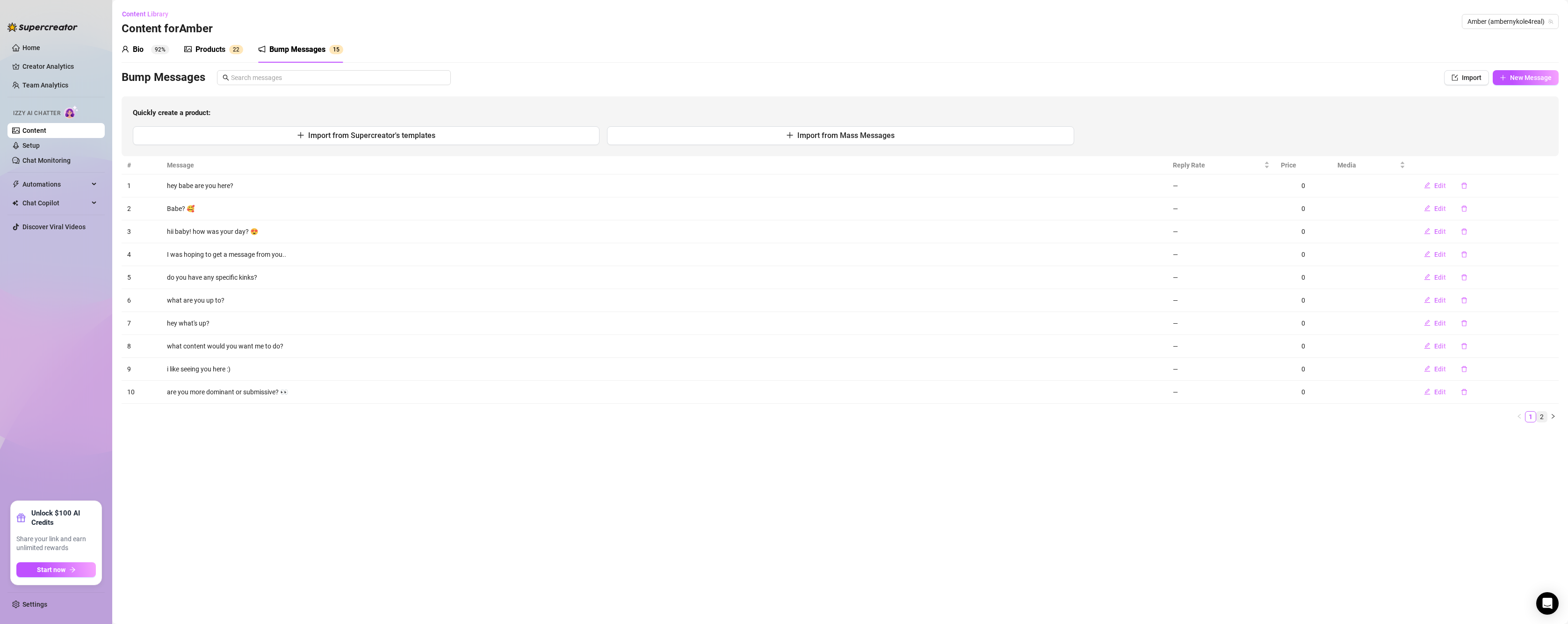
click at [1542, 413] on link "2" at bounding box center [1542, 417] width 11 height 11
click at [1467, 275] on button "button" at bounding box center [1464, 277] width 22 height 15
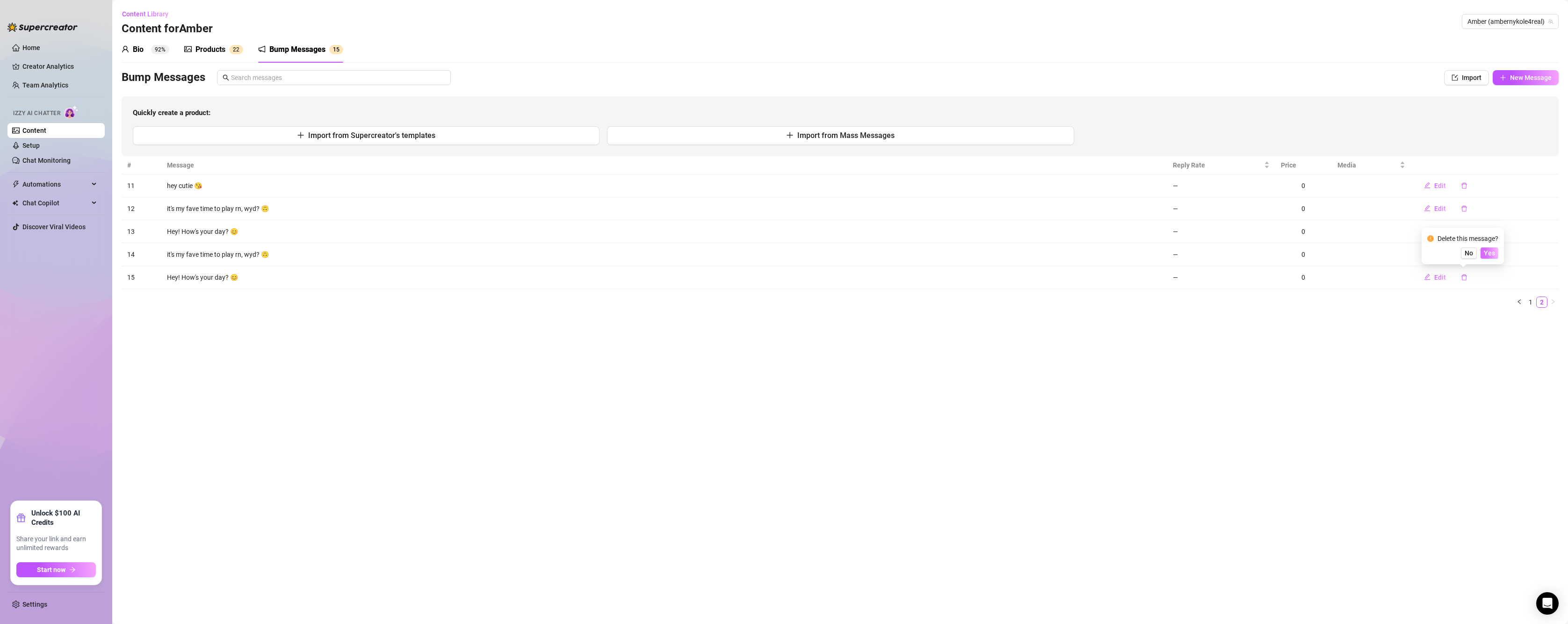
click at [1498, 258] on button "Yes" at bounding box center [1489, 253] width 18 height 11
click at [1461, 253] on icon "delete" at bounding box center [1464, 255] width 7 height 7
click at [1485, 232] on span "Yes" at bounding box center [1489, 230] width 11 height 7
click at [1530, 255] on link "1" at bounding box center [1530, 257] width 11 height 11
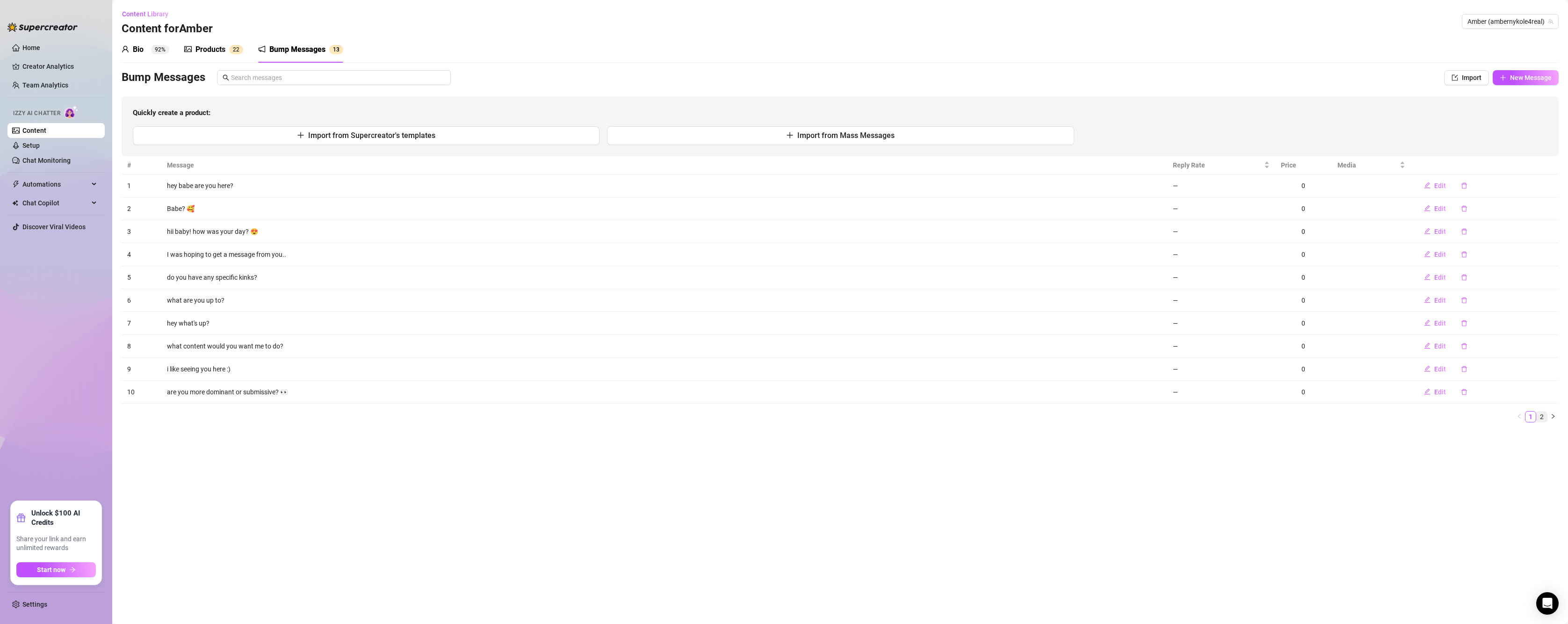
click at [1542, 414] on link "2" at bounding box center [1542, 417] width 11 height 11
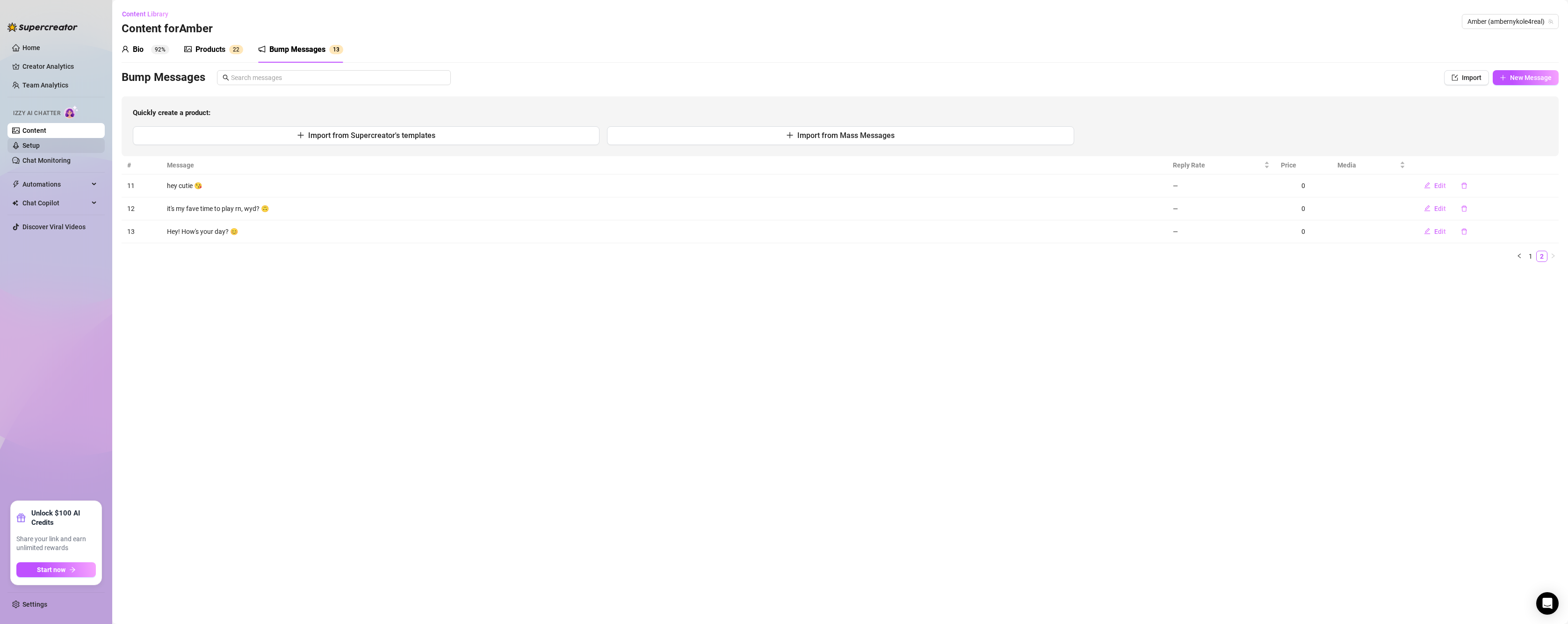
click at [39, 146] on link "Setup" at bounding box center [31, 145] width 17 height 7
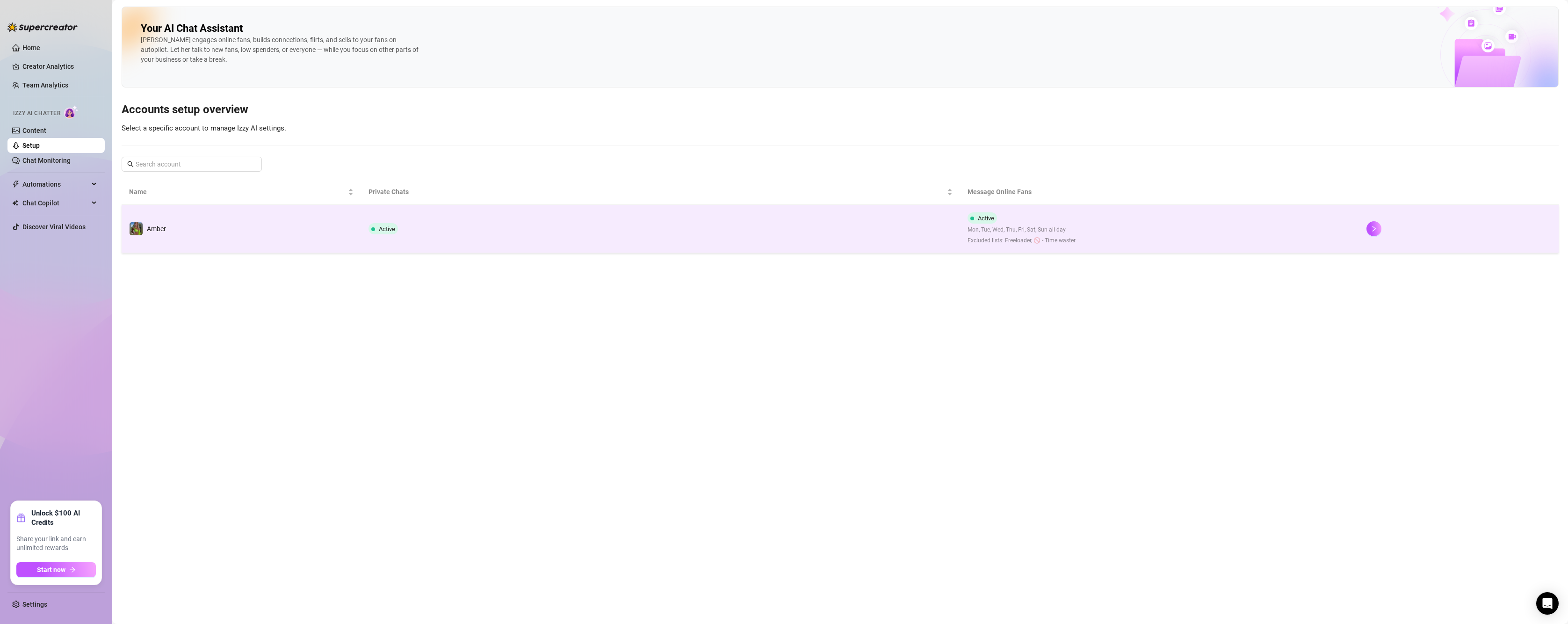
click at [234, 243] on td "Amber" at bounding box center [241, 229] width 239 height 48
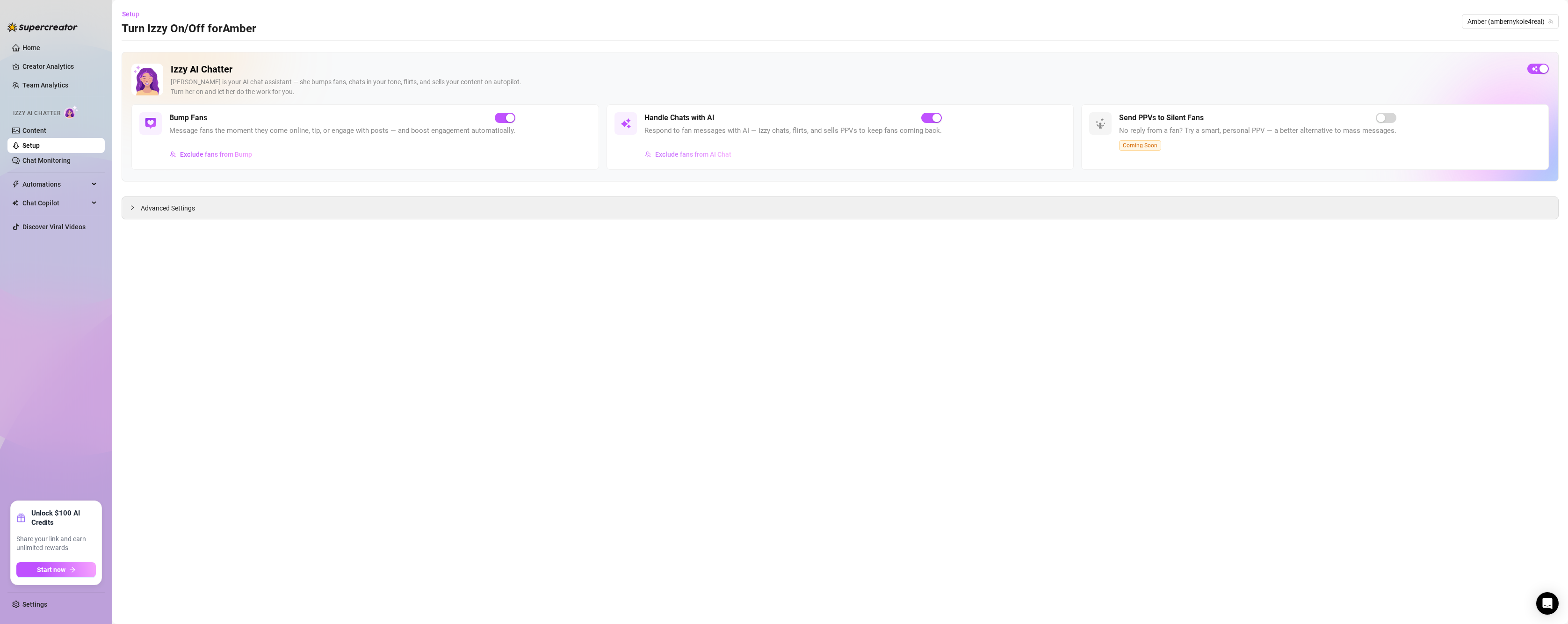
click at [710, 159] on button "Exclude fans from AI Chat" at bounding box center [688, 154] width 87 height 15
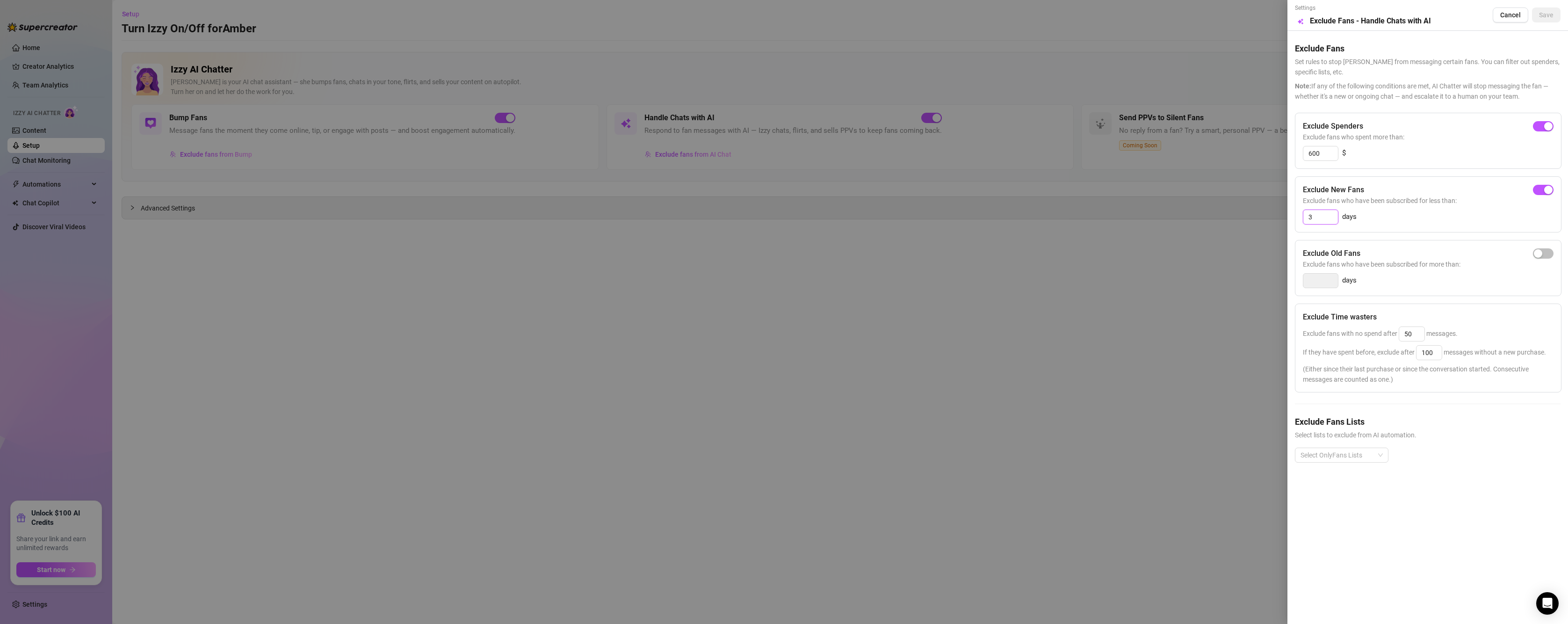
click at [1312, 216] on input "3" at bounding box center [1320, 216] width 34 height 14
click at [1549, 15] on span "Save" at bounding box center [1546, 15] width 15 height 7
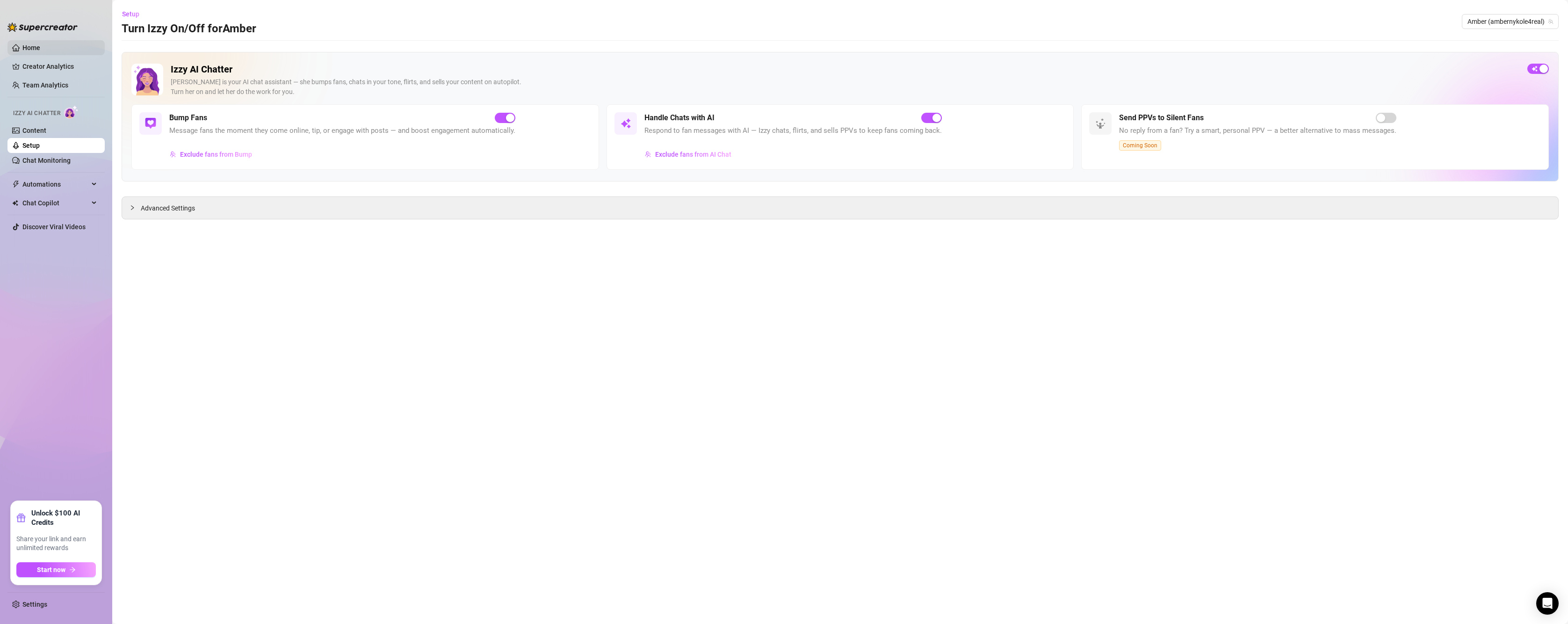
click at [40, 46] on link "Home" at bounding box center [31, 47] width 18 height 7
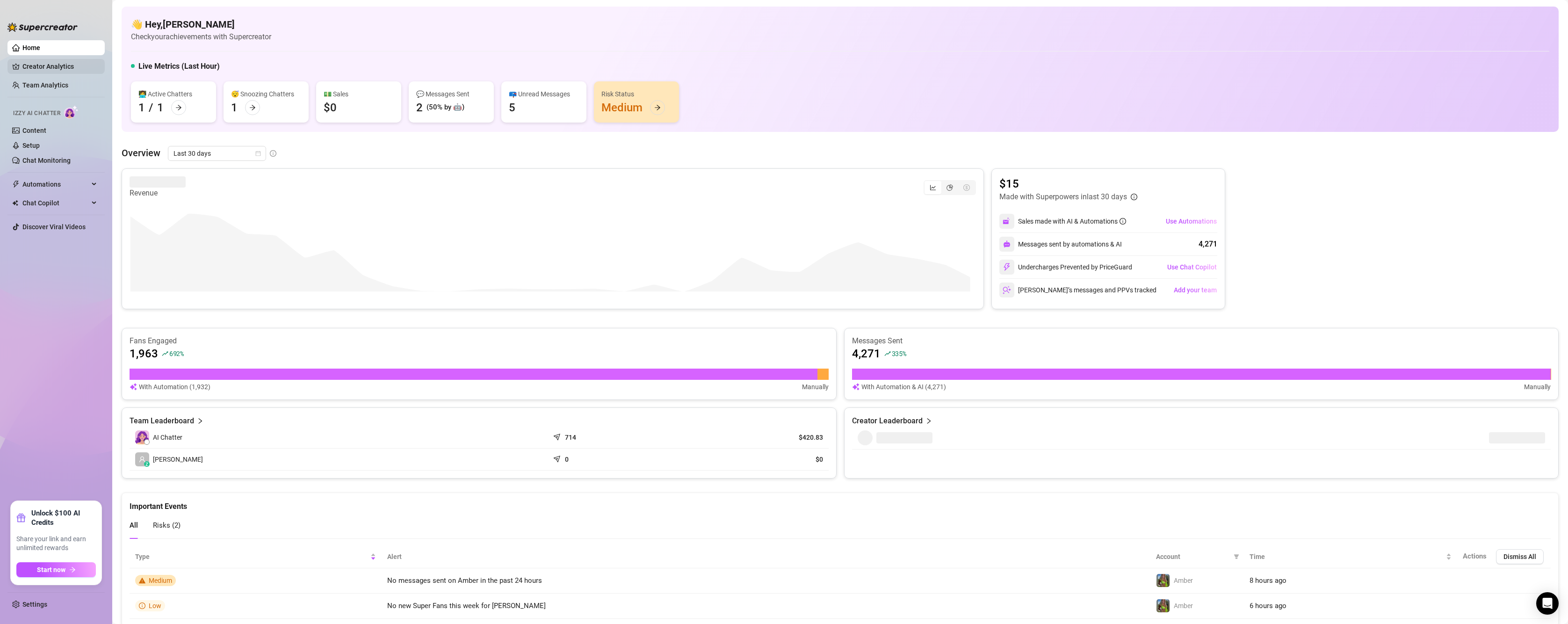
click at [54, 66] on link "Creator Analytics" at bounding box center [60, 66] width 75 height 15
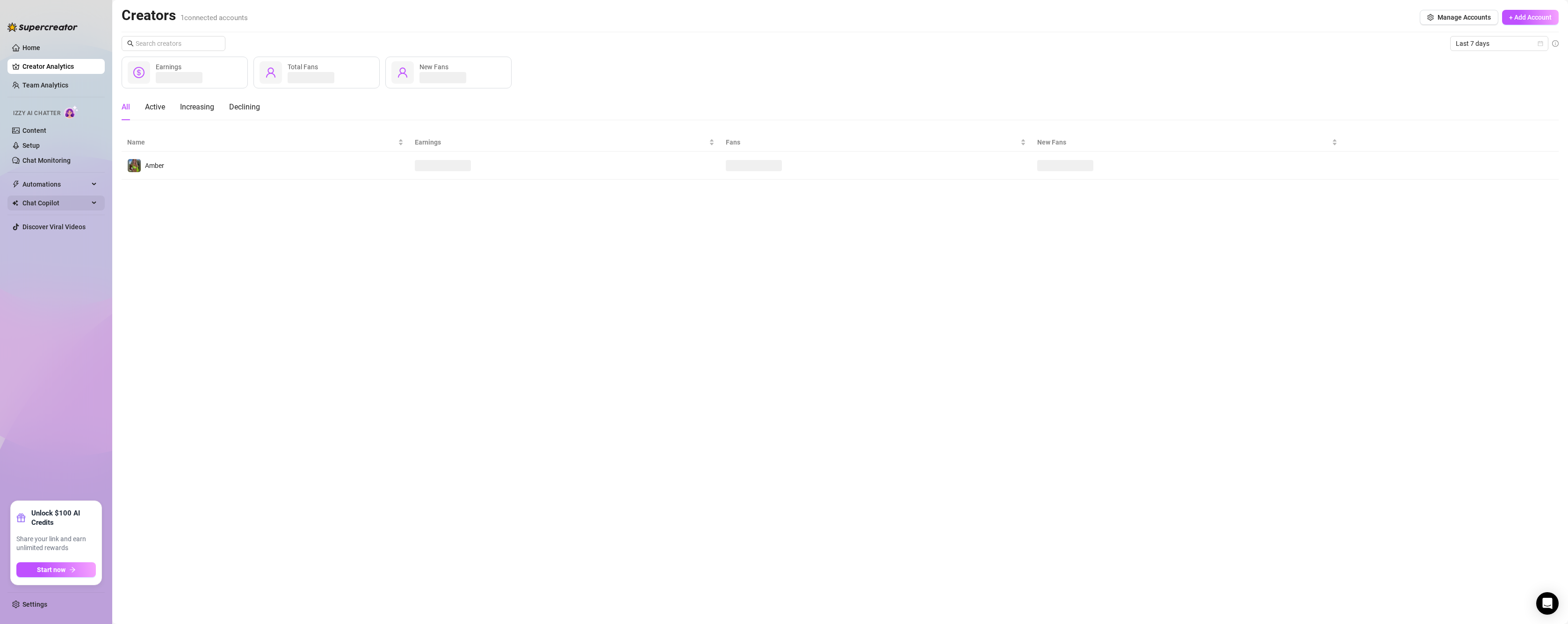
click at [67, 203] on span "Chat Copilot" at bounding box center [56, 203] width 66 height 15
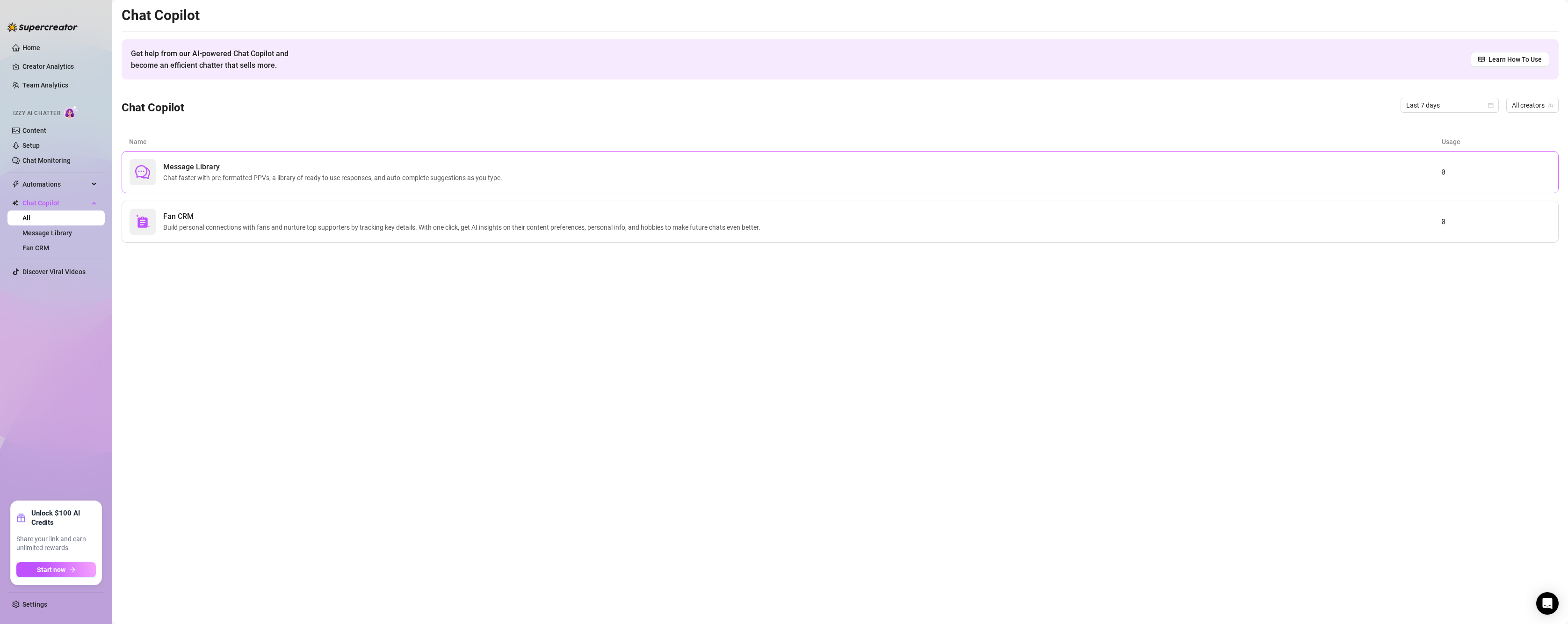
click at [228, 175] on span "Chat faster with pre-formatted PPVs, a library of ready to use responses, and a…" at bounding box center [335, 178] width 343 height 11
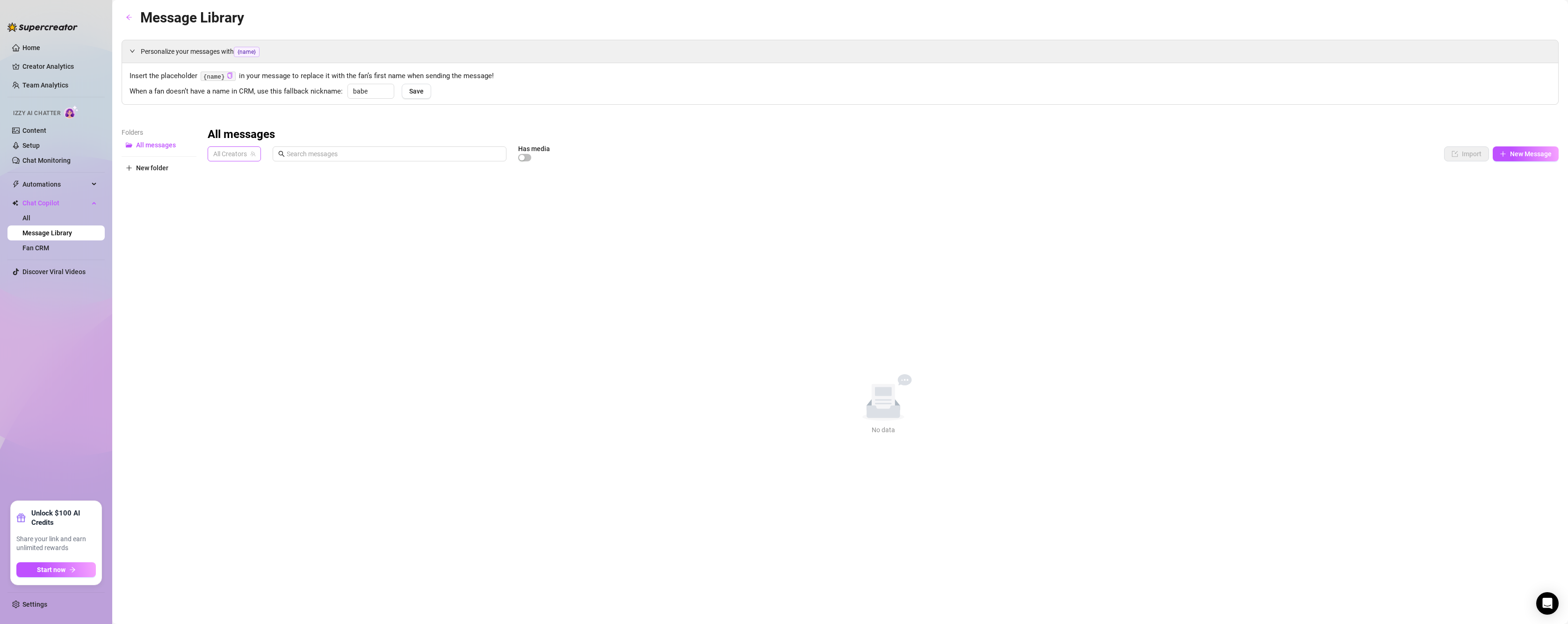
click at [246, 156] on span "All Creators" at bounding box center [234, 154] width 42 height 14
click at [237, 190] on span "Amber" at bounding box center [239, 188] width 19 height 11
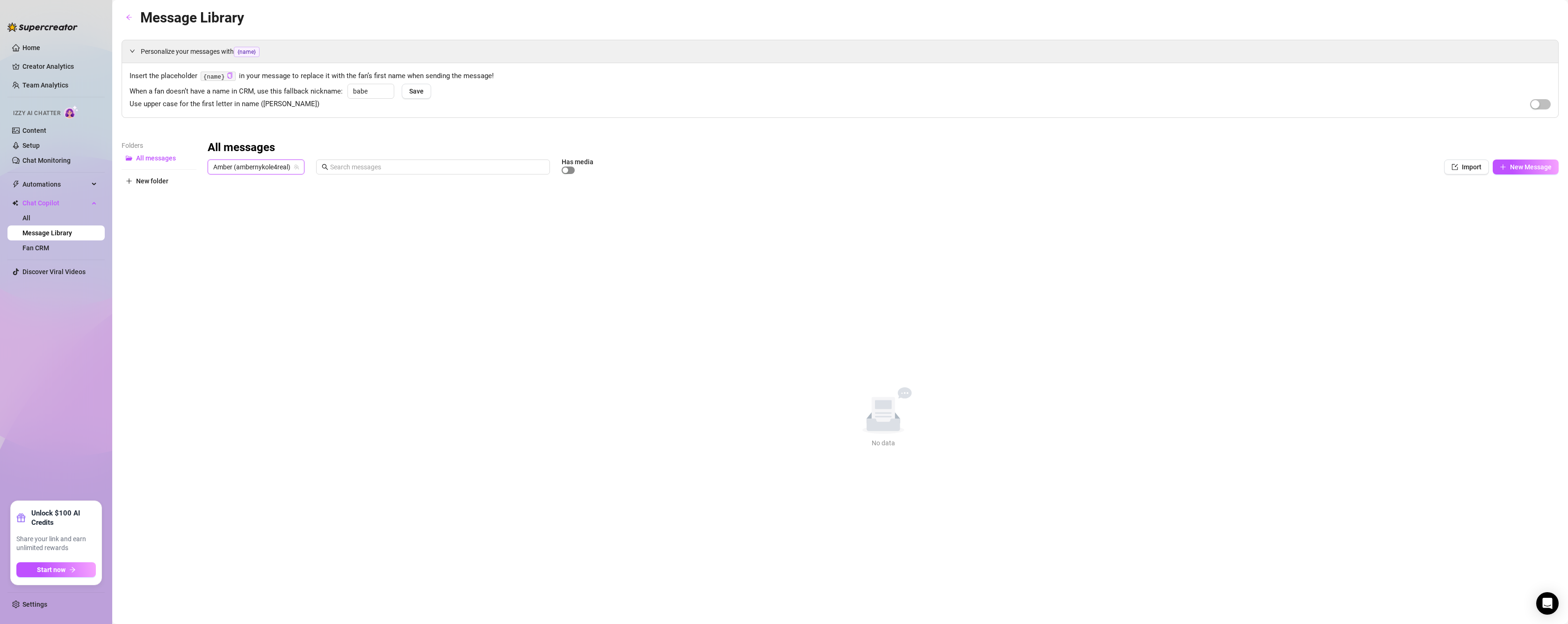
click at [574, 171] on span "button" at bounding box center [568, 170] width 13 height 7
click at [419, 89] on span "Save" at bounding box center [417, 91] width 15 height 7
click at [26, 608] on link "Settings" at bounding box center [34, 604] width 24 height 7
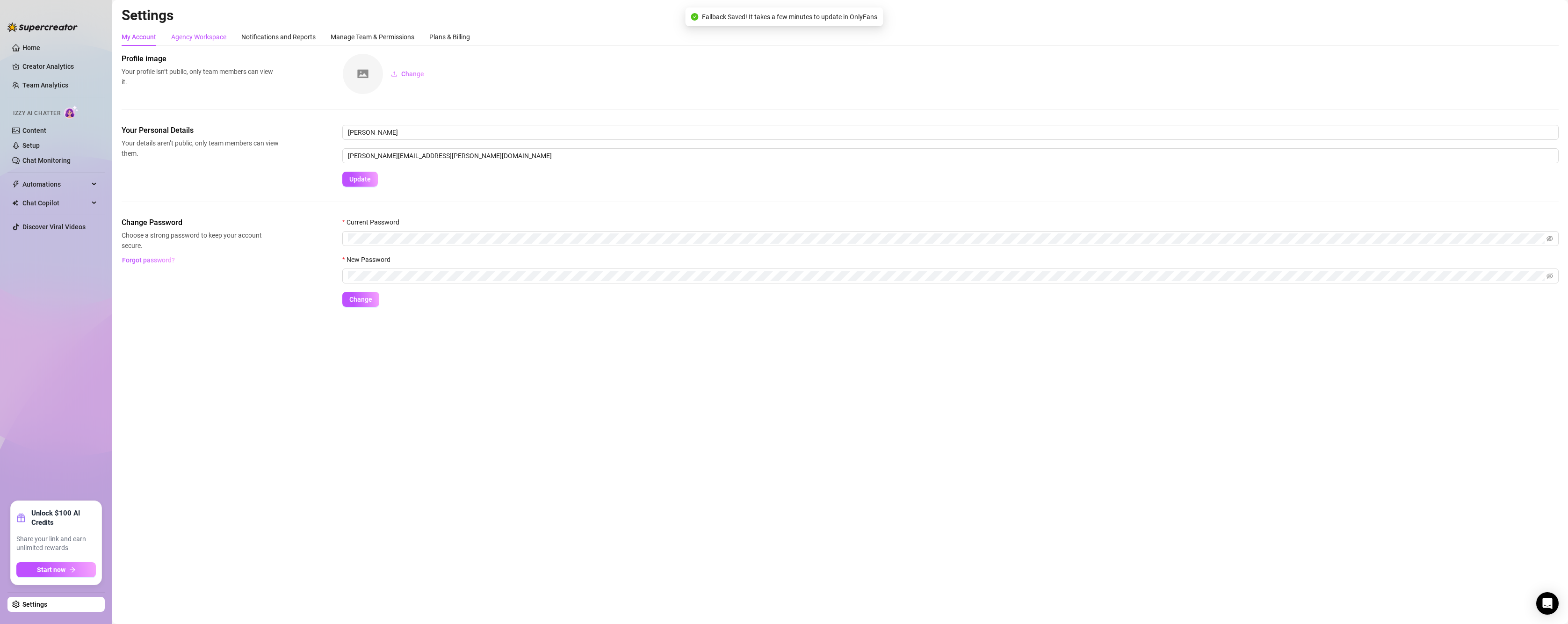
click at [197, 41] on div "Agency Workspace" at bounding box center [198, 37] width 55 height 11
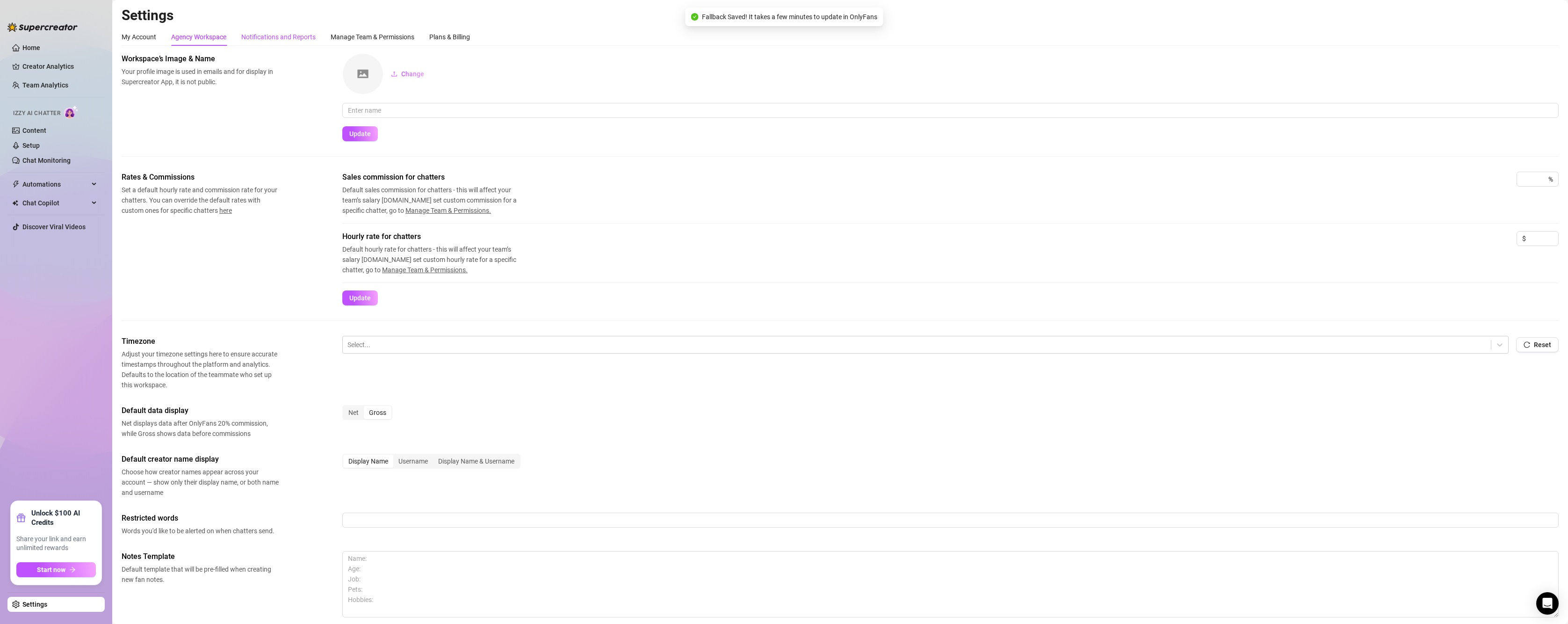
click at [288, 32] on div "Notifications and Reports" at bounding box center [278, 37] width 74 height 11
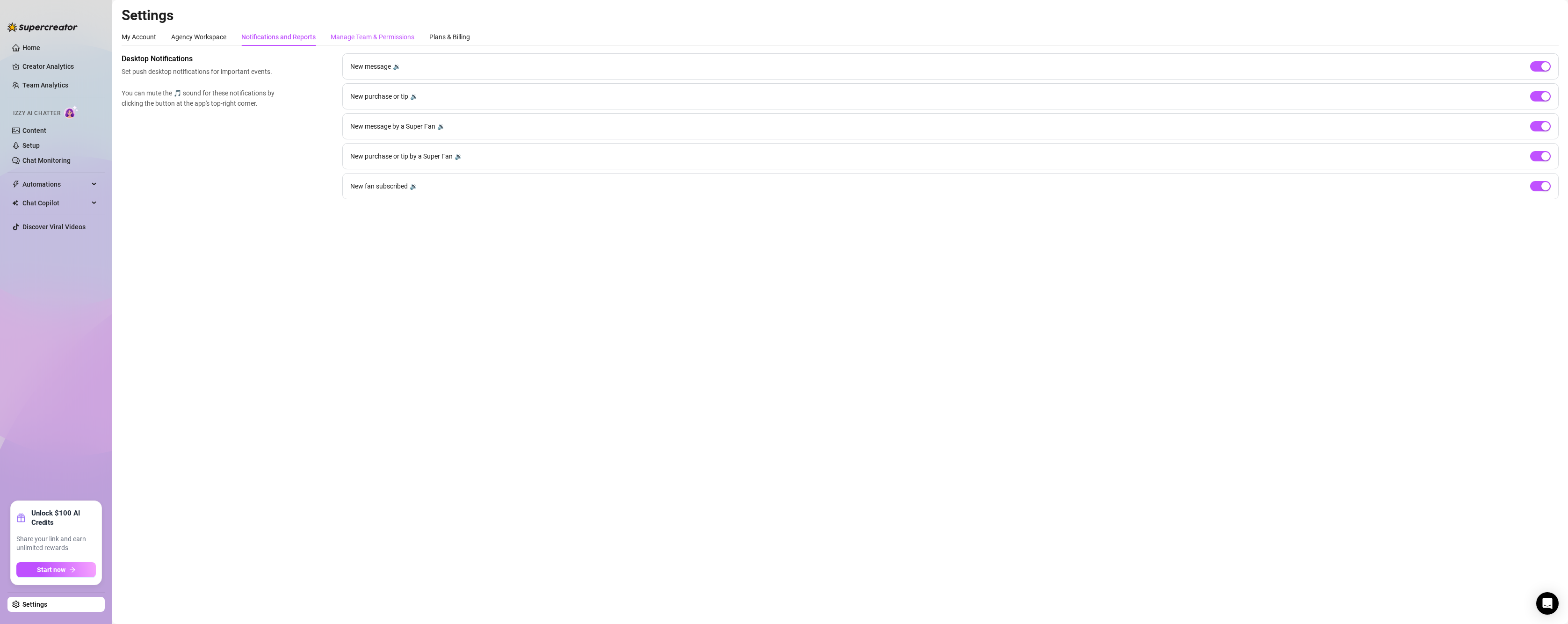
click at [362, 34] on div "Manage Team & Permissions" at bounding box center [372, 37] width 84 height 11
click at [452, 38] on div "Plans & Billing" at bounding box center [450, 37] width 41 height 11
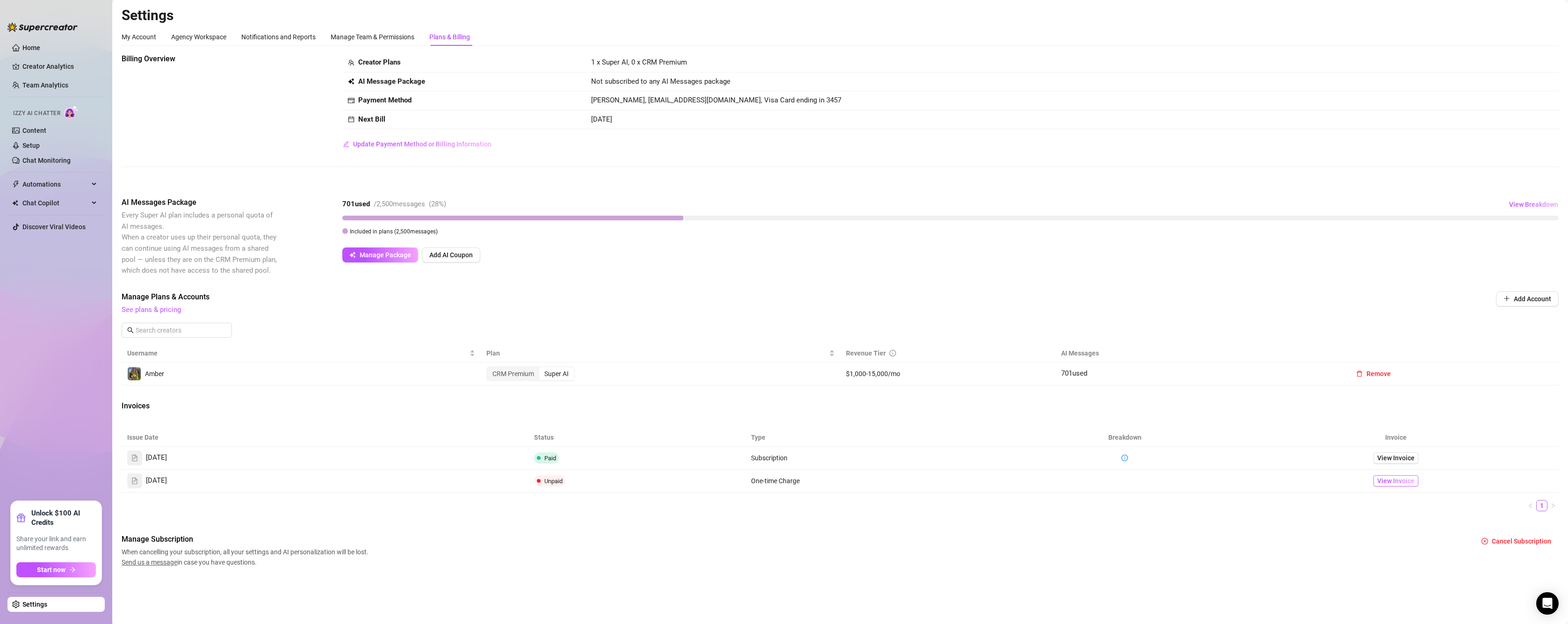
click at [1389, 482] on span "View Invoice" at bounding box center [1395, 481] width 38 height 11
click at [564, 374] on div "Super AI" at bounding box center [556, 374] width 34 height 13
click at [542, 369] on input "Super AI" at bounding box center [542, 369] width 0 height 0
click at [546, 377] on div "Super AI" at bounding box center [556, 374] width 34 height 13
click at [542, 369] on input "Super AI" at bounding box center [542, 369] width 0 height 0
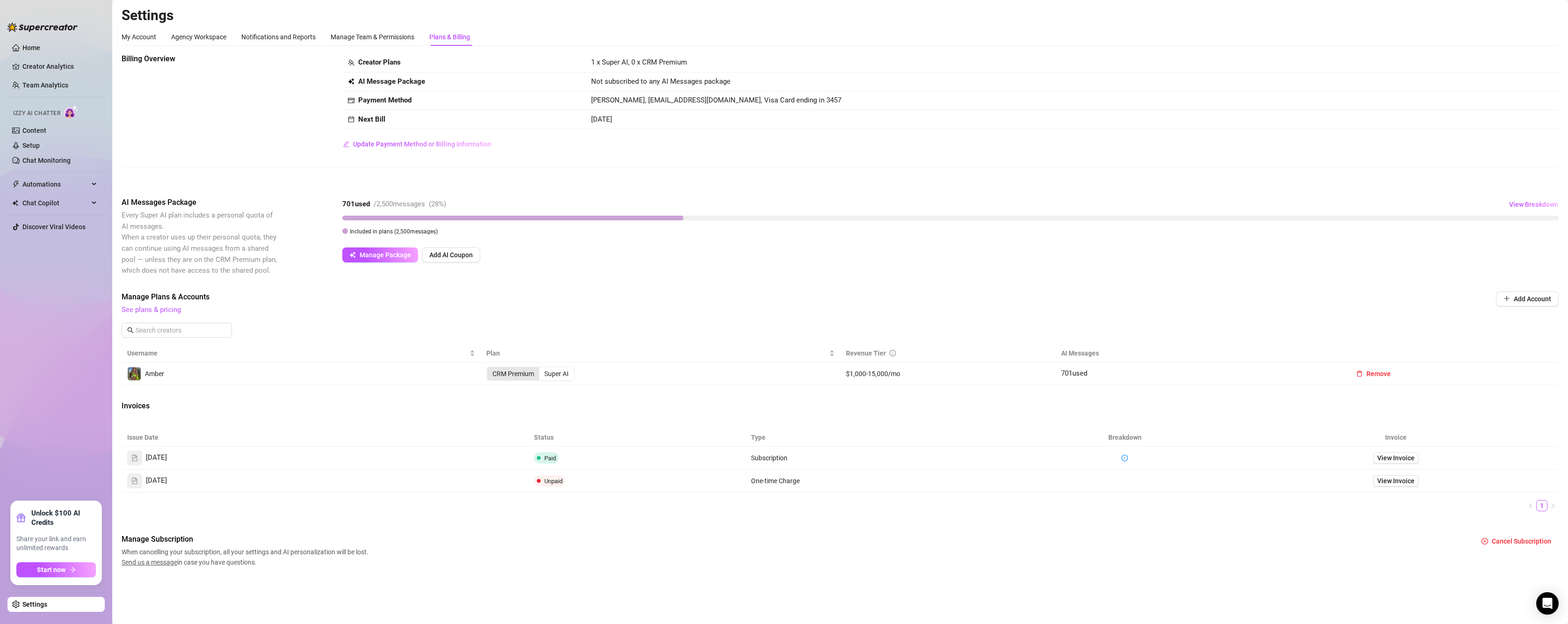
click at [507, 371] on div "CRM Premium" at bounding box center [513, 374] width 52 height 13
click at [489, 369] on input "CRM Premium" at bounding box center [489, 369] width 0 height 0
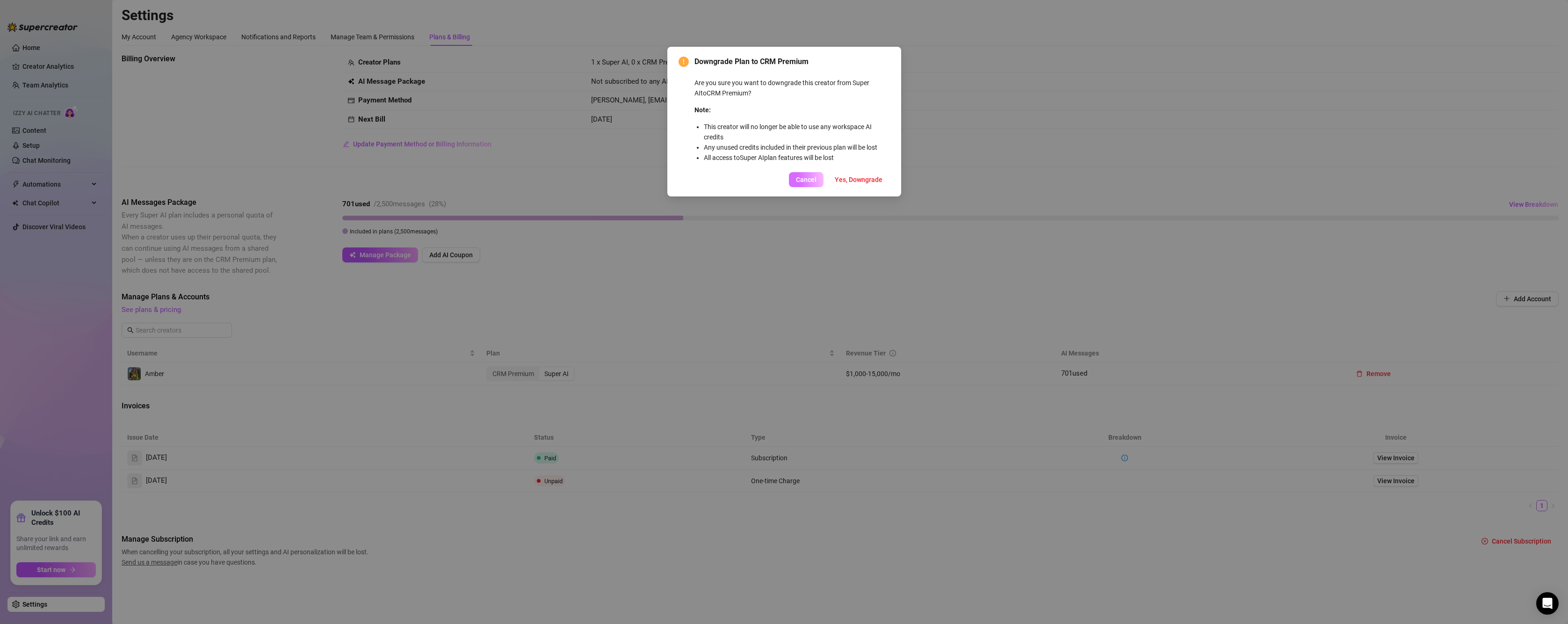
click at [807, 181] on span "Cancel" at bounding box center [805, 179] width 21 height 7
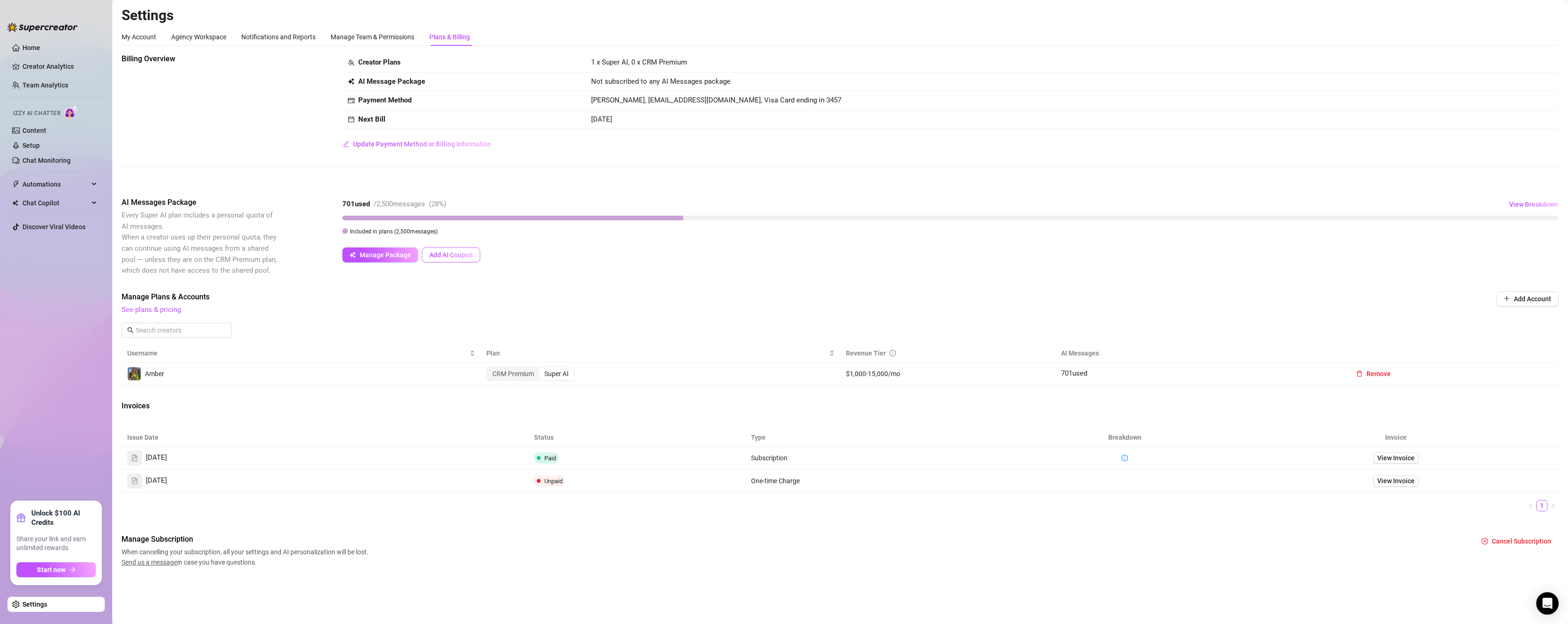
click at [456, 259] on span "Add AI Coupon" at bounding box center [451, 255] width 44 height 7
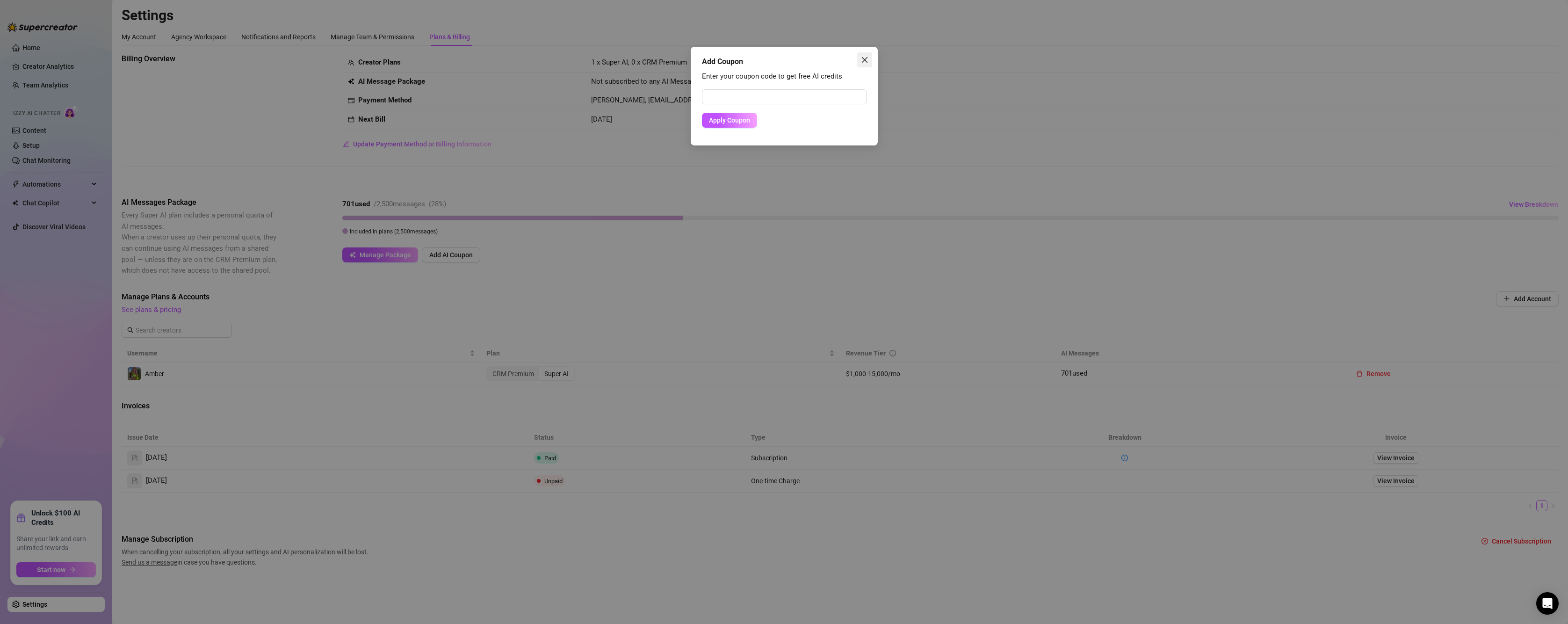
click at [862, 64] on button "Close" at bounding box center [864, 60] width 15 height 15
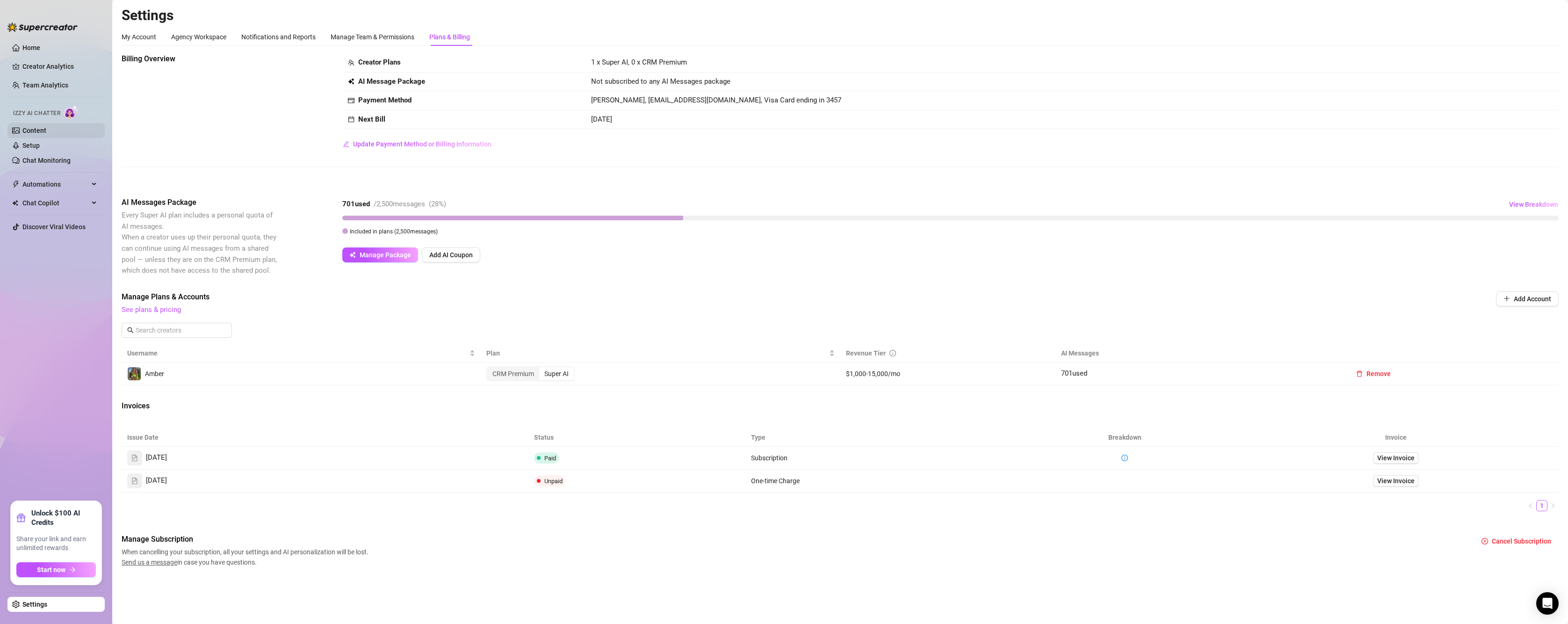
drag, startPoint x: 24, startPoint y: 50, endPoint x: 73, endPoint y: 125, distance: 89.6
click at [24, 50] on link "Home" at bounding box center [31, 47] width 18 height 7
